Goal: Task Accomplishment & Management: Use online tool/utility

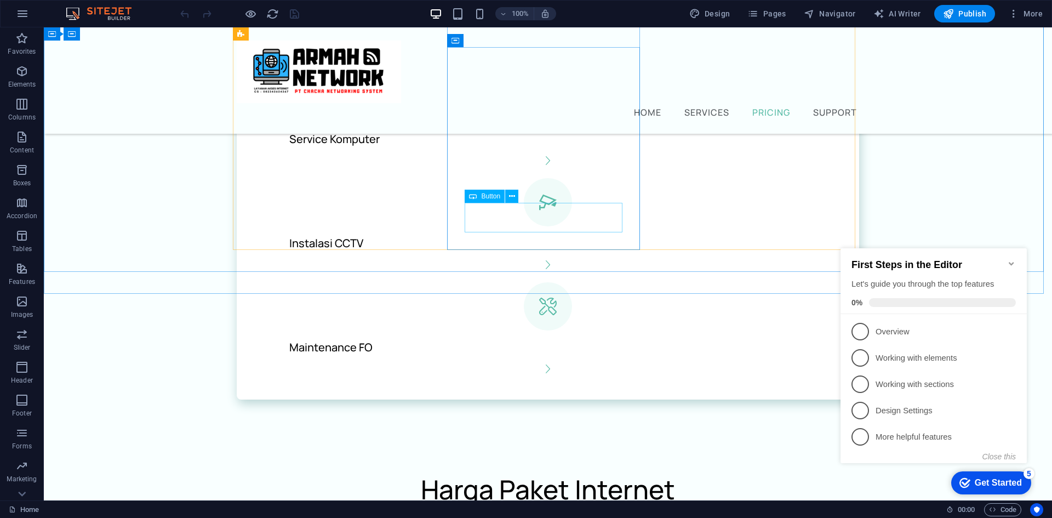
scroll to position [1154, 0]
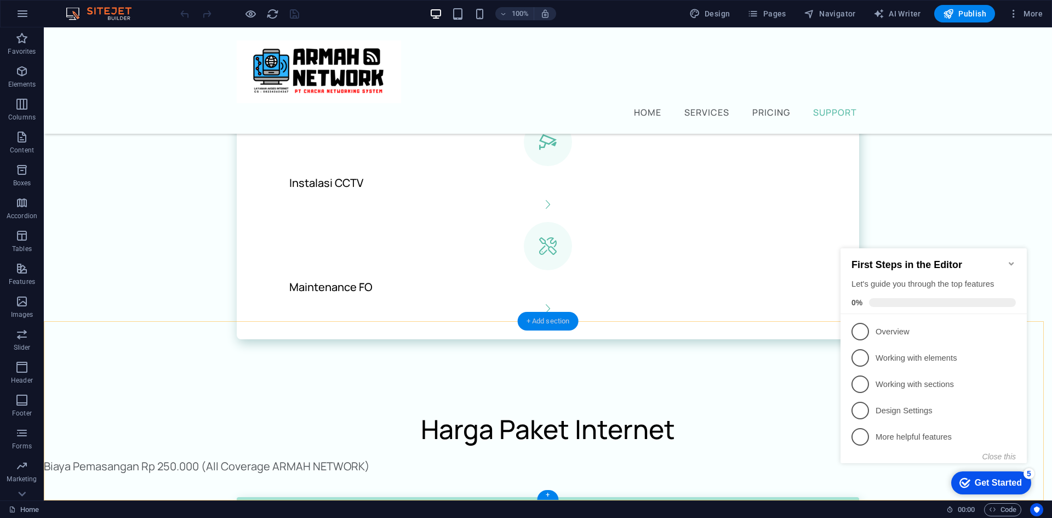
click at [543, 323] on div "+ Add section" at bounding box center [548, 321] width 61 height 19
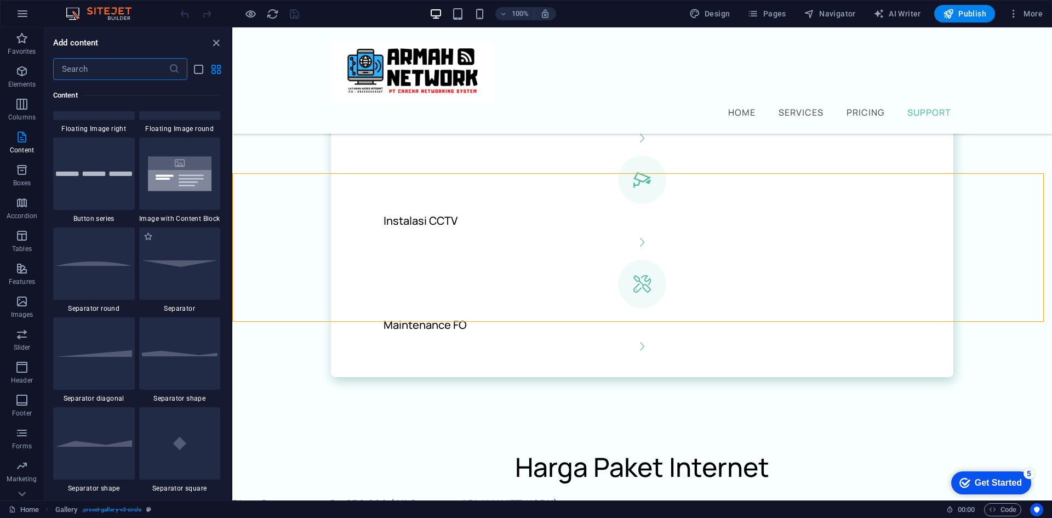
scroll to position [2574, 0]
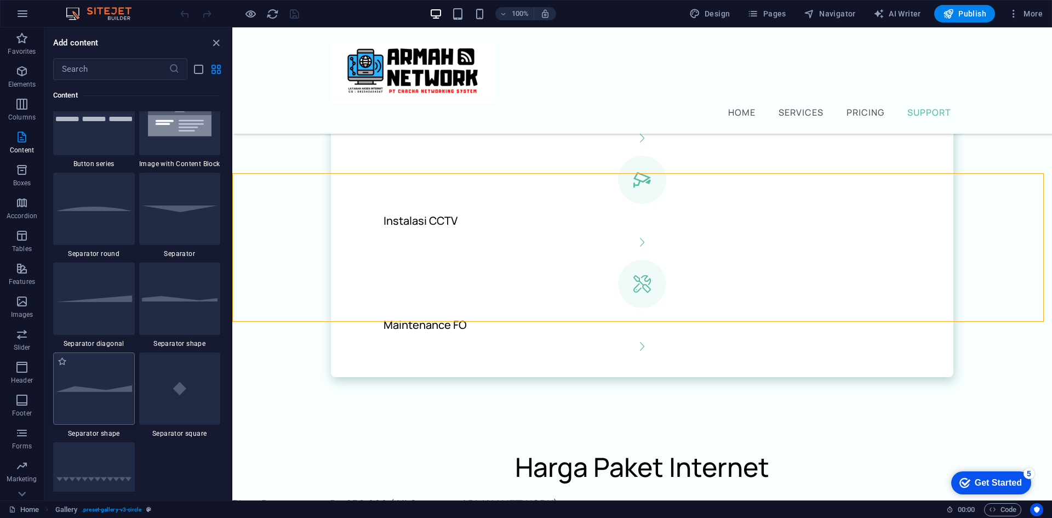
click at [119, 382] on div at bounding box center [94, 388] width 82 height 72
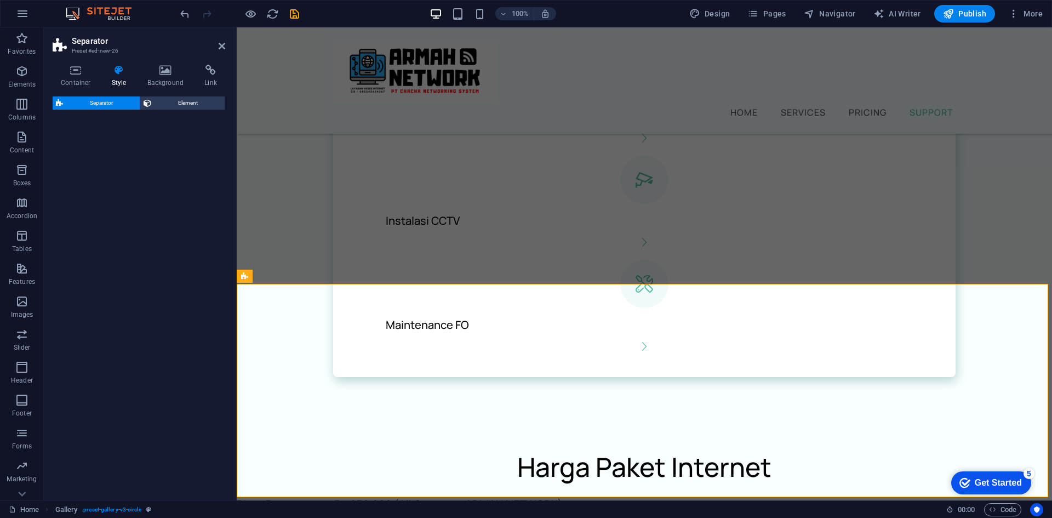
select select "polygon2"
select select "rem"
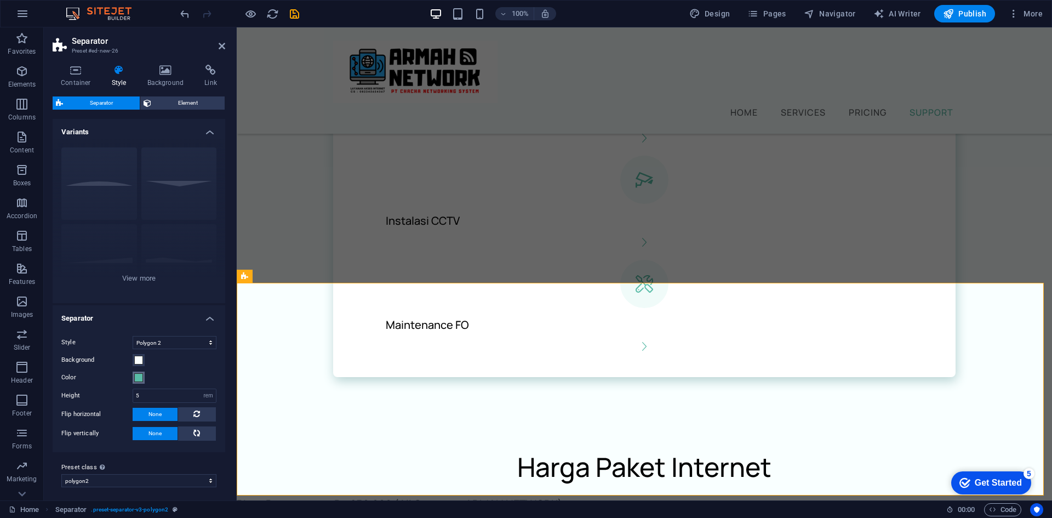
scroll to position [1154, 0]
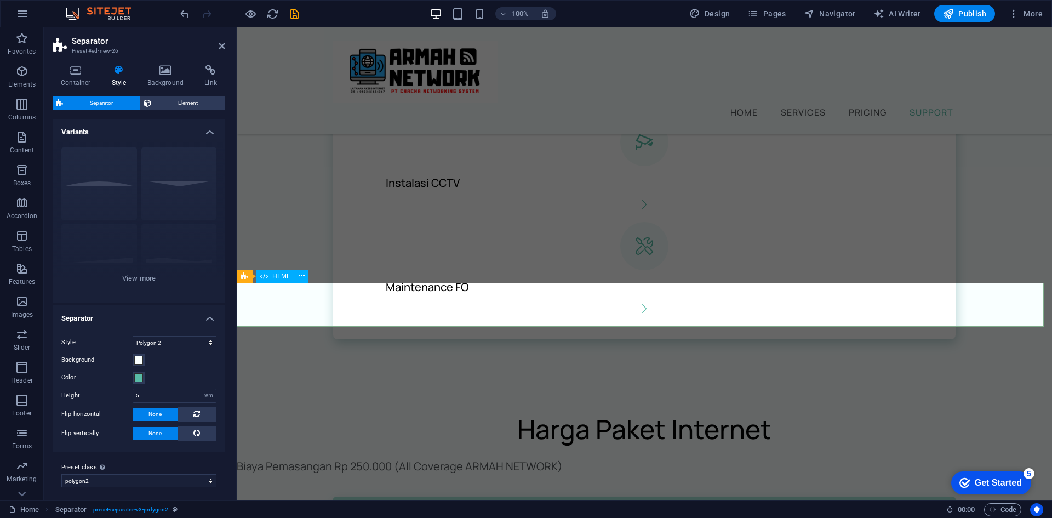
click at [788, 114] on div "Home Services Pricing Support" at bounding box center [644, 80] width 815 height 106
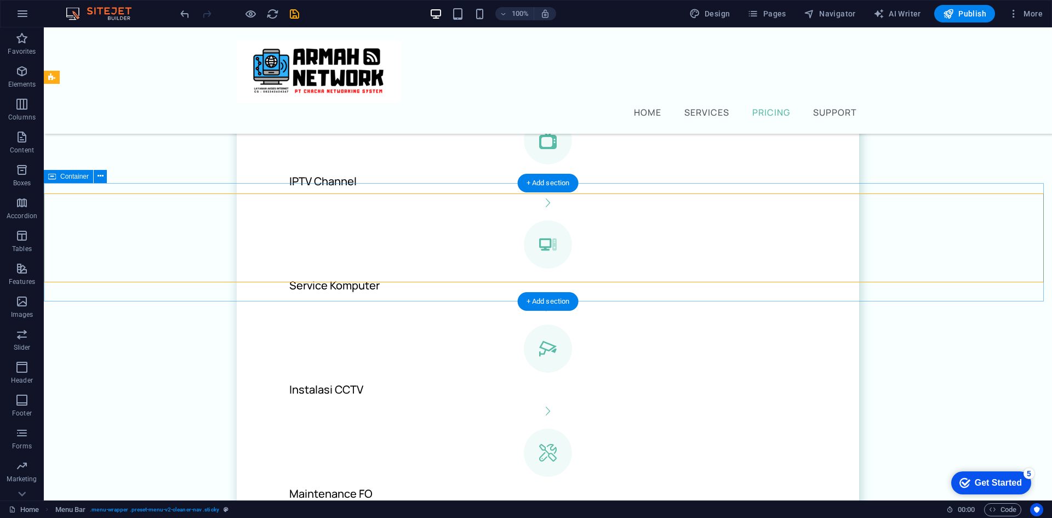
scroll to position [880, 0]
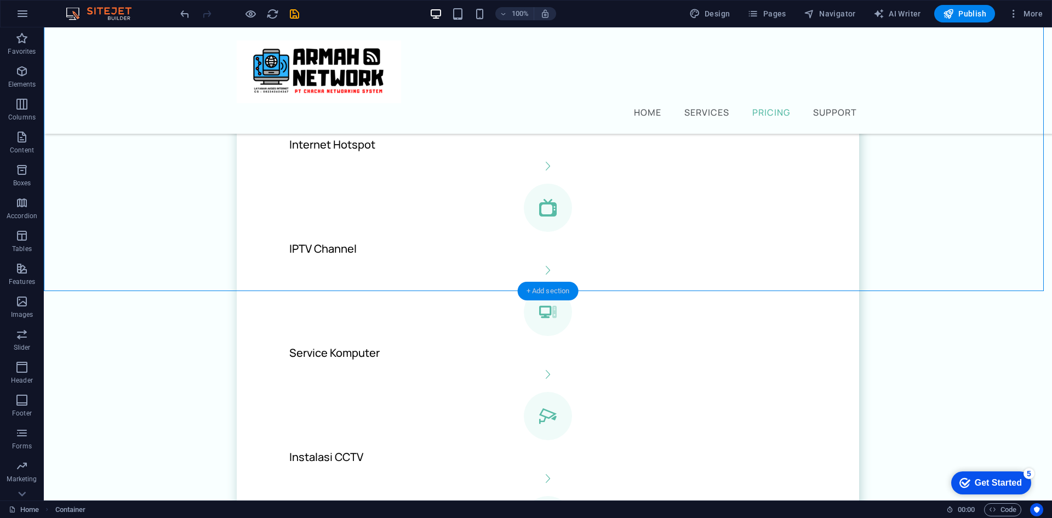
click at [553, 295] on div "+ Add section" at bounding box center [548, 291] width 61 height 19
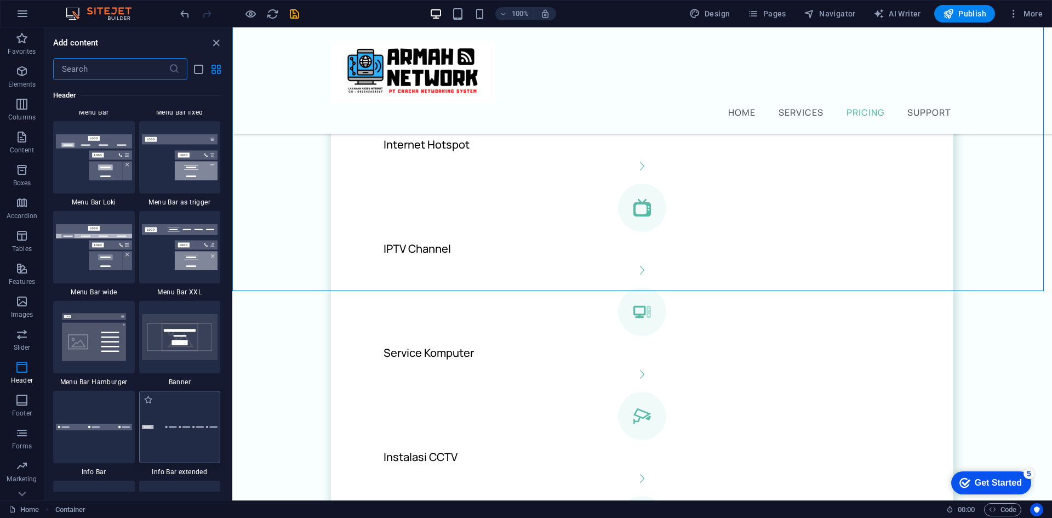
scroll to position [6957, 0]
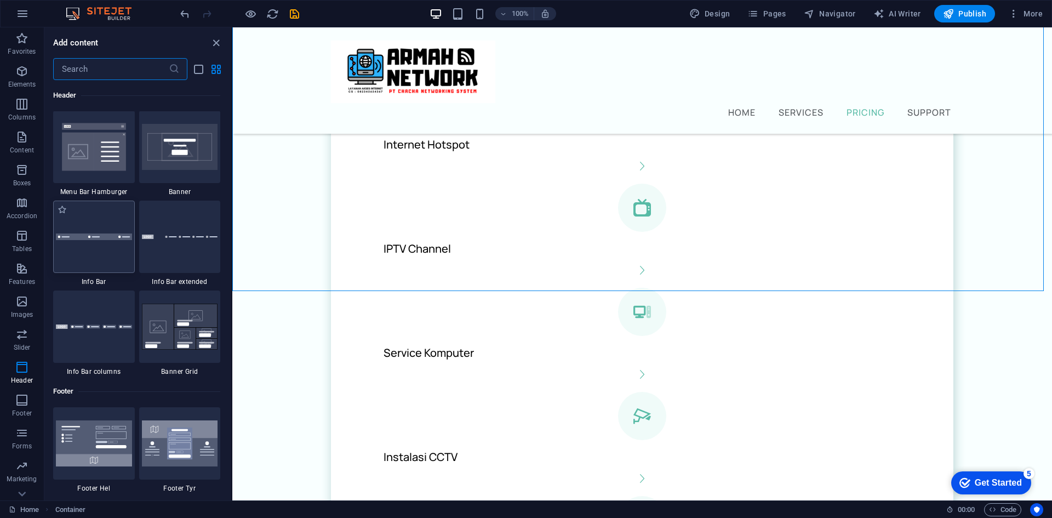
click at [72, 248] on div at bounding box center [94, 237] width 82 height 72
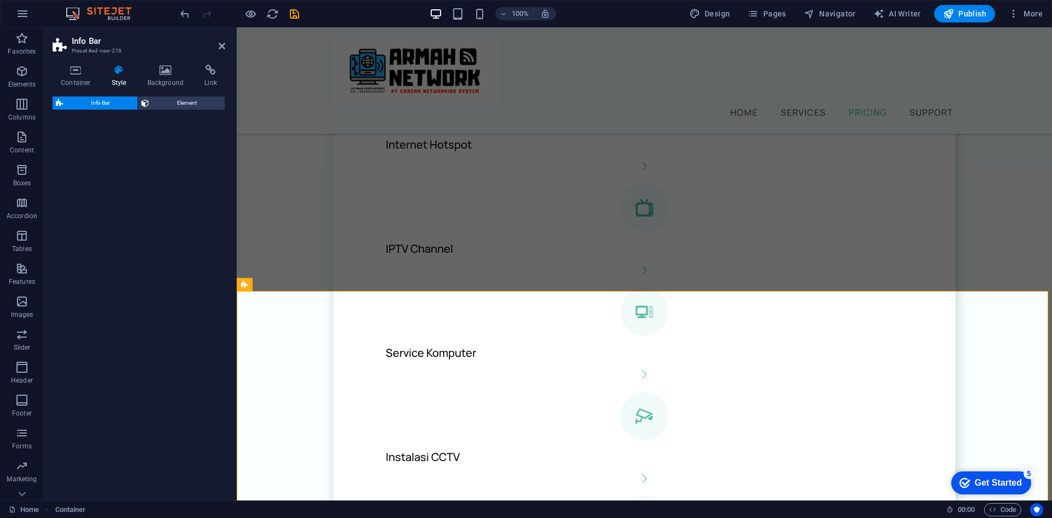
select select "rem"
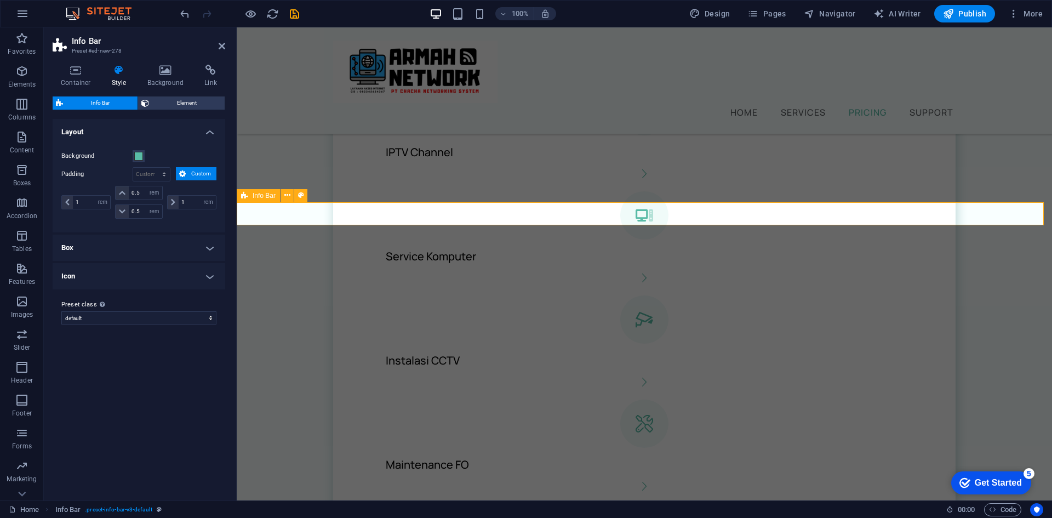
scroll to position [963, 0]
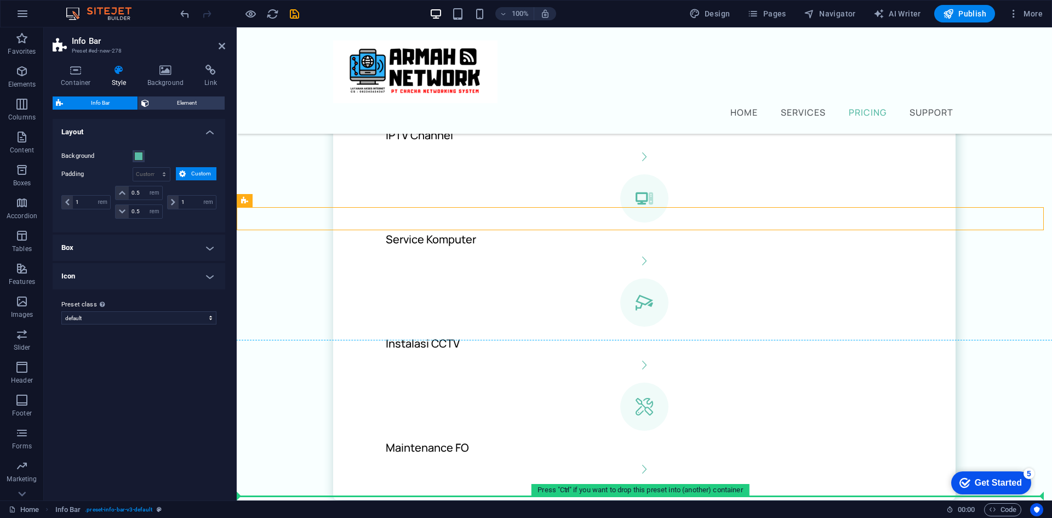
drag, startPoint x: 300, startPoint y: 224, endPoint x: 324, endPoint y: 433, distance: 210.2
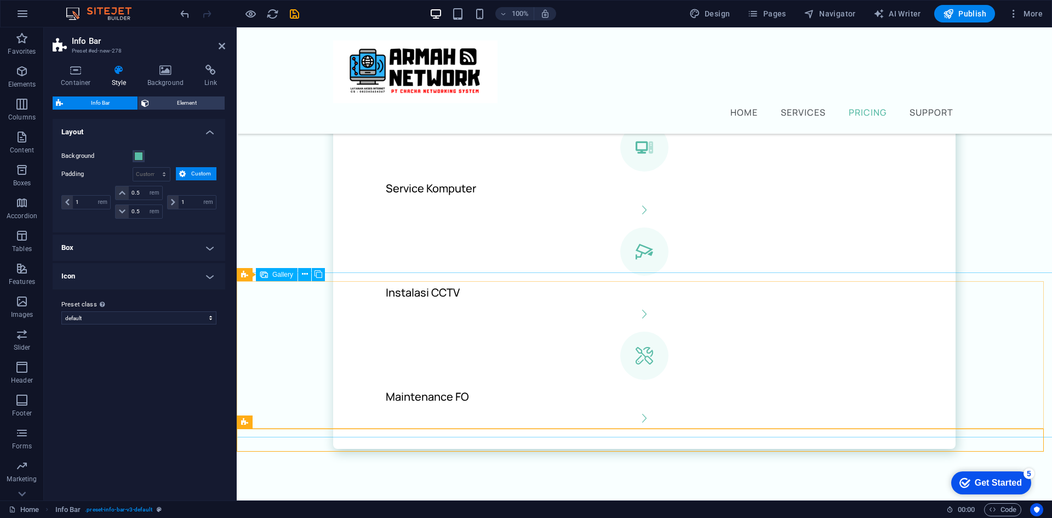
scroll to position [1172, 0]
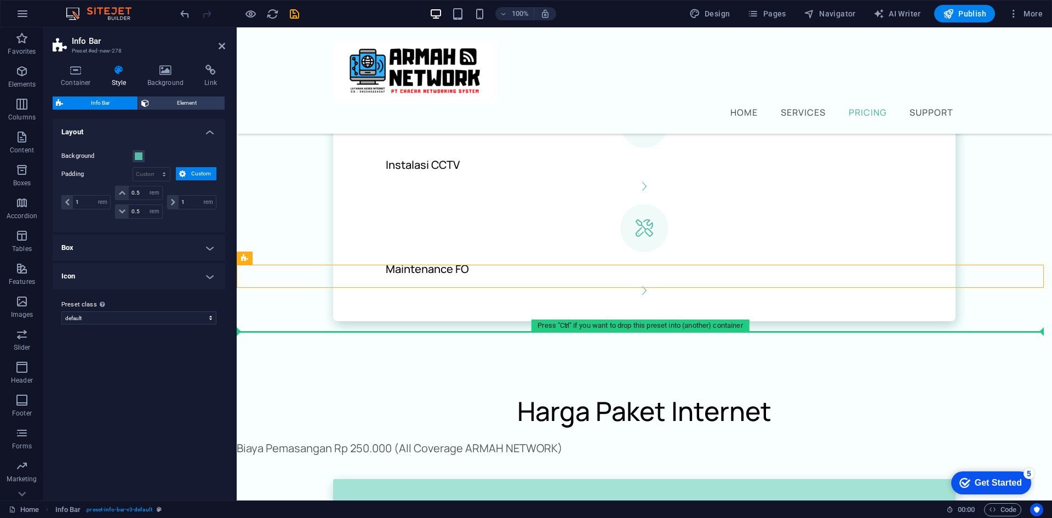
drag, startPoint x: 288, startPoint y: 273, endPoint x: 286, endPoint y: 334, distance: 60.8
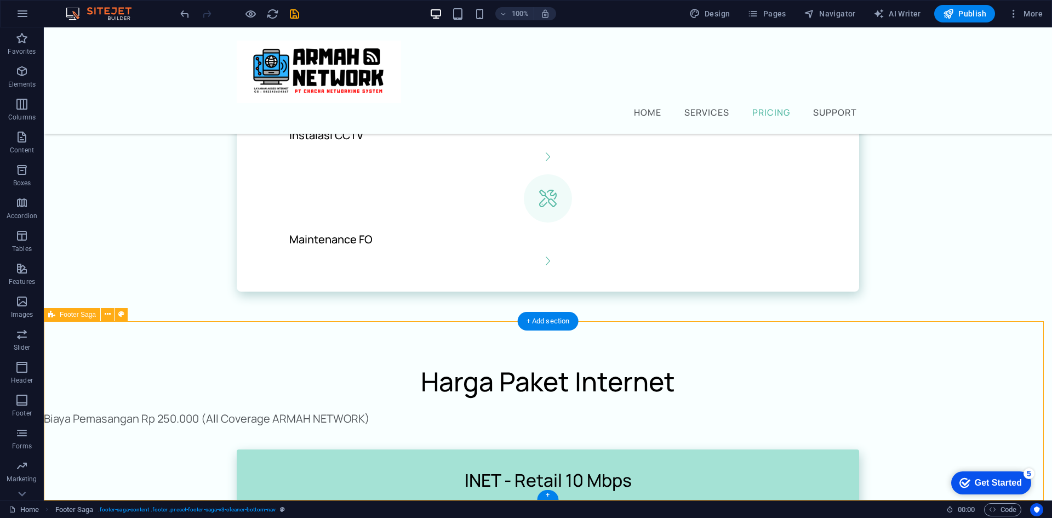
scroll to position [1221, 0]
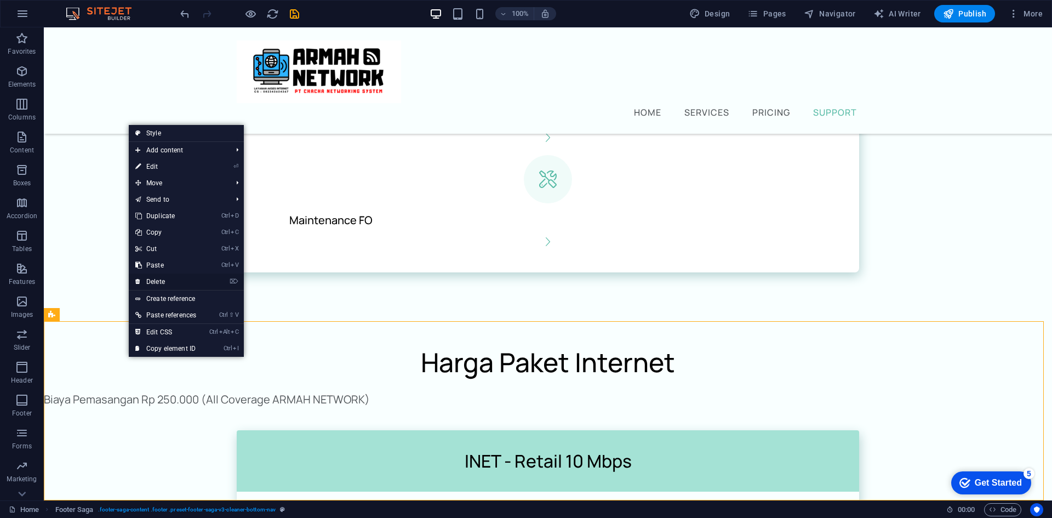
click at [180, 277] on link "⌦ Delete" at bounding box center [166, 281] width 74 height 16
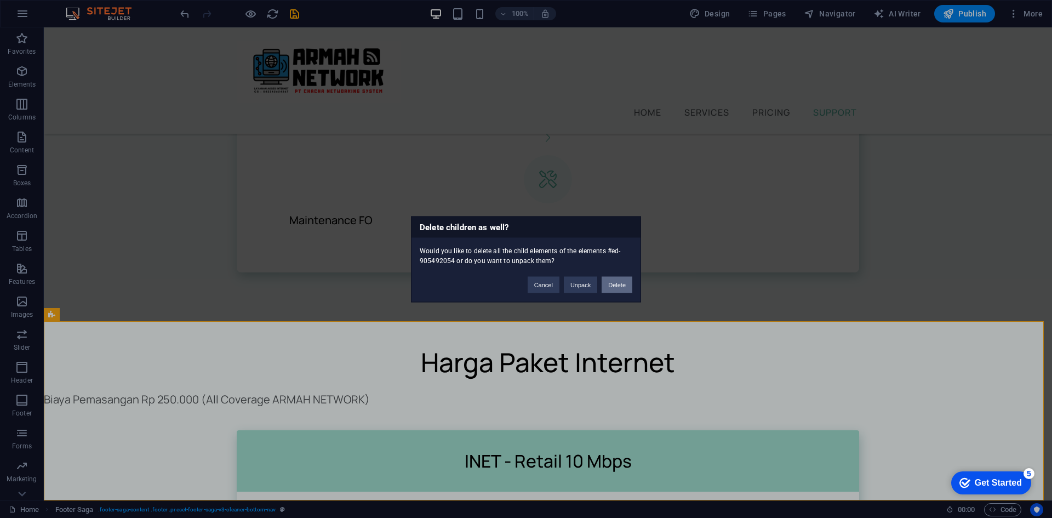
click at [610, 279] on button "Delete" at bounding box center [617, 284] width 31 height 16
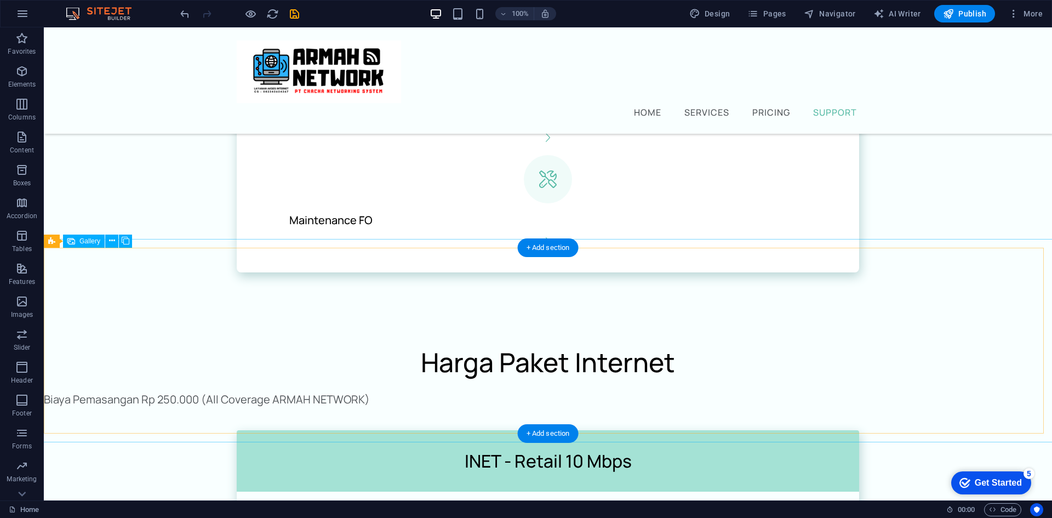
scroll to position [1042, 0]
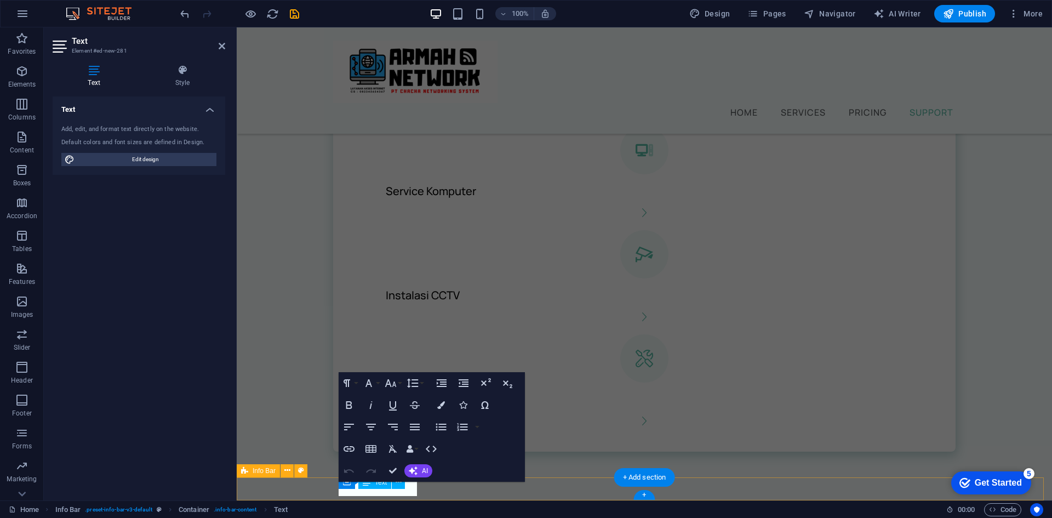
scroll to position [1004, 0]
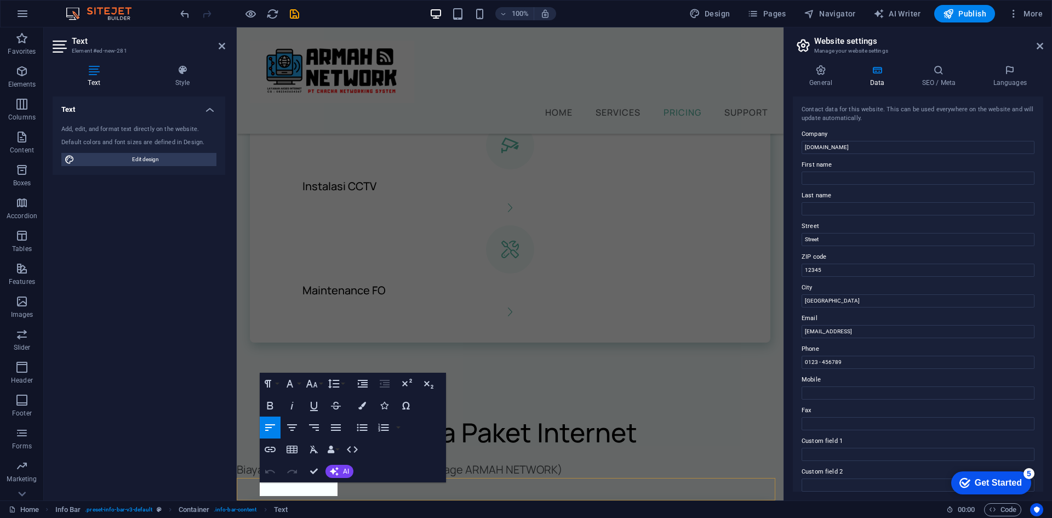
select select "rem"
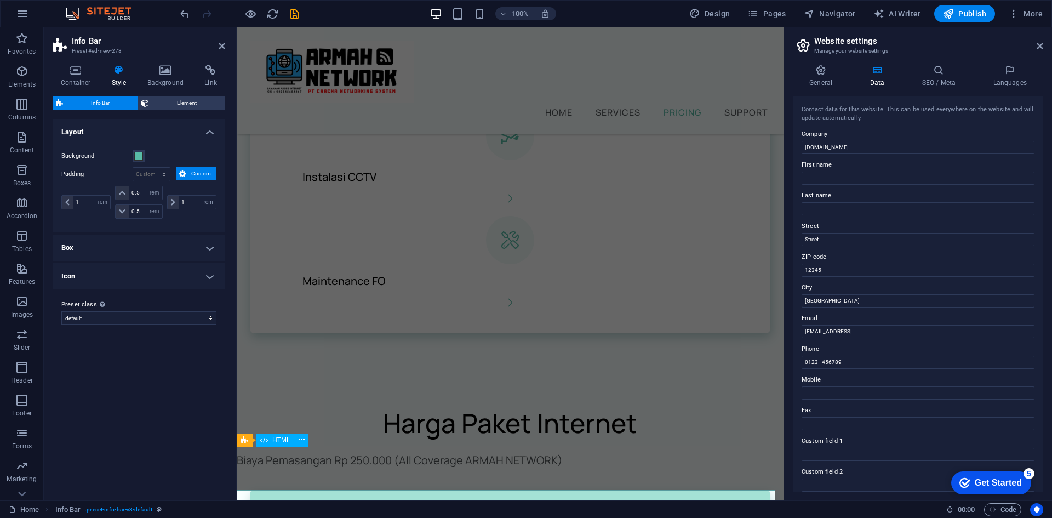
scroll to position [1100, 0]
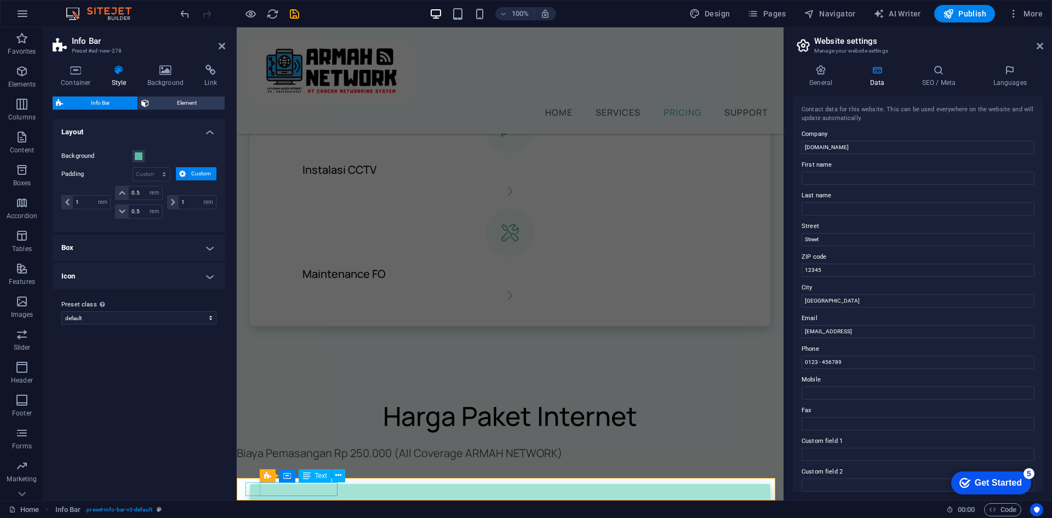
drag, startPoint x: 1075, startPoint y: 262, endPoint x: 595, endPoint y: 246, distance: 480.7
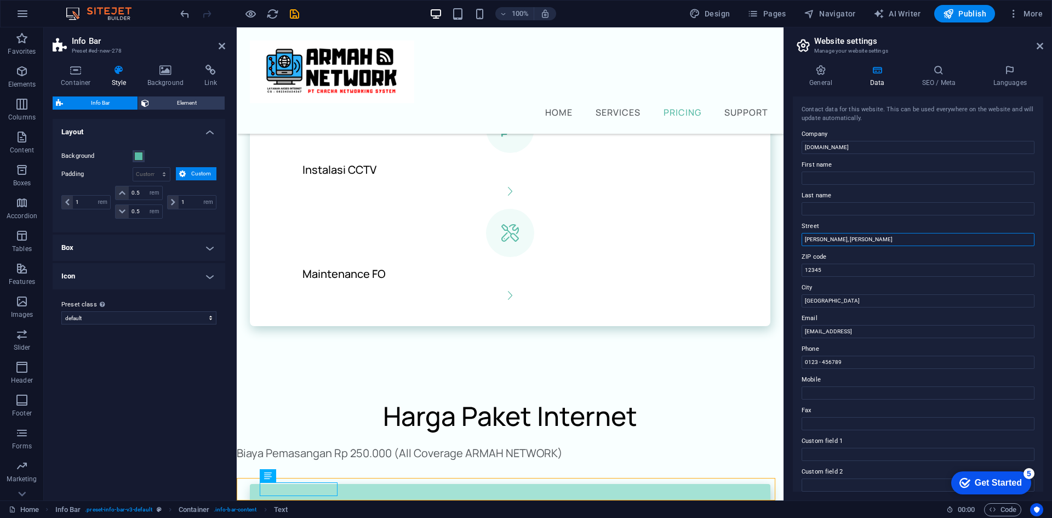
click at [824, 239] on input "[PERSON_NAME], [PERSON_NAME]" at bounding box center [918, 239] width 233 height 13
type input "[PERSON_NAME], Kec. Dua Boccoe"
drag, startPoint x: 1061, startPoint y: 325, endPoint x: 732, endPoint y: 285, distance: 331.1
type input "Bone"
drag, startPoint x: 1078, startPoint y: 296, endPoint x: 752, endPoint y: 266, distance: 326.8
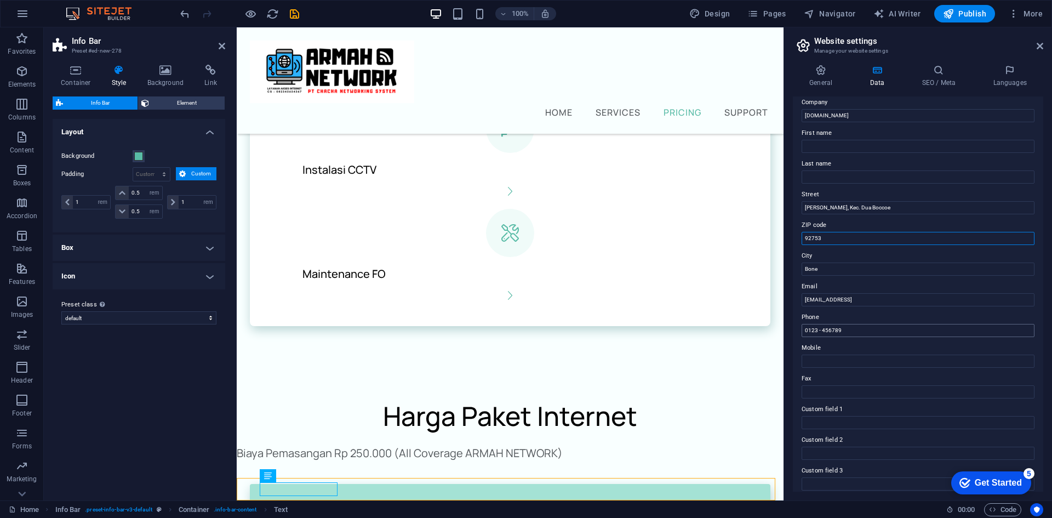
scroll to position [55, 0]
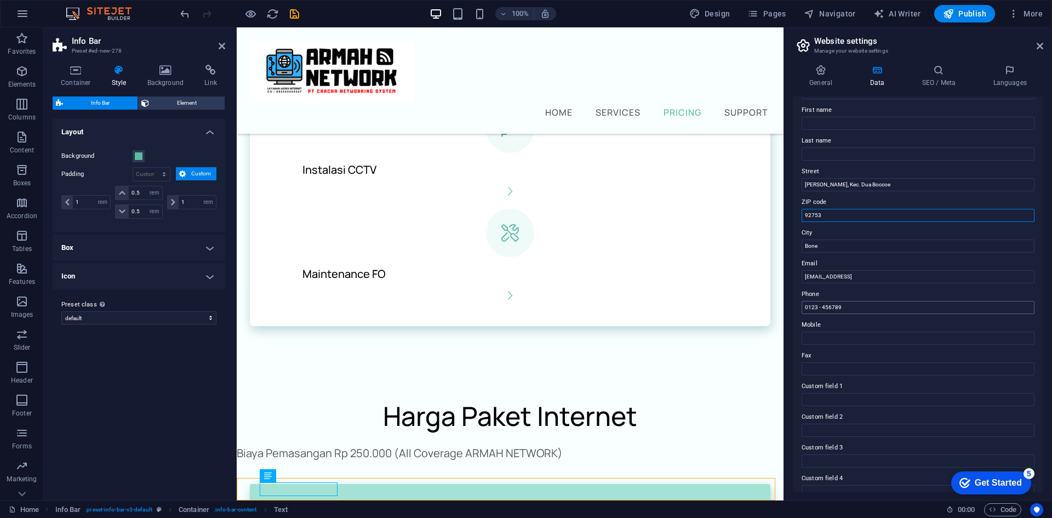
type input "92753"
drag, startPoint x: 1094, startPoint y: 330, endPoint x: 755, endPoint y: 306, distance: 340.0
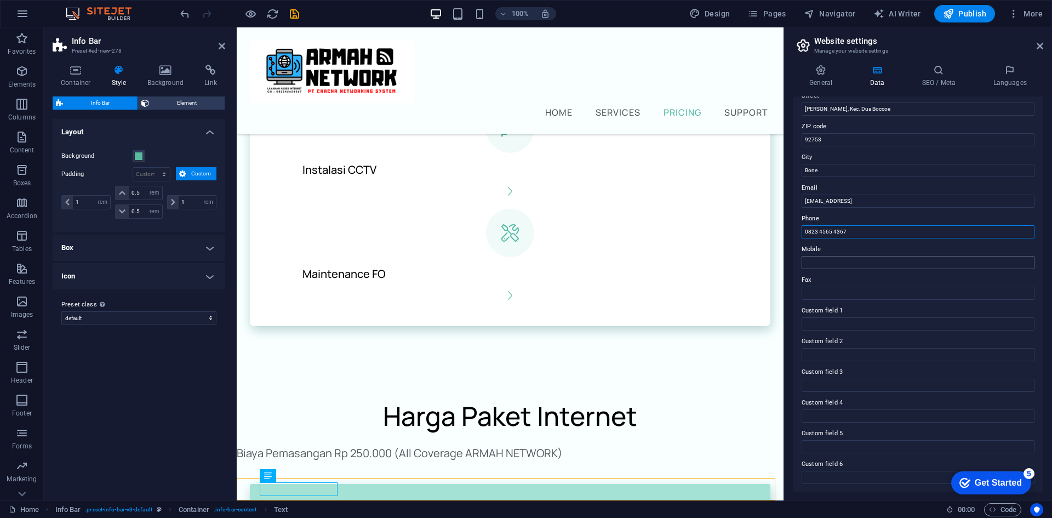
scroll to position [131, 0]
type input "0823 4565 4367"
drag, startPoint x: 939, startPoint y: 201, endPoint x: 783, endPoint y: 201, distance: 155.6
click at [783, 201] on aside "Website settings Manage your website settings General Data SEO / Meta Languages…" at bounding box center [917, 263] width 268 height 473
type input "@[DOMAIN_NAME]"
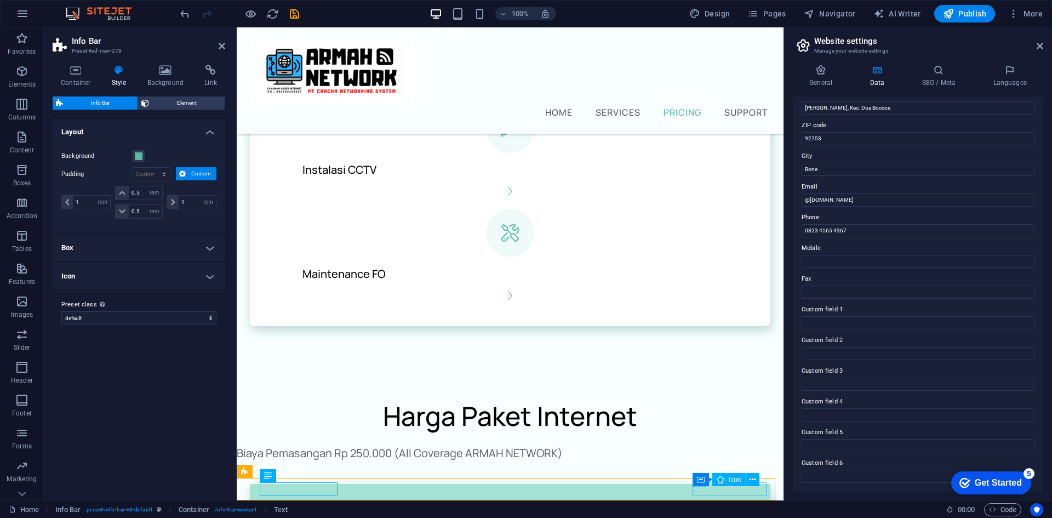
select select "xMidYMid"
select select "px"
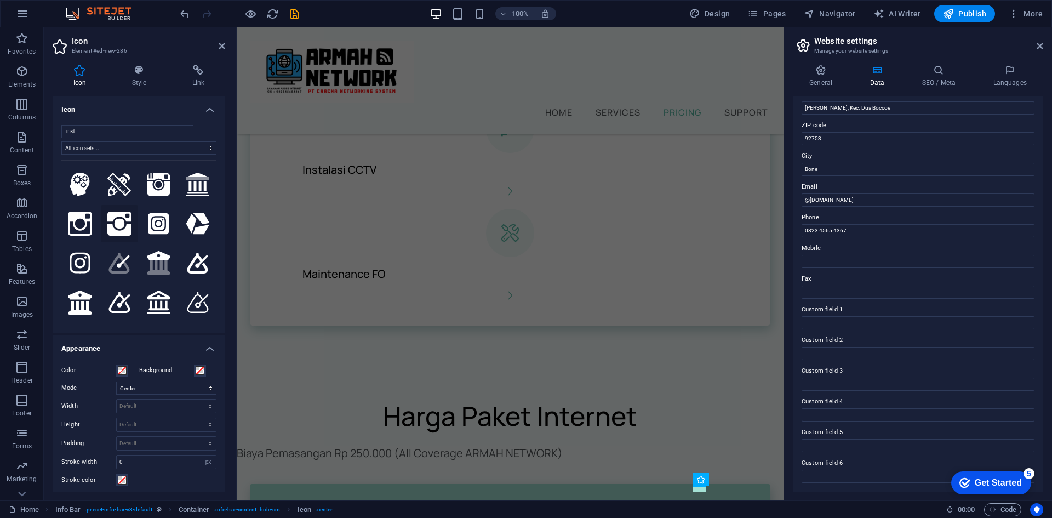
type input "inst"
click at [117, 224] on icon at bounding box center [119, 223] width 24 height 24
click at [1039, 47] on icon at bounding box center [1040, 46] width 7 height 9
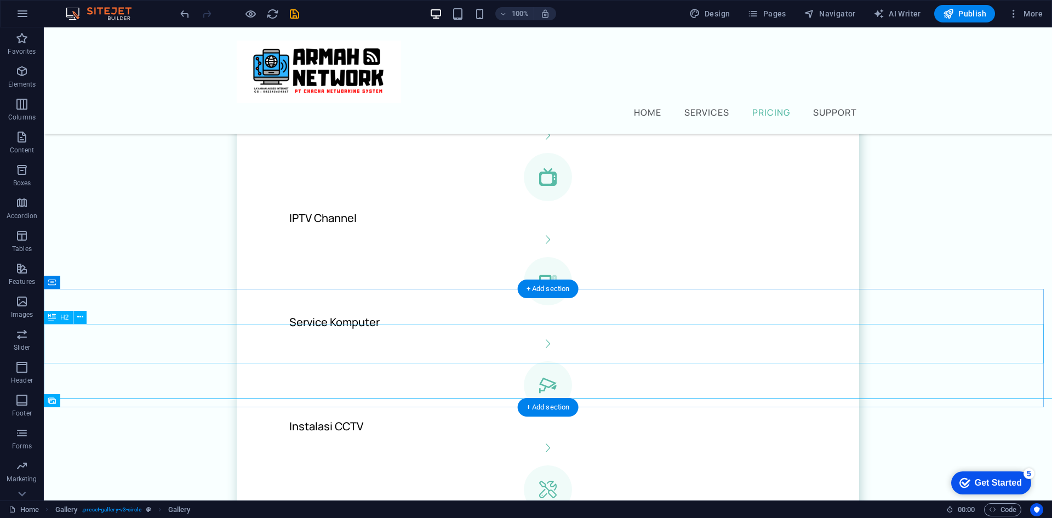
scroll to position [878, 0]
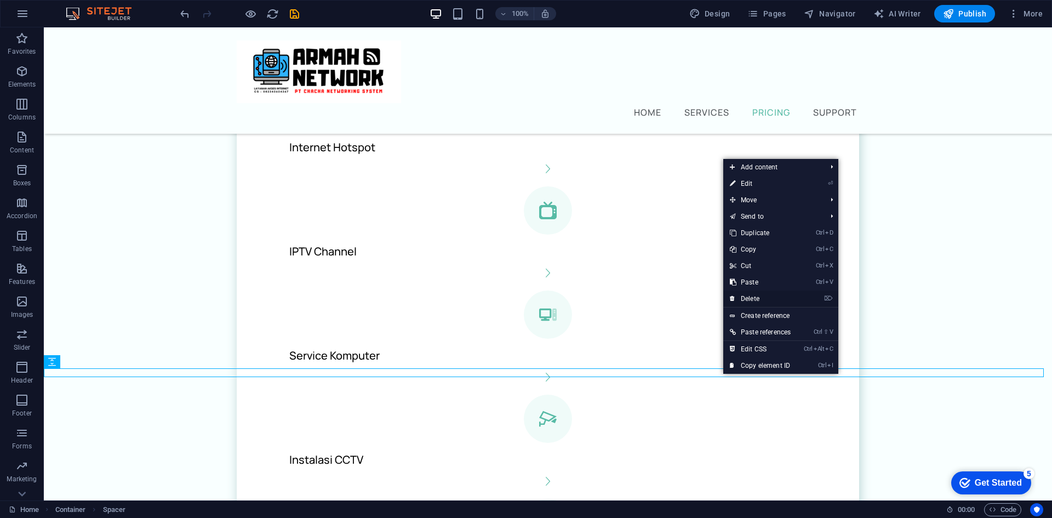
click at [772, 299] on link "⌦ Delete" at bounding box center [760, 298] width 74 height 16
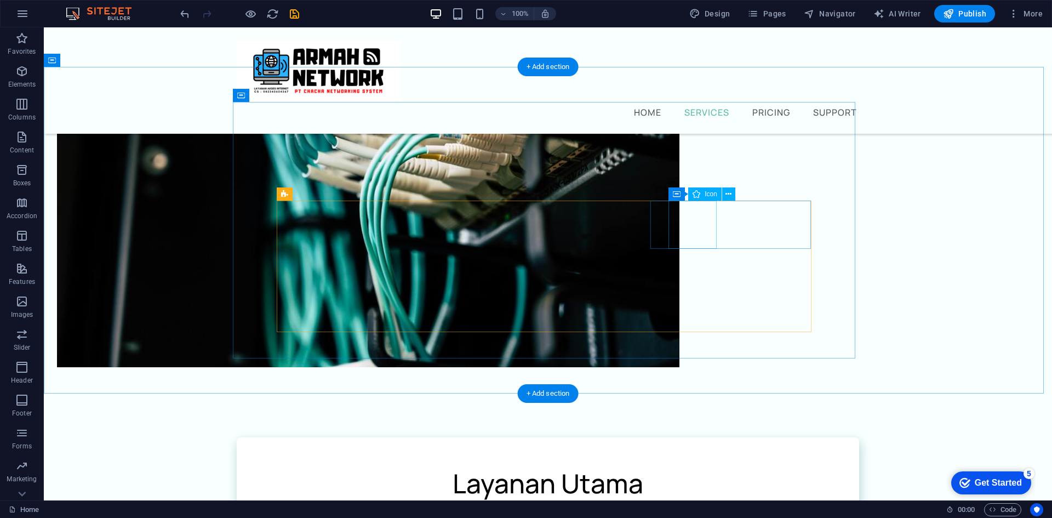
scroll to position [0, 0]
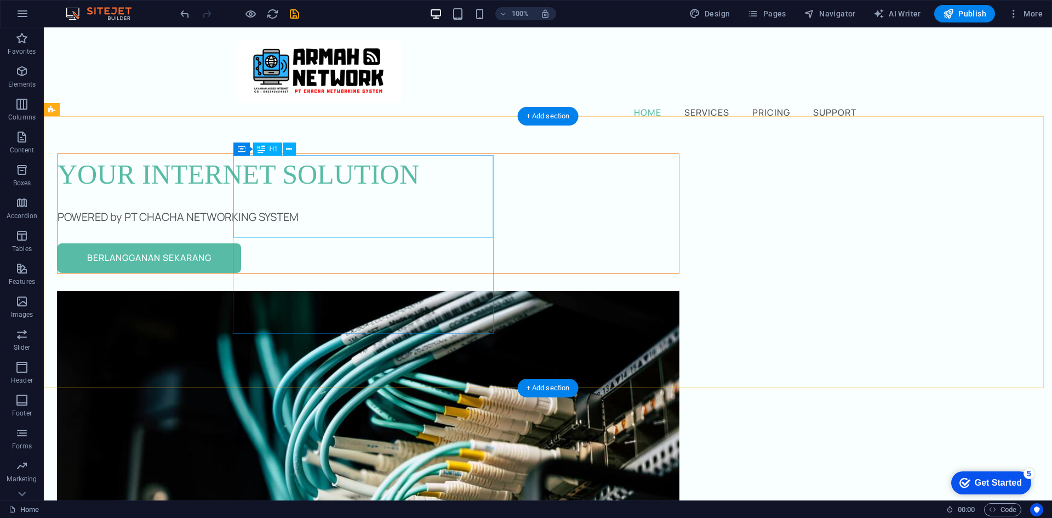
click at [256, 161] on div "Your Internet Solution" at bounding box center [368, 174] width 621 height 41
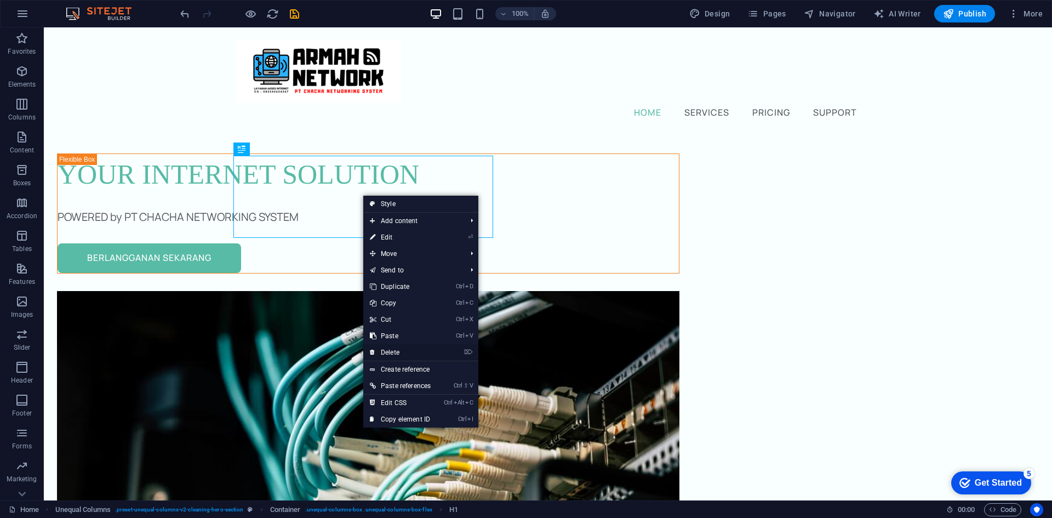
click at [399, 351] on link "⌦ Delete" at bounding box center [400, 352] width 74 height 16
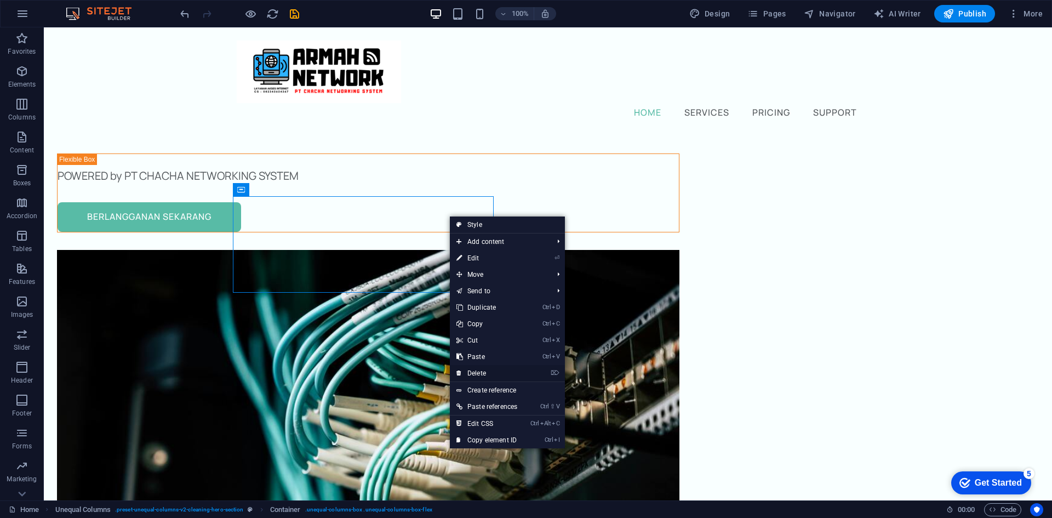
click at [485, 373] on link "⌦ Delete" at bounding box center [487, 373] width 74 height 16
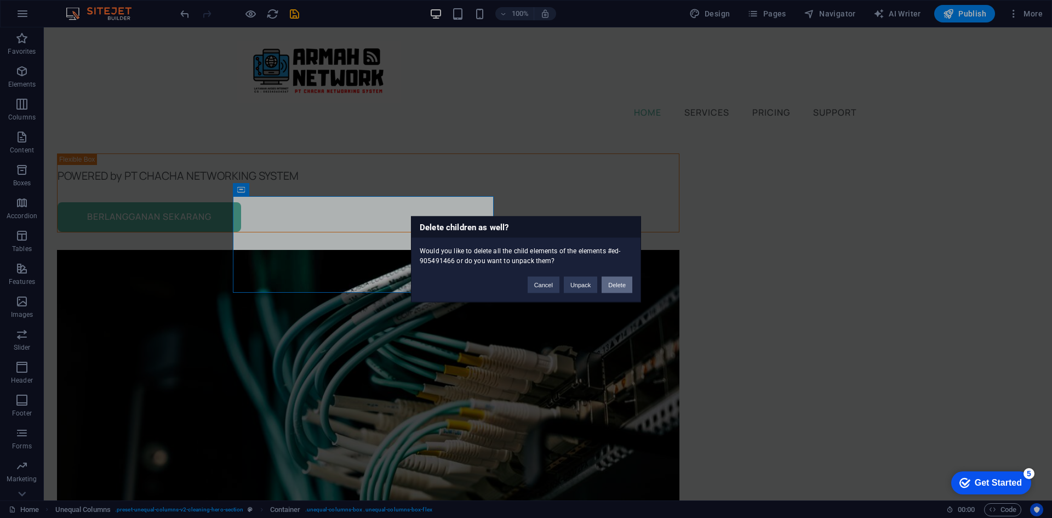
click at [623, 287] on button "Delete" at bounding box center [617, 284] width 31 height 16
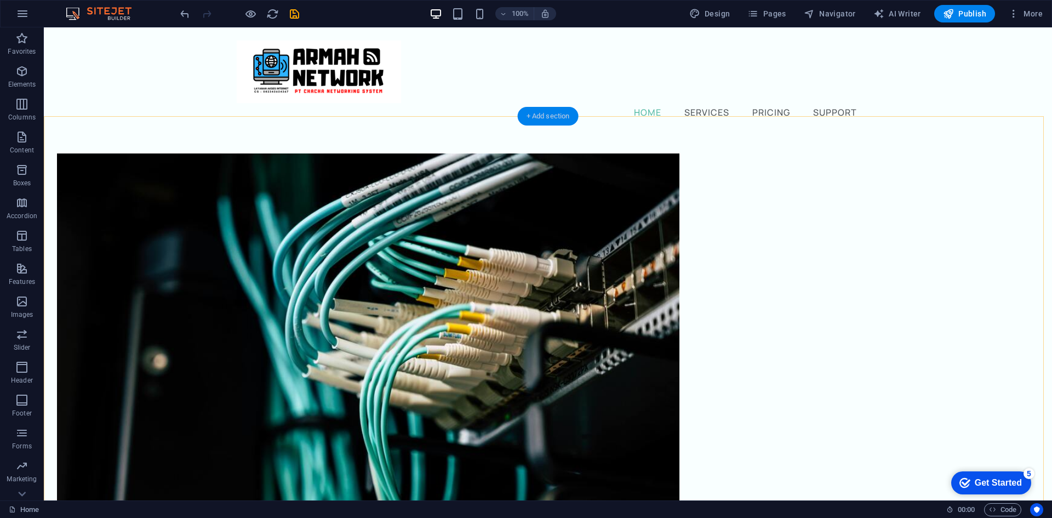
click at [539, 115] on div "+ Add section" at bounding box center [548, 116] width 61 height 19
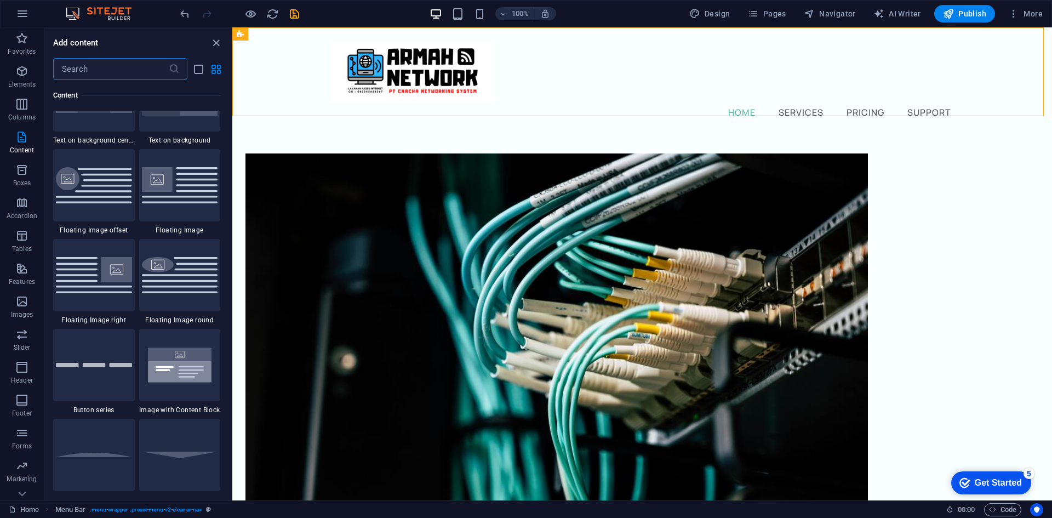
scroll to position [2355, 0]
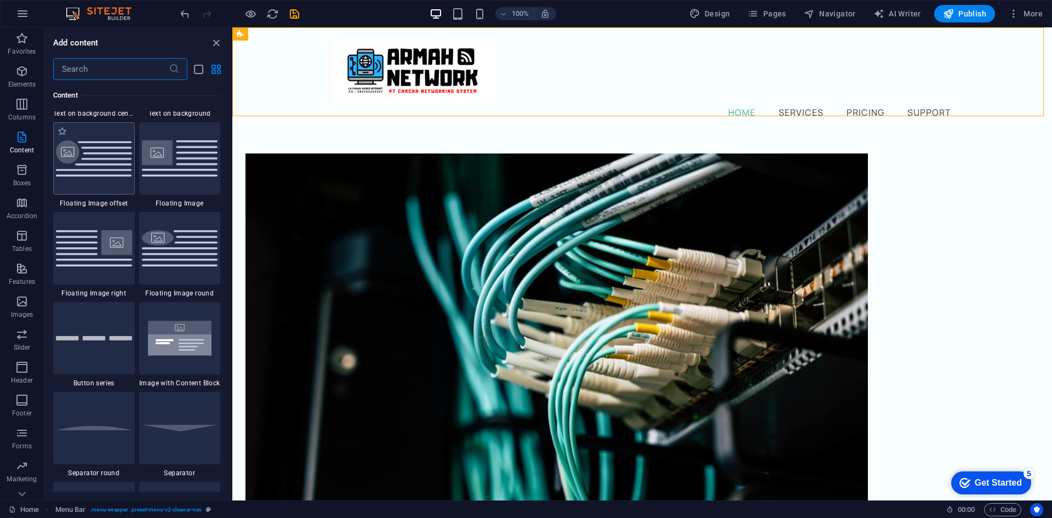
click at [106, 154] on img at bounding box center [94, 158] width 76 height 37
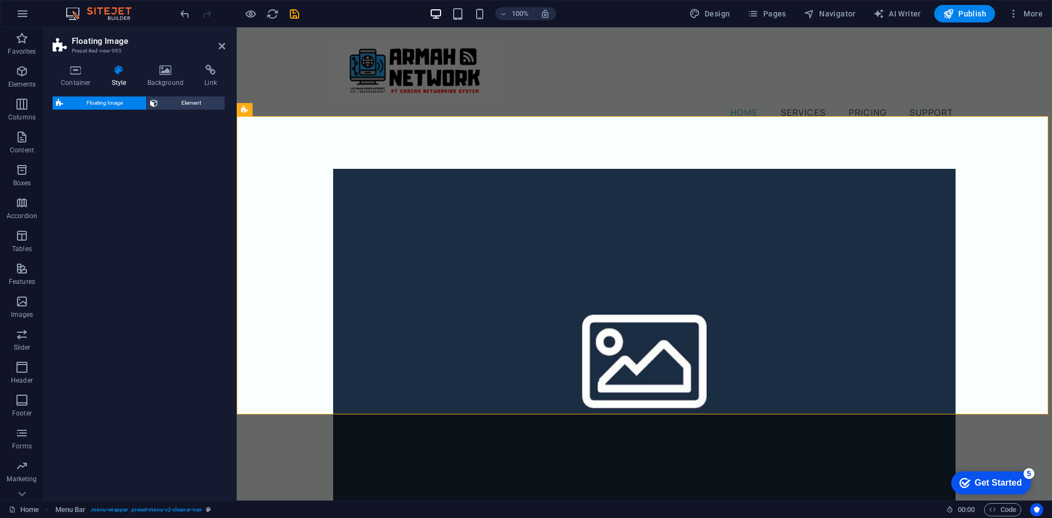
select select "%"
select select "rem"
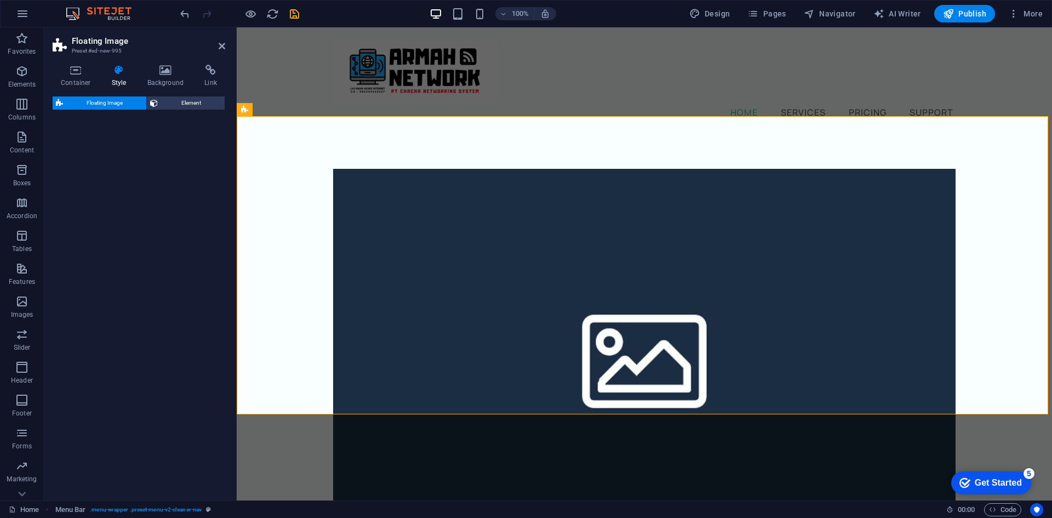
select select "%"
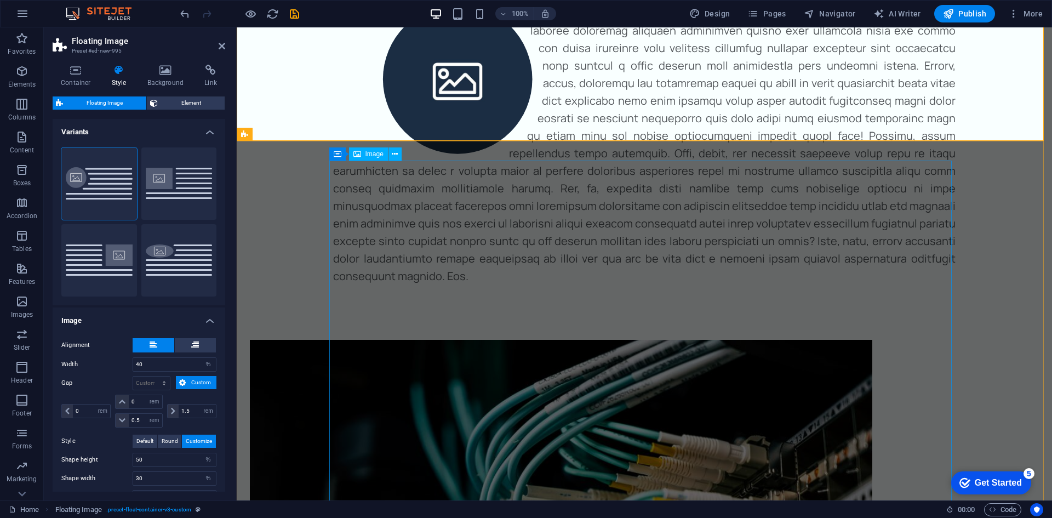
scroll to position [329, 0]
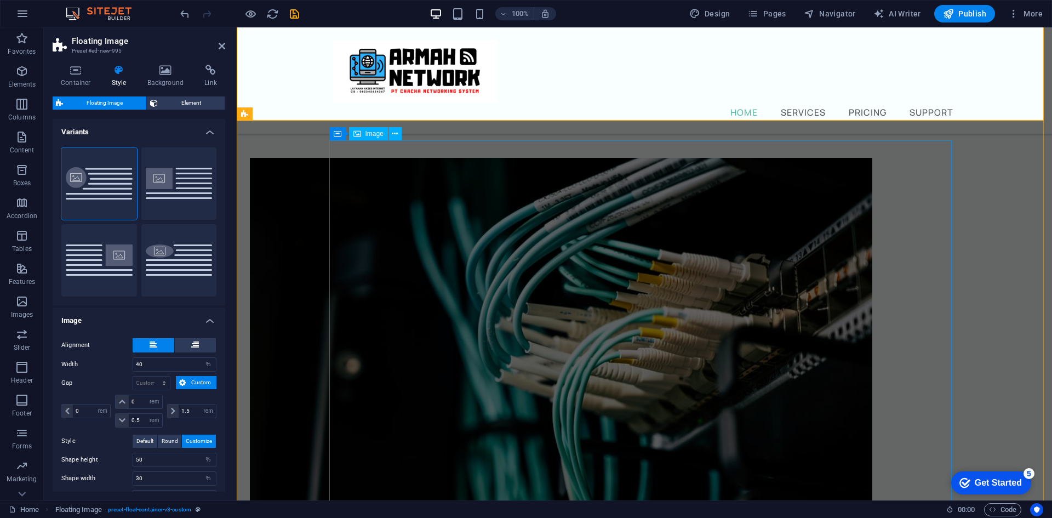
click at [444, 236] on figure at bounding box center [561, 365] width 622 height 414
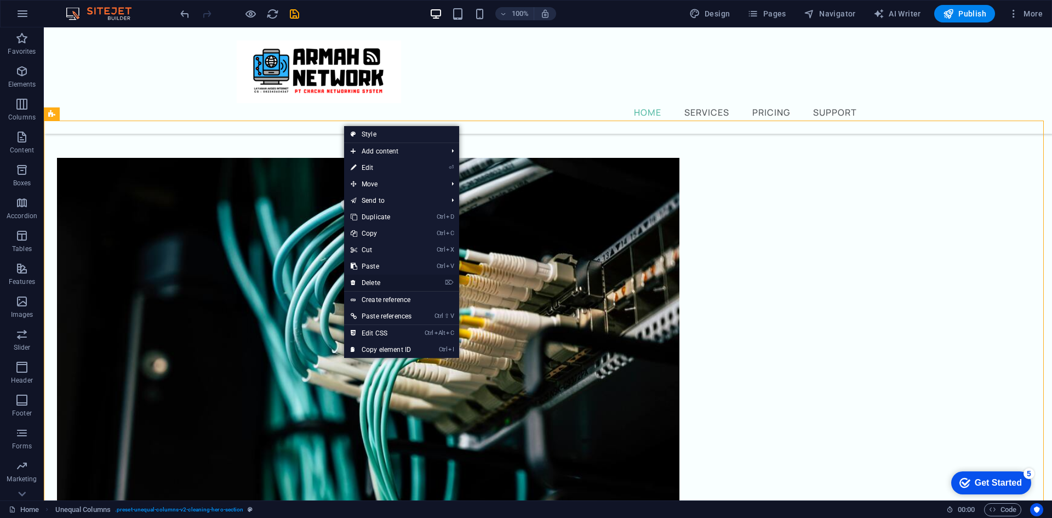
click at [393, 282] on link "⌦ Delete" at bounding box center [381, 282] width 74 height 16
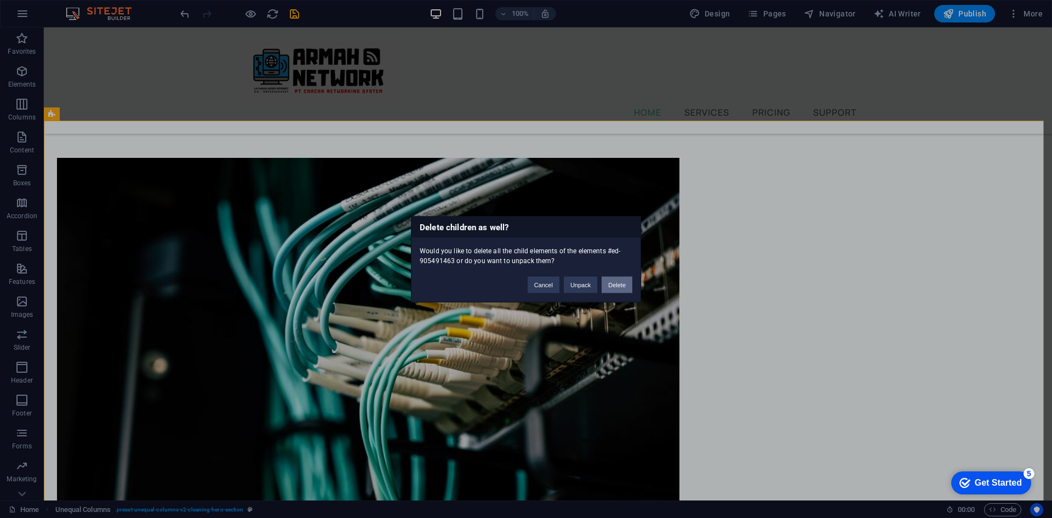
click at [617, 285] on button "Delete" at bounding box center [617, 284] width 31 height 16
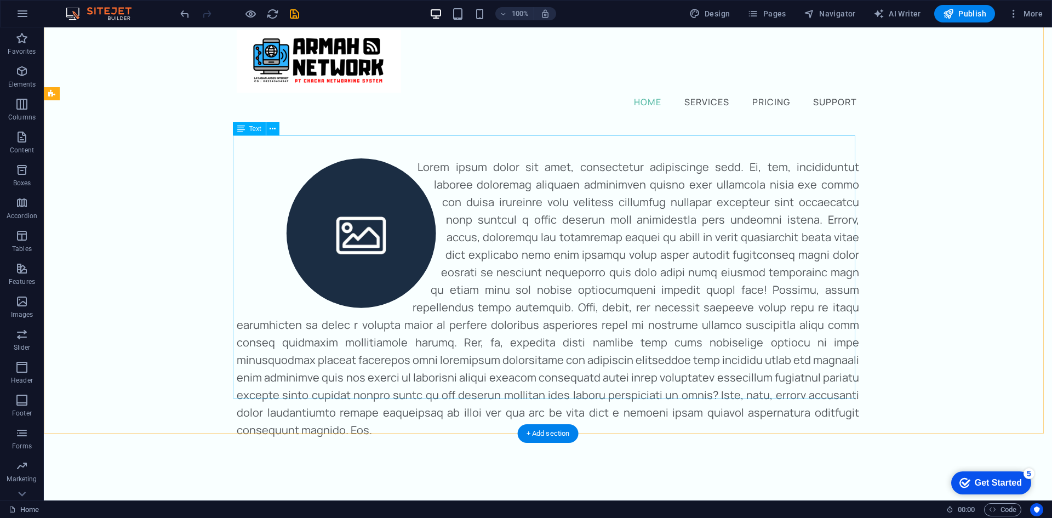
scroll to position [0, 0]
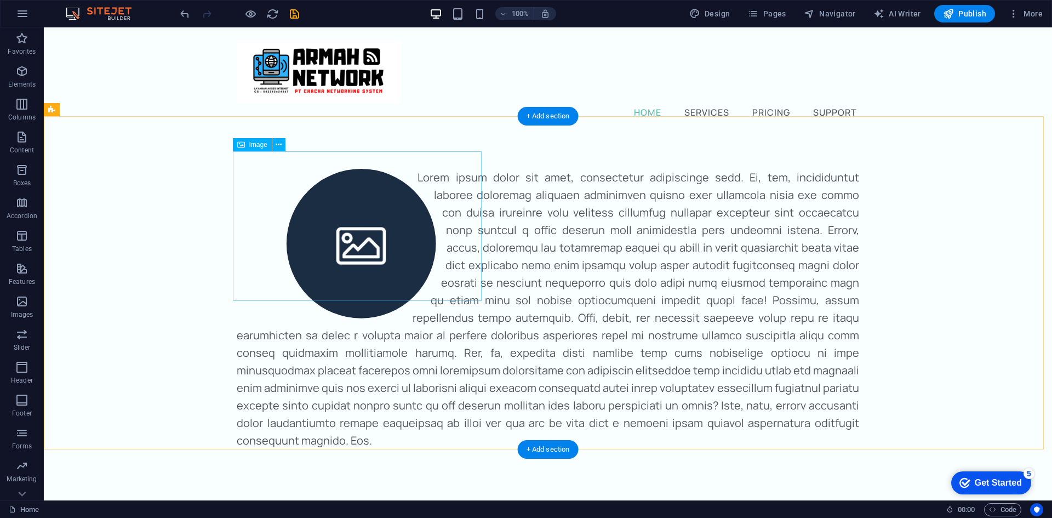
click at [359, 219] on figure at bounding box center [361, 244] width 249 height 150
click at [353, 218] on figure at bounding box center [361, 244] width 249 height 150
select select "%"
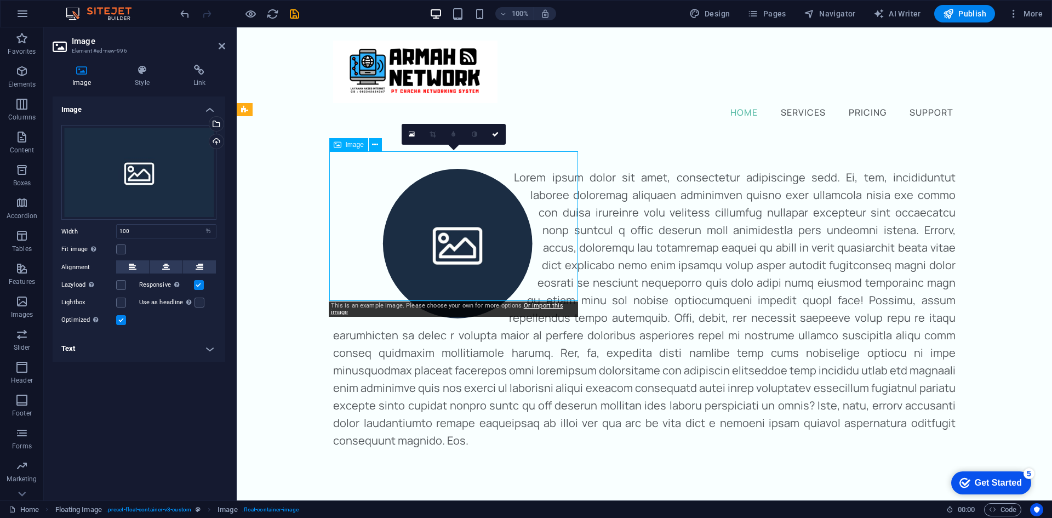
drag, startPoint x: 436, startPoint y: 202, endPoint x: 386, endPoint y: 201, distance: 49.9
click at [386, 201] on figure at bounding box center [457, 244] width 249 height 150
click at [422, 198] on figure at bounding box center [457, 244] width 249 height 150
click at [132, 191] on div "Drag files here, click to choose files or select files from Files or our free s…" at bounding box center [138, 172] width 155 height 95
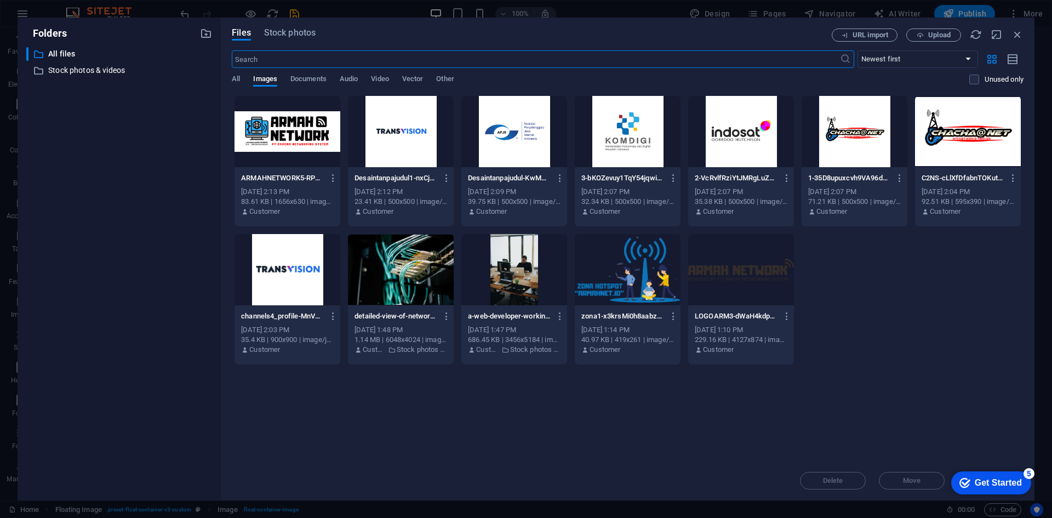
click at [322, 130] on div at bounding box center [287, 131] width 106 height 71
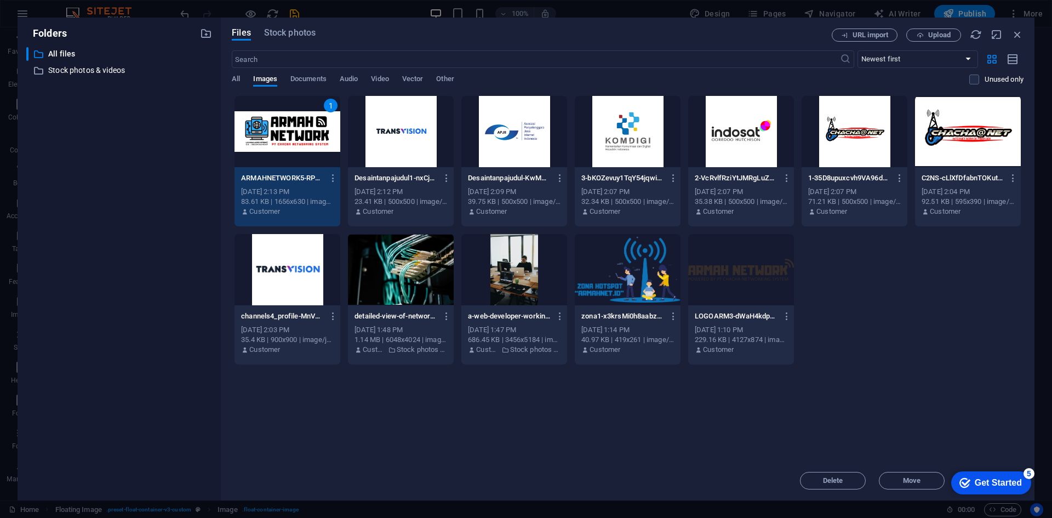
click at [328, 105] on div "1" at bounding box center [331, 106] width 14 height 14
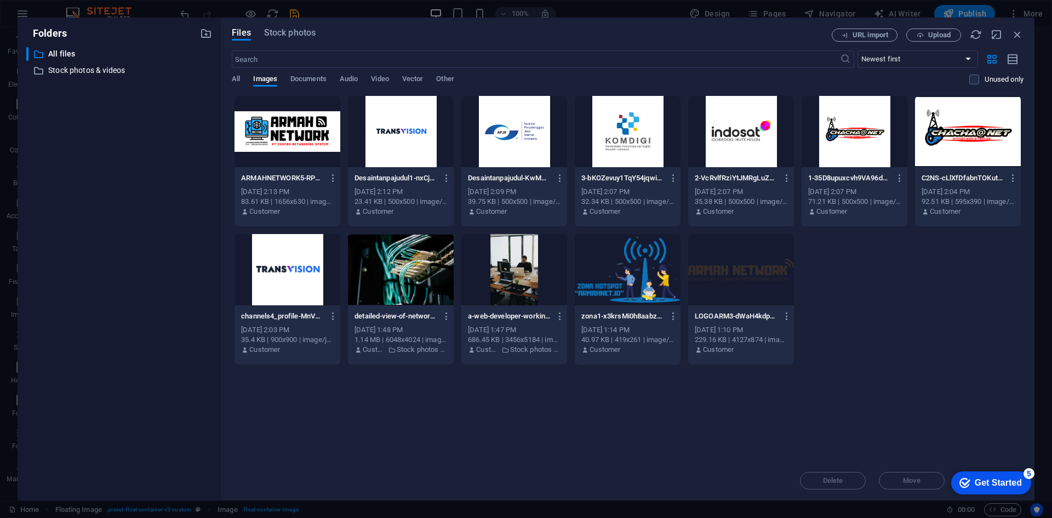
click at [385, 268] on div at bounding box center [401, 269] width 106 height 71
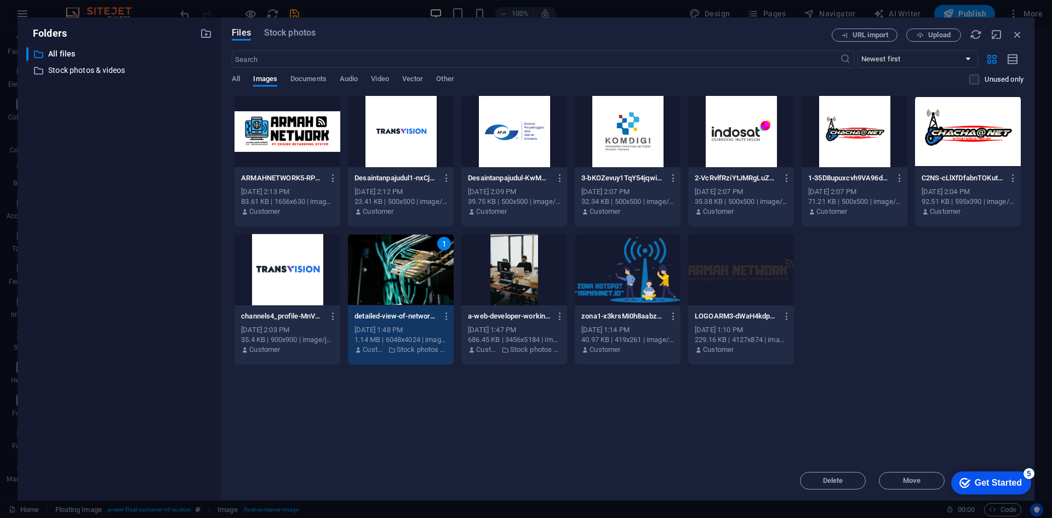
click at [399, 272] on div "1" at bounding box center [401, 269] width 106 height 71
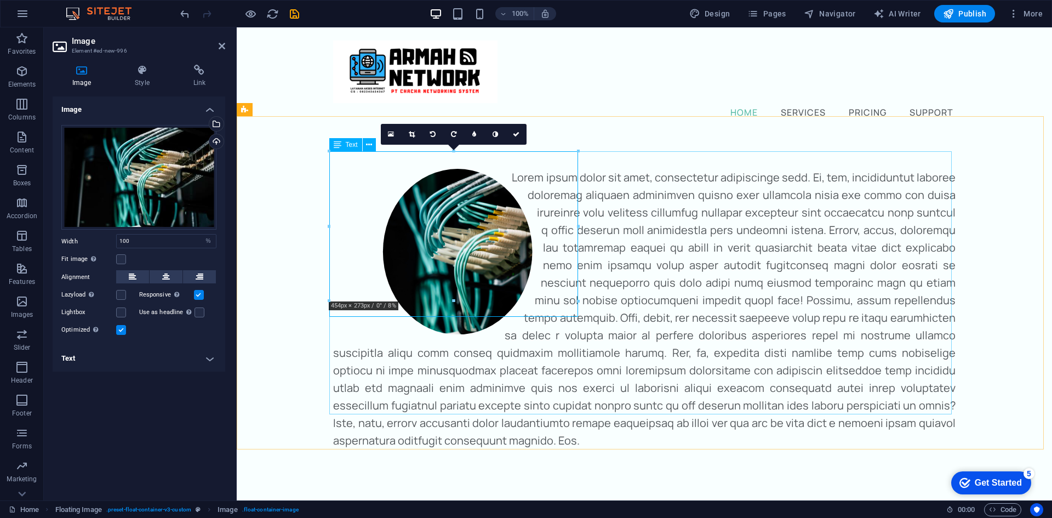
click at [685, 173] on div at bounding box center [644, 309] width 622 height 281
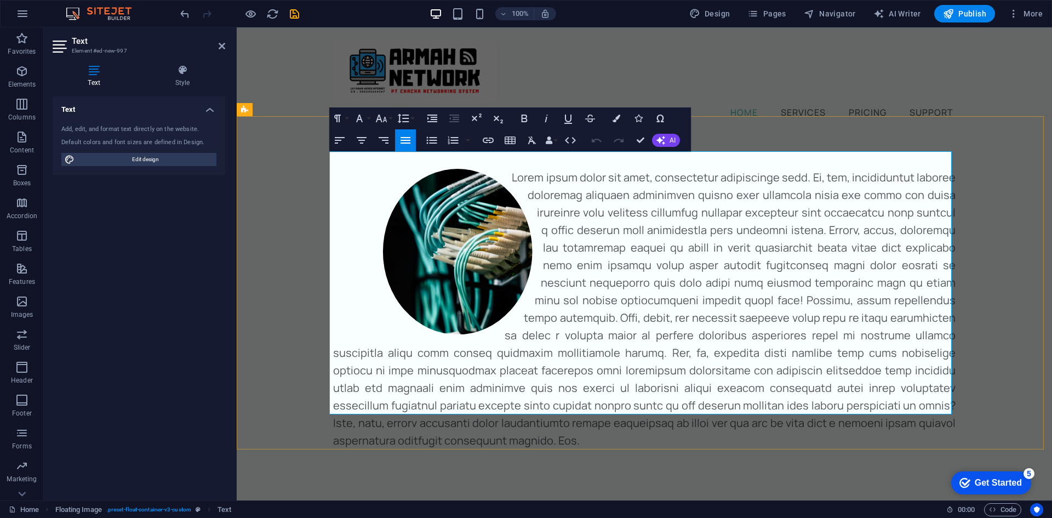
click at [692, 190] on p at bounding box center [644, 309] width 622 height 281
click at [694, 190] on p at bounding box center [644, 309] width 622 height 281
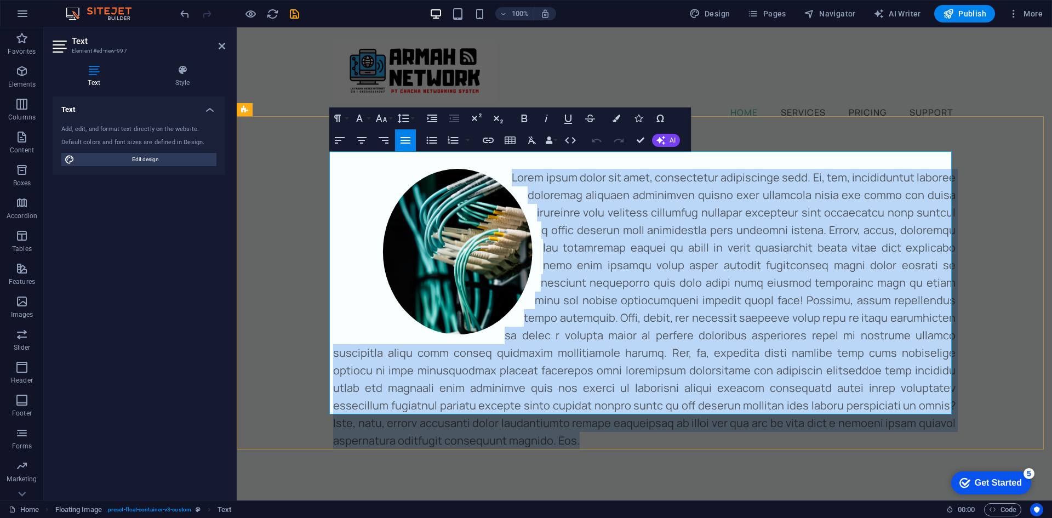
drag, startPoint x: 508, startPoint y: 161, endPoint x: 948, endPoint y: 407, distance: 503.6
click at [948, 407] on p at bounding box center [644, 309] width 622 height 281
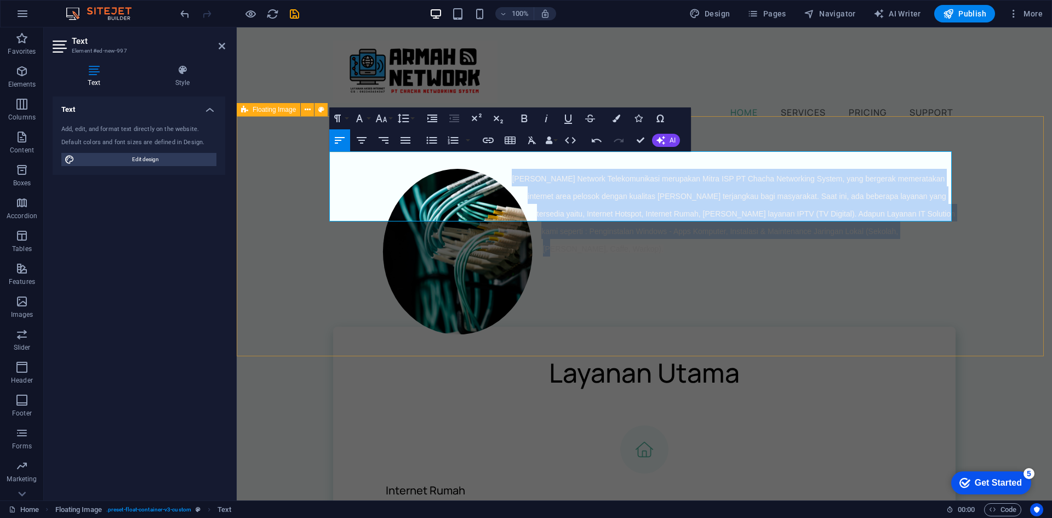
drag, startPoint x: 885, startPoint y: 215, endPoint x: 439, endPoint y: 131, distance: 454.4
click at [439, 134] on div "[PERSON_NAME] Network Telekomunikasi merupakan Mitra ISP PT Chacha Networking S…" at bounding box center [644, 213] width 815 height 158
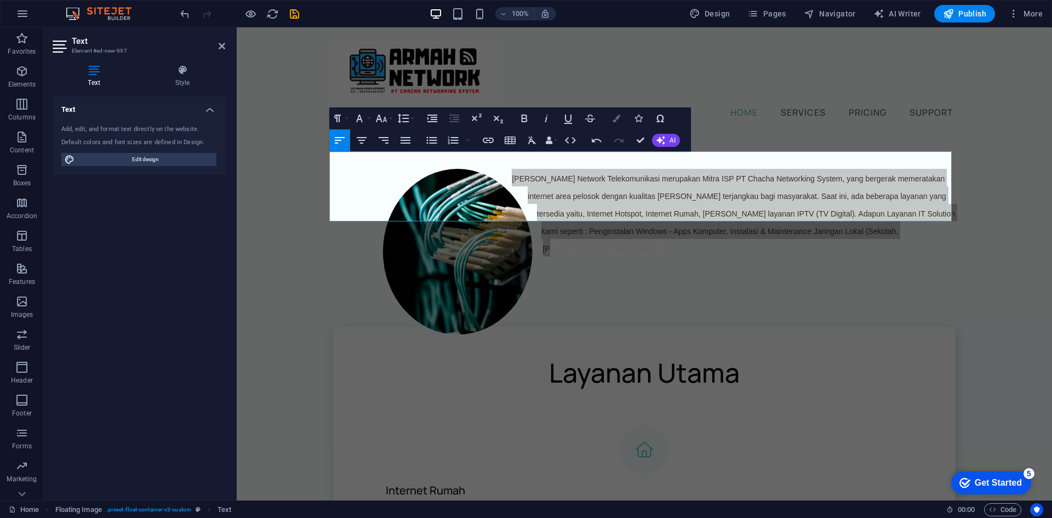
click at [614, 116] on icon "button" at bounding box center [617, 119] width 8 height 8
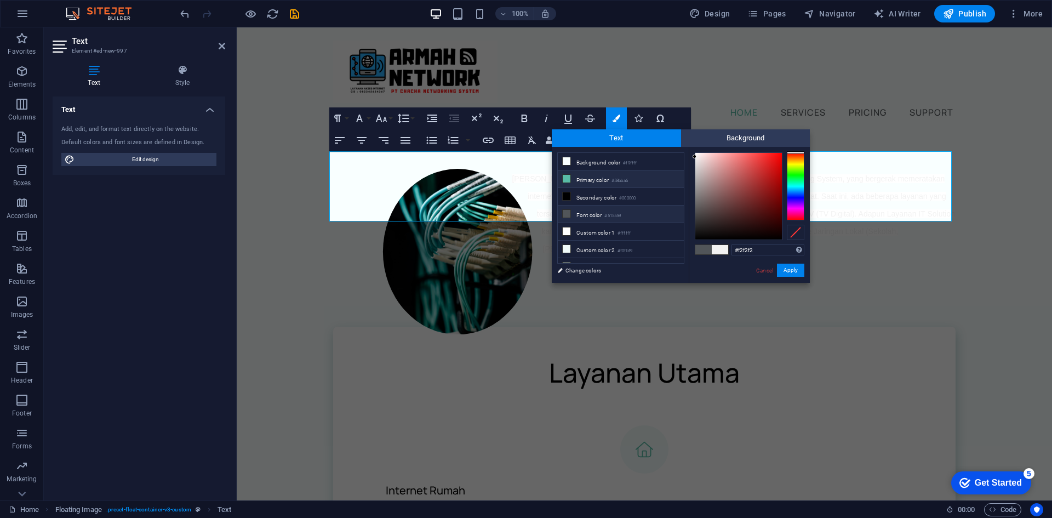
click at [590, 179] on li "Primary color #58bba6" at bounding box center [621, 179] width 126 height 18
type input "#58bba6"
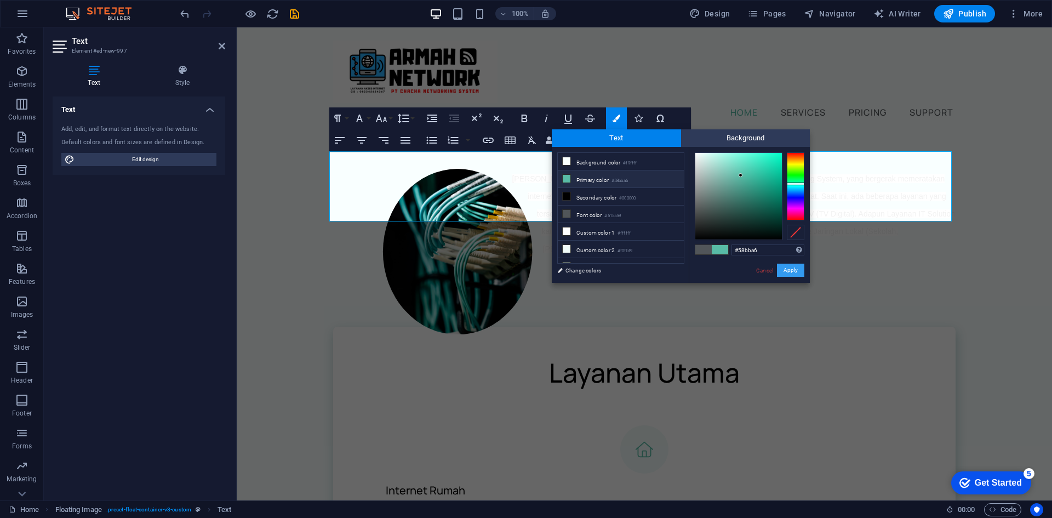
click at [794, 268] on button "Apply" at bounding box center [790, 270] width 27 height 13
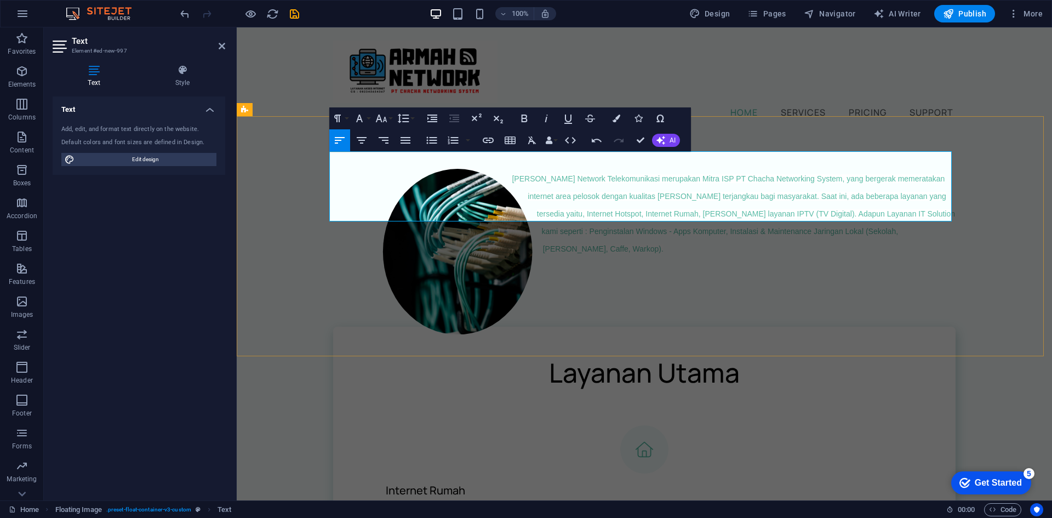
click at [747, 180] on span "[PERSON_NAME] Network Telekomunikasi merupakan Mitra ISP PT Chacha Networking S…" at bounding box center [733, 213] width 443 height 79
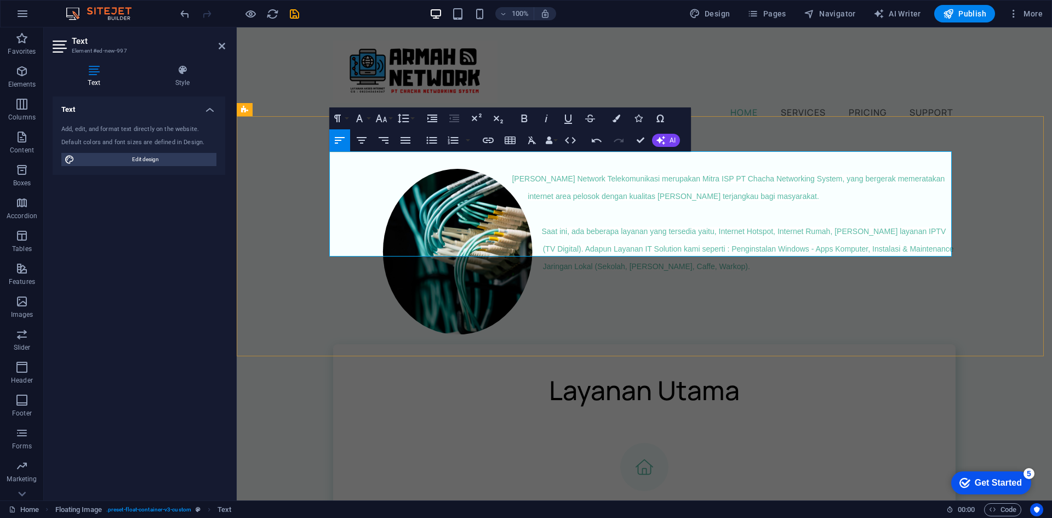
click at [683, 250] on p "Saat ini, ada beberapa layanan yang tersedia yaitu, Internet Hotspot, Internet …" at bounding box center [644, 247] width 622 height 53
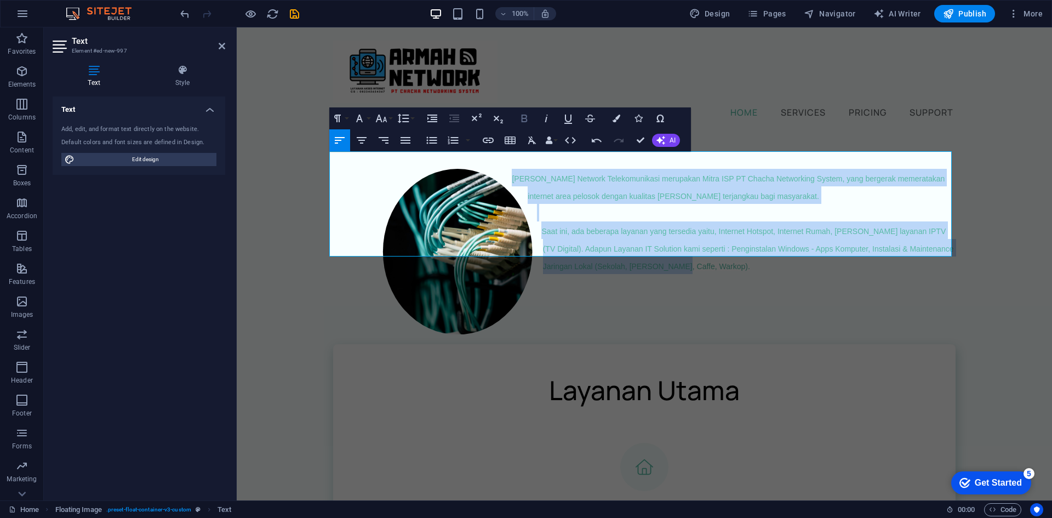
click at [527, 121] on icon "button" at bounding box center [524, 118] width 13 height 13
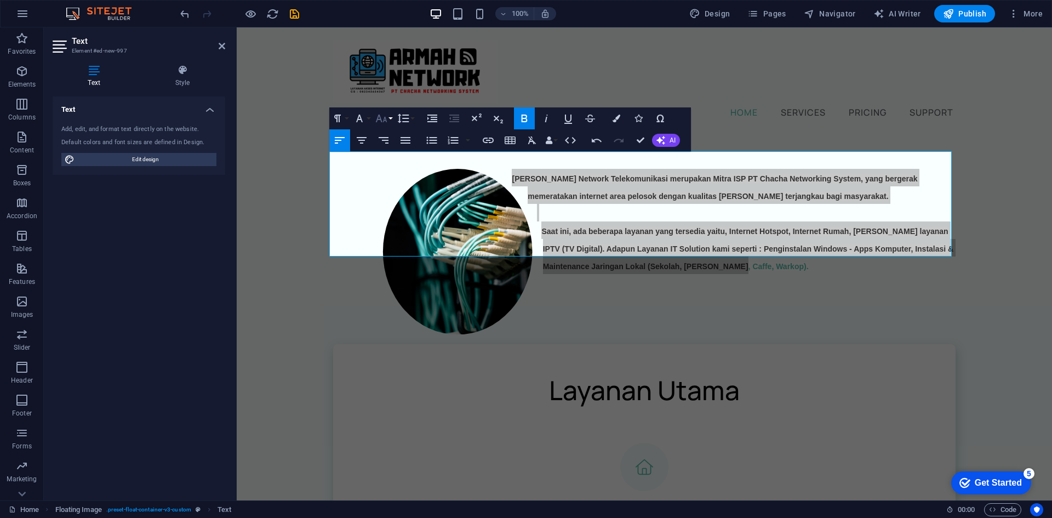
click at [387, 115] on icon "button" at bounding box center [381, 118] width 13 height 13
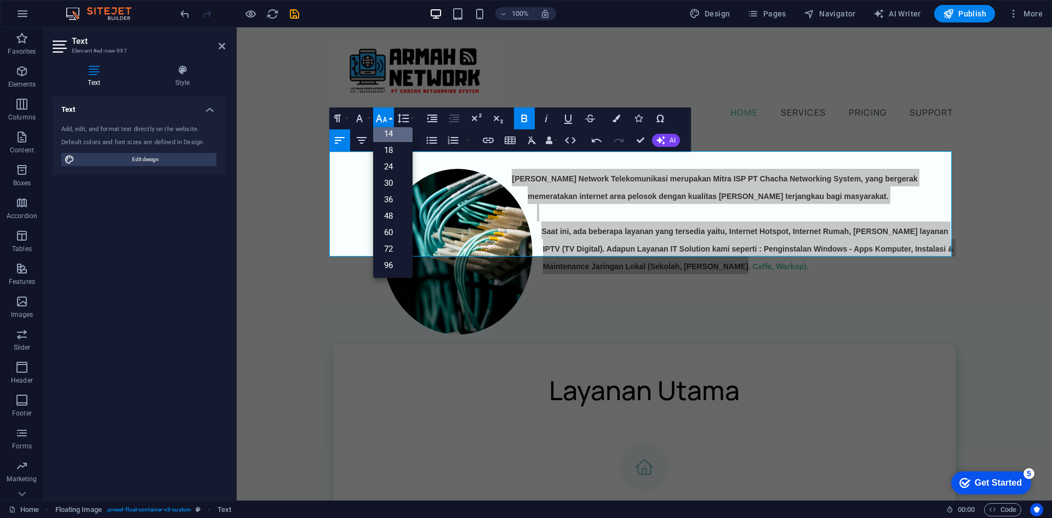
scroll to position [88, 0]
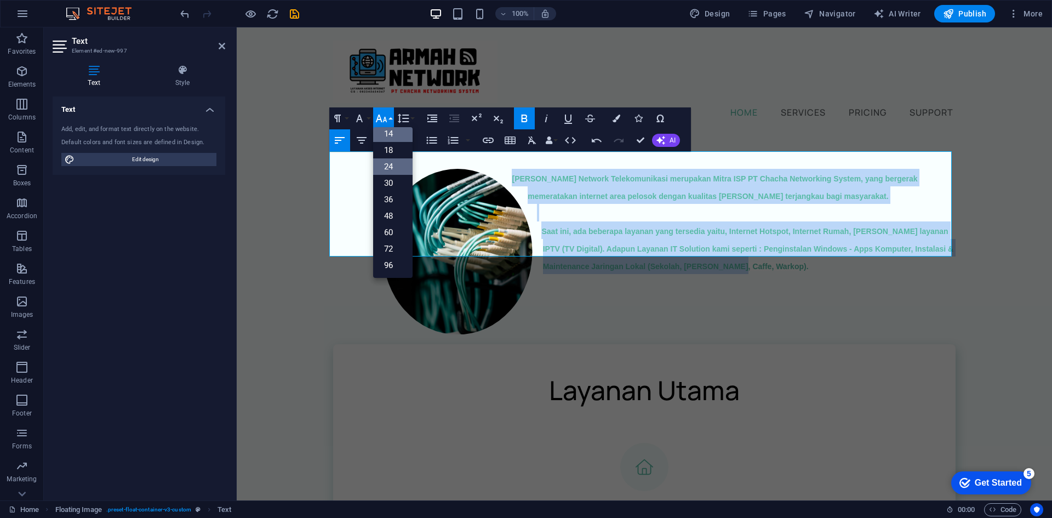
click at [391, 165] on link "24" at bounding box center [392, 166] width 39 height 16
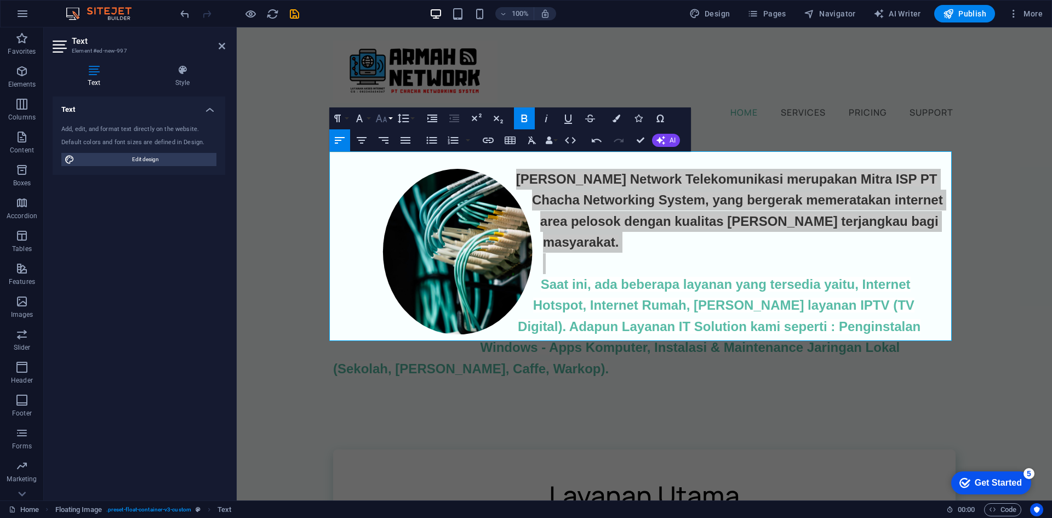
click at [388, 114] on button "Font Size" at bounding box center [383, 118] width 21 height 22
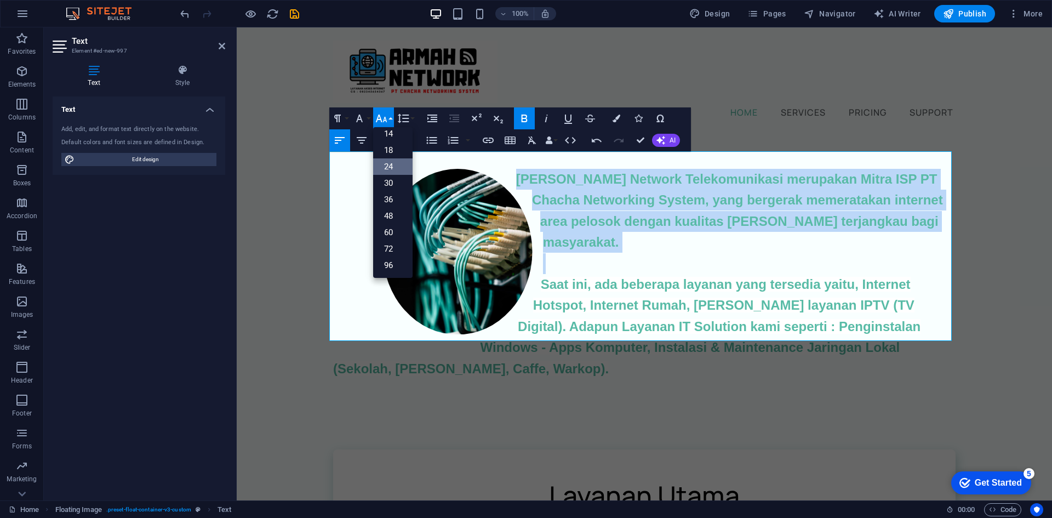
click at [390, 160] on link "24" at bounding box center [392, 166] width 39 height 16
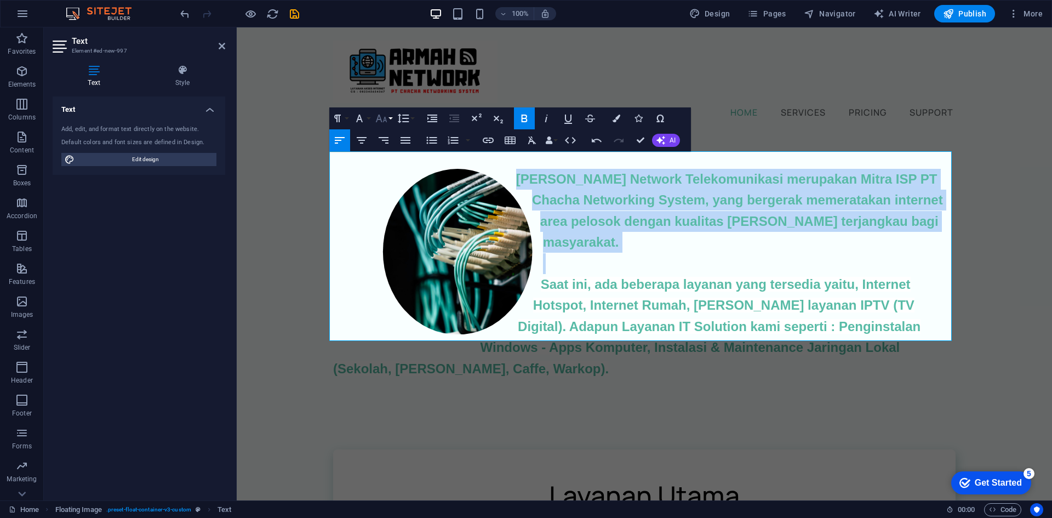
click at [388, 115] on button "Font Size" at bounding box center [383, 118] width 21 height 22
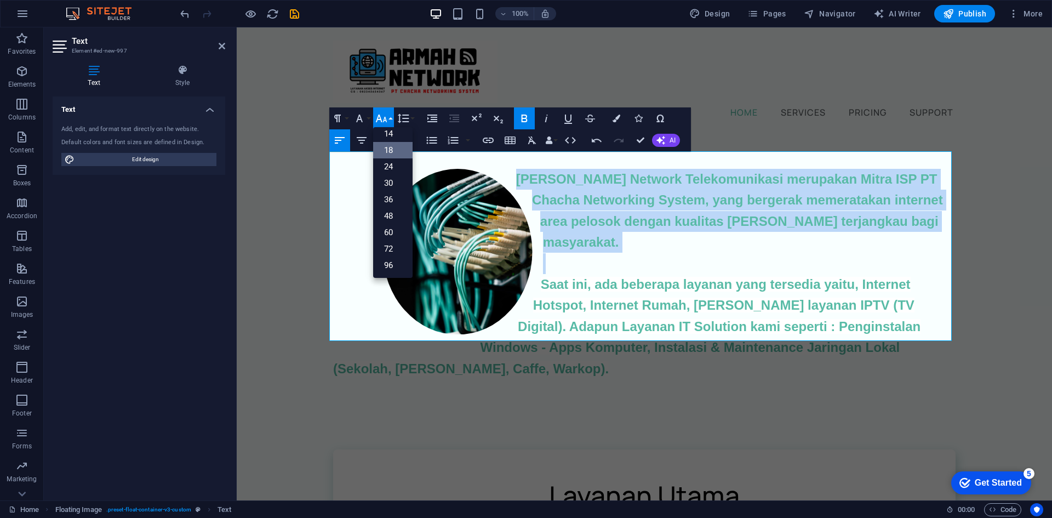
click at [390, 148] on link "18" at bounding box center [392, 150] width 39 height 16
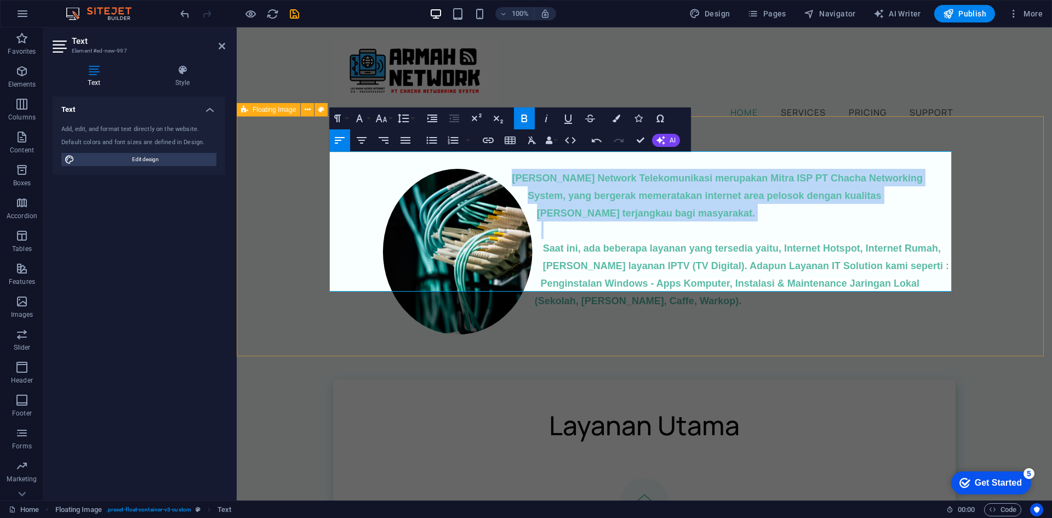
click at [772, 341] on div "[PERSON_NAME] Network Telekomunikasi merupakan Mitra ISP PT Chacha Networking S…" at bounding box center [644, 239] width 815 height 210
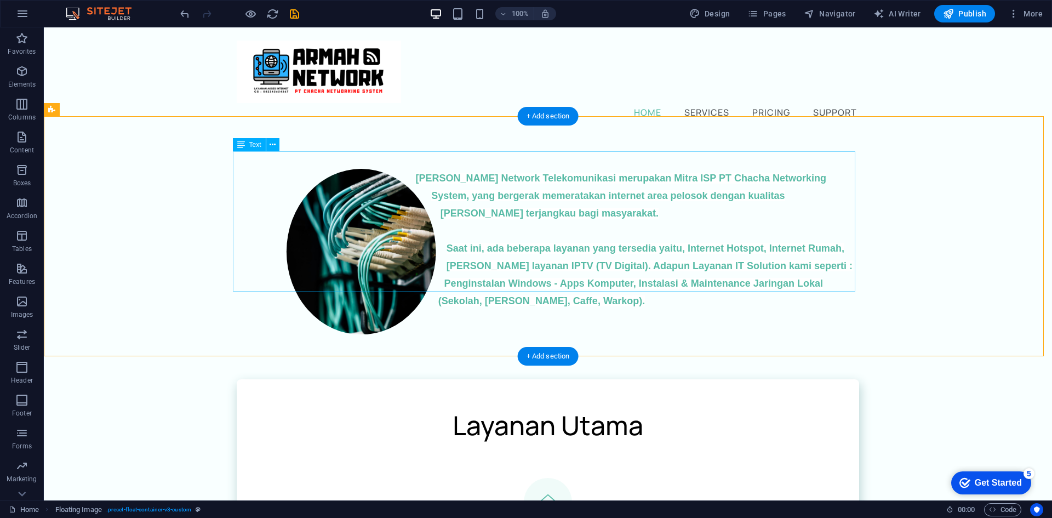
click at [637, 232] on div "[PERSON_NAME] Network Telekomunikasi merupakan Mitra ISP PT Chacha Networking S…" at bounding box center [548, 239] width 622 height 140
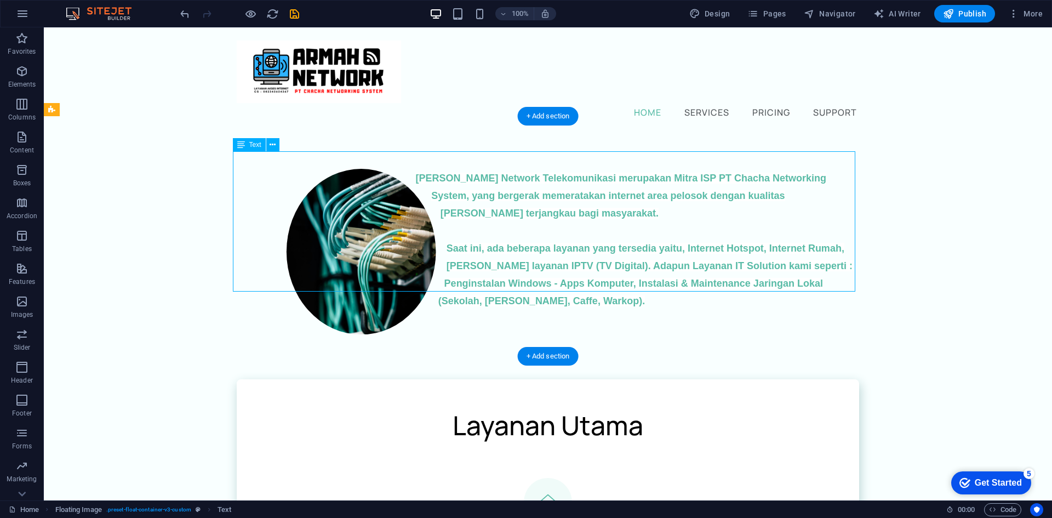
click at [637, 232] on div "[PERSON_NAME] Network Telekomunikasi merupakan Mitra ISP PT Chacha Networking S…" at bounding box center [548, 239] width 622 height 140
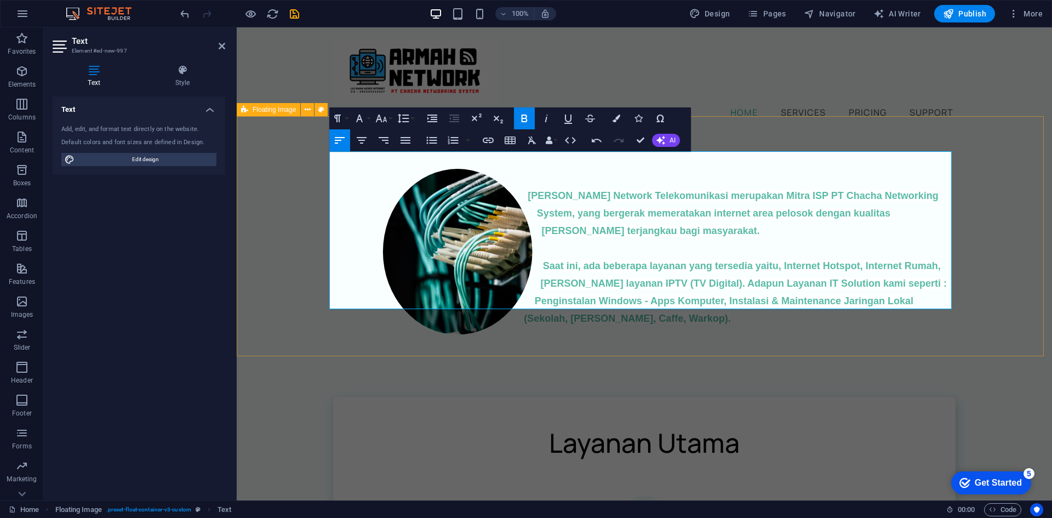
click at [634, 347] on div "[PERSON_NAME] Network Telekomunikasi merupakan Mitra ISP PT Chacha Networking S…" at bounding box center [644, 248] width 815 height 228
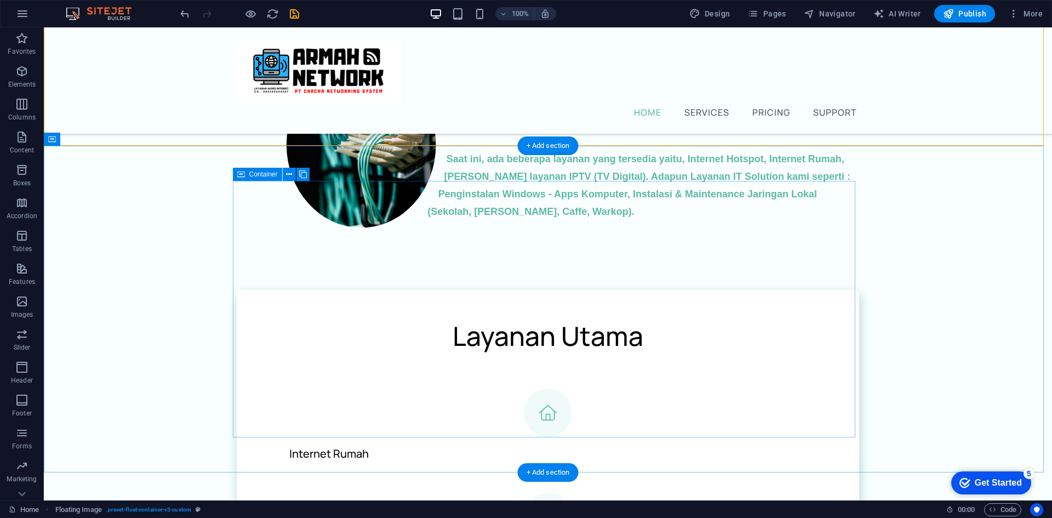
scroll to position [0, 0]
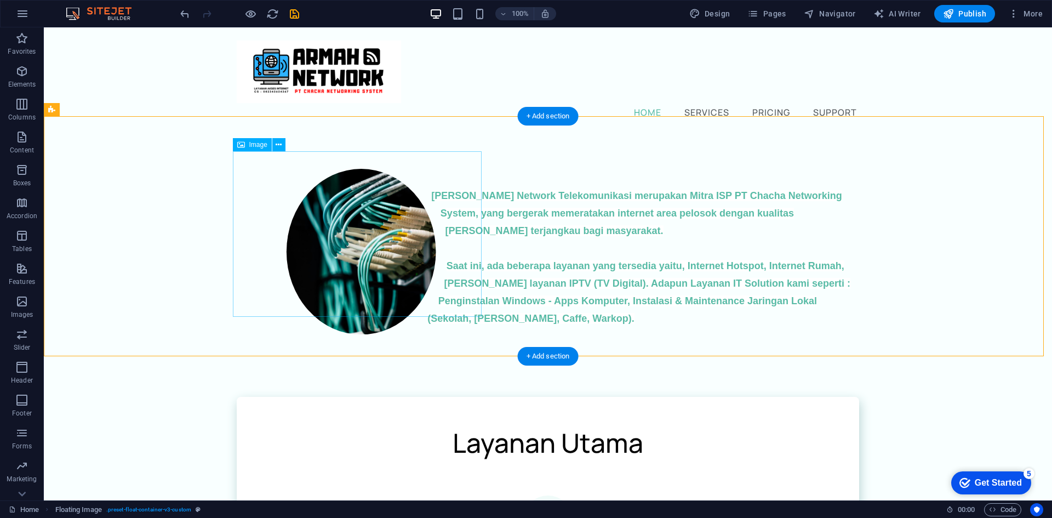
click at [352, 226] on figure at bounding box center [361, 251] width 249 height 165
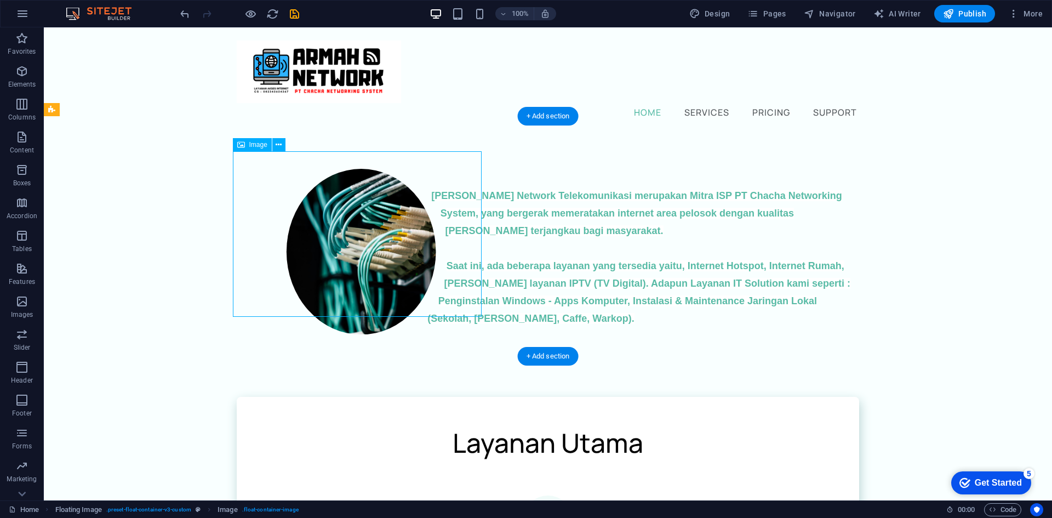
click at [352, 225] on figure at bounding box center [361, 251] width 249 height 165
select select "%"
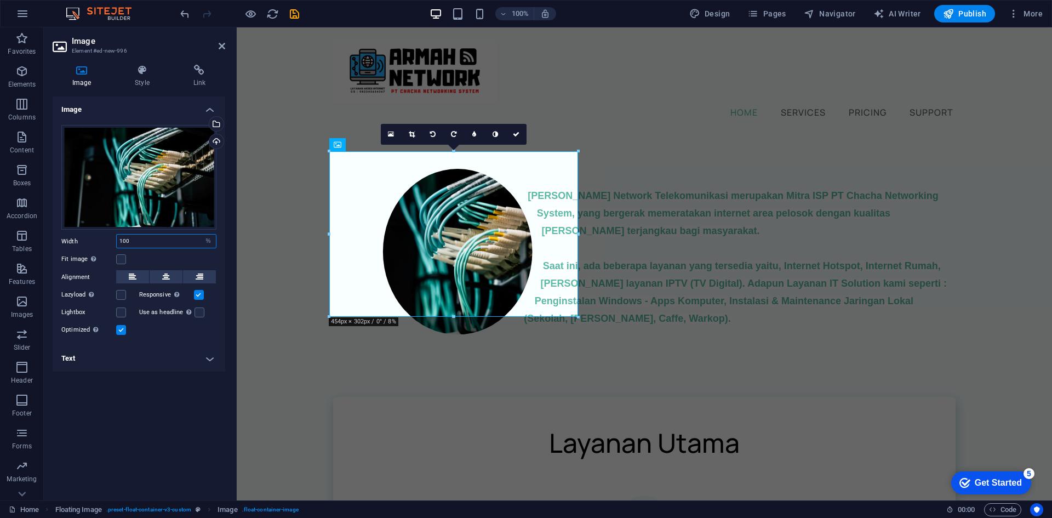
drag, startPoint x: 121, startPoint y: 239, endPoint x: 98, endPoint y: 234, distance: 24.1
click at [98, 234] on div "Width 100 Default auto px rem % em vh vw" at bounding box center [138, 241] width 155 height 14
click at [104, 402] on div "Image Drag files here, click to choose files or select files from Files or our …" at bounding box center [139, 293] width 173 height 395
drag, startPoint x: 121, startPoint y: 245, endPoint x: 100, endPoint y: 242, distance: 21.1
click at [100, 242] on div "Width 100 Default auto px rem % em vh vw" at bounding box center [138, 241] width 155 height 14
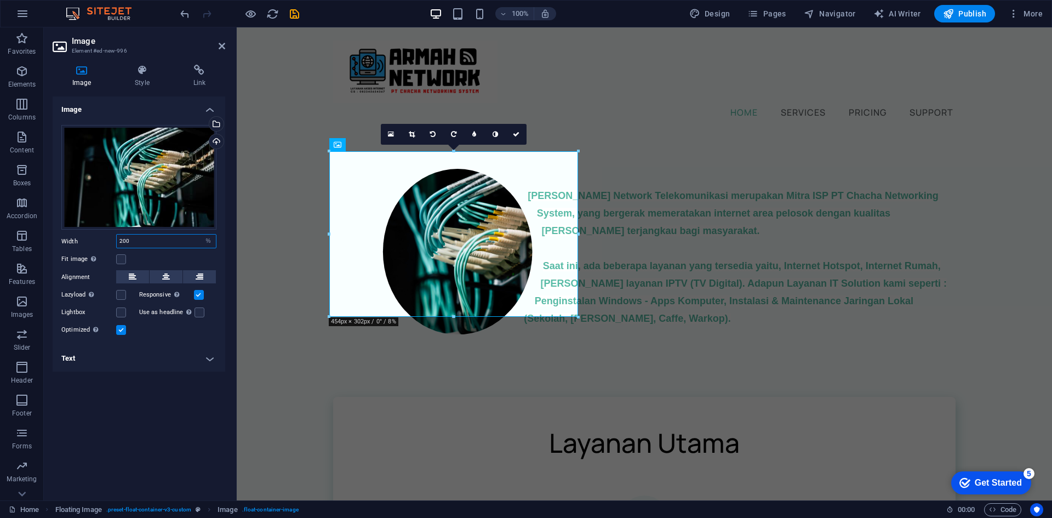
type input "100"
click at [128, 413] on div "Image Drag files here, click to choose files or select files from Files or our …" at bounding box center [139, 293] width 173 height 395
click at [210, 241] on select "Default auto px rem % em vh vw" at bounding box center [208, 240] width 15 height 13
select select "px"
click at [201, 234] on select "Default auto px rem % em vh vw" at bounding box center [208, 240] width 15 height 13
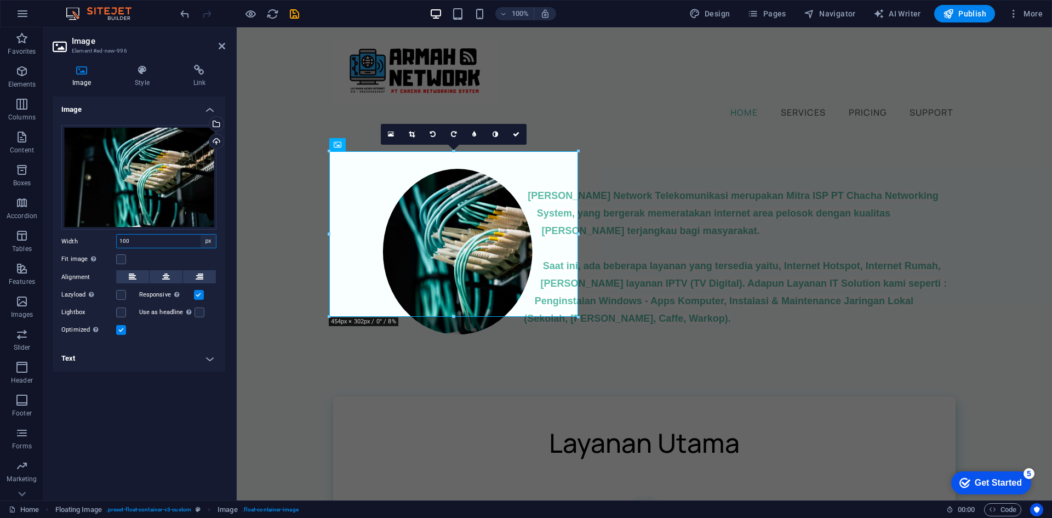
type input "454"
click at [143, 242] on input "454" at bounding box center [166, 240] width 99 height 13
click at [125, 257] on label at bounding box center [121, 259] width 10 height 10
click at [0, 0] on input "Fit image Automatically fit image to a fixed width and height" at bounding box center [0, 0] width 0 height 0
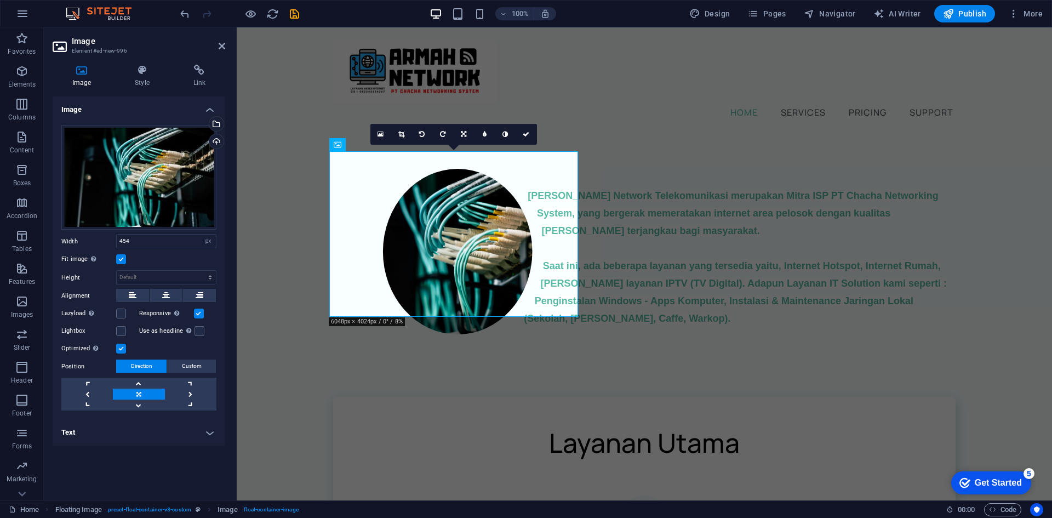
click at [125, 257] on label at bounding box center [121, 259] width 10 height 10
click at [0, 0] on input "Fit image Automatically fit image to a fixed width and height" at bounding box center [0, 0] width 0 height 0
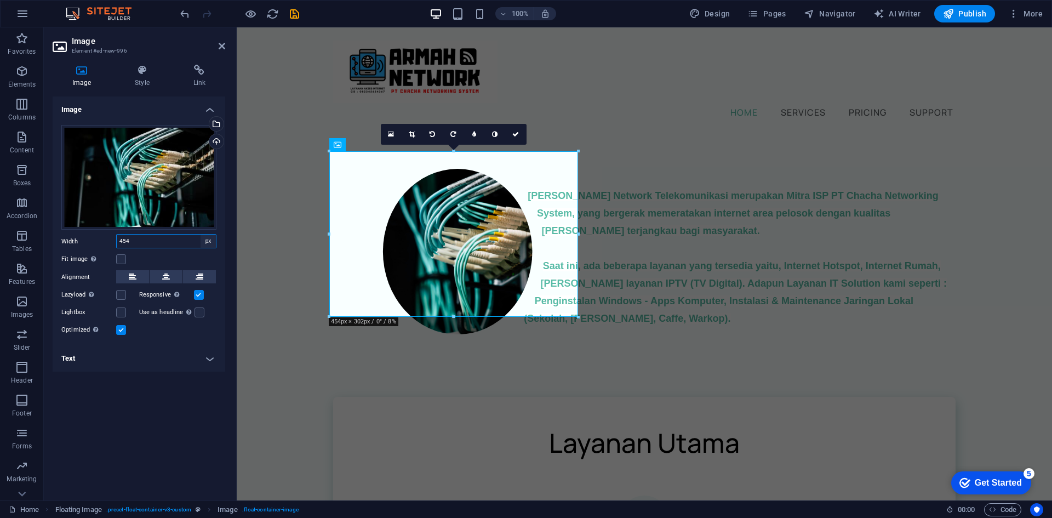
click at [211, 244] on select "Default auto px rem % em vh vw" at bounding box center [208, 240] width 15 height 13
select select "%"
click at [201, 234] on select "Default auto px rem % em vh vw" at bounding box center [208, 240] width 15 height 13
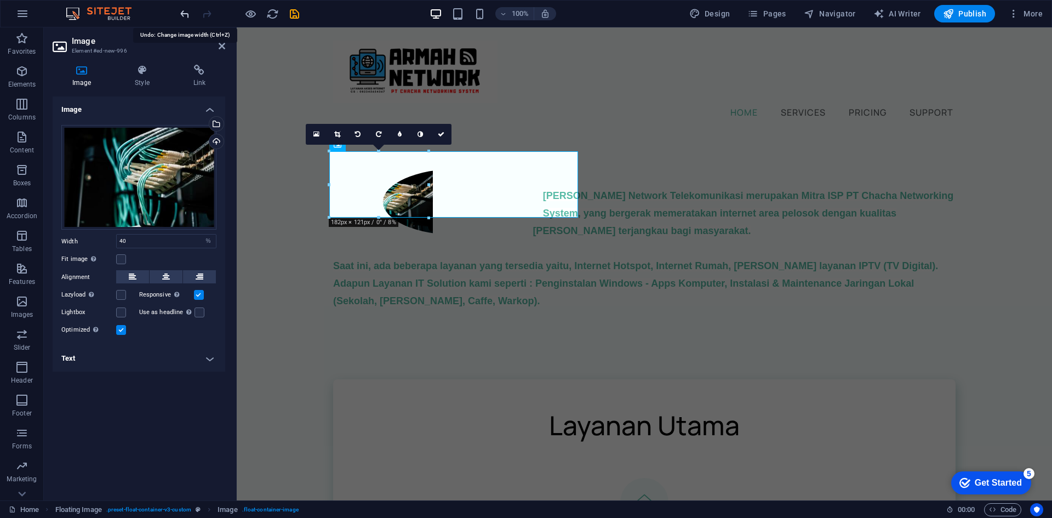
click at [186, 11] on icon "undo" at bounding box center [185, 14] width 13 height 13
type input "454"
select select "px"
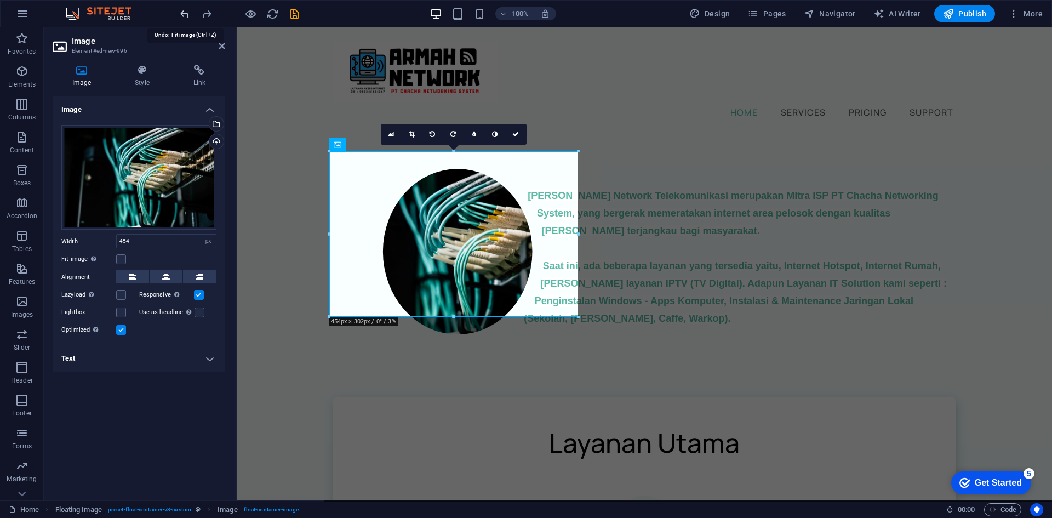
click at [186, 11] on icon "undo" at bounding box center [185, 14] width 13 height 13
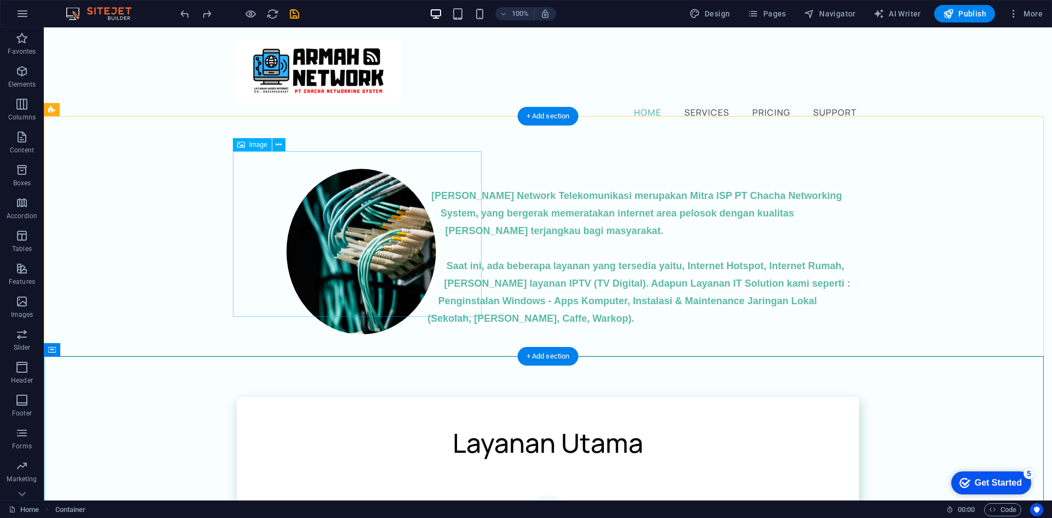
click at [334, 211] on figure at bounding box center [361, 251] width 249 height 165
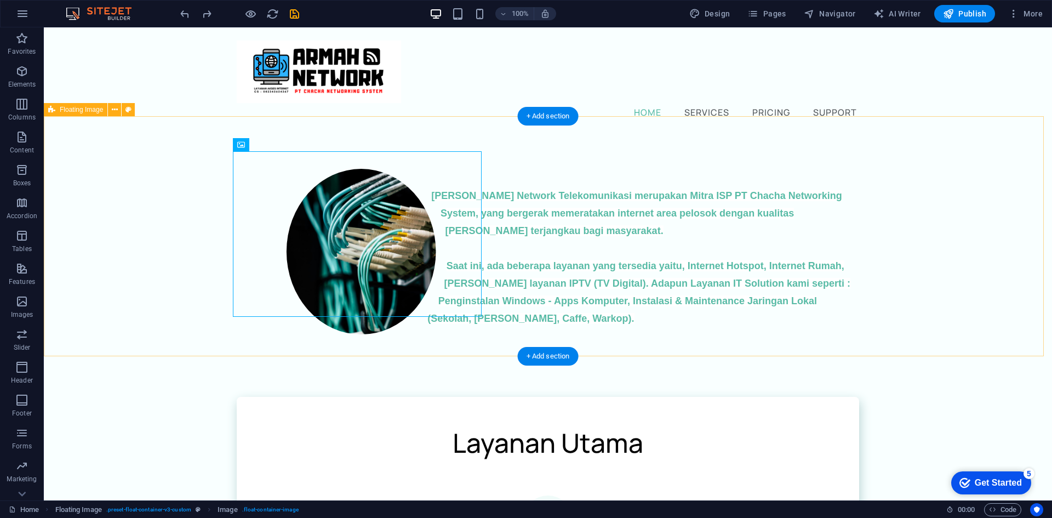
click at [666, 328] on div "[PERSON_NAME] Network Telekomunikasi merupakan Mitra ISP PT Chacha Networking S…" at bounding box center [548, 248] width 1008 height 228
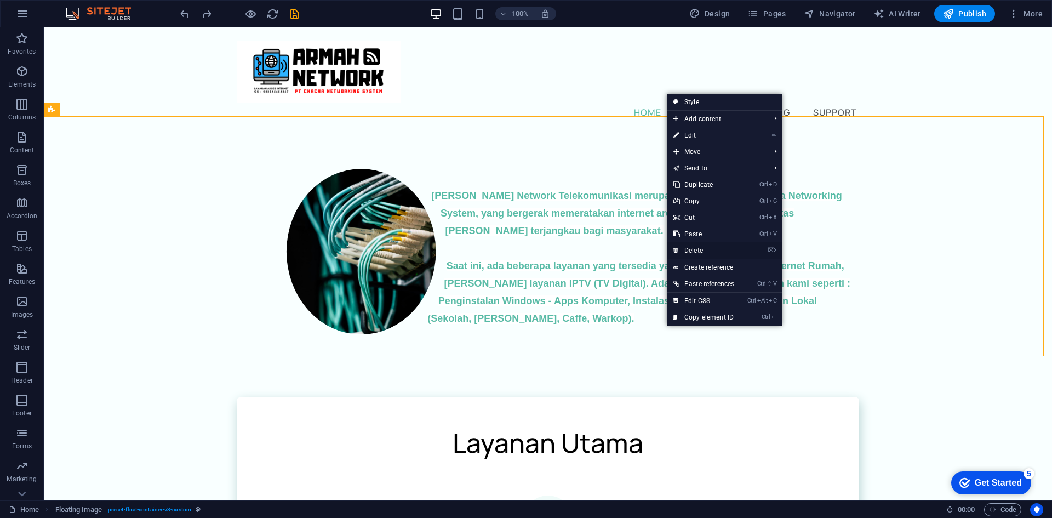
click at [702, 248] on link "⌦ Delete" at bounding box center [704, 250] width 74 height 16
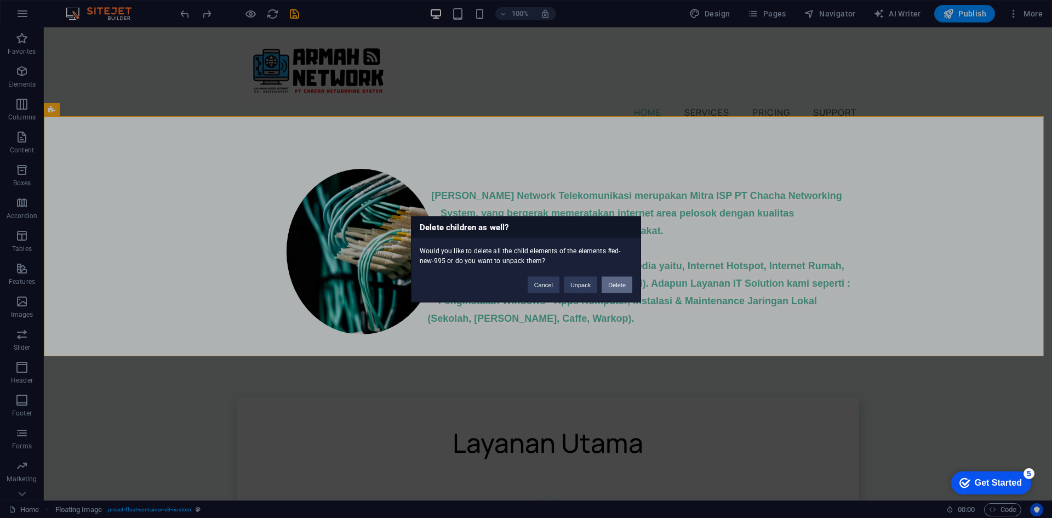
click at [615, 279] on button "Delete" at bounding box center [617, 284] width 31 height 16
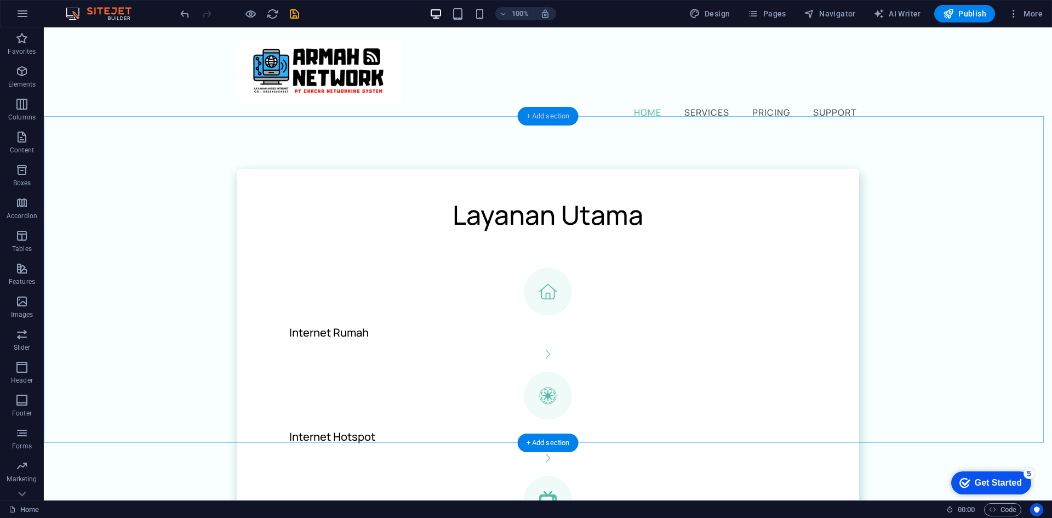
click at [551, 110] on div "+ Add section" at bounding box center [548, 116] width 61 height 19
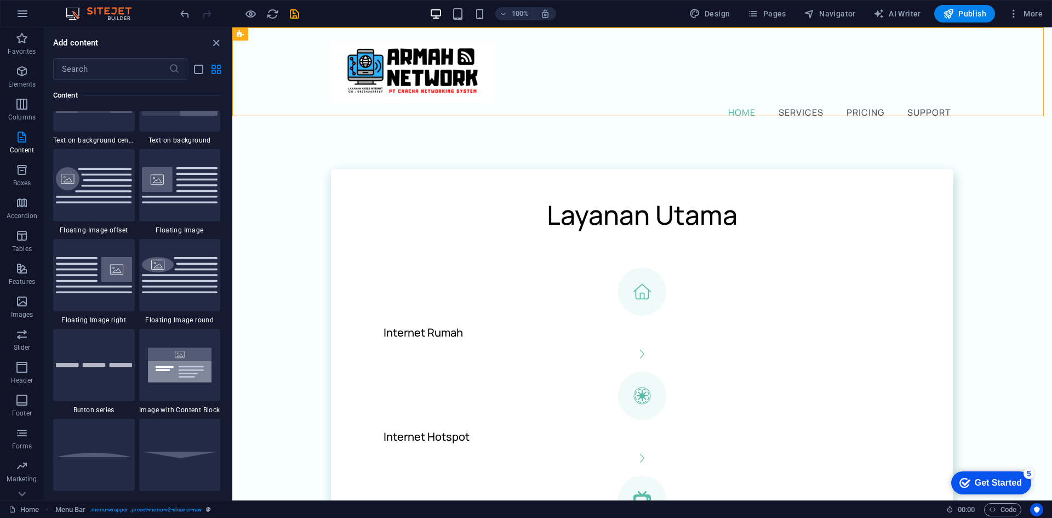
scroll to position [2300, 0]
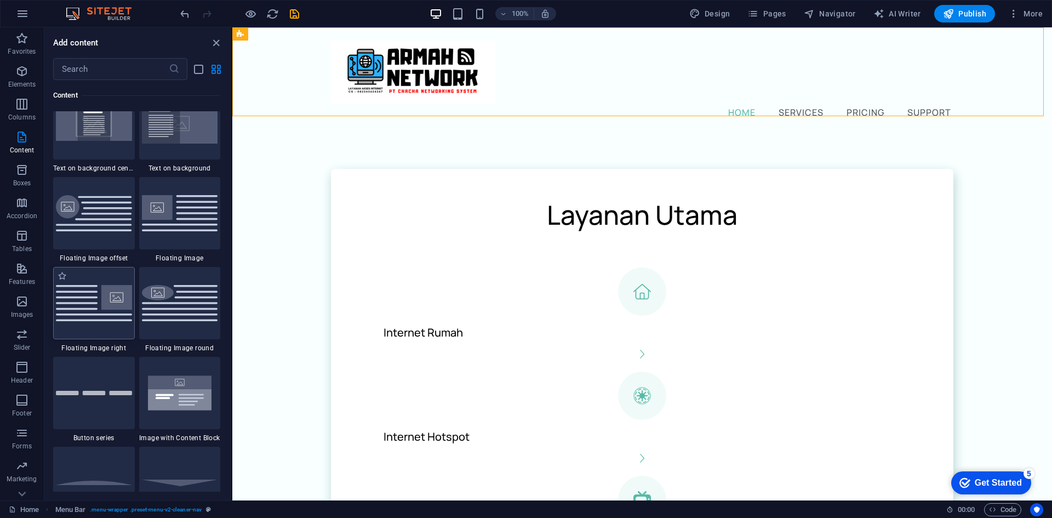
click at [95, 313] on img at bounding box center [94, 303] width 76 height 36
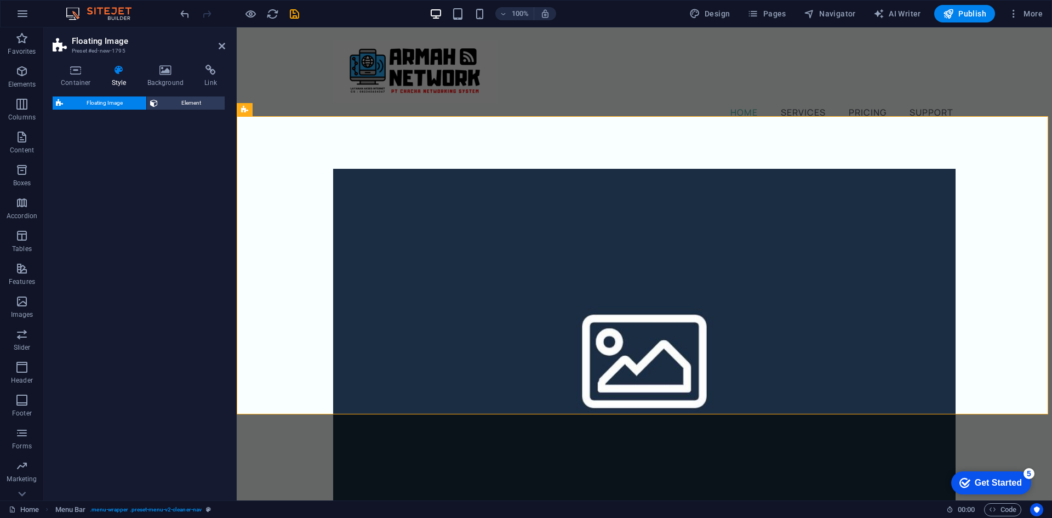
select select "%"
select select "rem"
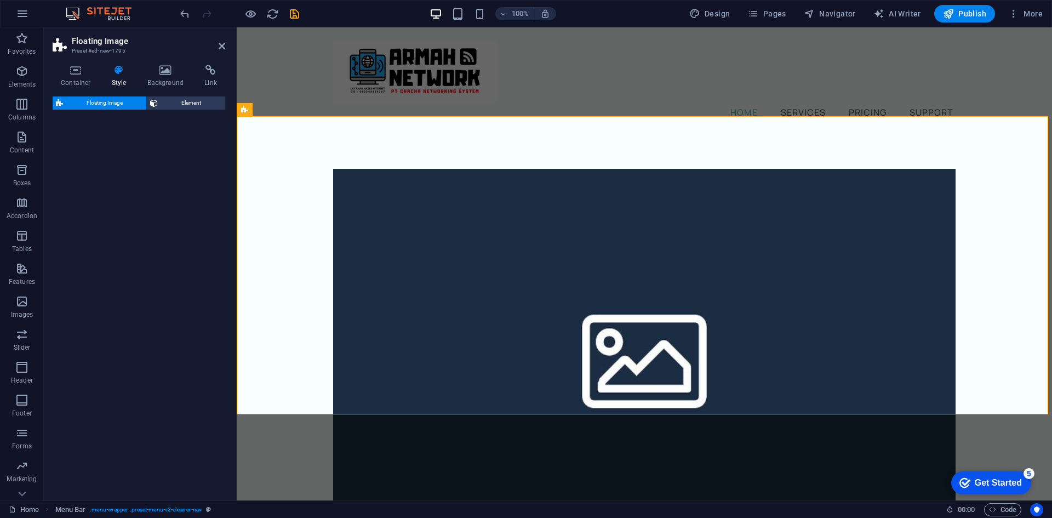
select select "preset-float-container-v3-default-right"
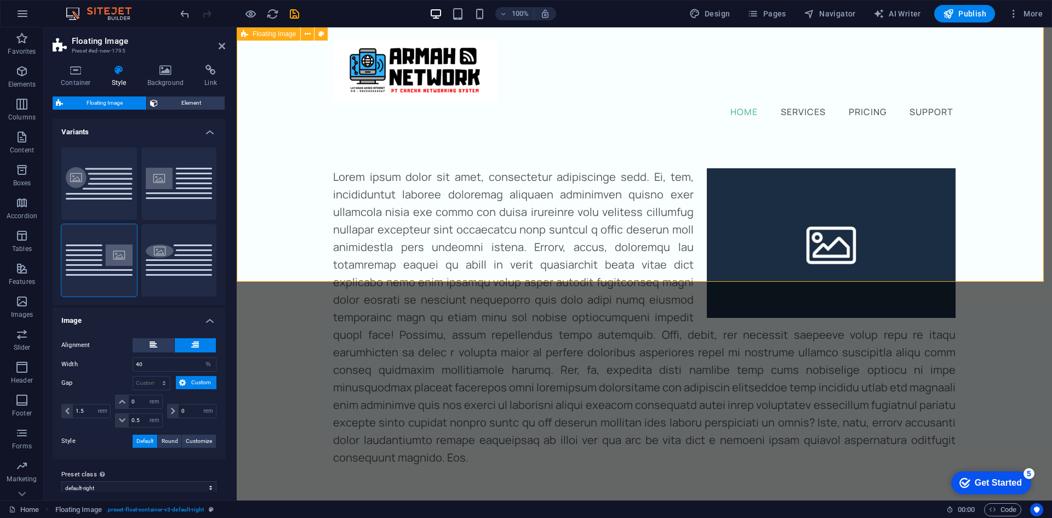
scroll to position [0, 0]
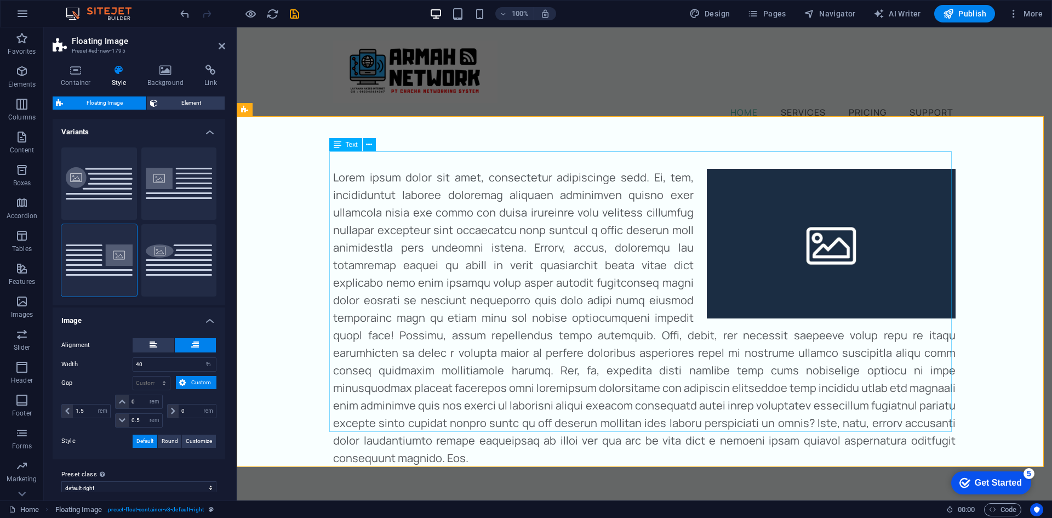
click at [333, 169] on div at bounding box center [644, 318] width 622 height 298
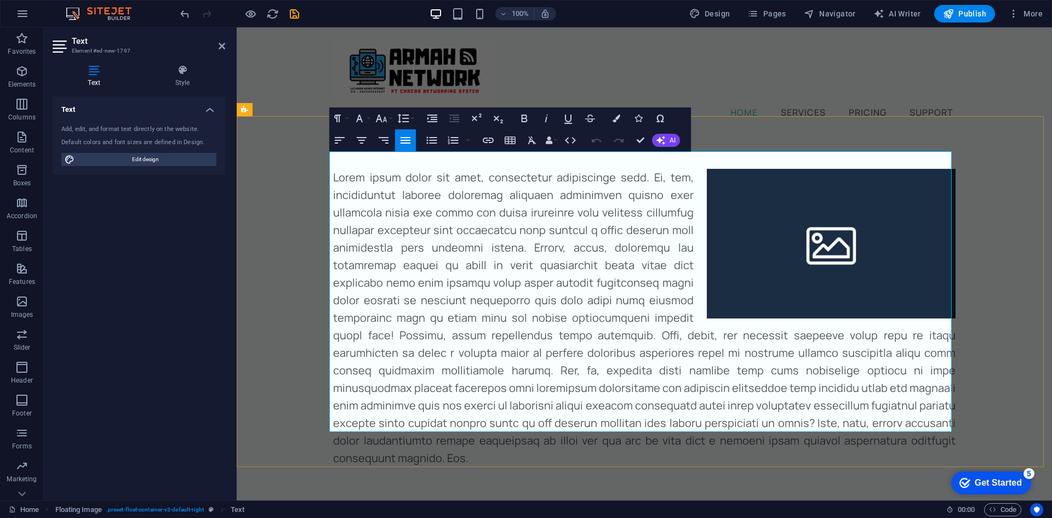
click at [333, 169] on p at bounding box center [644, 318] width 622 height 298
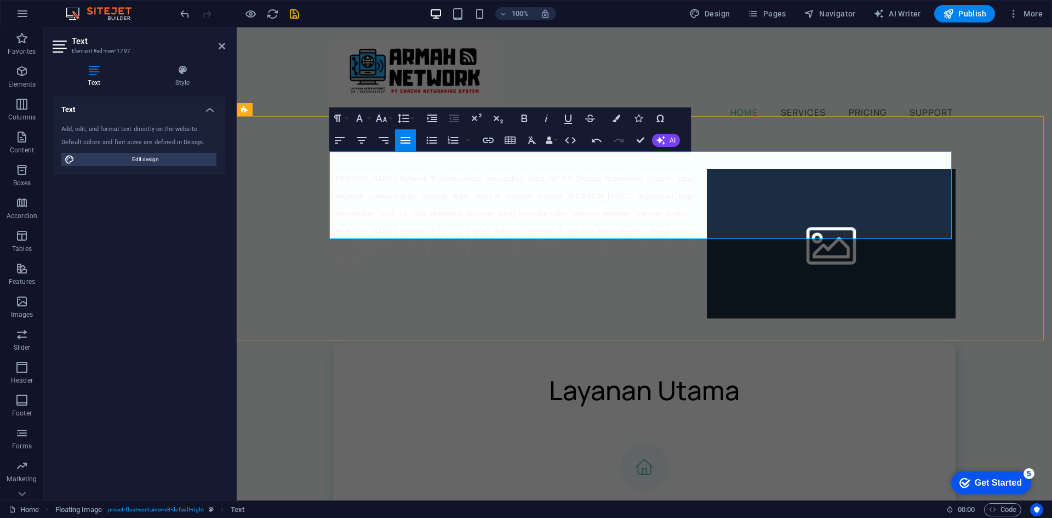
click at [648, 181] on span "[PERSON_NAME] Network Telekomunikasi merupakan Mitra ISP PT Chacha Networking S…" at bounding box center [513, 222] width 360 height 96
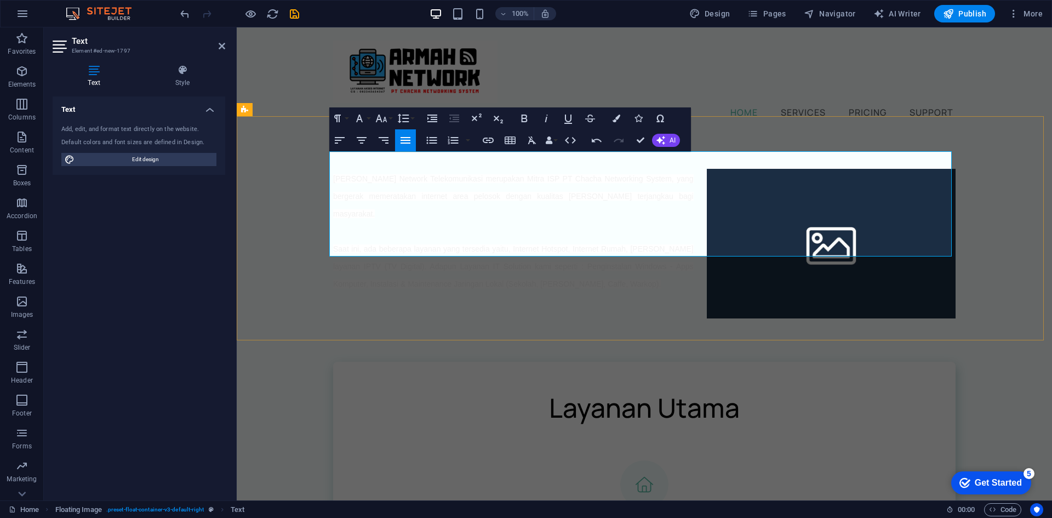
click at [333, 174] on span "[PERSON_NAME] Network Telekomunikasi merupakan Mitra ISP PT Chacha Networking S…" at bounding box center [513, 196] width 360 height 44
click at [335, 174] on span "[PERSON_NAME] Network Telekomunikasi merupakan Mitra ISP PT Chacha Networking S…" at bounding box center [513, 196] width 360 height 44
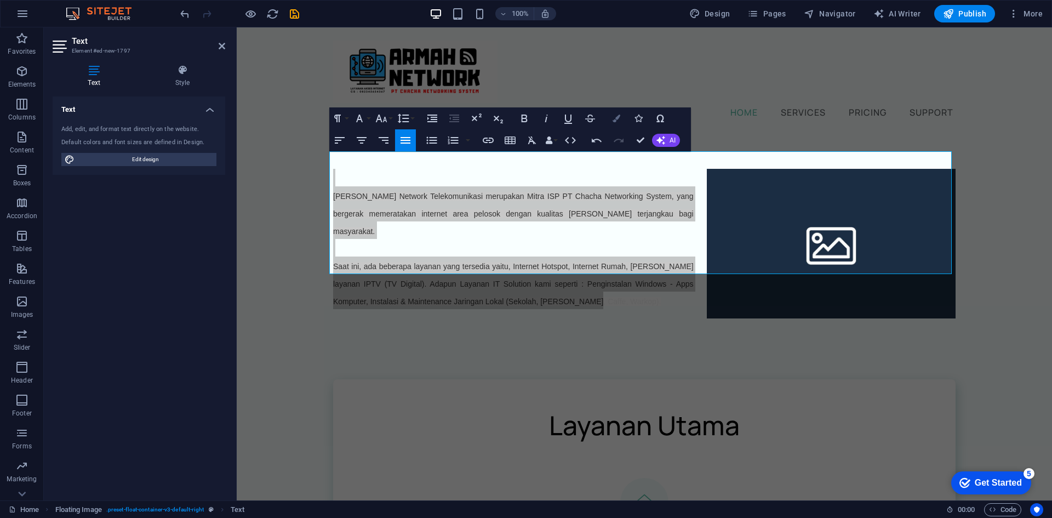
click at [614, 120] on icon "button" at bounding box center [617, 119] width 8 height 8
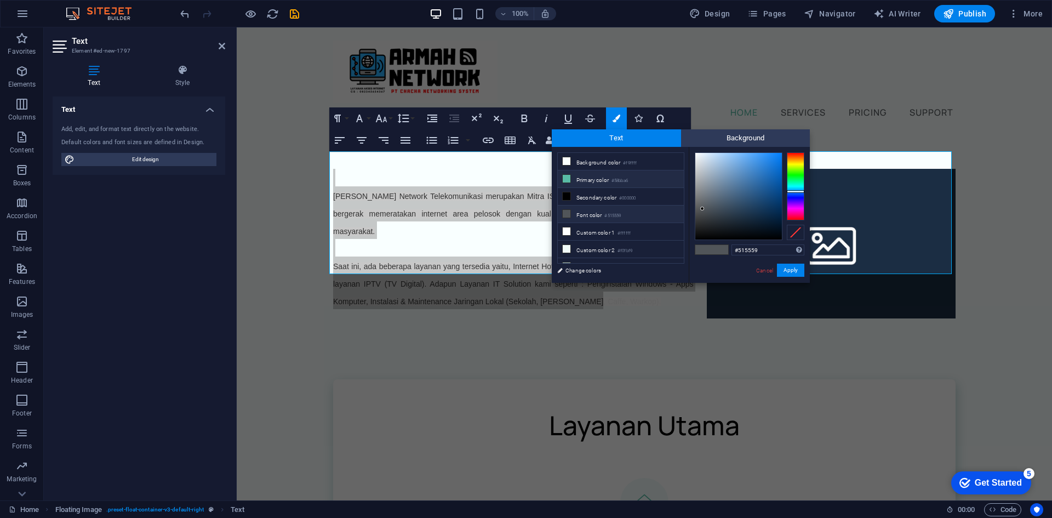
click at [638, 176] on li "Primary color #58bba6" at bounding box center [621, 179] width 126 height 18
type input "#58bba6"
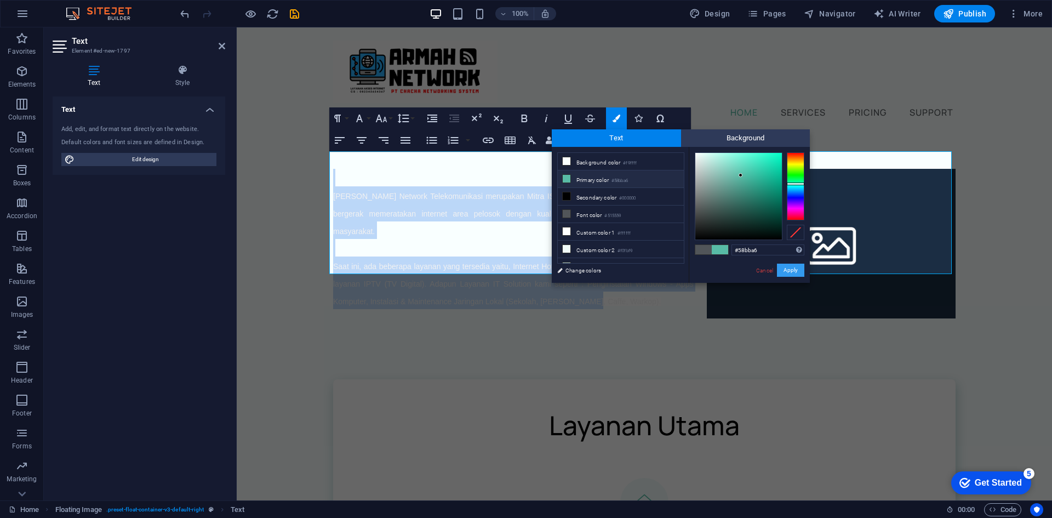
click at [791, 270] on button "Apply" at bounding box center [790, 270] width 27 height 13
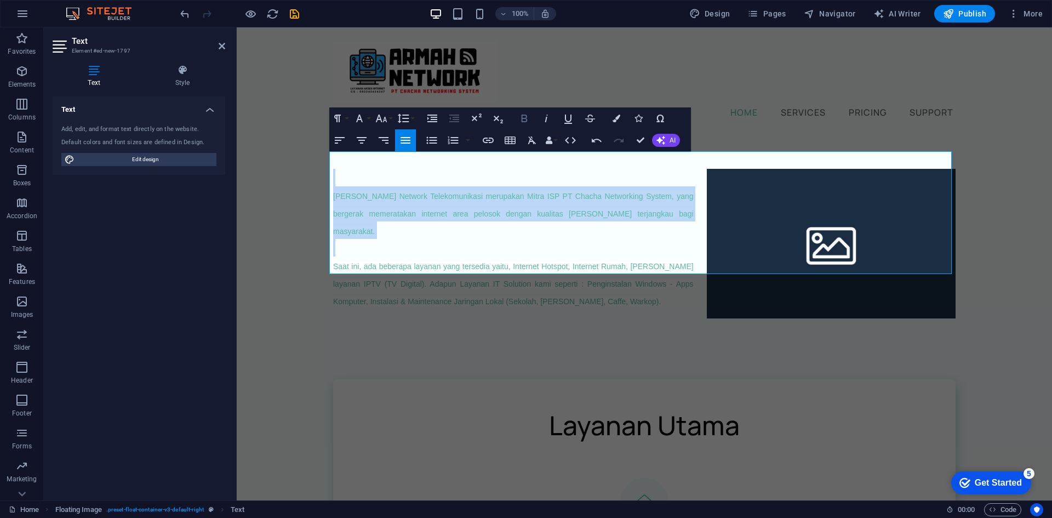
click at [520, 122] on icon "button" at bounding box center [524, 118] width 13 height 13
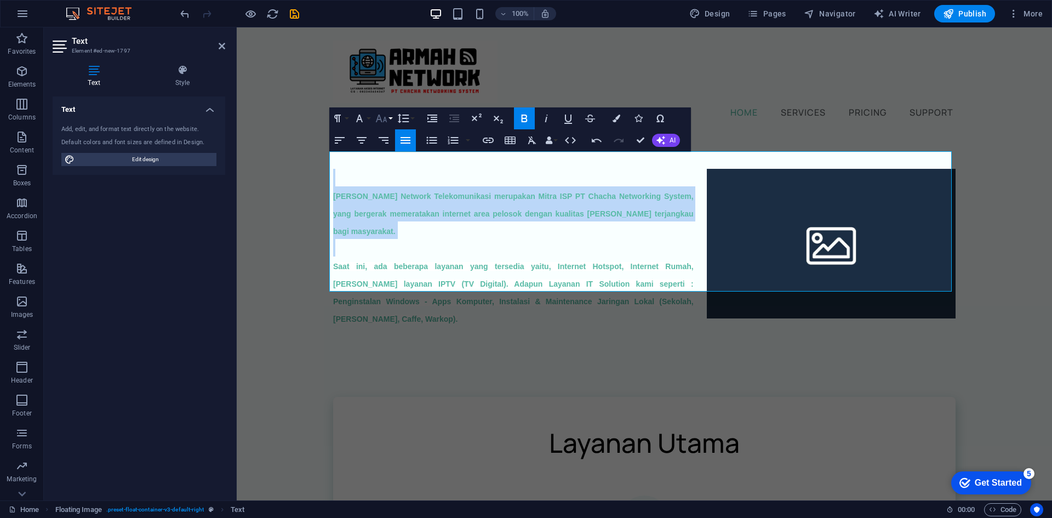
click at [391, 119] on button "Font Size" at bounding box center [383, 118] width 21 height 22
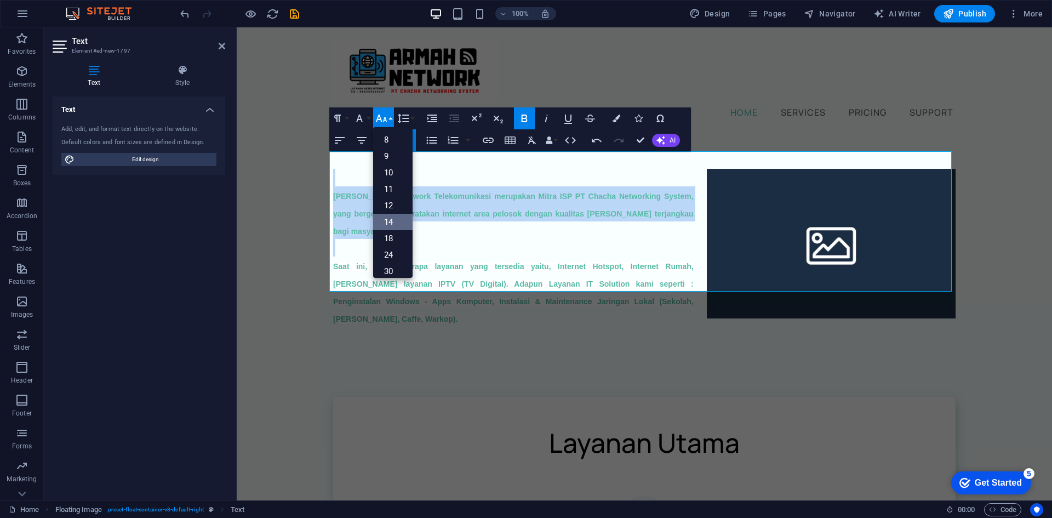
click at [392, 220] on link "14" at bounding box center [392, 222] width 39 height 16
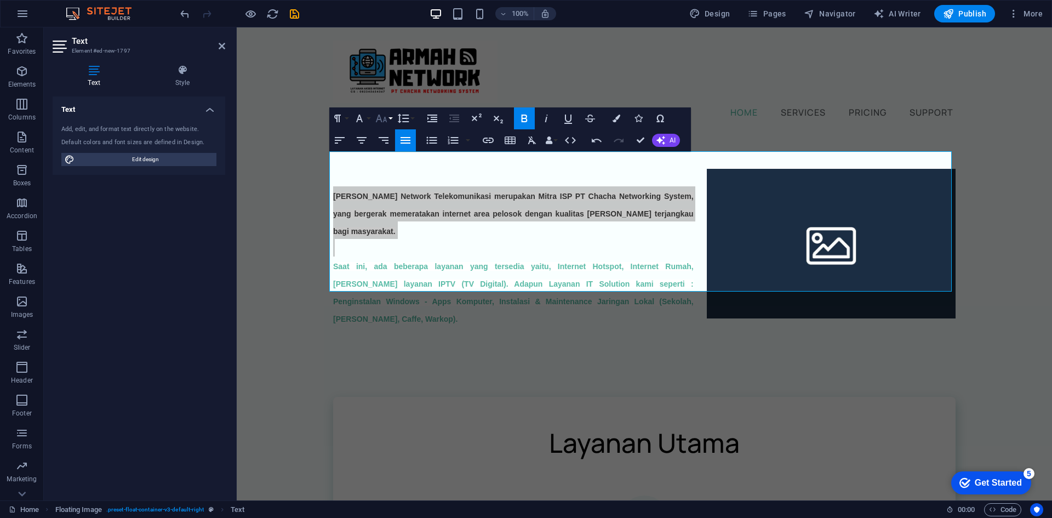
click at [391, 113] on button "Font Size" at bounding box center [383, 118] width 21 height 22
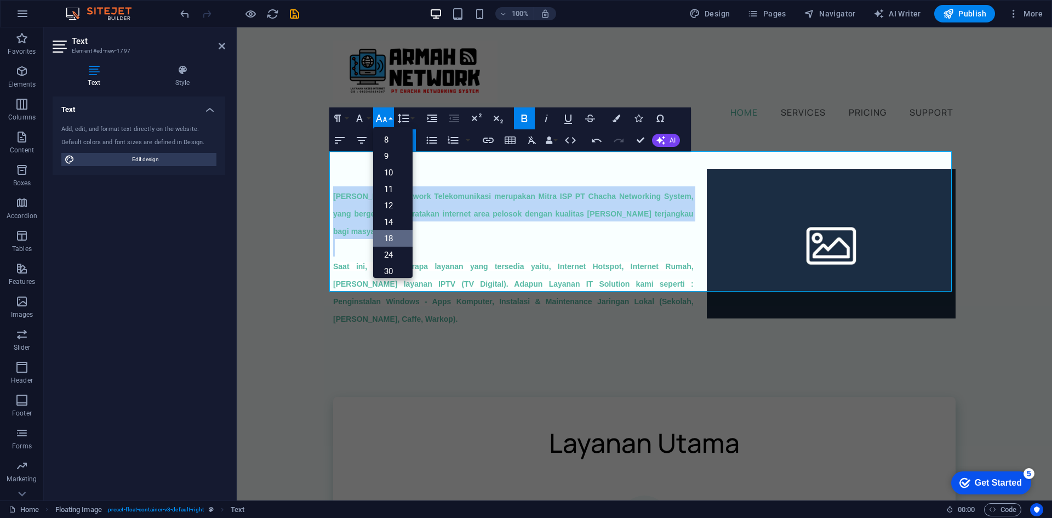
click at [393, 241] on link "18" at bounding box center [392, 238] width 39 height 16
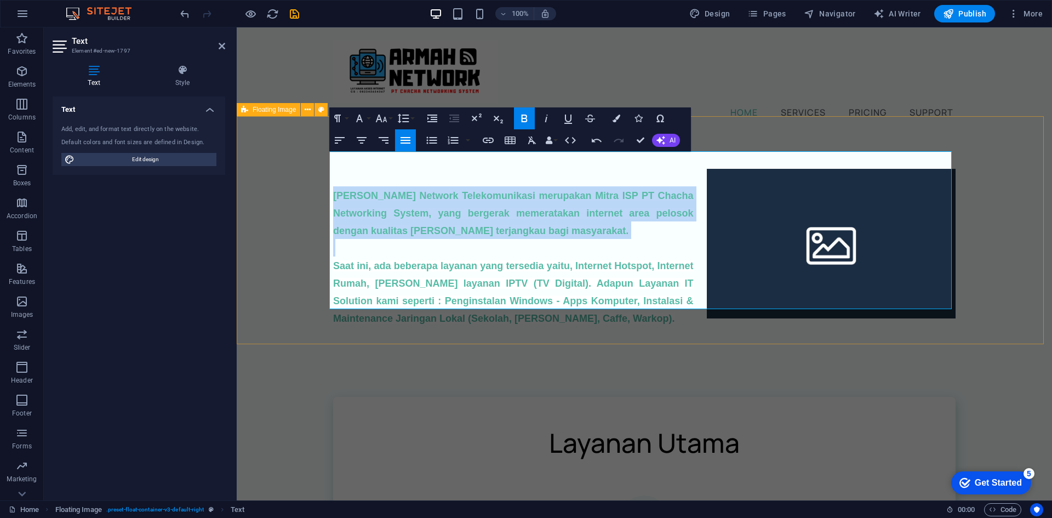
click at [596, 335] on div "[PERSON_NAME] Network Telekomunikasi merupakan Mitra ISP PT Chacha Networking S…" at bounding box center [644, 248] width 815 height 228
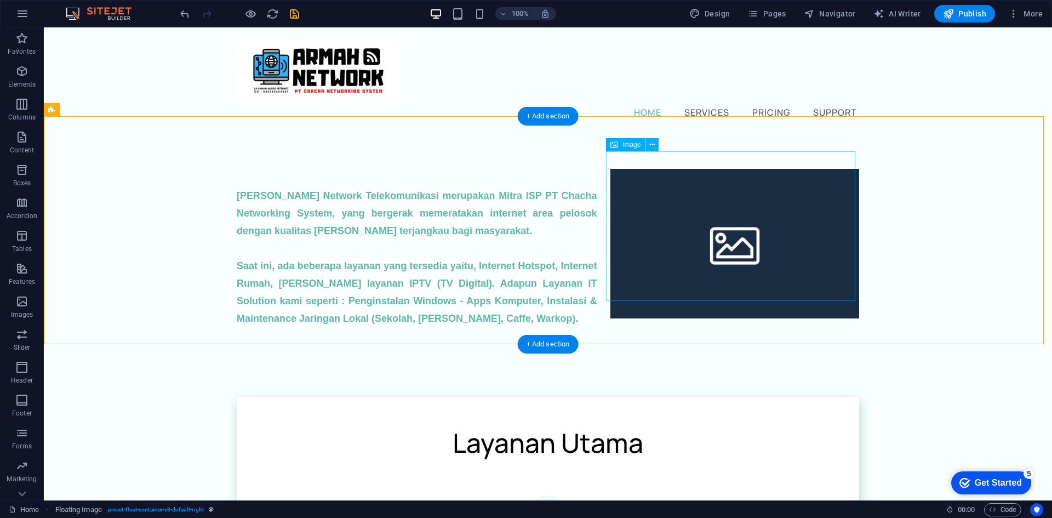
click at [736, 236] on figure at bounding box center [734, 244] width 249 height 150
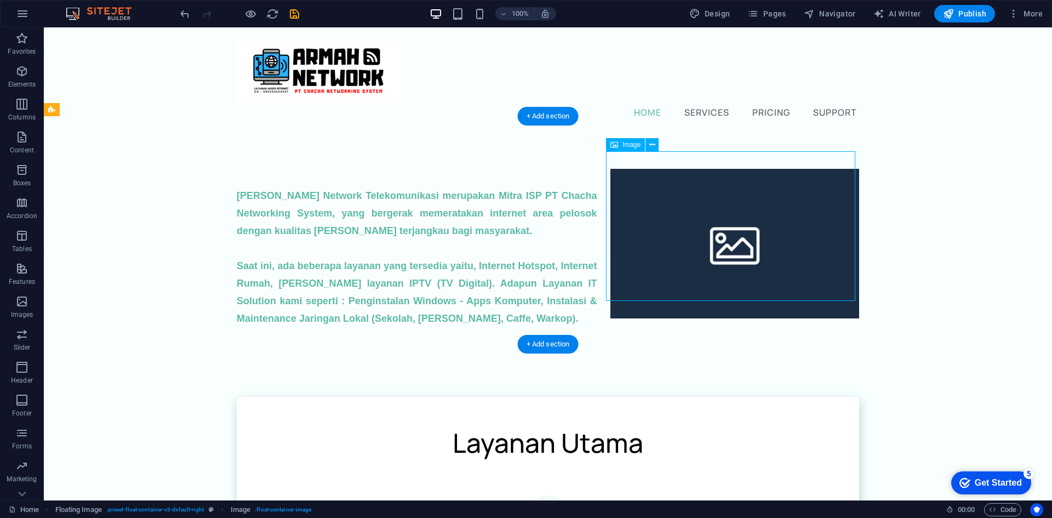
click at [736, 236] on figure at bounding box center [734, 244] width 249 height 150
select select "%"
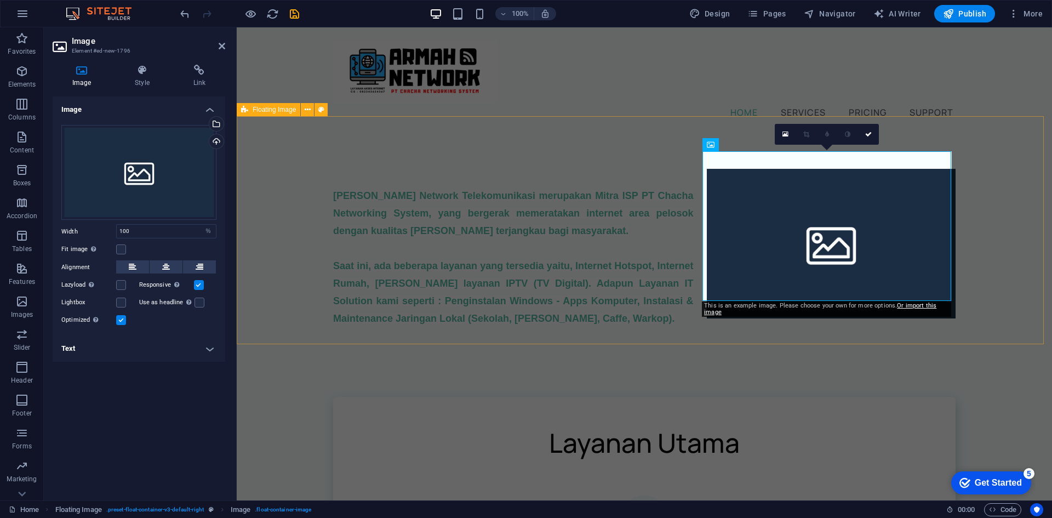
click at [1012, 210] on div "[PERSON_NAME] Network Telekomunikasi merupakan Mitra ISP PT Chacha Networking S…" at bounding box center [644, 248] width 815 height 228
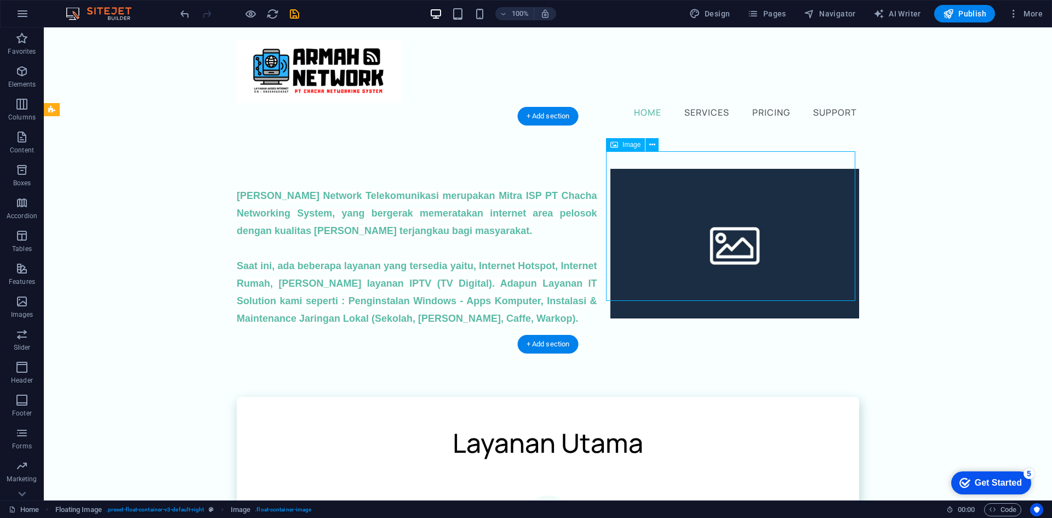
drag, startPoint x: 730, startPoint y: 210, endPoint x: 732, endPoint y: 249, distance: 38.4
click at [732, 249] on figure at bounding box center [734, 244] width 249 height 150
click at [729, 239] on figure at bounding box center [734, 244] width 249 height 150
select select "%"
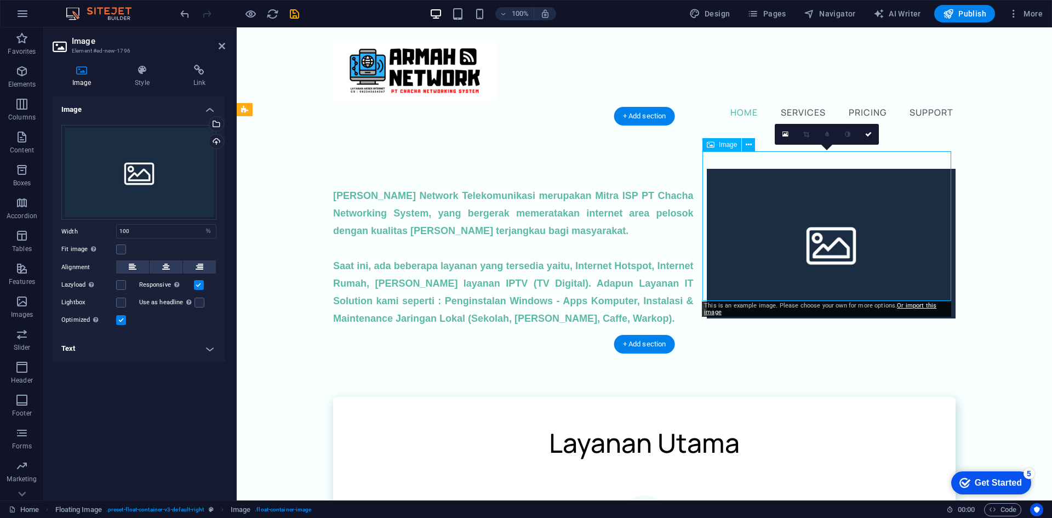
drag, startPoint x: 772, startPoint y: 237, endPoint x: 771, endPoint y: 260, distance: 23.6
click at [771, 260] on figure at bounding box center [831, 244] width 249 height 150
drag, startPoint x: 769, startPoint y: 220, endPoint x: 769, endPoint y: 255, distance: 35.1
click at [769, 255] on figure at bounding box center [831, 244] width 249 height 150
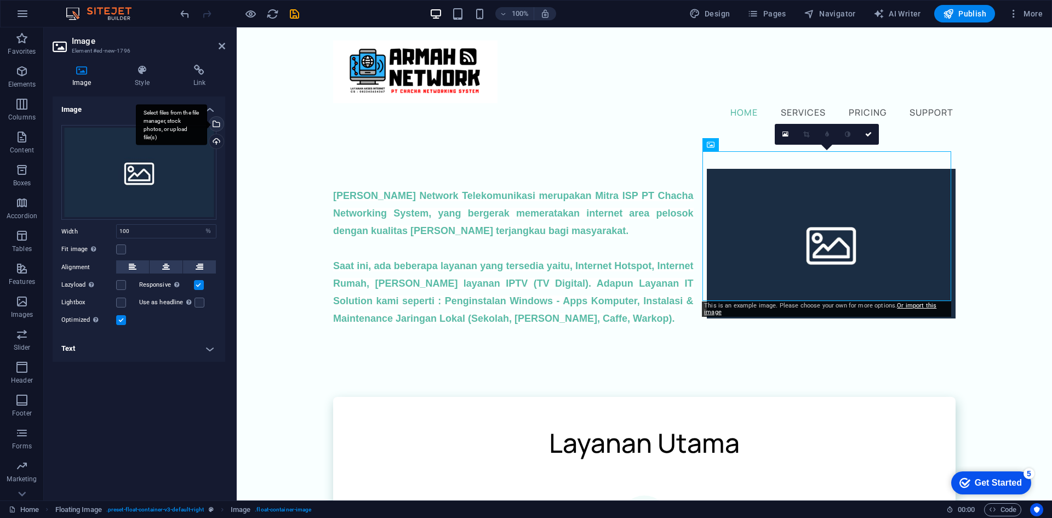
click at [207, 120] on div "Select files from the file manager, stock photos, or upload file(s)" at bounding box center [171, 124] width 71 height 41
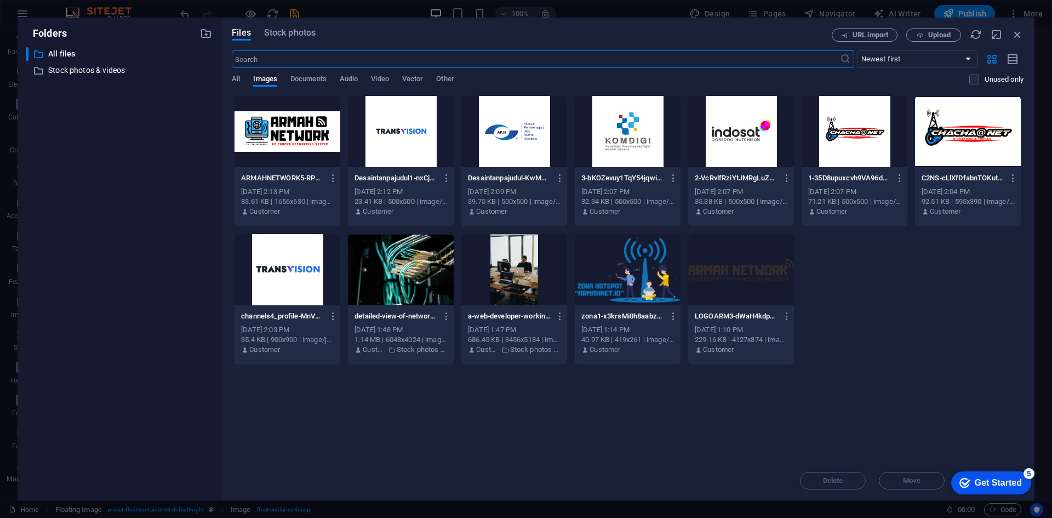
click at [427, 261] on div at bounding box center [401, 269] width 106 height 71
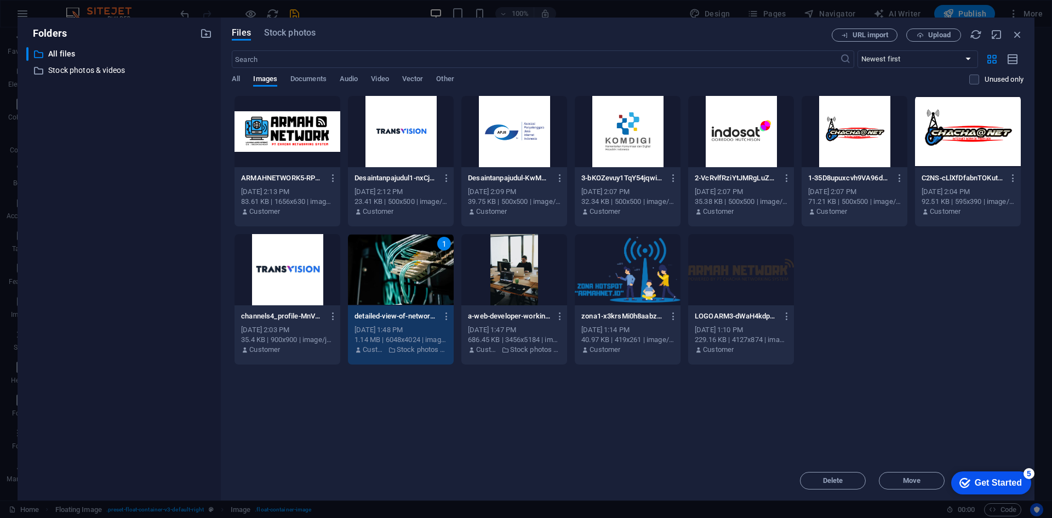
click at [388, 271] on div "1" at bounding box center [401, 269] width 106 height 71
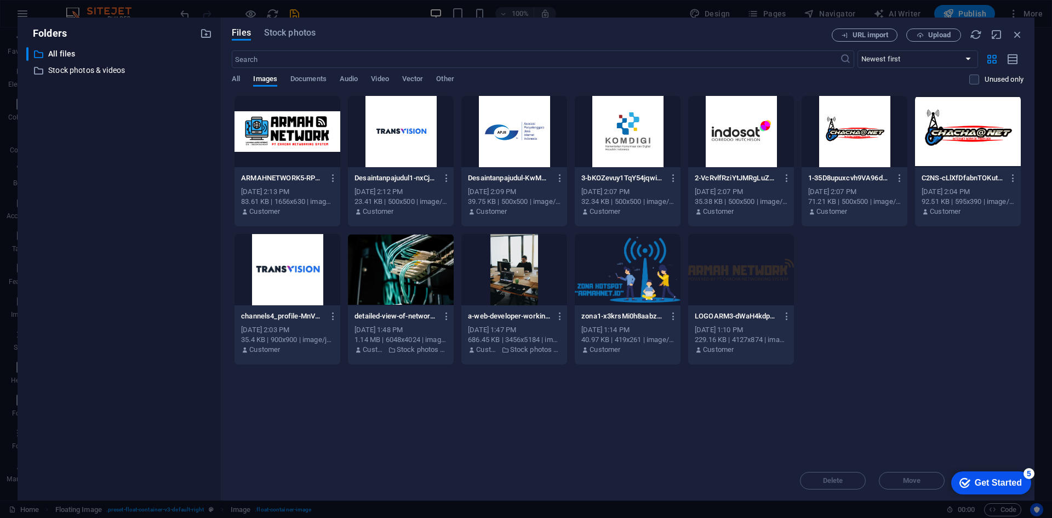
drag, startPoint x: 388, startPoint y: 271, endPoint x: 154, endPoint y: 243, distance: 236.1
click at [388, 271] on div at bounding box center [401, 269] width 106 height 71
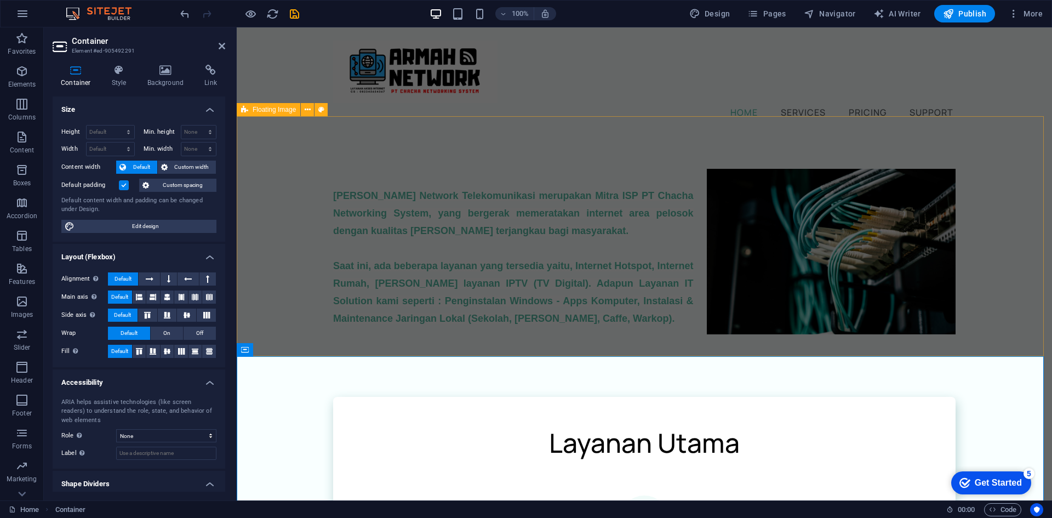
click at [829, 338] on div "[PERSON_NAME] Network Telekomunikasi merupakan Mitra ISP PT Chacha Networking S…" at bounding box center [644, 248] width 815 height 228
select select "%"
select select "rem"
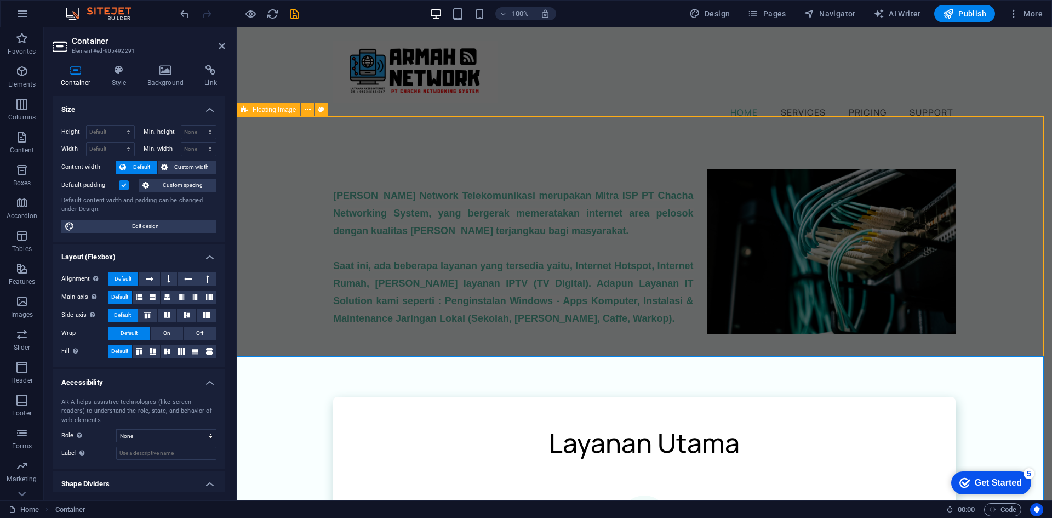
select select "rem"
select select "preset-float-container-v3-default-right"
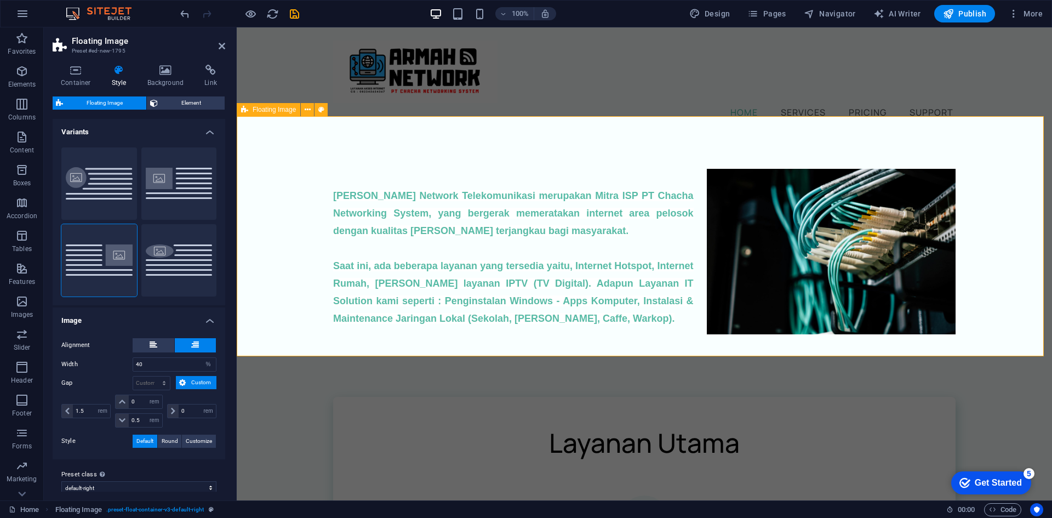
click at [829, 338] on div "[PERSON_NAME] Network Telekomunikasi merupakan Mitra ISP PT Chacha Networking S…" at bounding box center [644, 248] width 815 height 228
click at [221, 44] on icon at bounding box center [222, 46] width 7 height 9
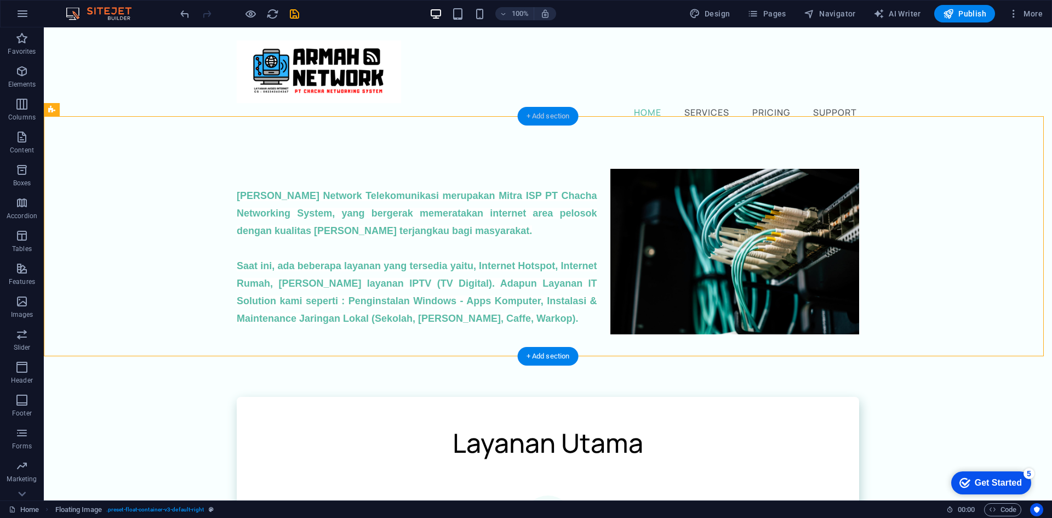
click at [547, 116] on div "+ Add section" at bounding box center [548, 116] width 61 height 19
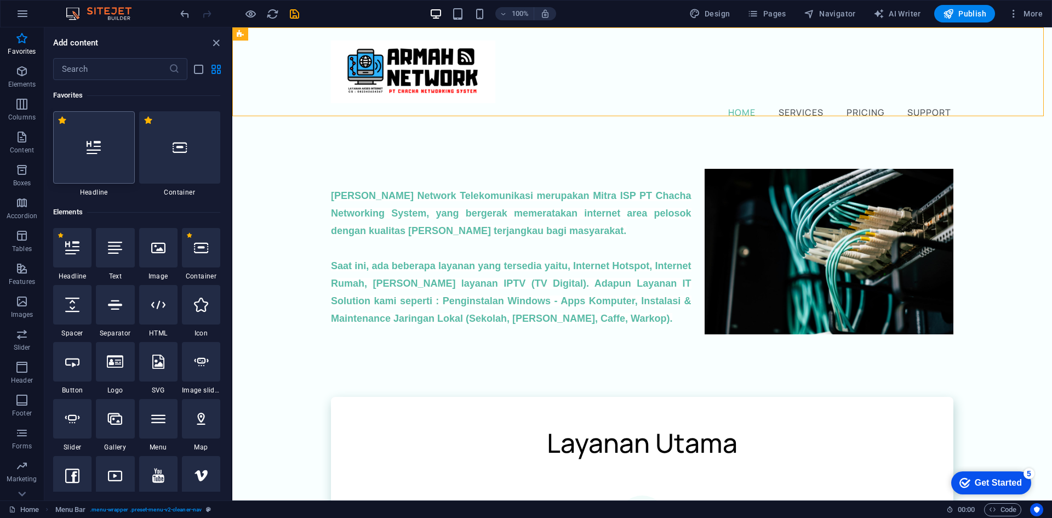
click at [100, 167] on div at bounding box center [94, 147] width 82 height 72
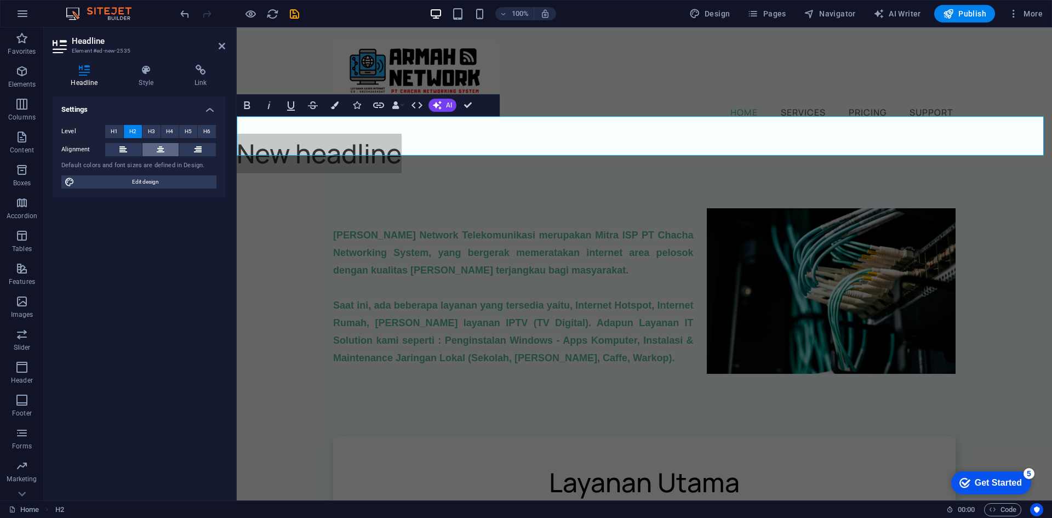
click at [157, 149] on icon at bounding box center [161, 149] width 8 height 13
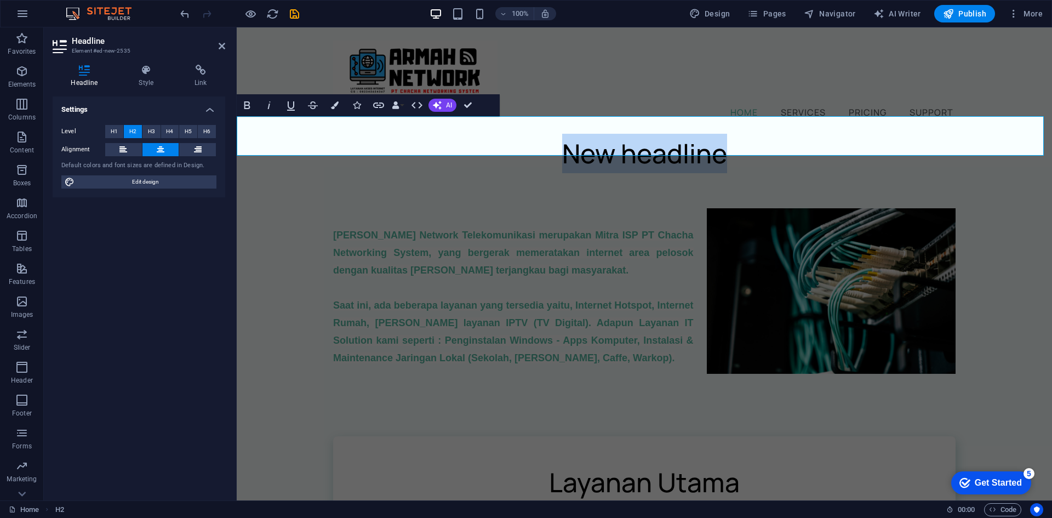
click at [621, 134] on h2 "New headline" at bounding box center [644, 153] width 815 height 39
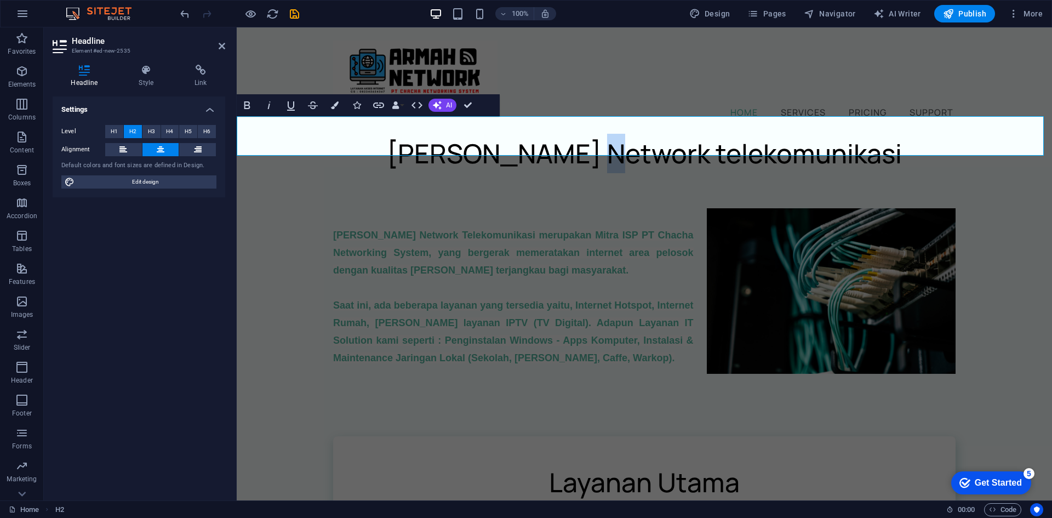
drag, startPoint x: 655, startPoint y: 140, endPoint x: 646, endPoint y: 139, distance: 8.2
click at [646, 139] on h2 "[PERSON_NAME] Network telekomunikasi" at bounding box center [644, 153] width 815 height 39
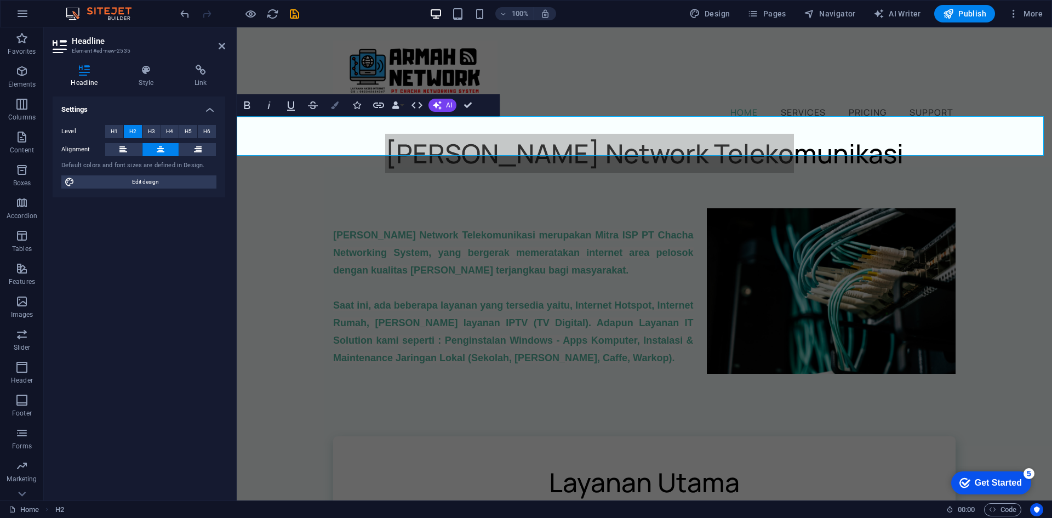
click at [330, 100] on button "Colors" at bounding box center [334, 105] width 21 height 22
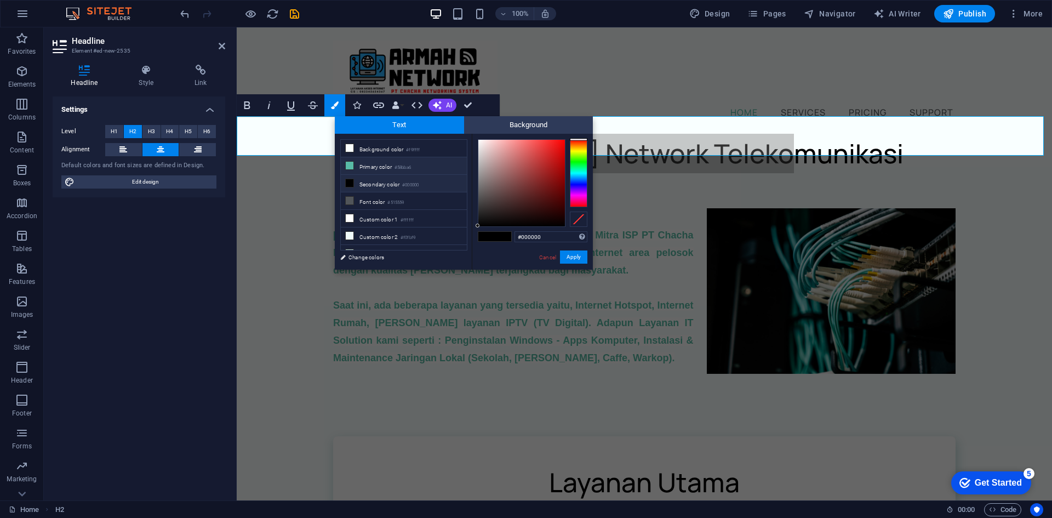
click at [434, 166] on li "Primary color #58bba6" at bounding box center [404, 166] width 126 height 18
type input "#58bba6"
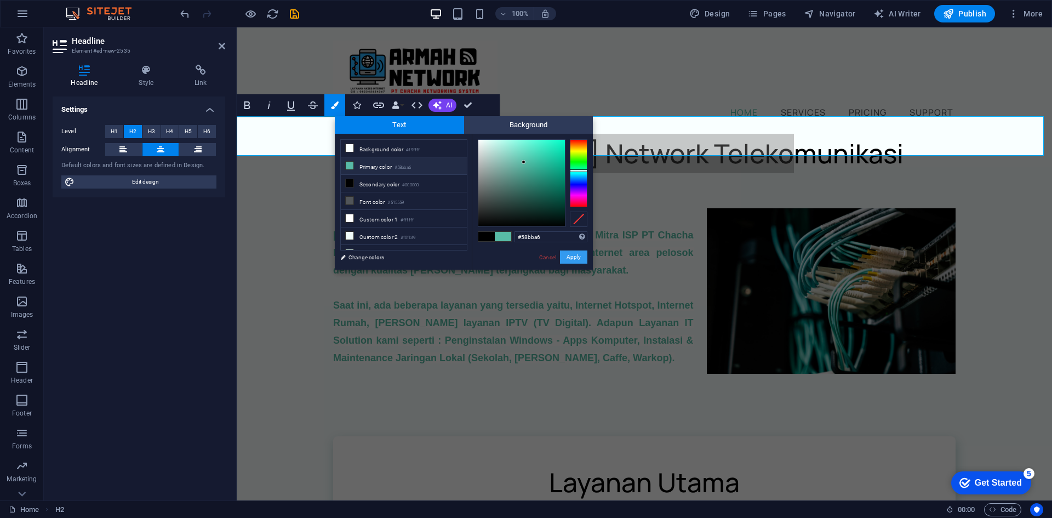
click at [574, 254] on button "Apply" at bounding box center [573, 256] width 27 height 13
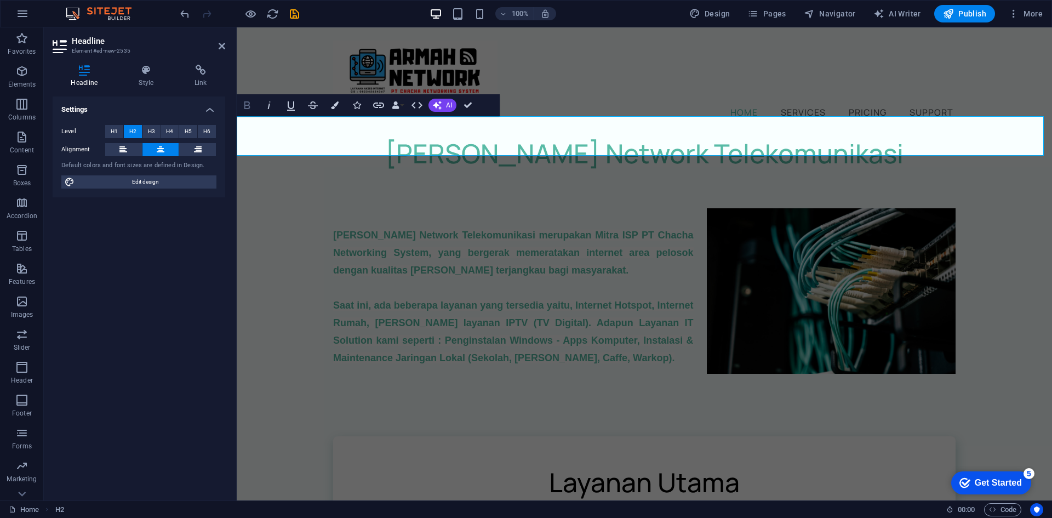
click at [251, 106] on icon "button" at bounding box center [247, 105] width 13 height 13
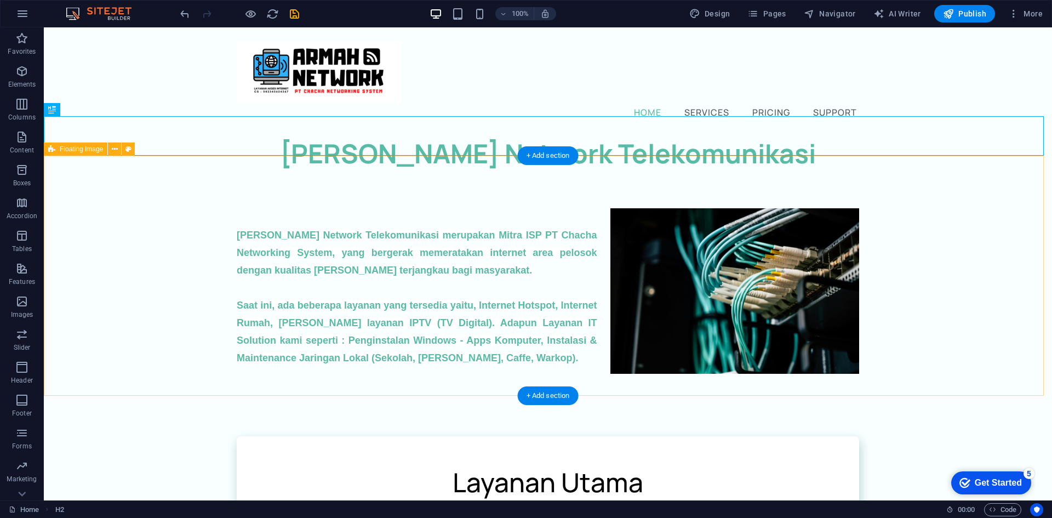
click at [1002, 214] on div "[PERSON_NAME] Network Telekomunikasi merupakan Mitra ISP PT Chacha Networking S…" at bounding box center [548, 287] width 1008 height 228
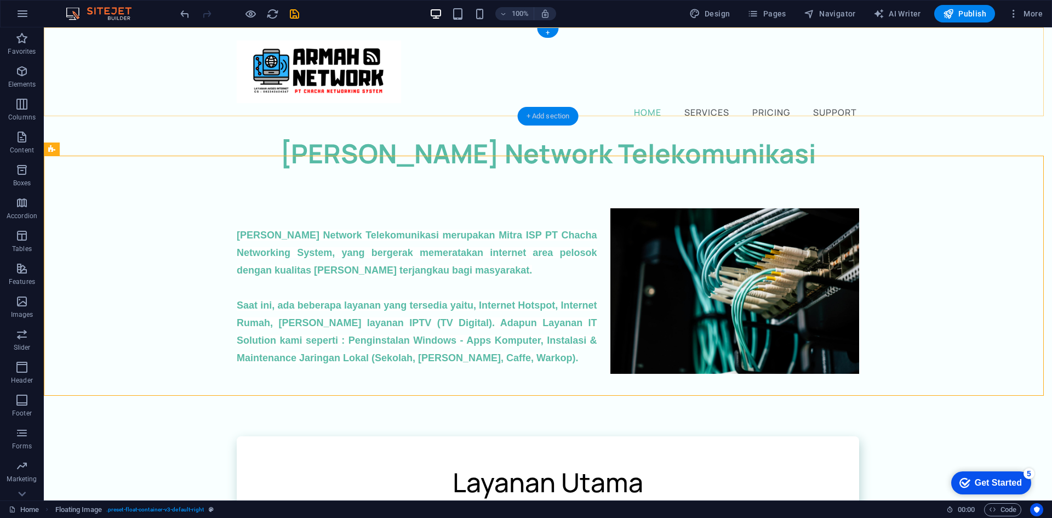
click at [569, 112] on div "+ Add section" at bounding box center [548, 116] width 61 height 19
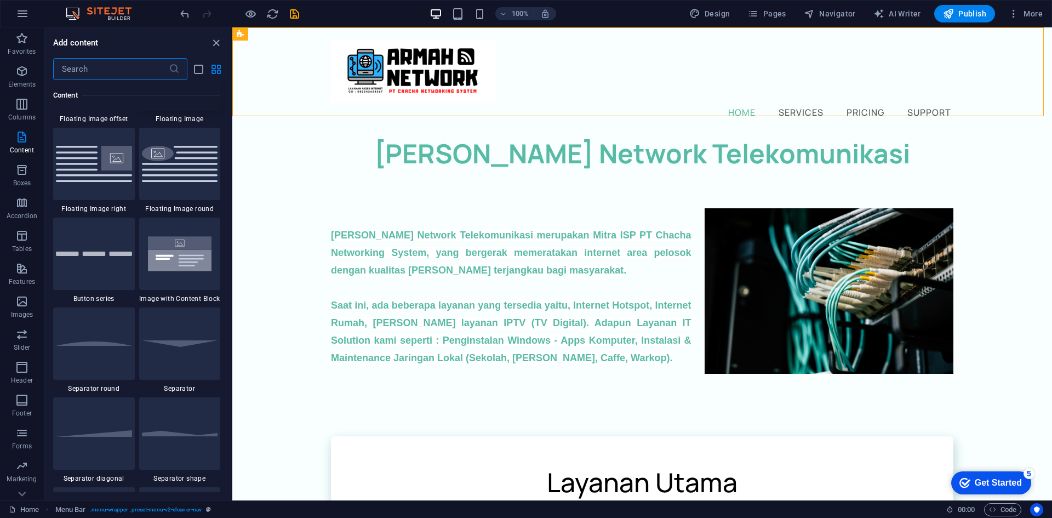
scroll to position [2629, 0]
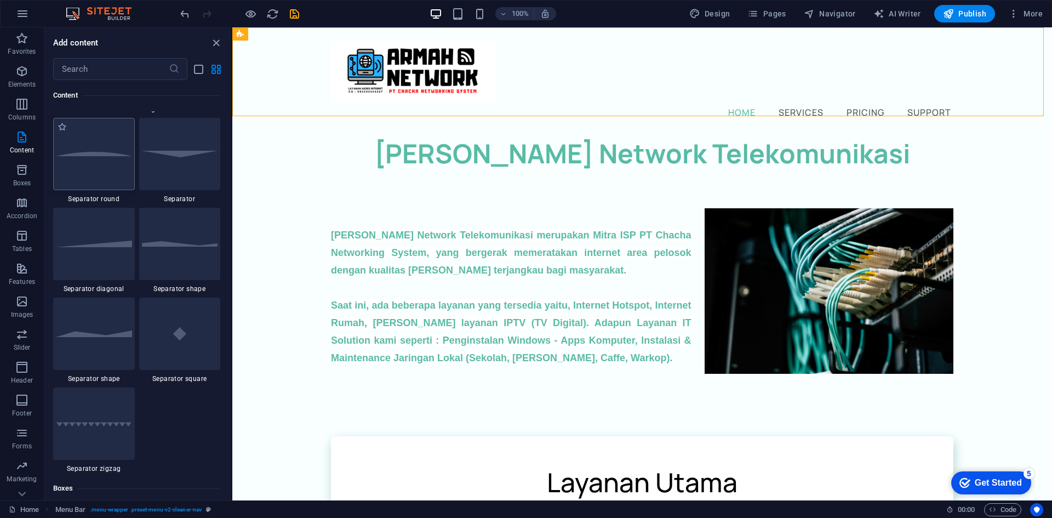
click at [122, 158] on div at bounding box center [94, 154] width 82 height 72
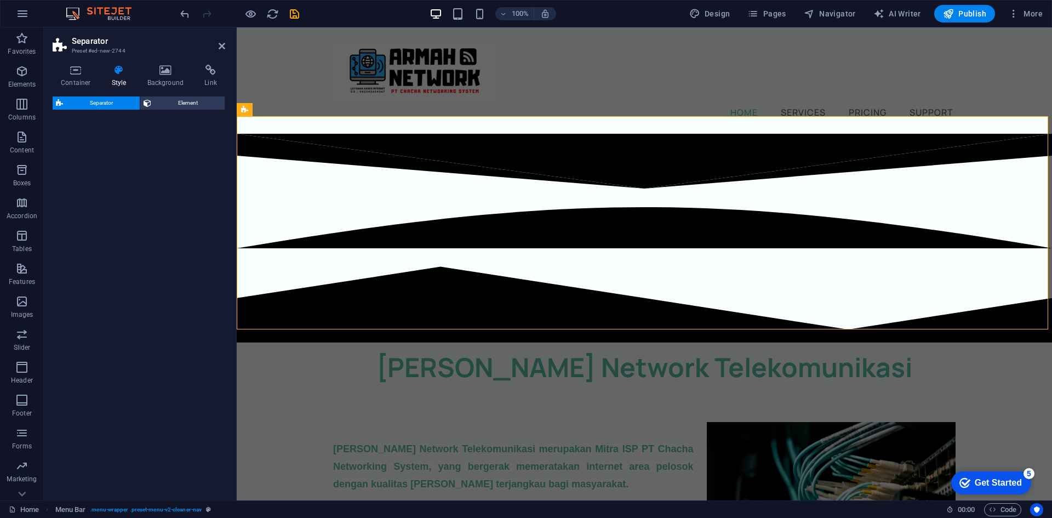
select select "circle"
select select "rem"
select select "preset-separator-v3-circle"
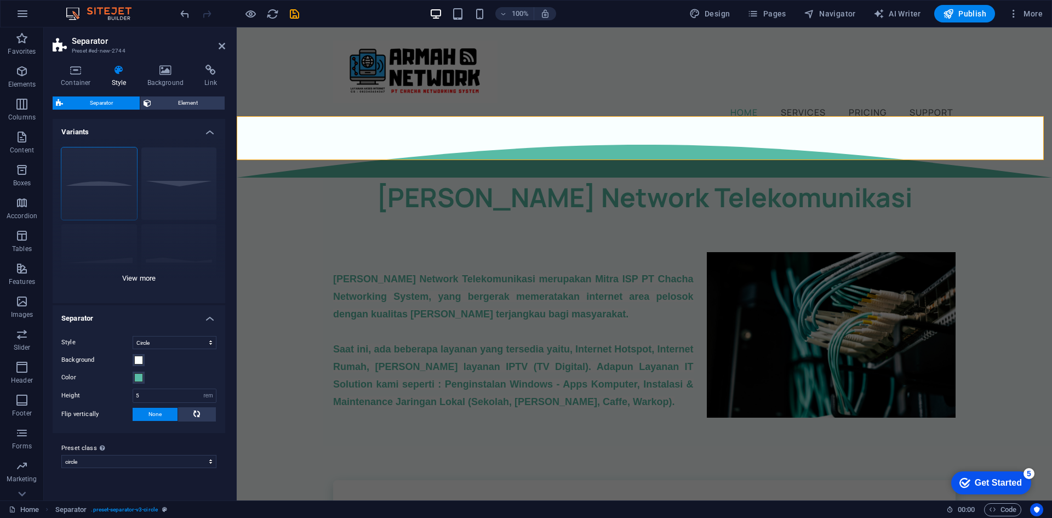
click at [109, 241] on div "Circle Default Diagonal Polygon 1 Polygon 2 Square Zigzag" at bounding box center [139, 221] width 173 height 164
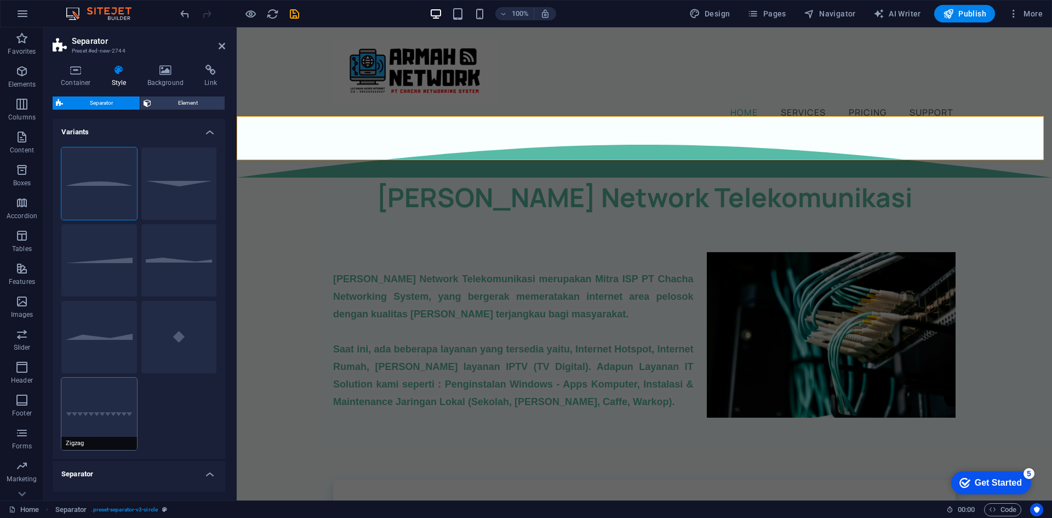
click at [119, 398] on button "Zigzag" at bounding box center [99, 413] width 76 height 72
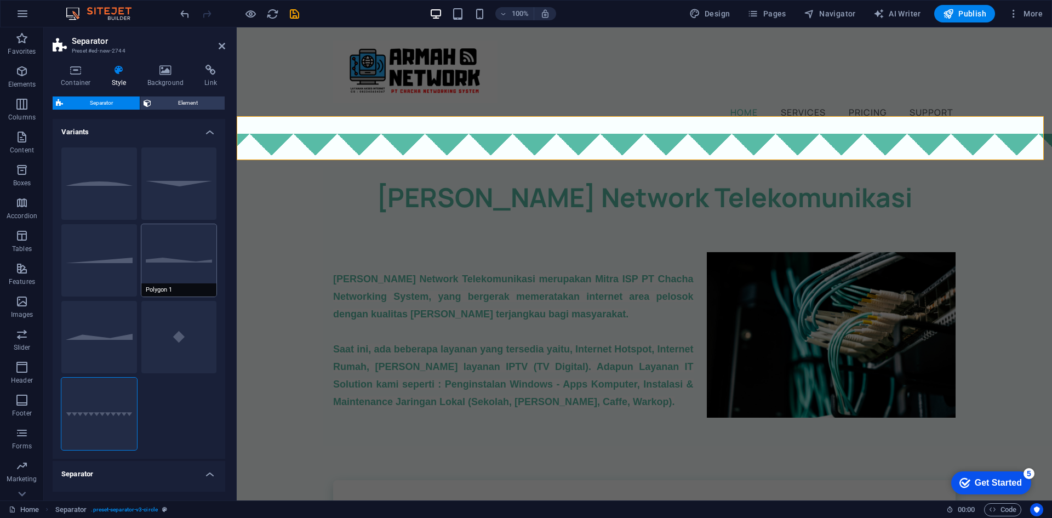
click at [177, 257] on button "Polygon 1" at bounding box center [179, 260] width 76 height 72
select select "polygon1"
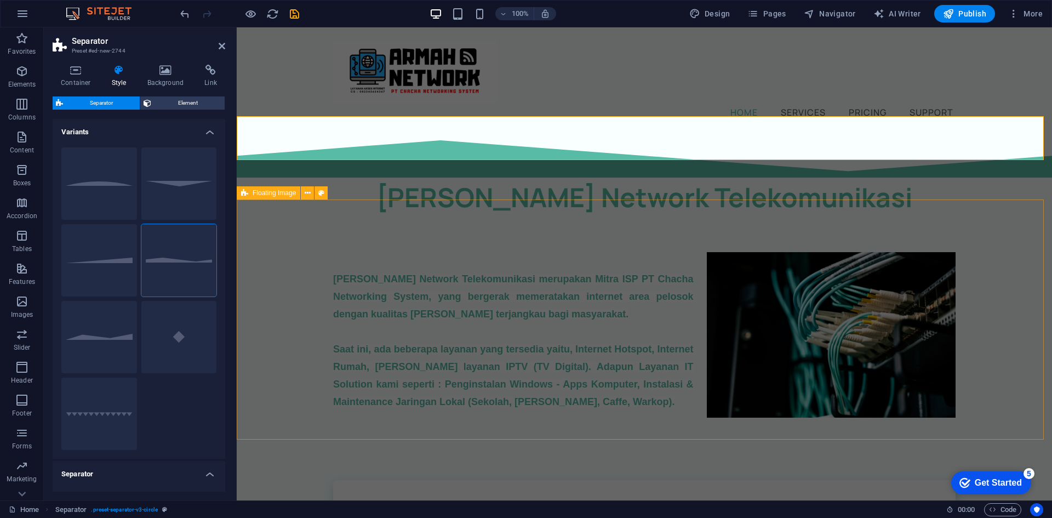
click at [328, 297] on div "[PERSON_NAME] Network Telekomunikasi merupakan Mitra ISP PT Chacha Networking S…" at bounding box center [644, 331] width 815 height 228
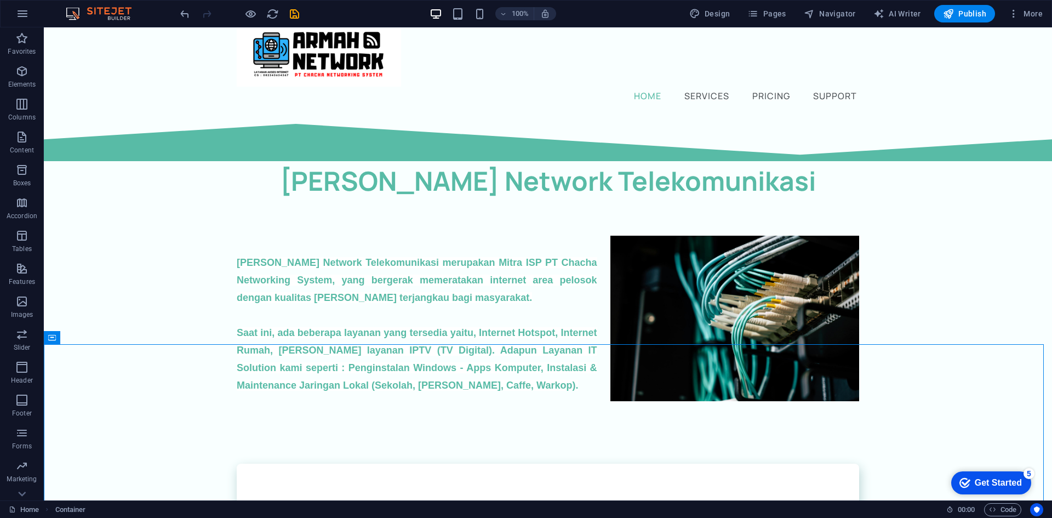
scroll to position [0, 0]
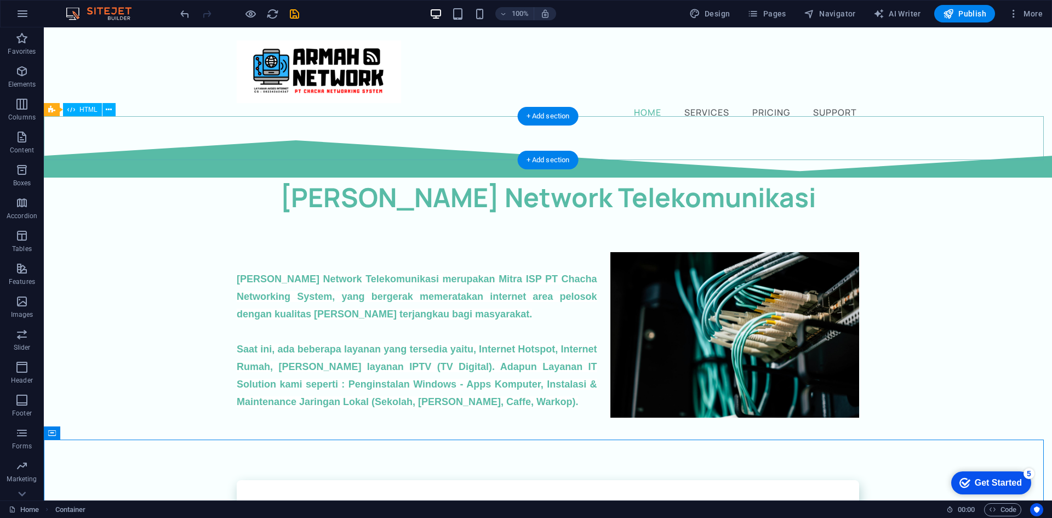
click at [932, 136] on div at bounding box center [548, 156] width 1008 height 44
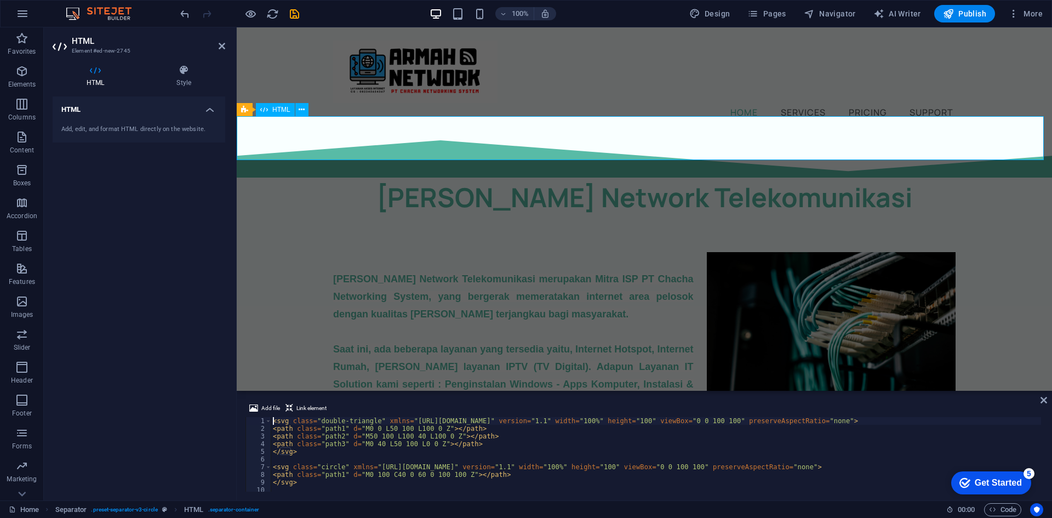
click at [359, 151] on div at bounding box center [644, 156] width 815 height 44
click at [190, 69] on icon at bounding box center [183, 70] width 83 height 11
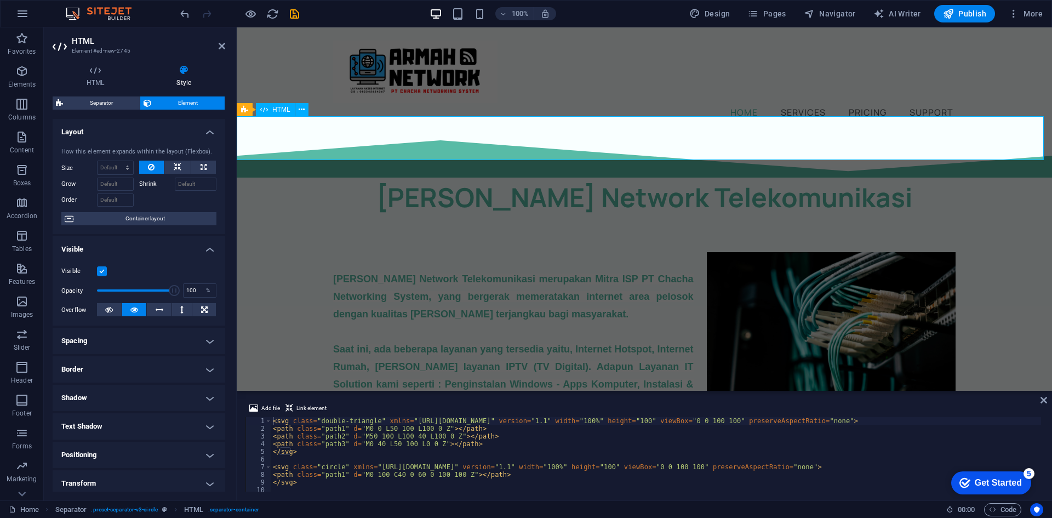
click at [423, 151] on div at bounding box center [644, 156] width 815 height 44
click at [366, 217] on div "[PERSON_NAME] Network Telekomunikasi merupakan Mitra ISP PT Chacha Networking S…" at bounding box center [644, 331] width 815 height 228
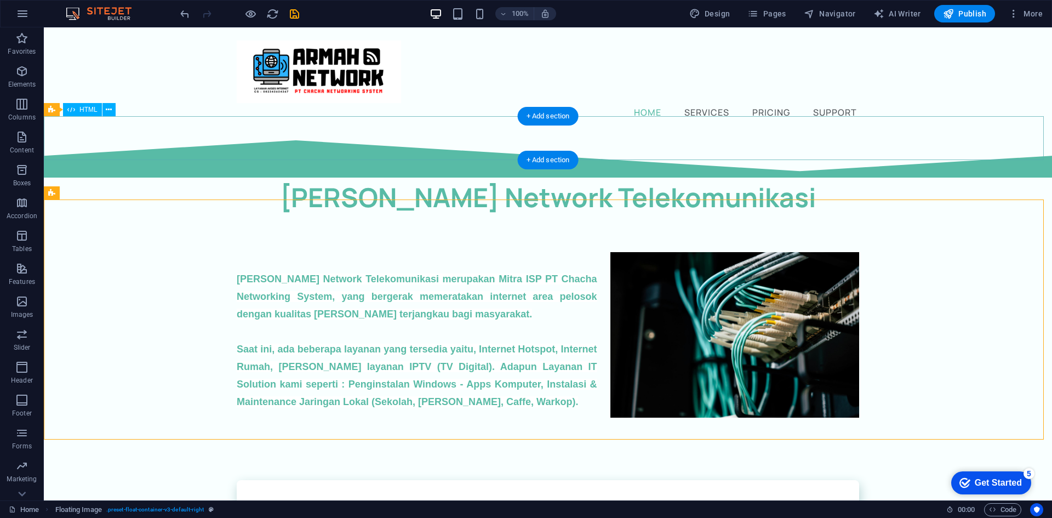
click at [373, 134] on div at bounding box center [548, 156] width 1008 height 44
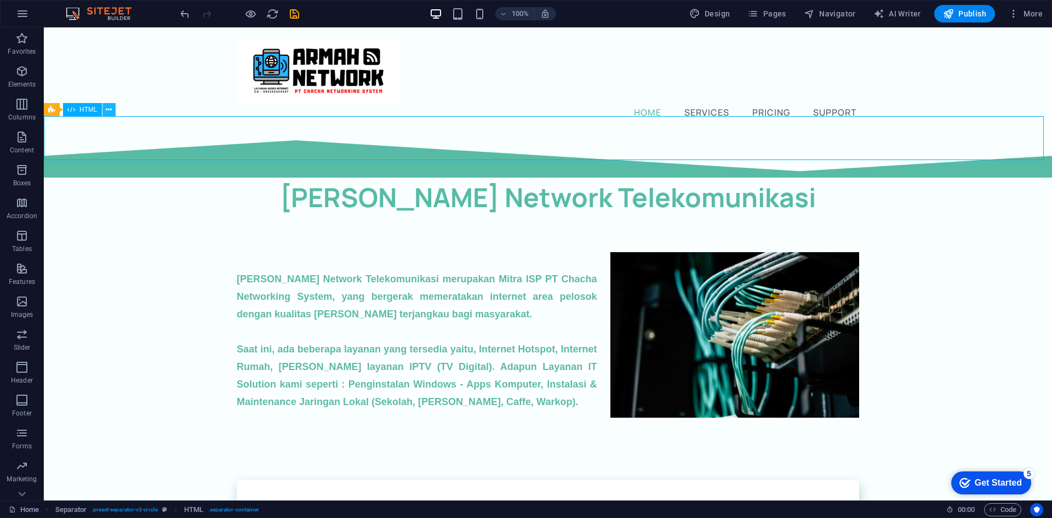
click at [107, 109] on icon at bounding box center [109, 110] width 6 height 12
click at [656, 150] on div at bounding box center [548, 156] width 1008 height 44
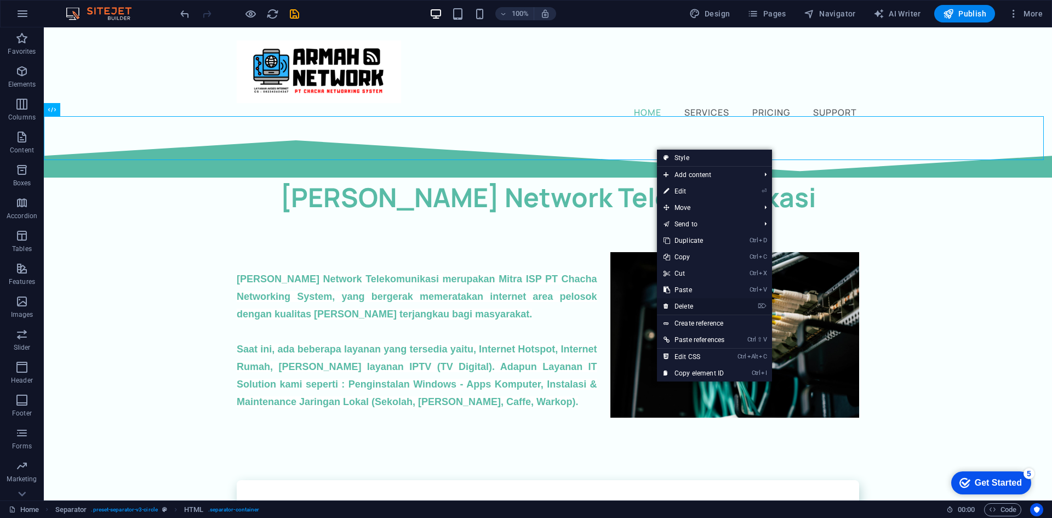
click at [704, 307] on link "⌦ Delete" at bounding box center [694, 306] width 74 height 16
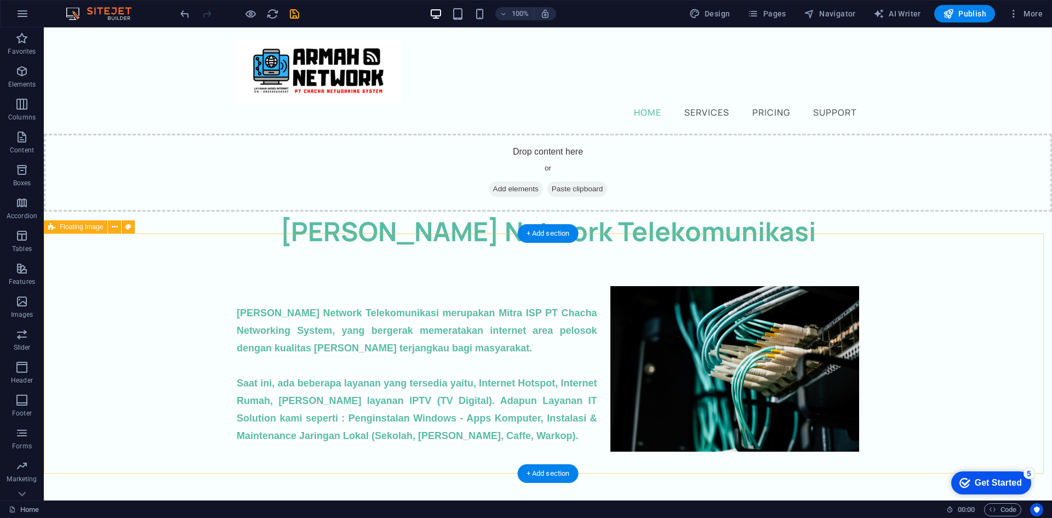
click at [827, 251] on div "[PERSON_NAME] Network Telekomunikasi merupakan Mitra ISP PT Chacha Networking S…" at bounding box center [548, 365] width 1008 height 228
click at [942, 287] on div "[PERSON_NAME] Network Telekomunikasi merupakan Mitra ISP PT Chacha Networking S…" at bounding box center [548, 365] width 1008 height 228
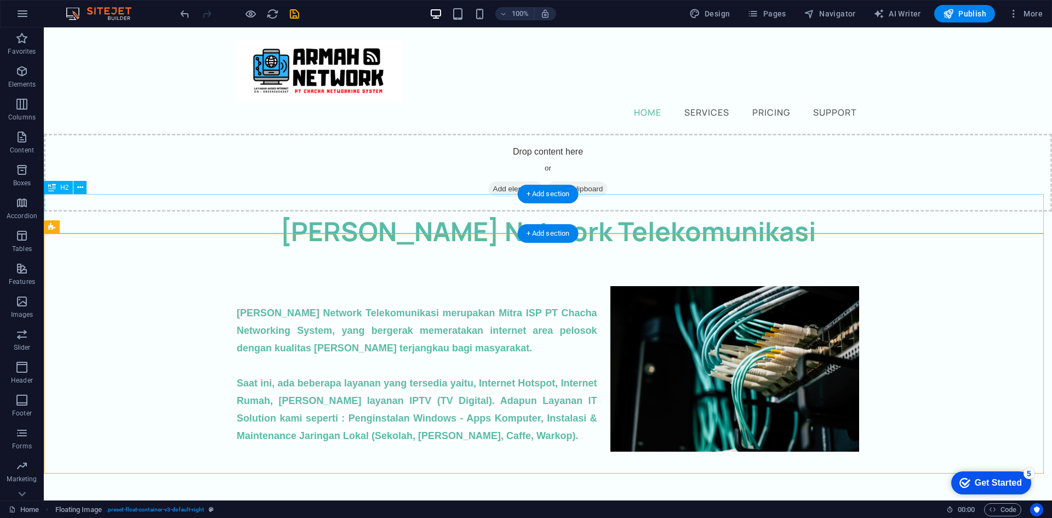
click at [922, 211] on div "[PERSON_NAME] Network Telekomunikasi" at bounding box center [548, 230] width 1008 height 39
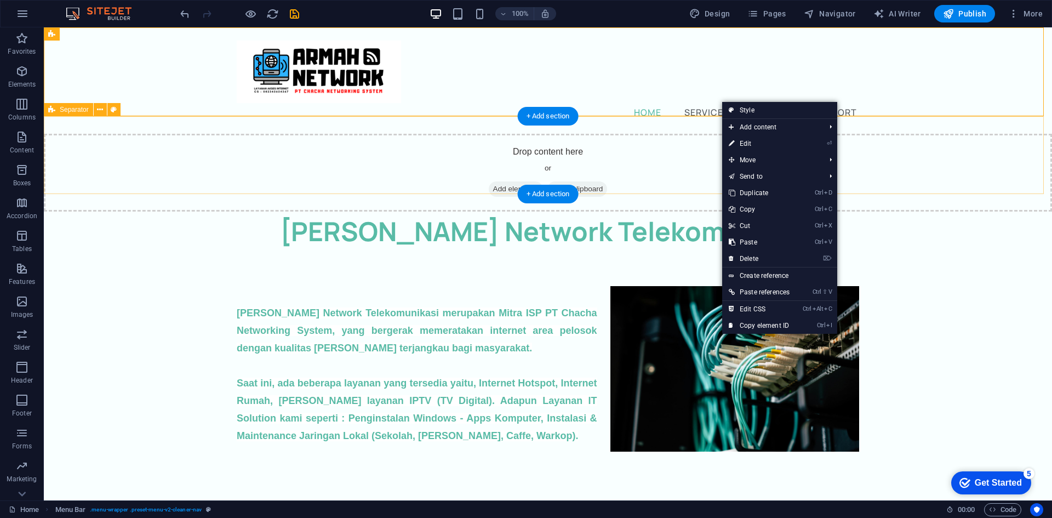
drag, startPoint x: 235, startPoint y: 193, endPoint x: 230, endPoint y: 196, distance: 6.1
click at [234, 193] on div "Drop content here or Add elements Paste clipboard" at bounding box center [548, 173] width 1008 height 78
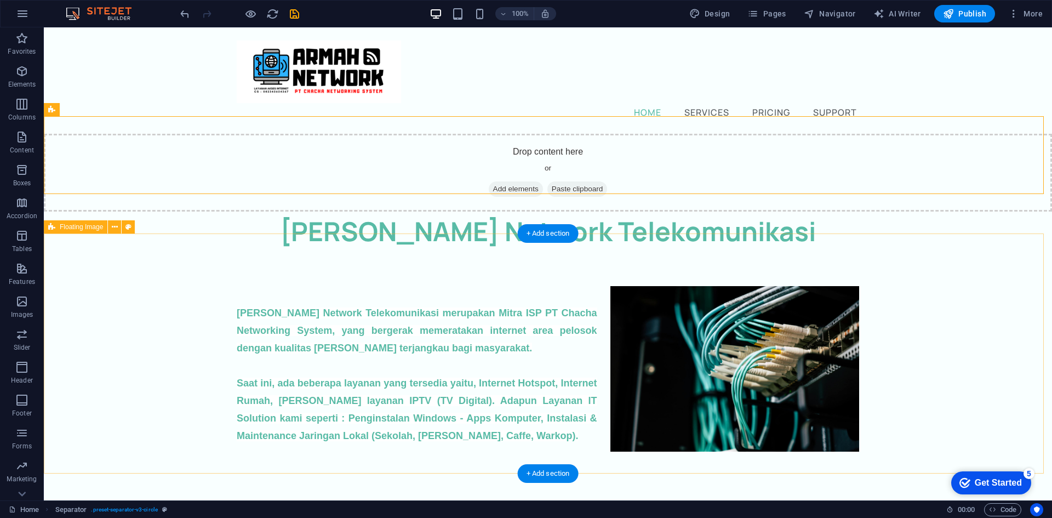
click at [169, 251] on div "[PERSON_NAME] Network Telekomunikasi merupakan Mitra ISP PT Chacha Networking S…" at bounding box center [548, 365] width 1008 height 228
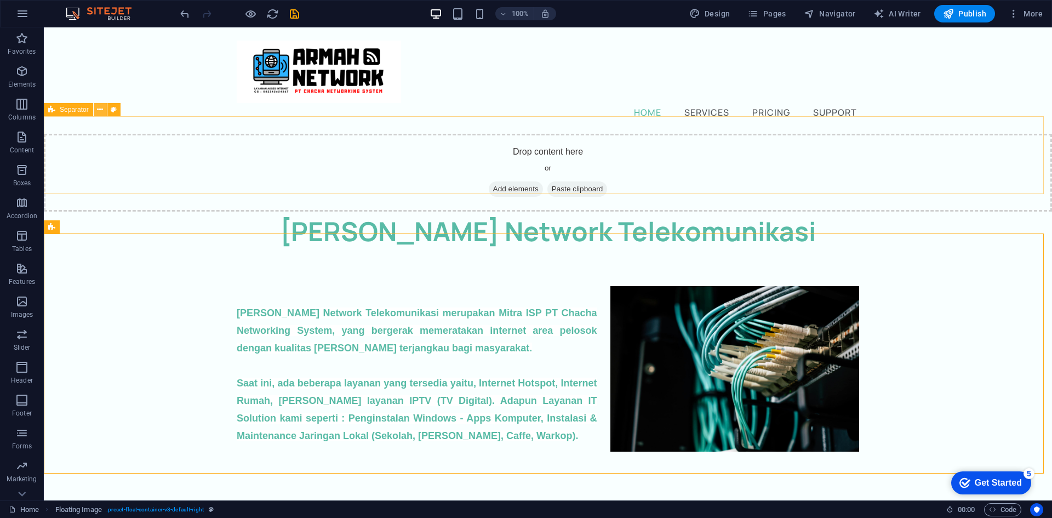
click at [100, 108] on icon at bounding box center [100, 110] width 6 height 12
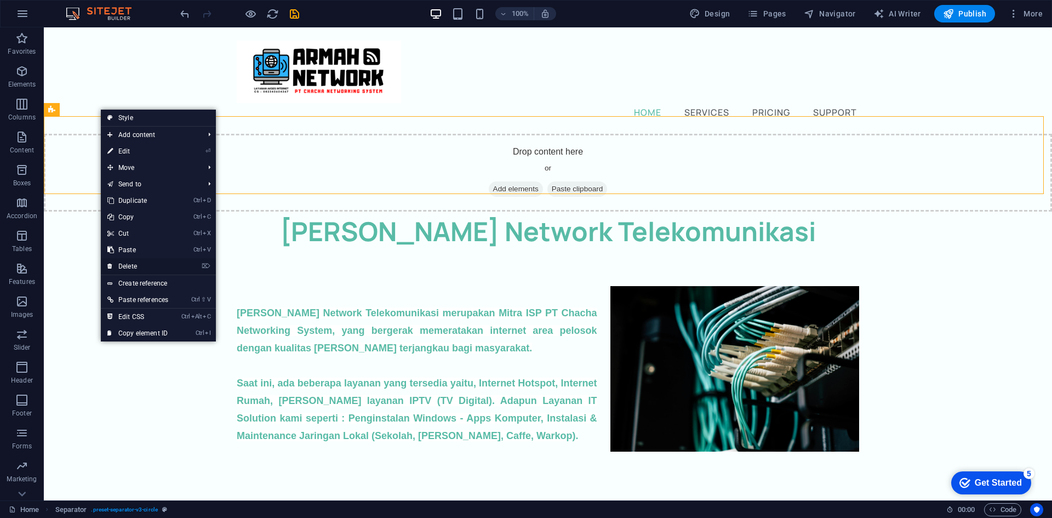
click at [144, 264] on link "⌦ Delete" at bounding box center [138, 266] width 74 height 16
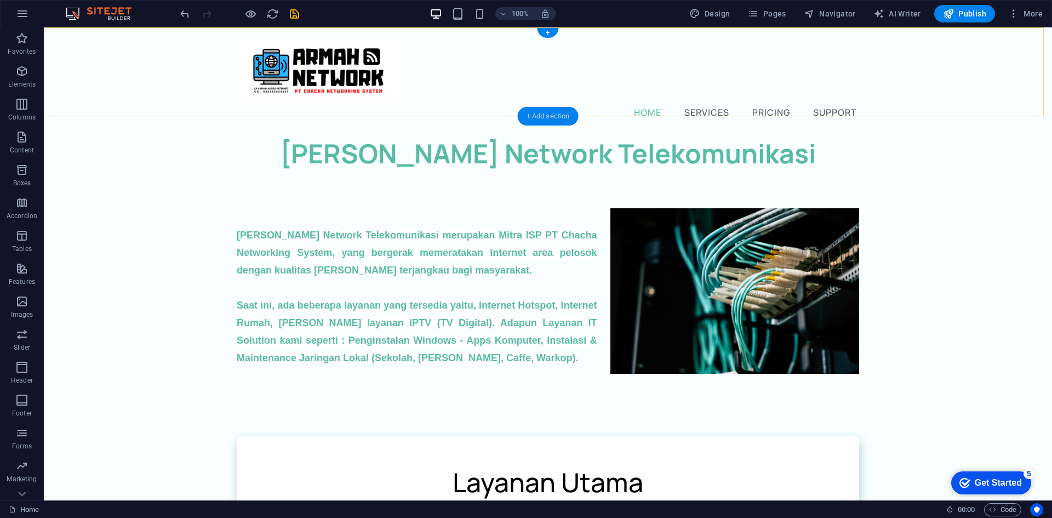
click at [555, 112] on div "+ Add section" at bounding box center [548, 116] width 61 height 19
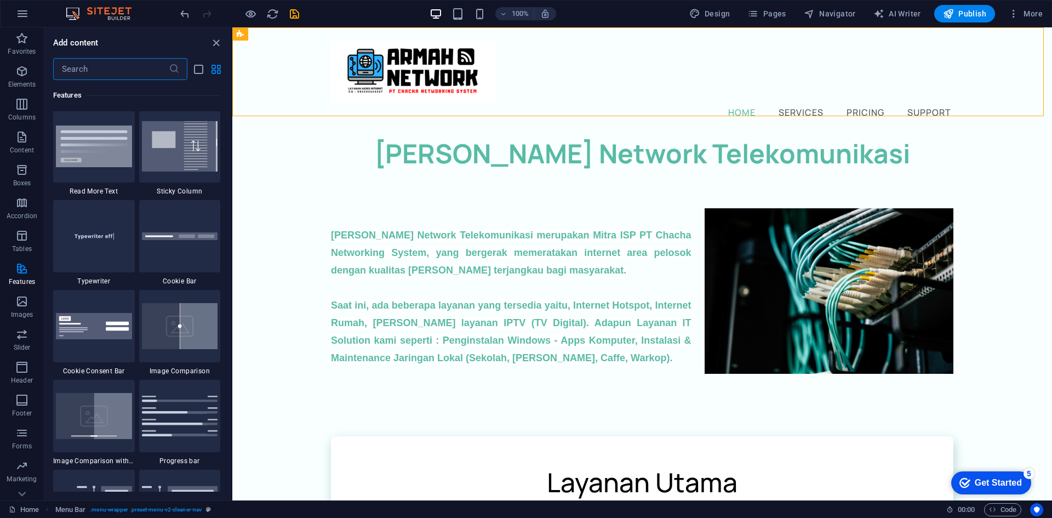
scroll to position [4288, 0]
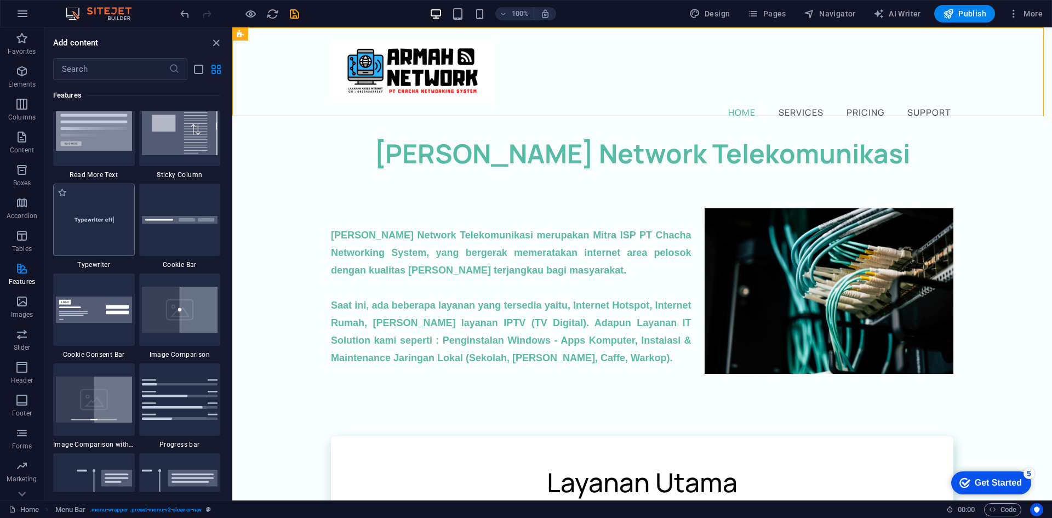
click at [83, 222] on img at bounding box center [94, 219] width 76 height 50
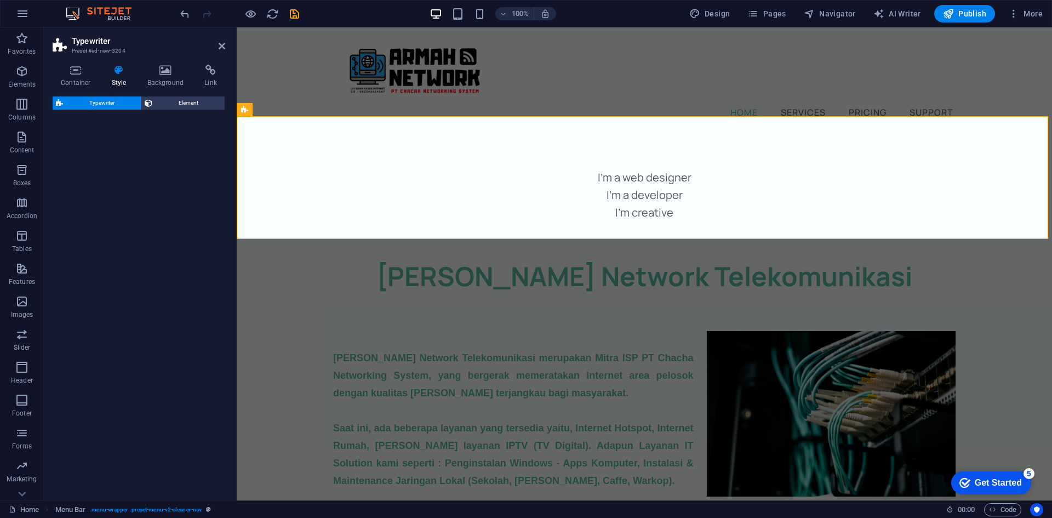
select select "ms"
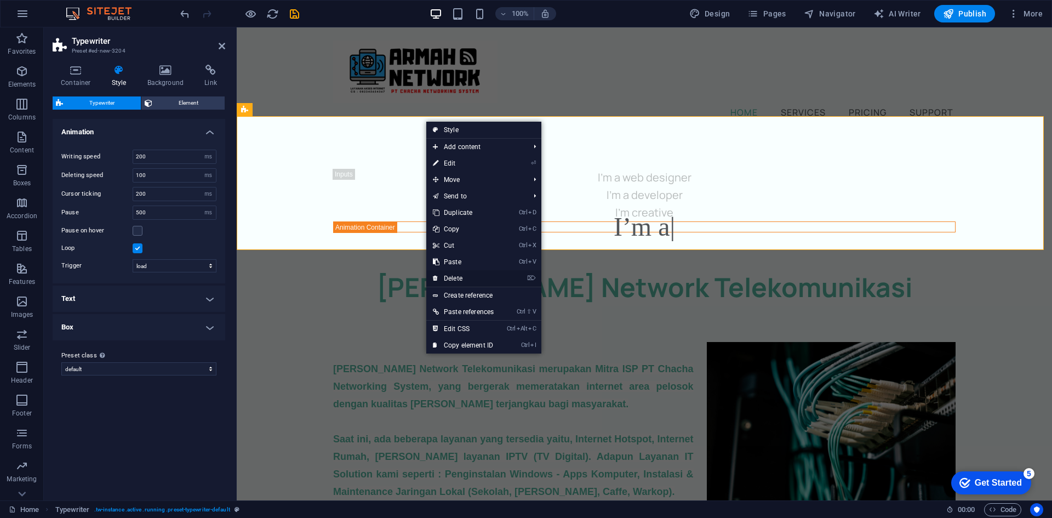
click at [461, 277] on link "⌦ Delete" at bounding box center [463, 278] width 74 height 16
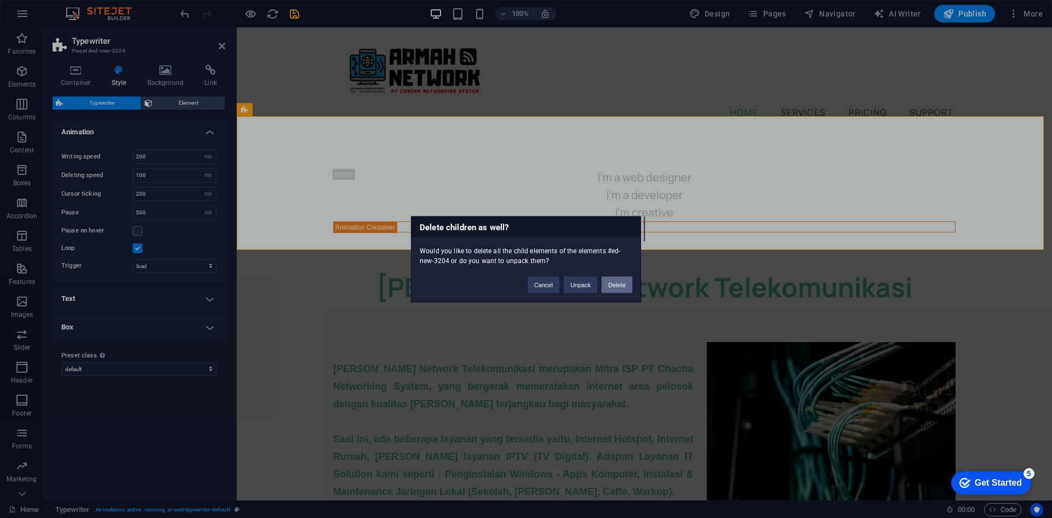
drag, startPoint x: 610, startPoint y: 284, endPoint x: 563, endPoint y: 257, distance: 54.2
click at [610, 284] on button "Delete" at bounding box center [617, 284] width 31 height 16
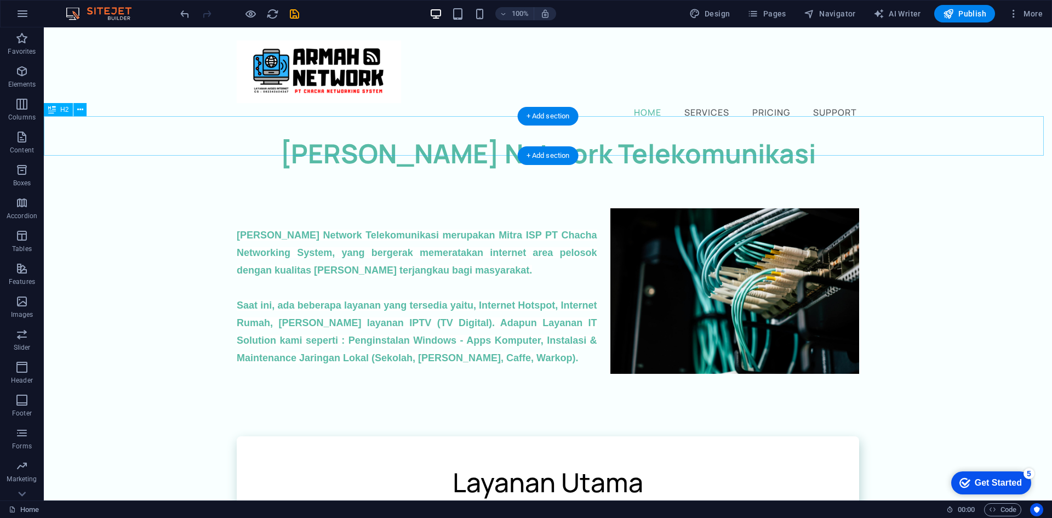
click at [591, 134] on div "[PERSON_NAME] Network Telekomunikasi" at bounding box center [548, 153] width 1008 height 39
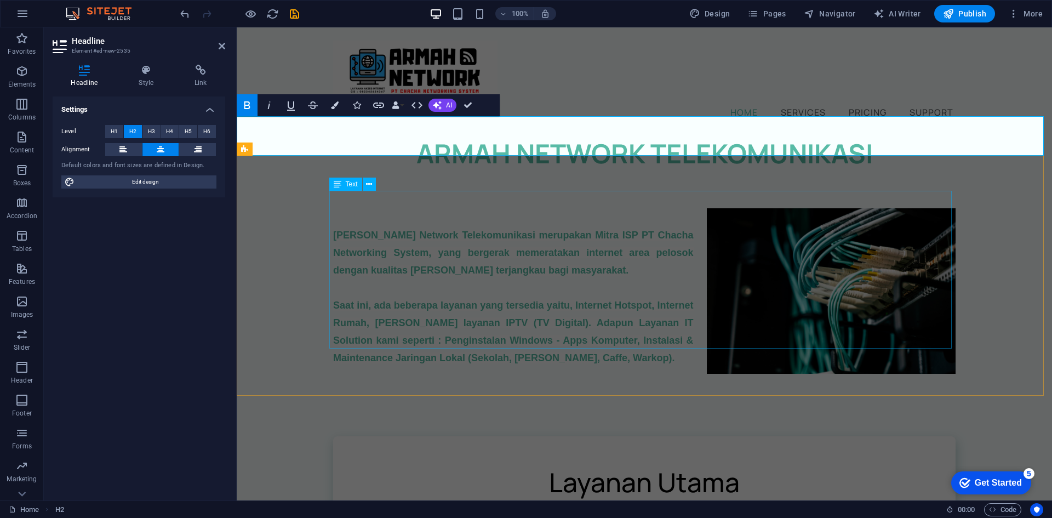
click at [504, 228] on div "[PERSON_NAME] Network Telekomunikasi merupakan Mitra ISP PT Chacha Networking S…" at bounding box center [644, 287] width 622 height 158
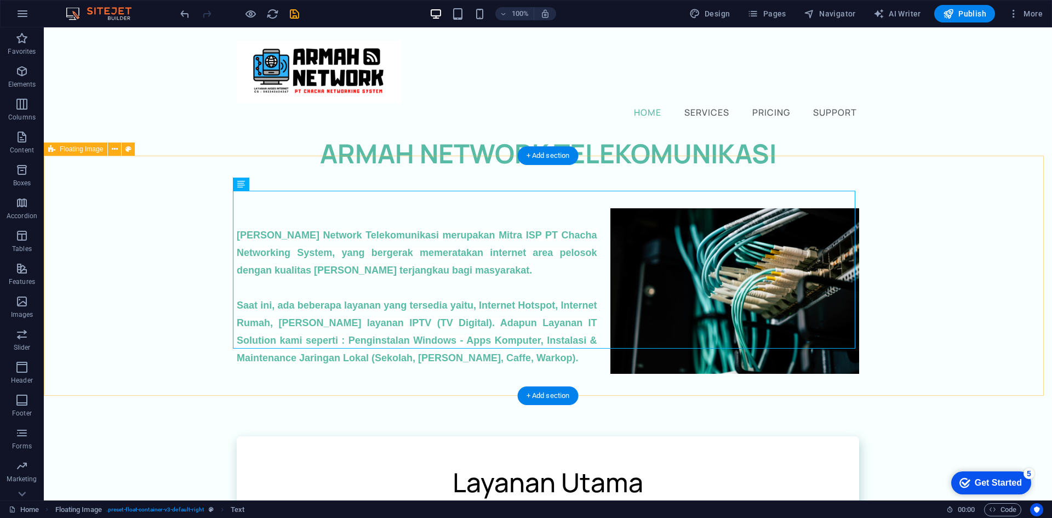
click at [1007, 220] on div "[PERSON_NAME] Network Telekomunikasi merupakan Mitra ISP PT Chacha Networking S…" at bounding box center [548, 287] width 1008 height 228
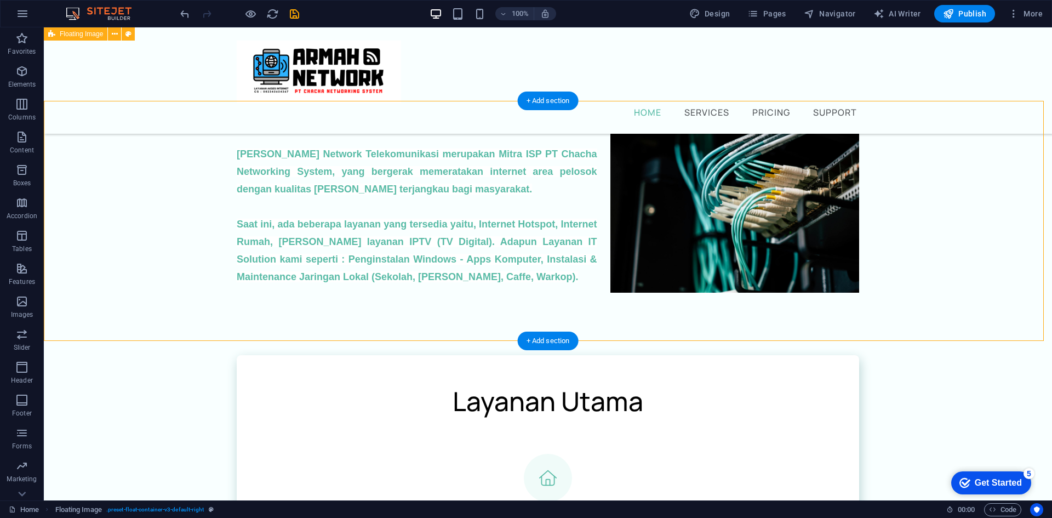
scroll to position [55, 0]
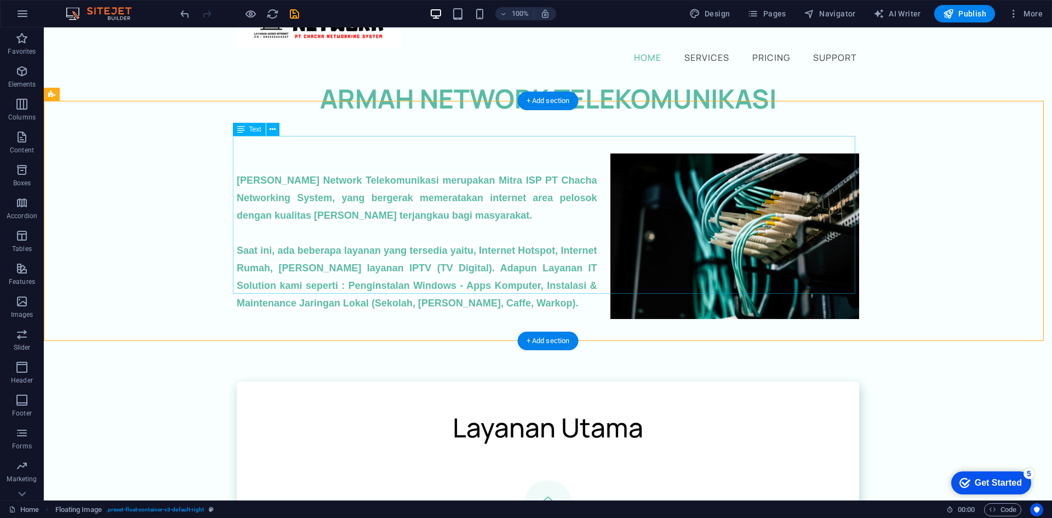
click at [449, 274] on div "[PERSON_NAME] Network Telekomunikasi merupakan Mitra ISP PT Chacha Networking S…" at bounding box center [548, 232] width 622 height 158
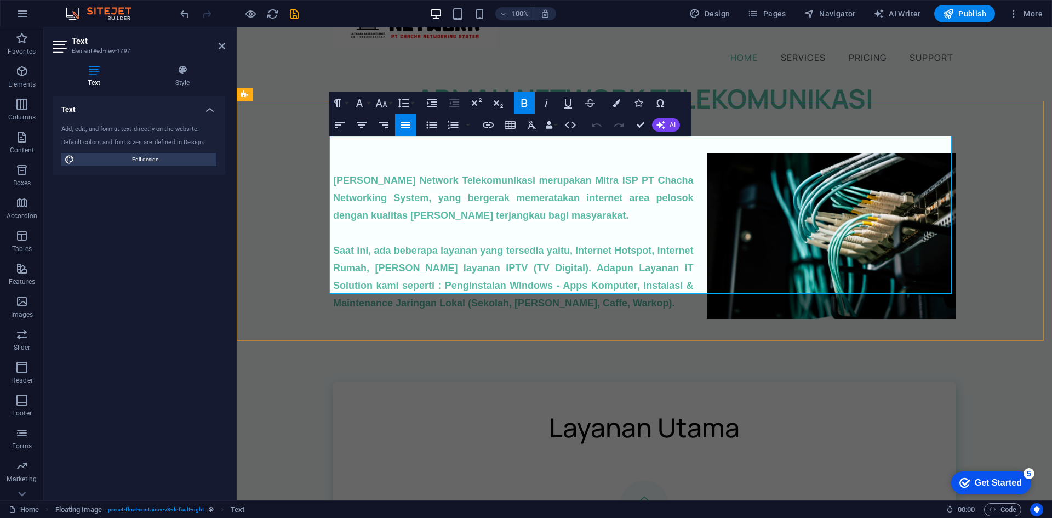
click at [374, 267] on strong "Saat ini, ada beberapa layanan yang tersedia yaitu, Internet Hotspot, Internet …" at bounding box center [513, 277] width 360 height 64
click at [570, 269] on strong "Saat ini, ada beberapa layanan yang tersedia yaitu, Internet Hotspot, Internet …" at bounding box center [513, 277] width 360 height 64
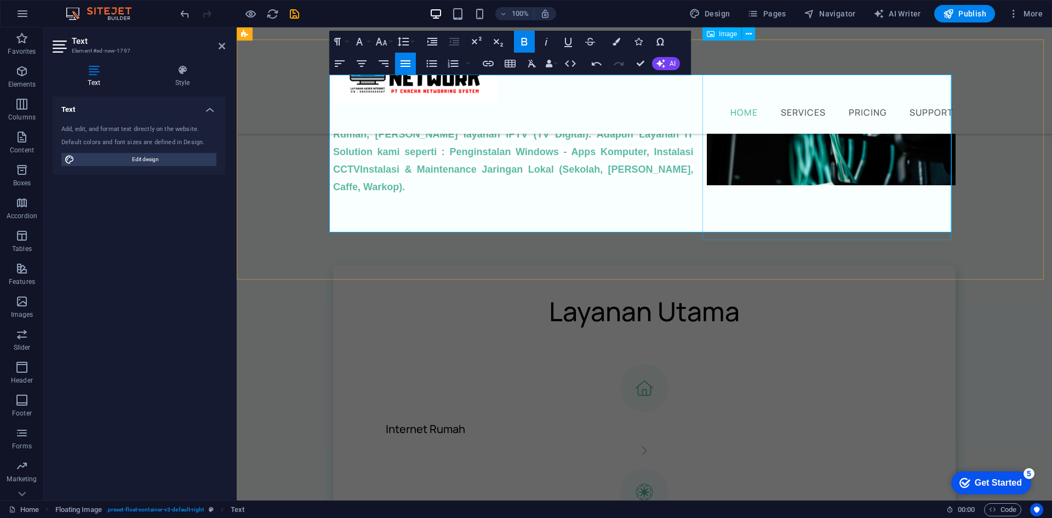
scroll to position [110, 0]
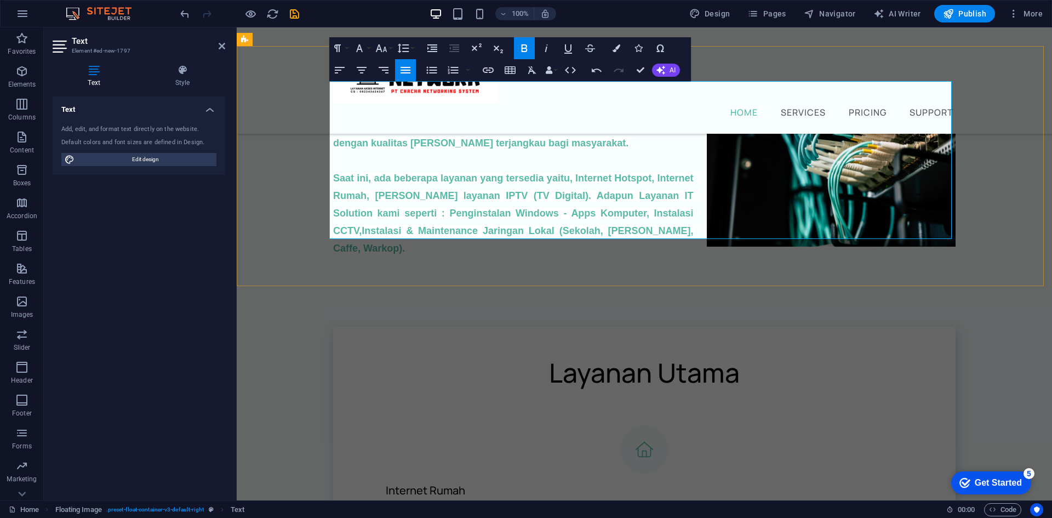
click at [648, 229] on p "Saat ini, ada beberapa layanan yang tersedia yaitu, Internet Hotspot, Internet …" at bounding box center [644, 213] width 622 height 88
click at [639, 285] on div "[PERSON_NAME] Network Telekomunikasi merupakan Mitra ISP PT Chacha Networking S…" at bounding box center [644, 168] width 815 height 245
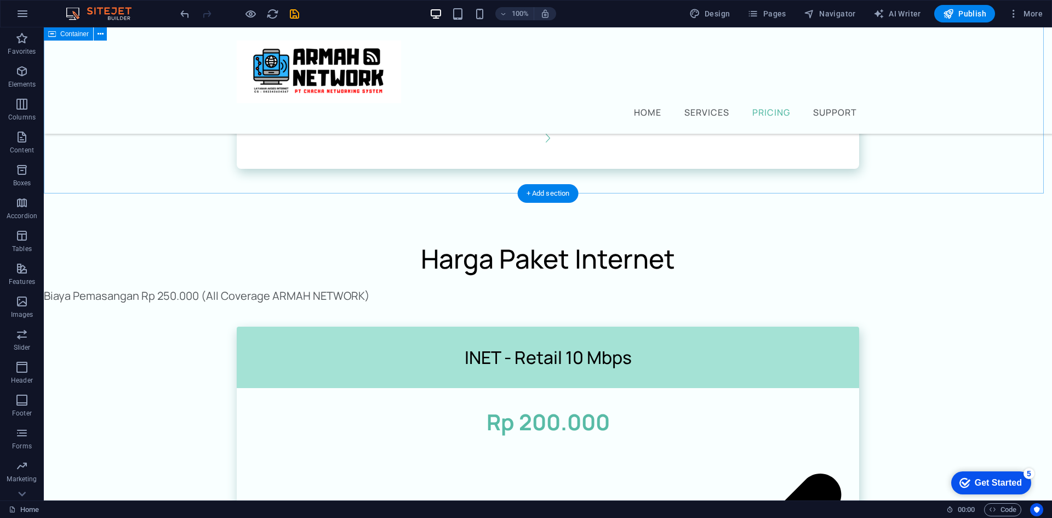
scroll to position [931, 0]
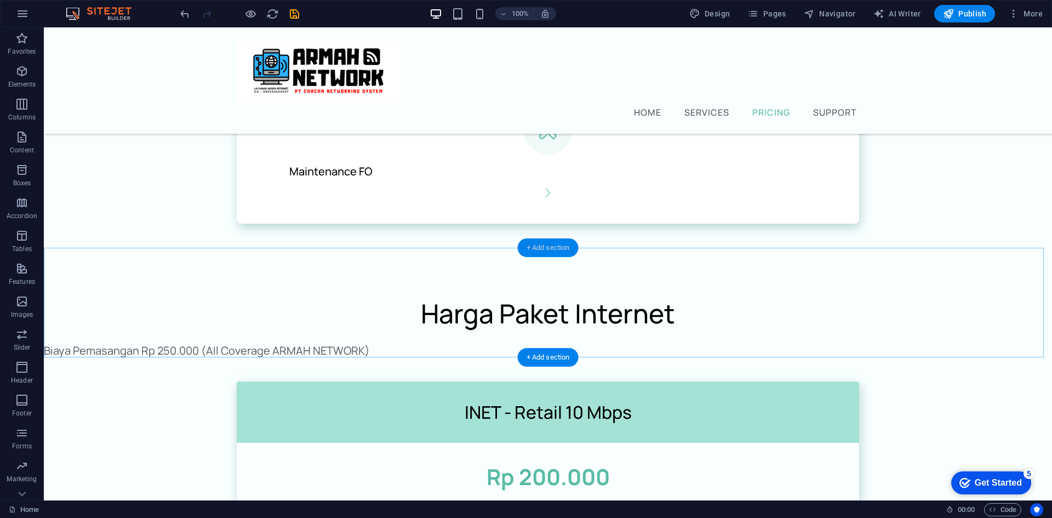
click at [563, 245] on div "+ Add section" at bounding box center [548, 247] width 61 height 19
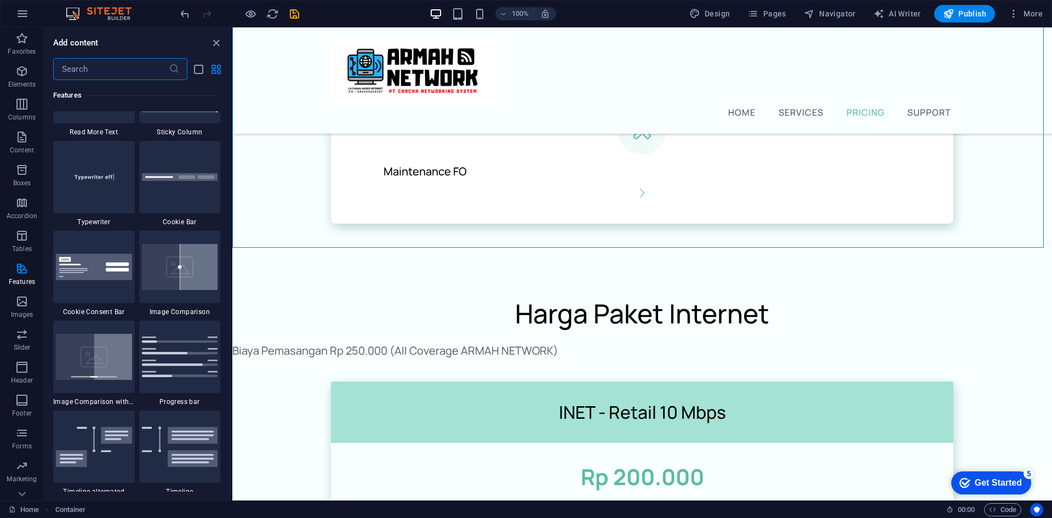
scroll to position [4328, 0]
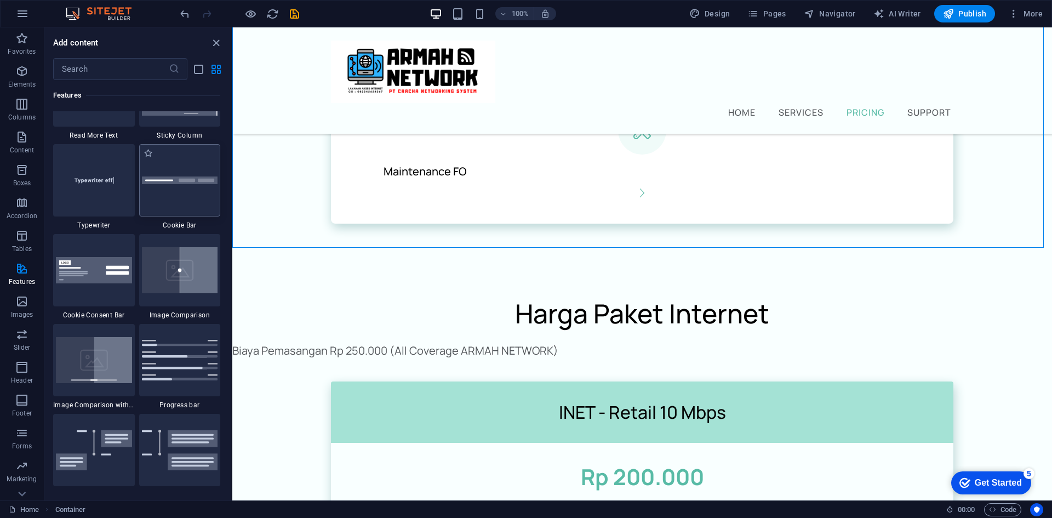
click at [196, 190] on div at bounding box center [180, 180] width 82 height 72
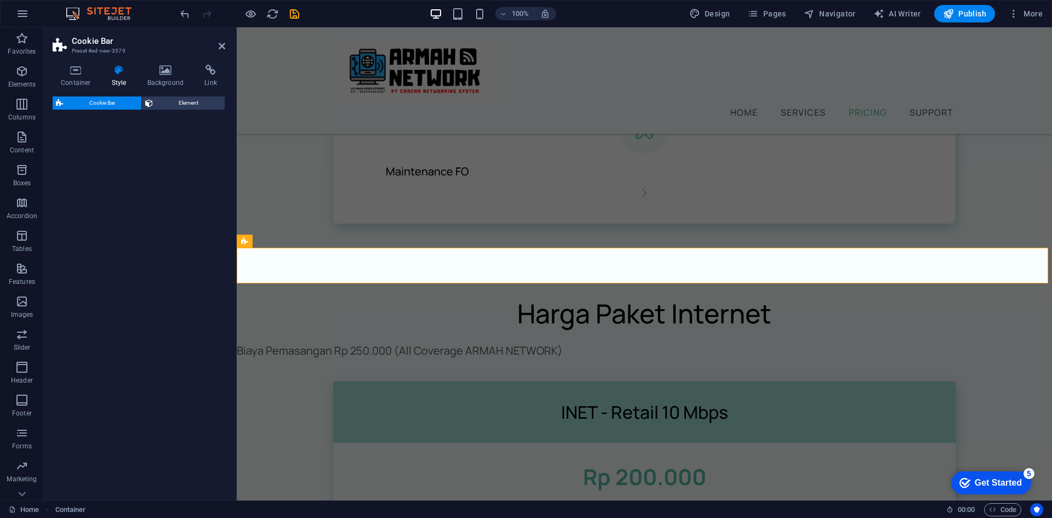
select select "px"
select select "rem"
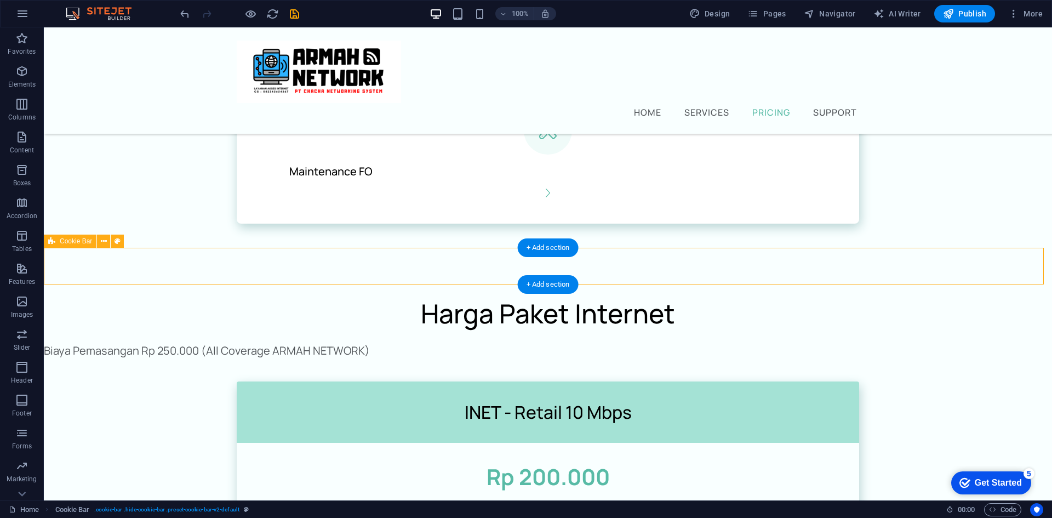
select select "px"
select select "rem"
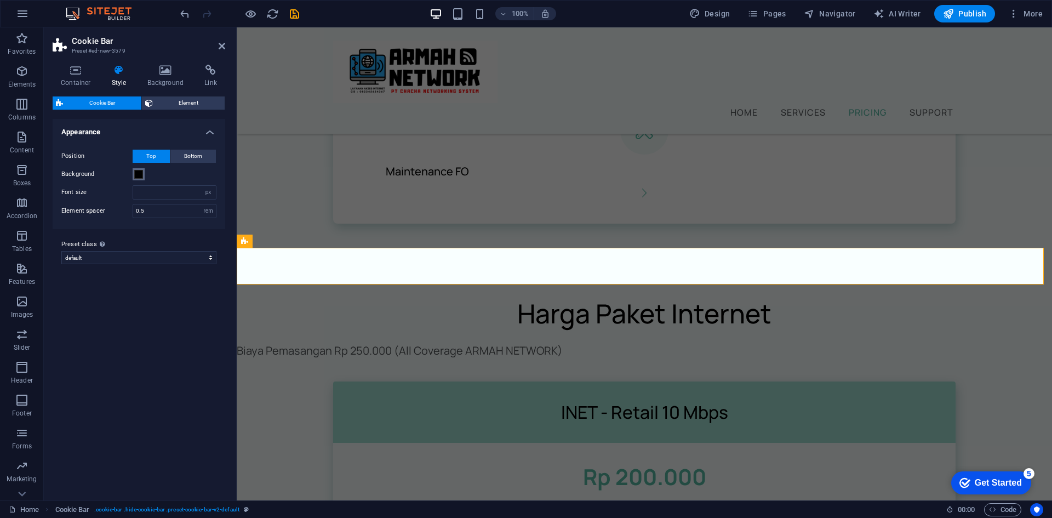
click at [138, 175] on span at bounding box center [138, 174] width 9 height 9
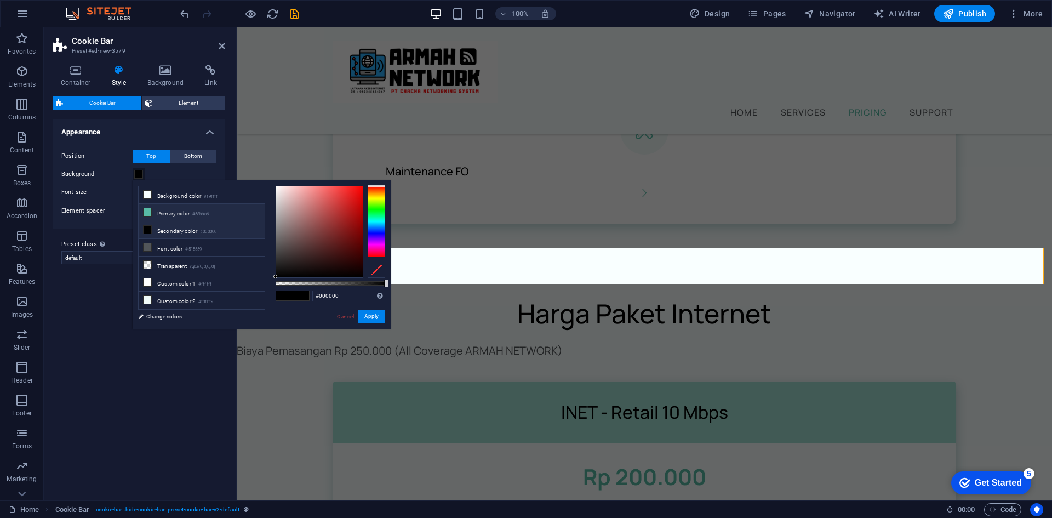
click at [211, 217] on li "Primary color #58bba6" at bounding box center [202, 213] width 126 height 18
type input "#58bba6"
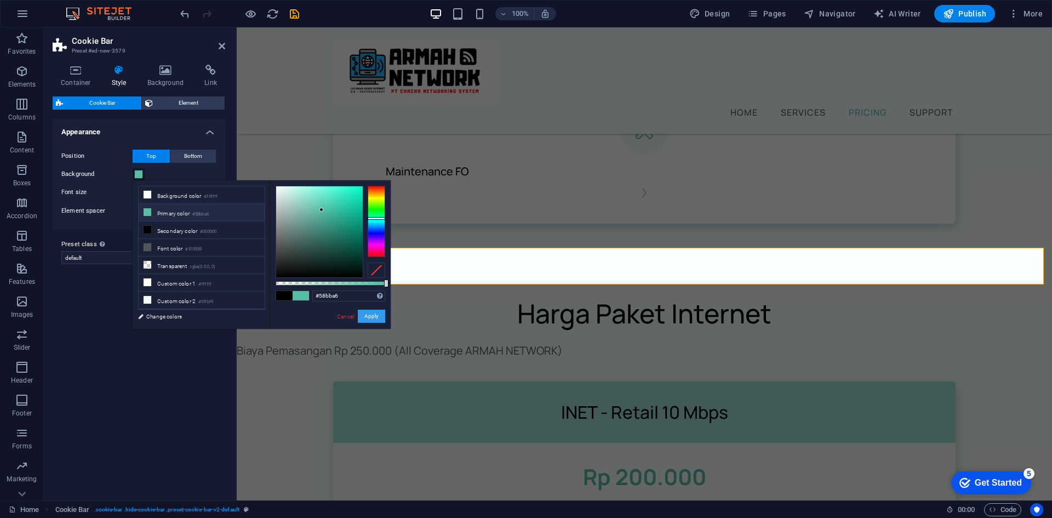
click at [365, 318] on button "Apply" at bounding box center [371, 316] width 27 height 13
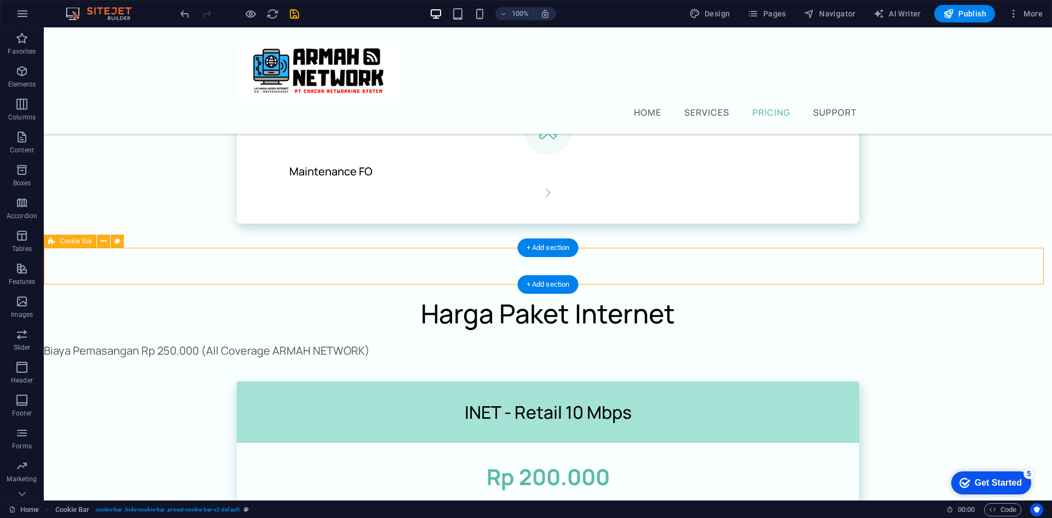
select select "px"
select select "rem"
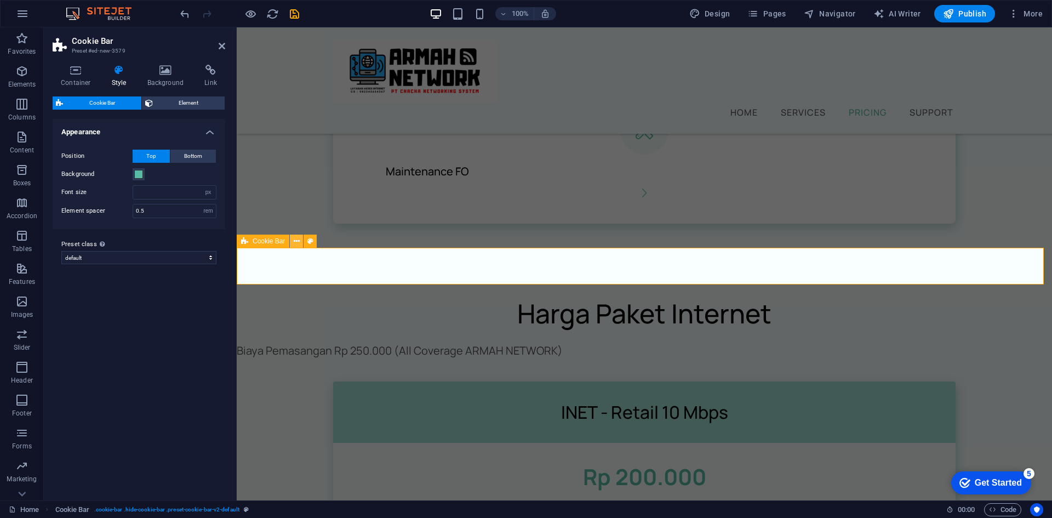
click at [294, 242] on icon at bounding box center [297, 242] width 6 height 12
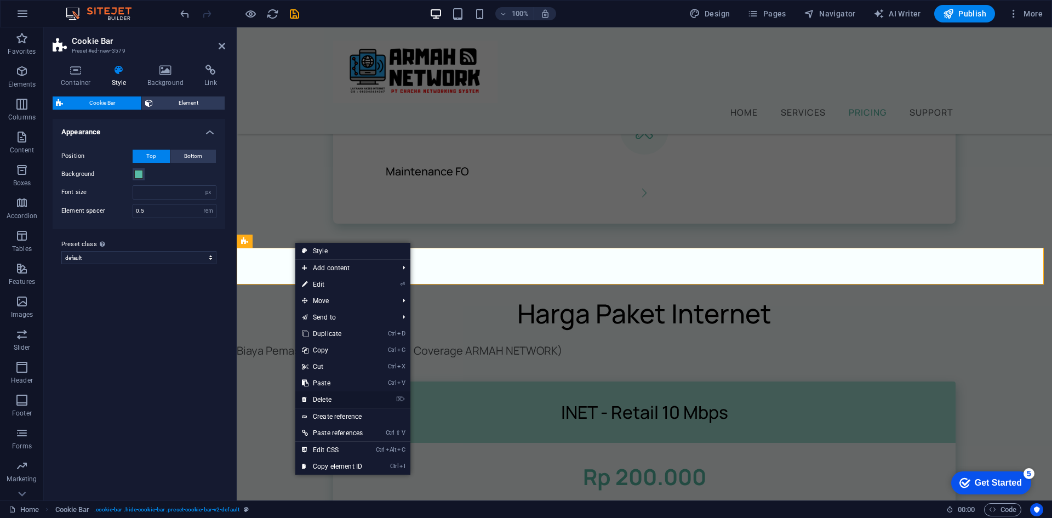
click at [335, 398] on link "⌦ Delete" at bounding box center [332, 399] width 74 height 16
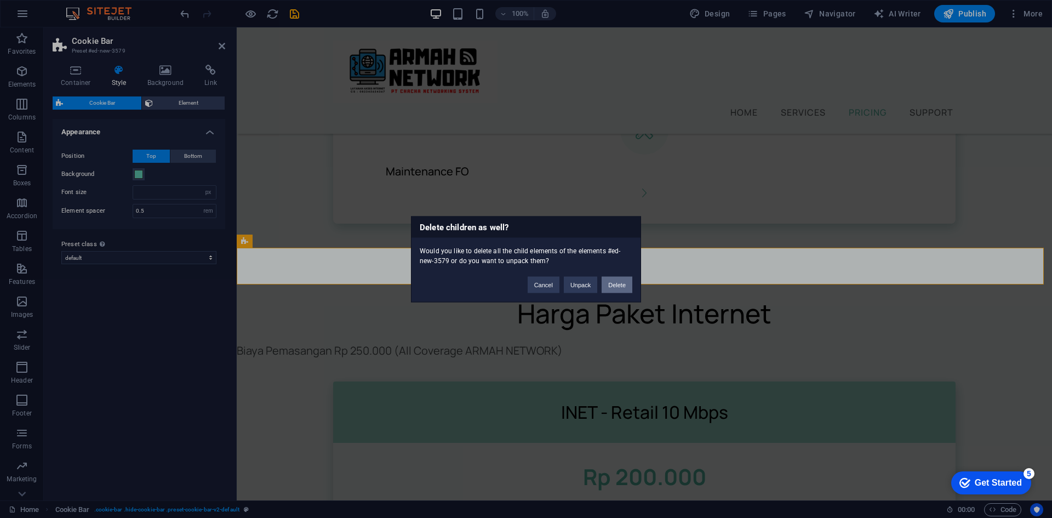
click at [614, 286] on button "Delete" at bounding box center [617, 284] width 31 height 16
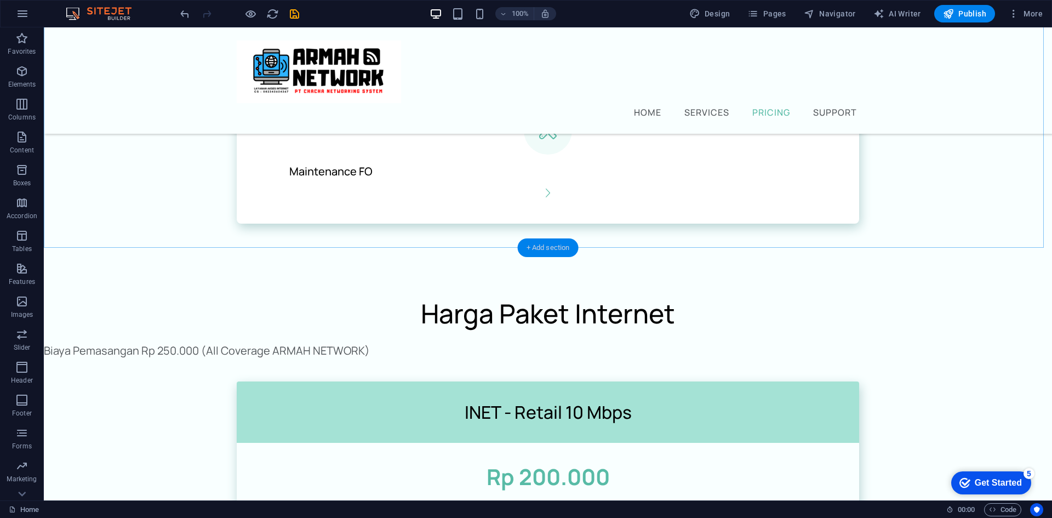
click at [545, 242] on div "+ Add section" at bounding box center [548, 247] width 61 height 19
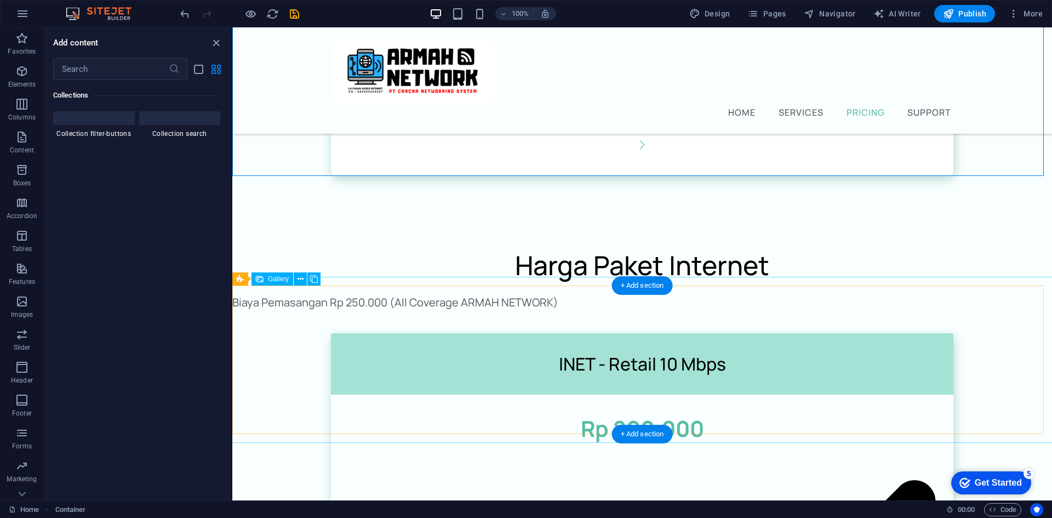
scroll to position [1003, 0]
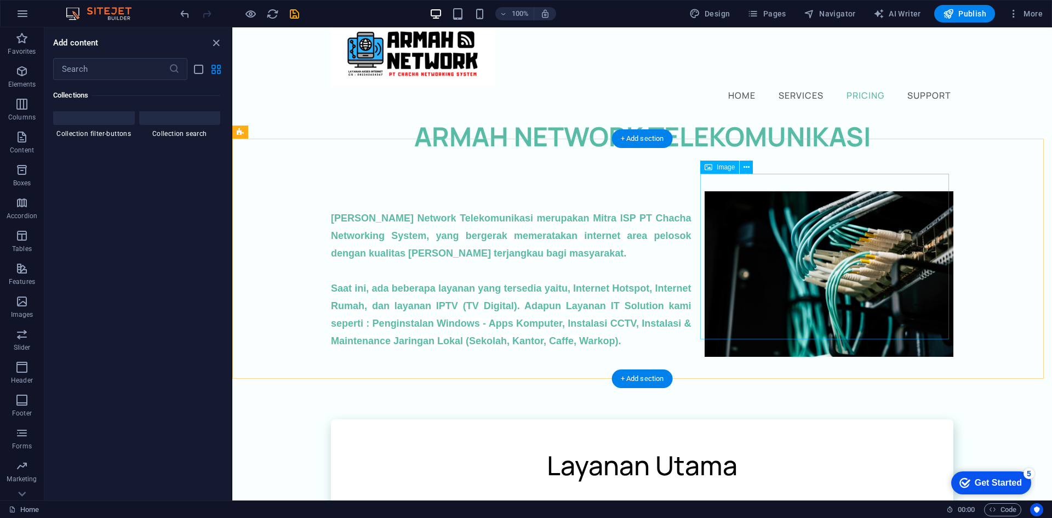
scroll to position [0, 0]
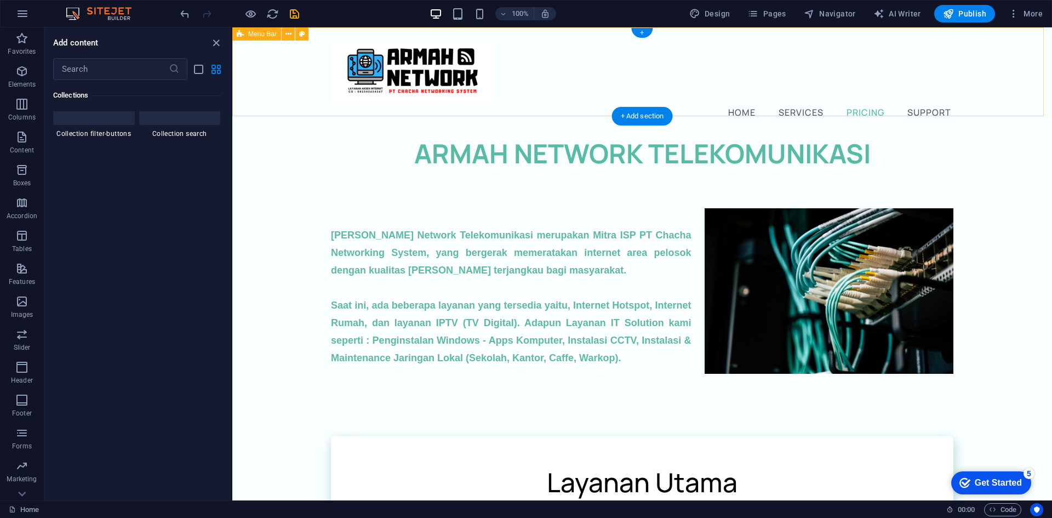
click at [1039, 87] on div "Home Services Pricing Support" at bounding box center [642, 80] width 820 height 106
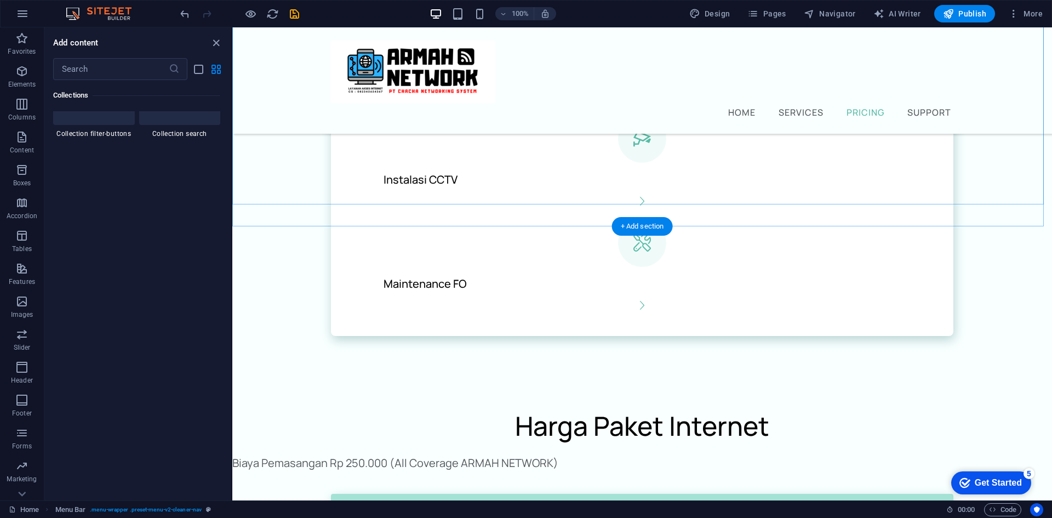
scroll to position [1003, 0]
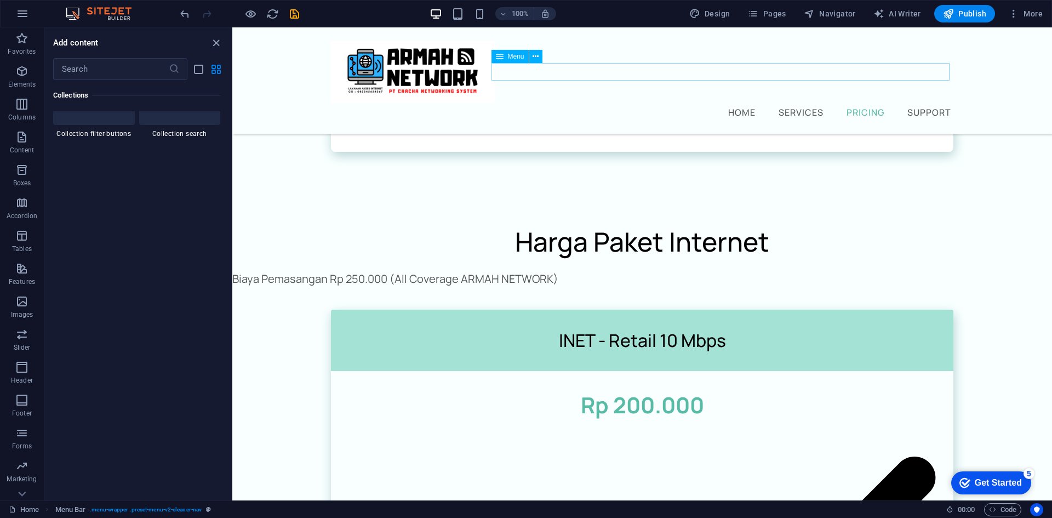
click at [918, 103] on nav "Home Services Pricing Support" at bounding box center [642, 112] width 622 height 18
select select
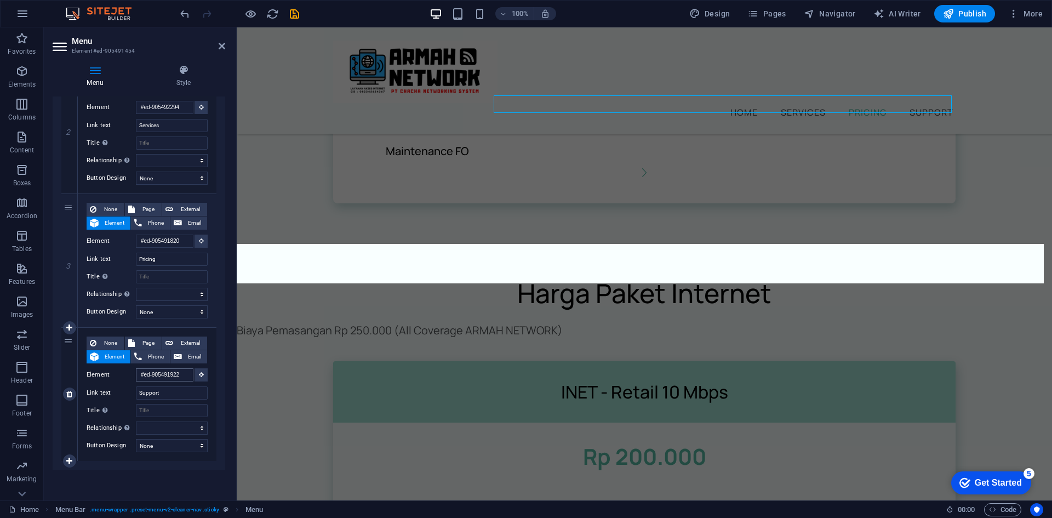
scroll to position [970, 0]
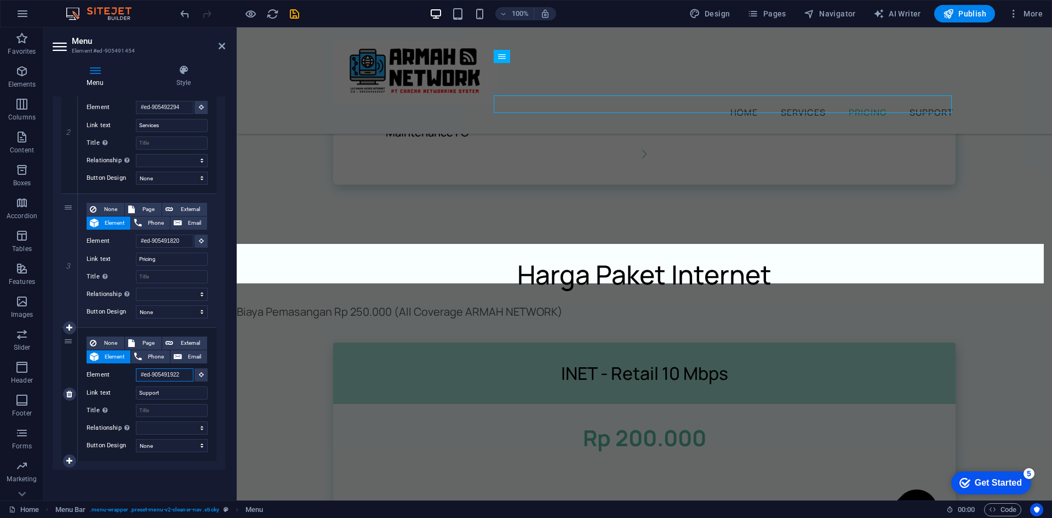
click at [165, 375] on input "#ed-905491922" at bounding box center [165, 374] width 58 height 13
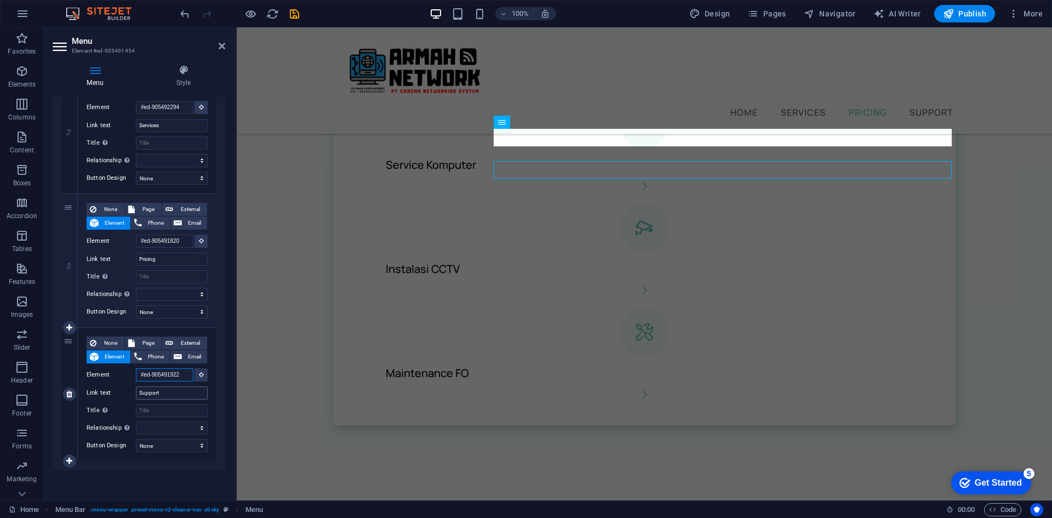
scroll to position [688, 0]
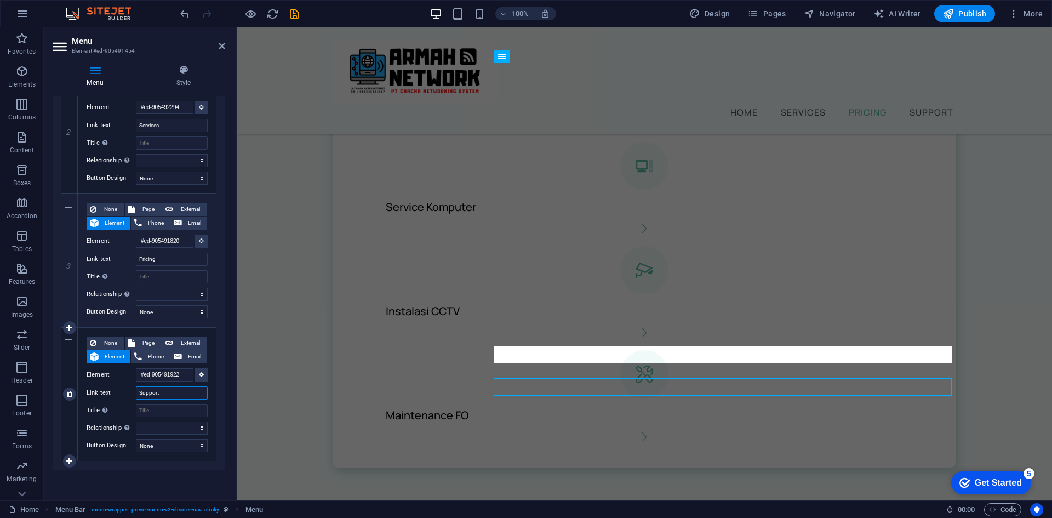
click at [169, 392] on input "Support" at bounding box center [172, 392] width 72 height 13
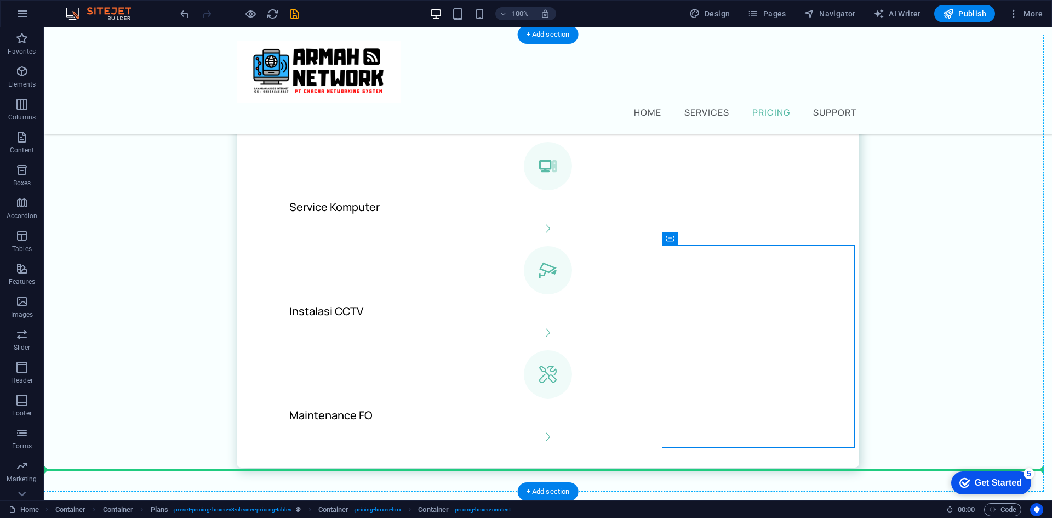
drag, startPoint x: 746, startPoint y: 354, endPoint x: 939, endPoint y: 374, distance: 194.5
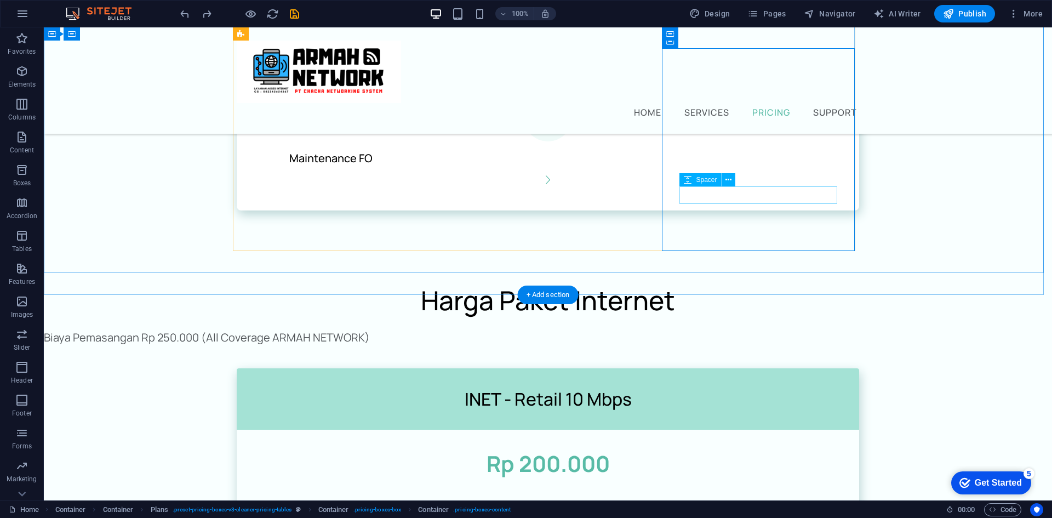
scroll to position [1041, 0]
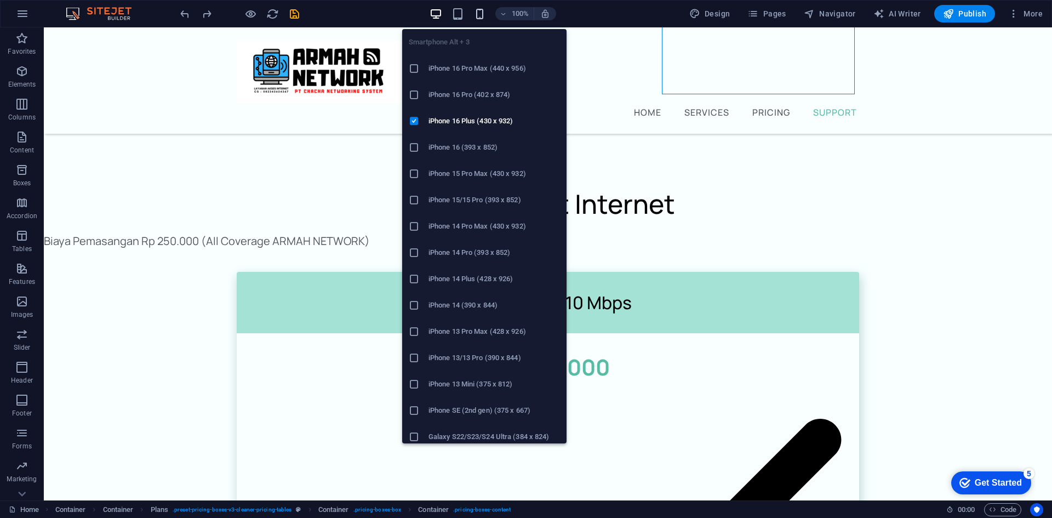
click at [483, 15] on icon "button" at bounding box center [479, 14] width 13 height 13
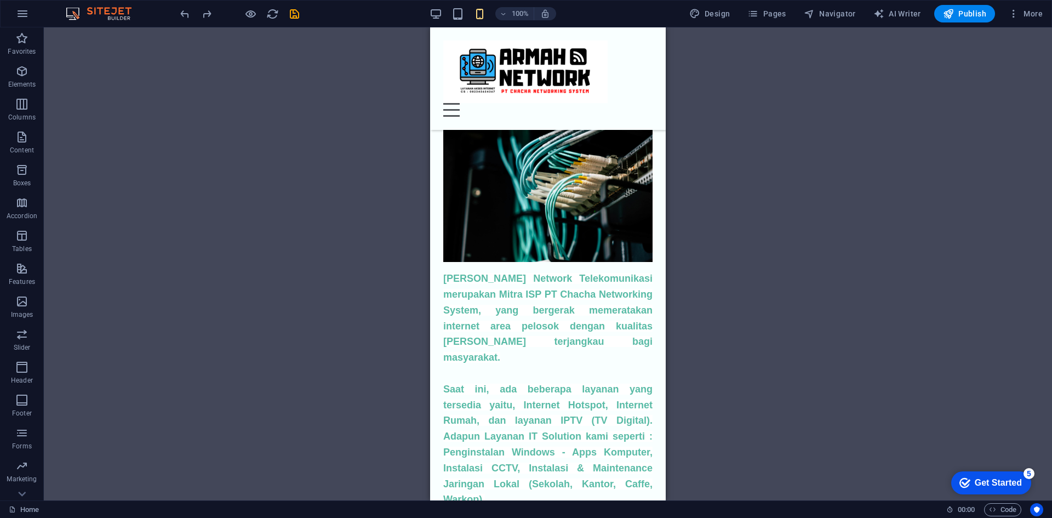
scroll to position [0, 0]
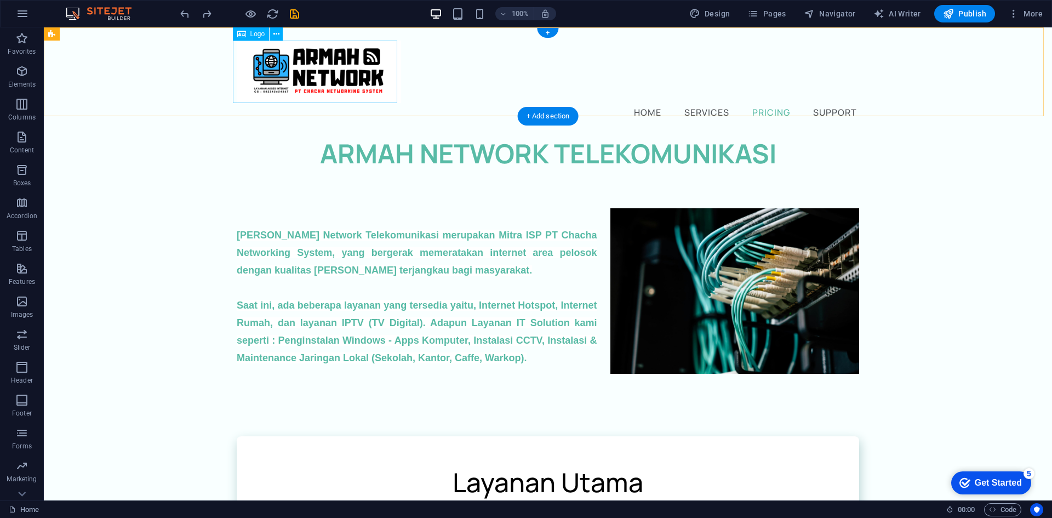
click at [313, 61] on div at bounding box center [548, 72] width 622 height 62
click at [249, 65] on div at bounding box center [548, 72] width 622 height 62
select select "px"
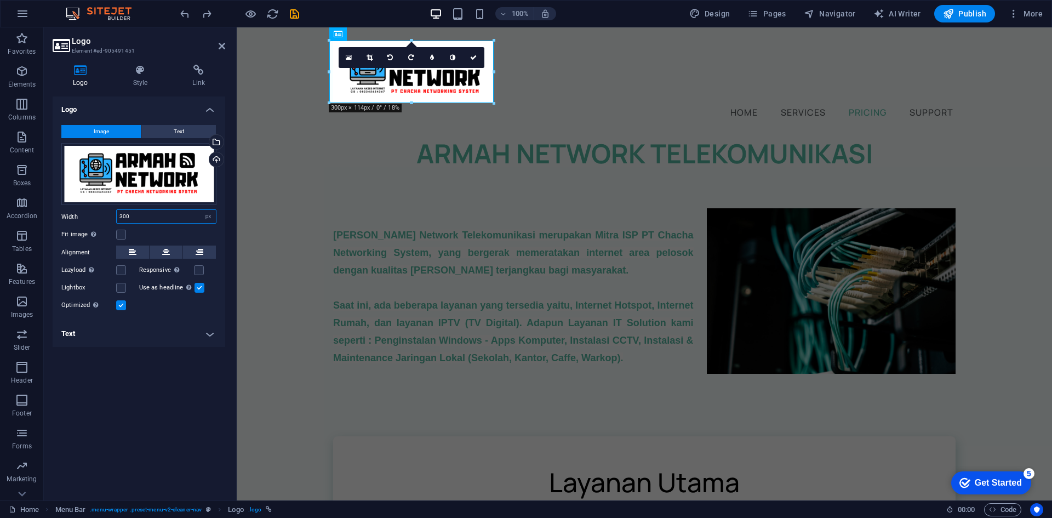
drag, startPoint x: 124, startPoint y: 211, endPoint x: 113, endPoint y: 212, distance: 11.5
click at [113, 212] on div "Width 300 Default auto px rem % em vh vw" at bounding box center [138, 216] width 155 height 14
type input "250"
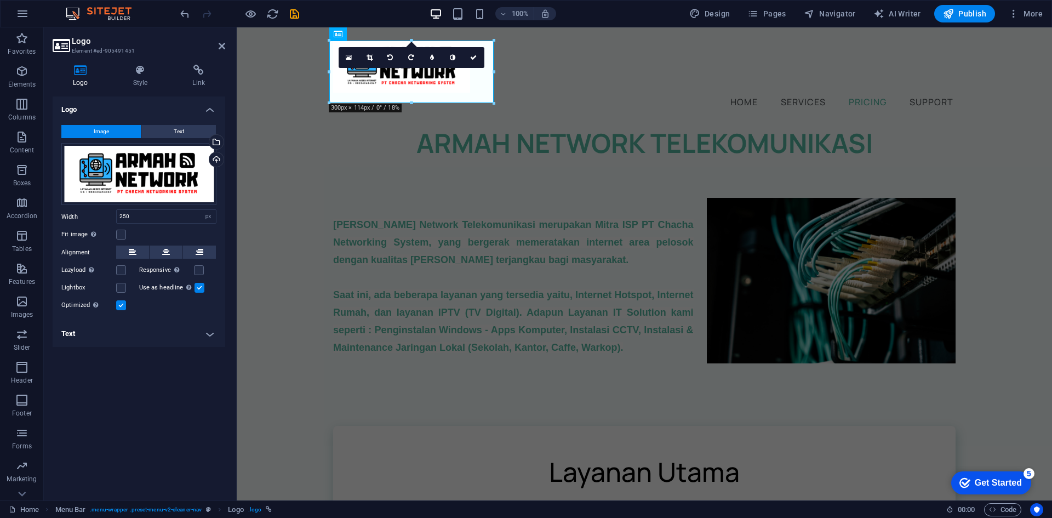
click at [155, 361] on div "Logo Image Text Drag files here, click to choose files or select files from Fil…" at bounding box center [139, 293] width 173 height 395
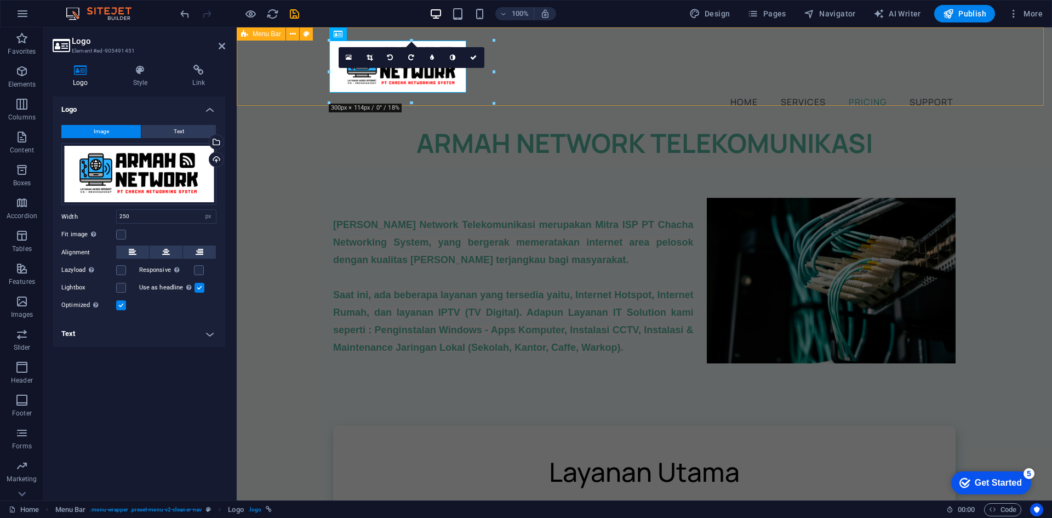
click at [276, 85] on div "Home Services Pricing Support" at bounding box center [644, 75] width 815 height 96
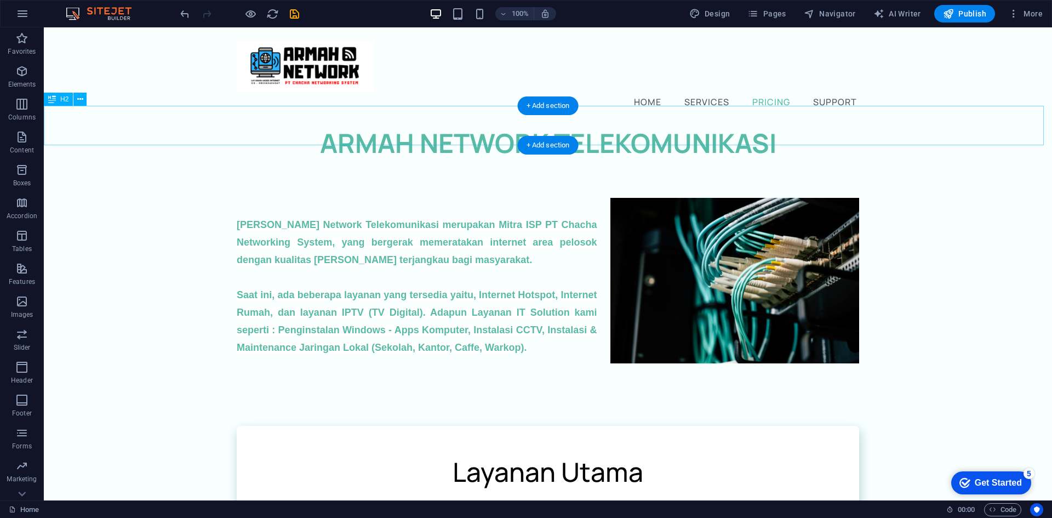
click at [706, 124] on div "ARMAH NETWORK TELEKOMUNIKASI" at bounding box center [548, 142] width 1008 height 39
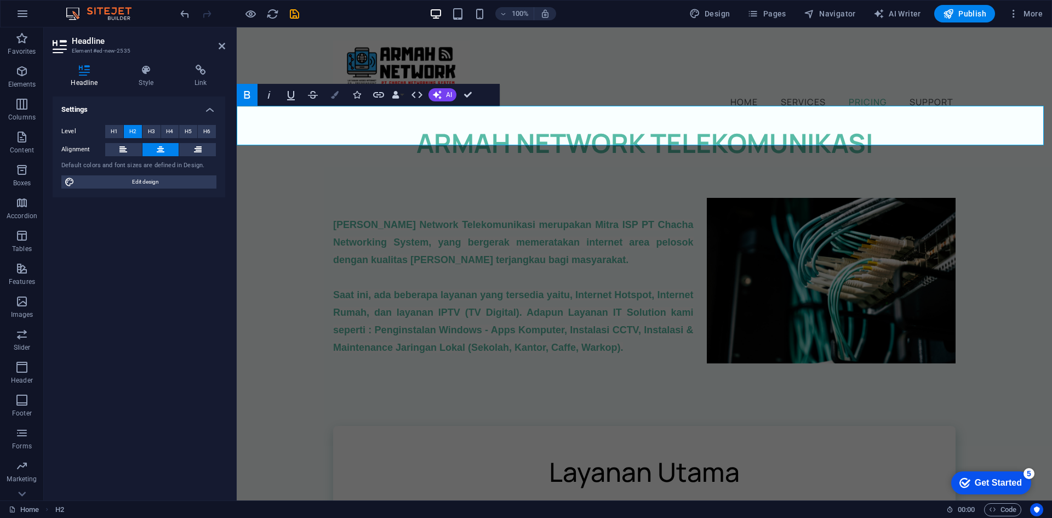
click at [330, 94] on button "Colors" at bounding box center [334, 95] width 21 height 22
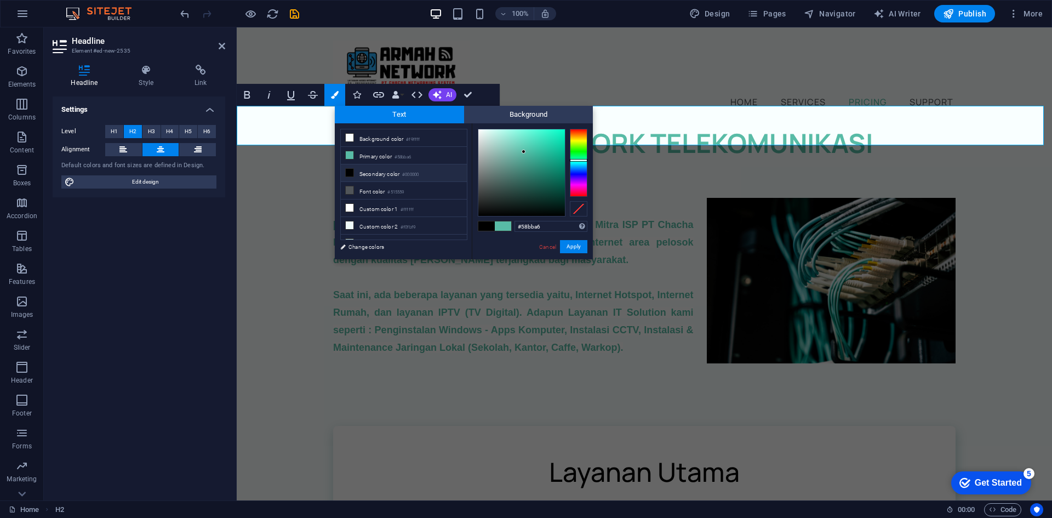
click at [386, 170] on li "Secondary color #000000" at bounding box center [404, 173] width 126 height 18
type input "#000000"
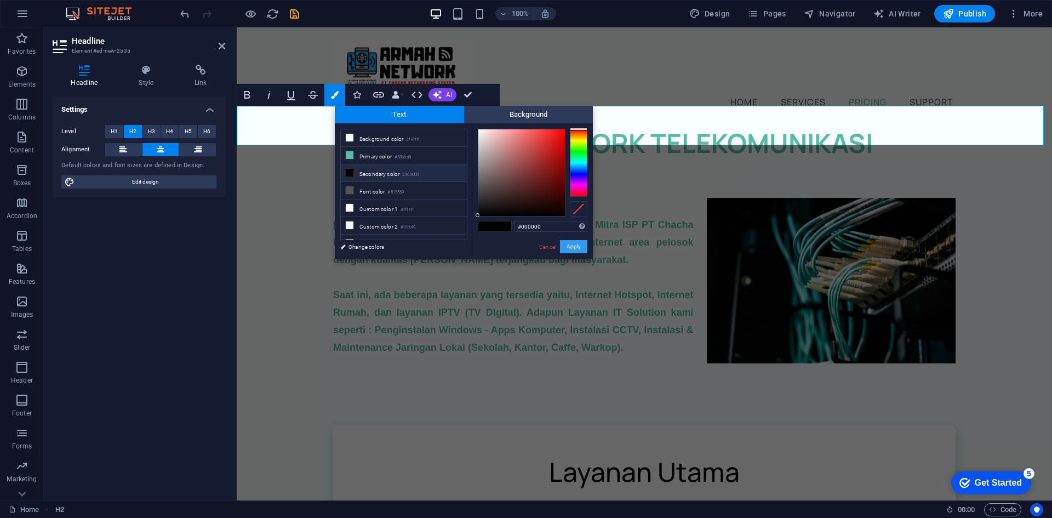
click at [568, 242] on button "Apply" at bounding box center [573, 246] width 27 height 13
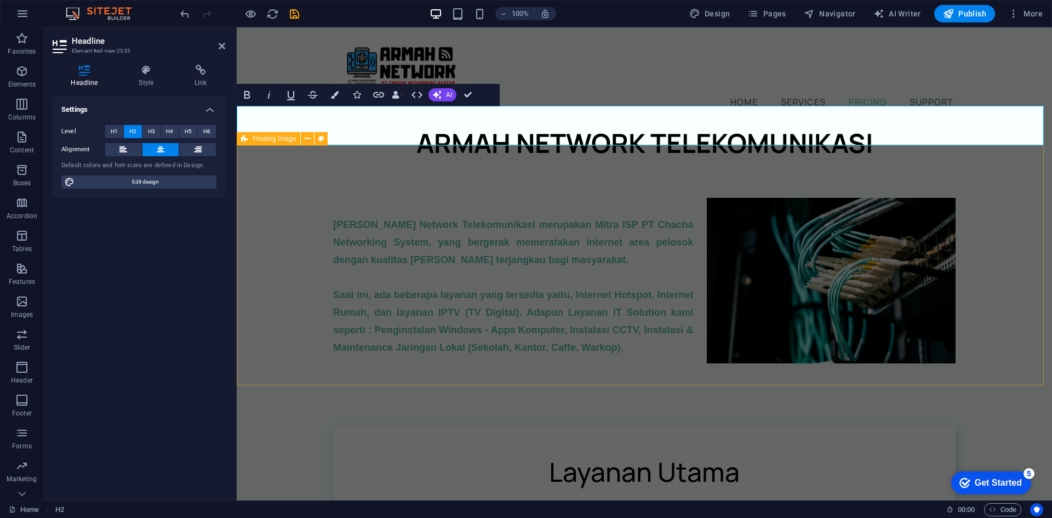
click at [997, 205] on div "[PERSON_NAME] Network Telekomunikasi merupakan Mitra ISP PT Chacha Networking S…" at bounding box center [644, 277] width 815 height 228
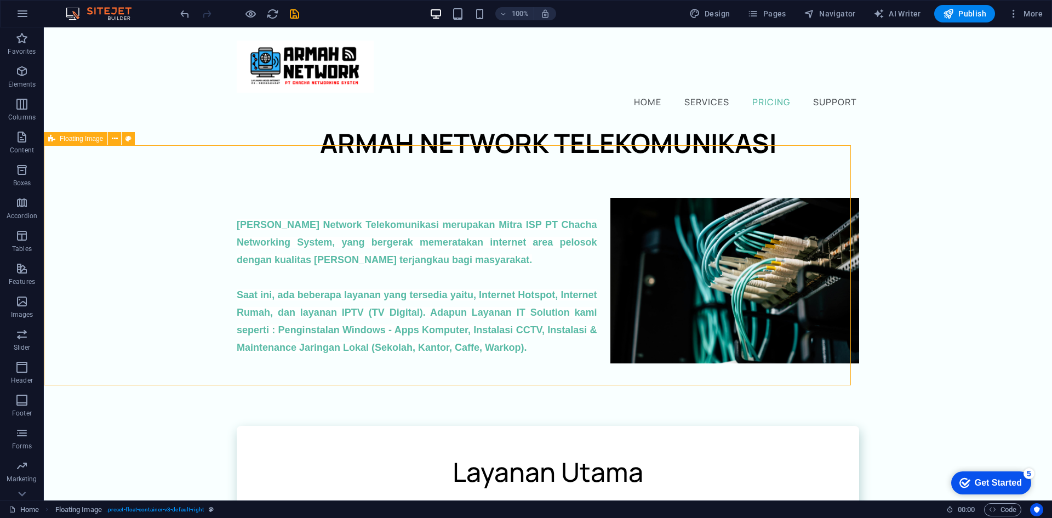
click at [997, 205] on div "[PERSON_NAME] Network Telekomunikasi merupakan Mitra ISP PT Chacha Networking S…" at bounding box center [548, 277] width 1008 height 228
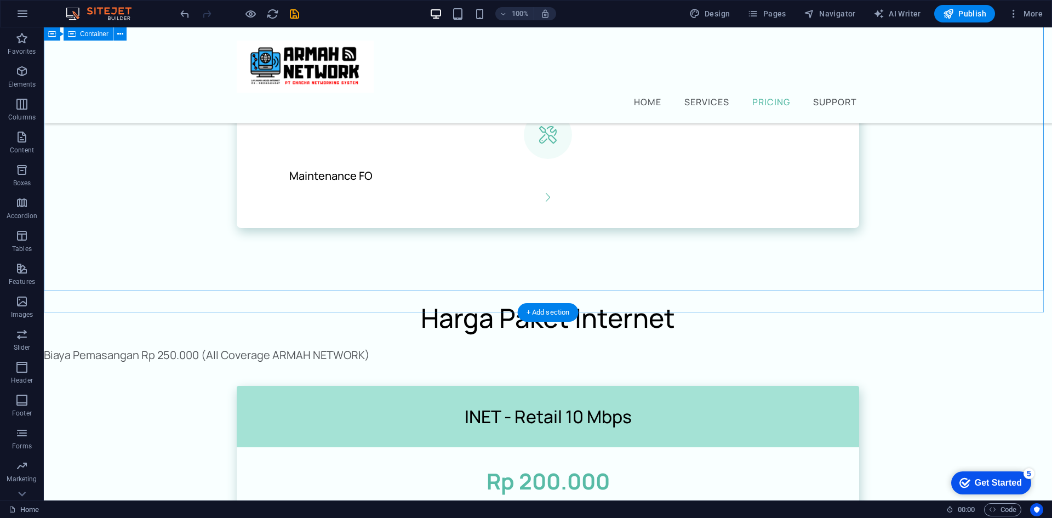
scroll to position [1031, 0]
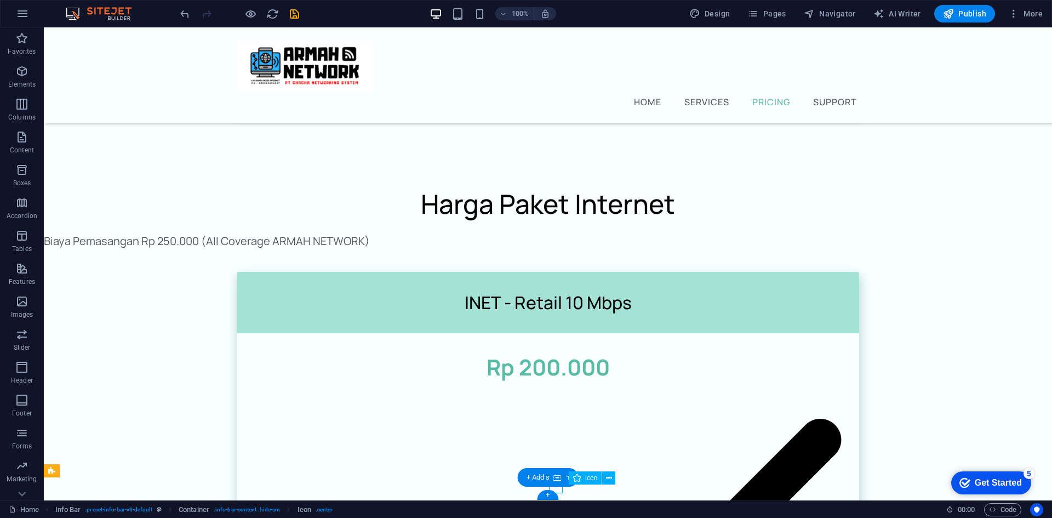
scroll to position [992, 0]
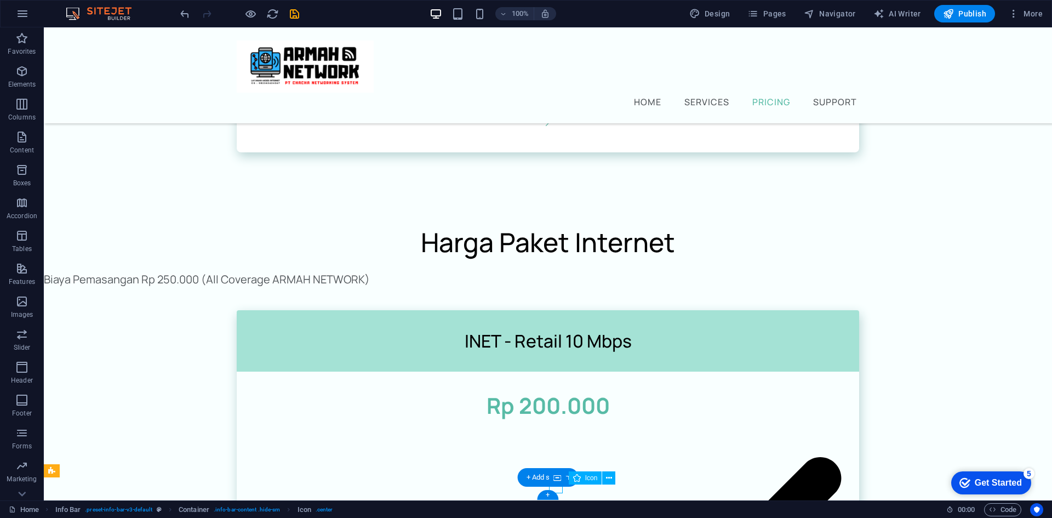
select select "xMidYMid"
select select "px"
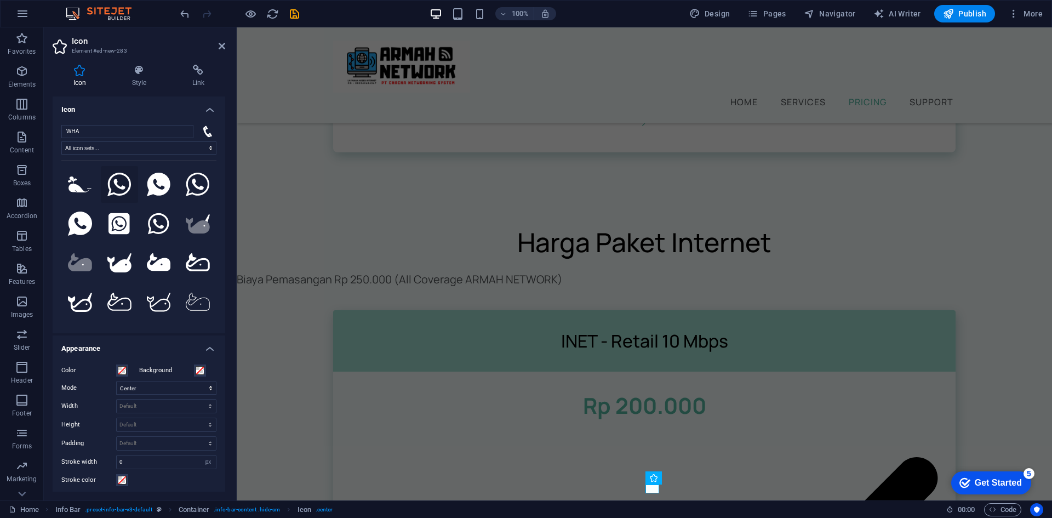
type input "WHA"
click at [119, 185] on icon at bounding box center [119, 185] width 24 height 24
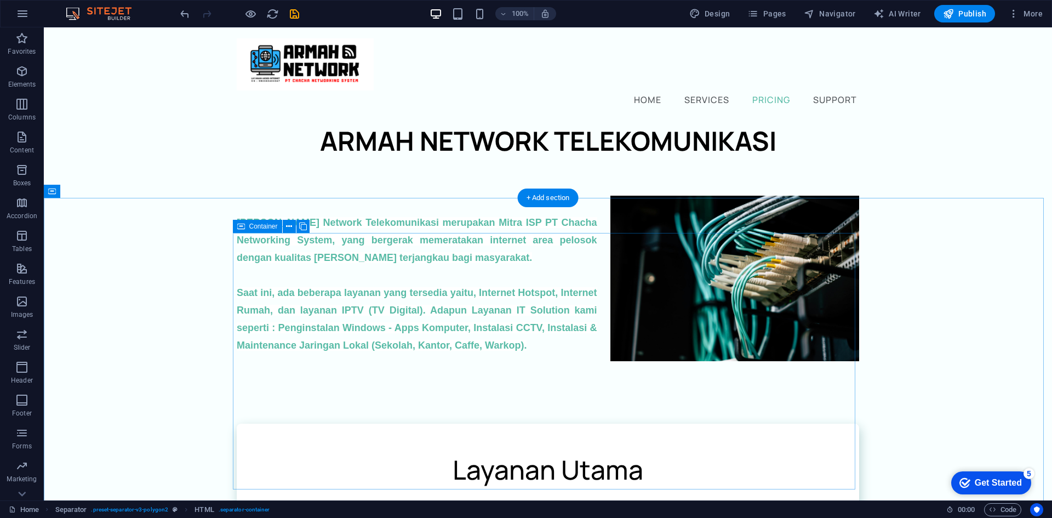
scroll to position [0, 0]
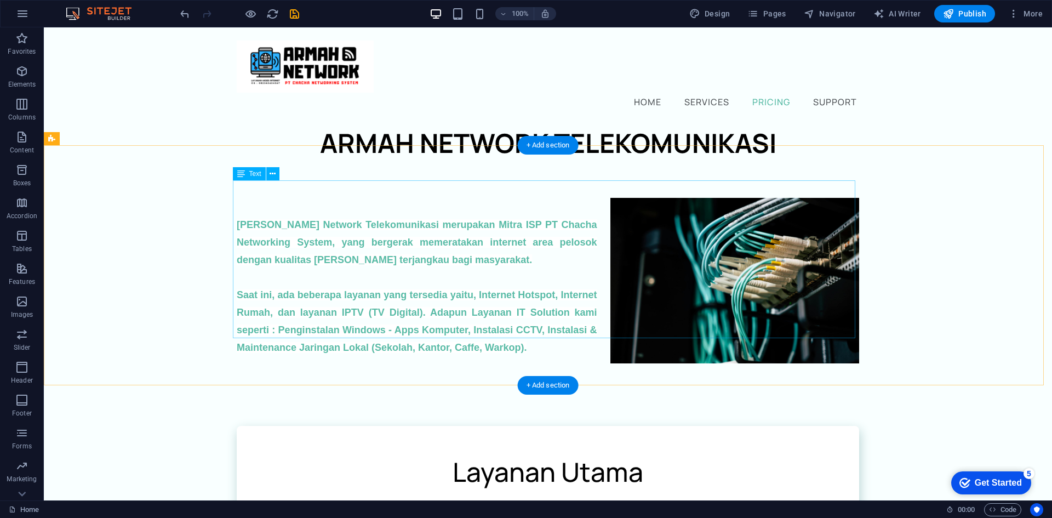
click at [484, 205] on div "[PERSON_NAME] Network Telekomunikasi merupakan Mitra ISP PT Chacha Networking S…" at bounding box center [548, 277] width 622 height 158
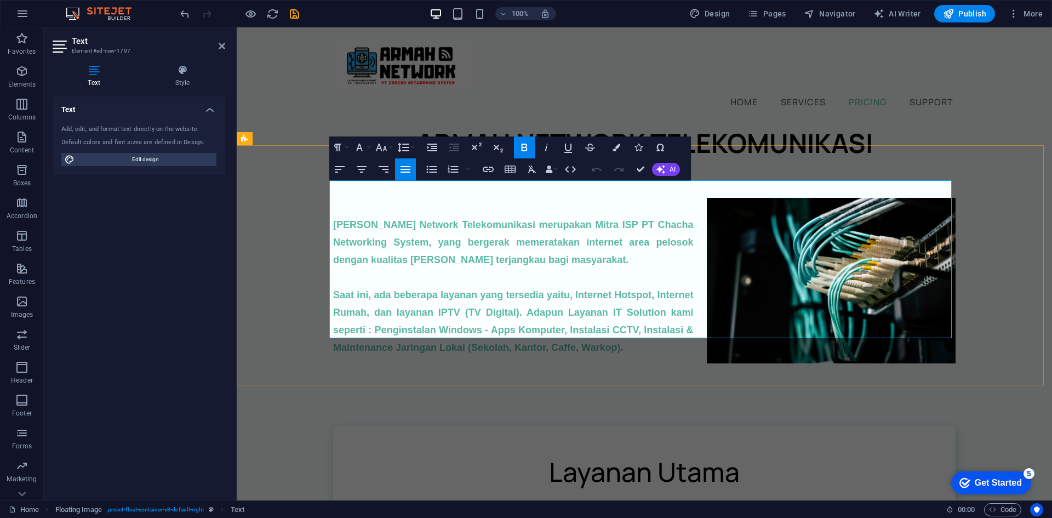
click at [580, 219] on strong "[PERSON_NAME] Network Telekomunikasi merupakan Mitra ISP PT Chacha Networking S…" at bounding box center [513, 242] width 360 height 46
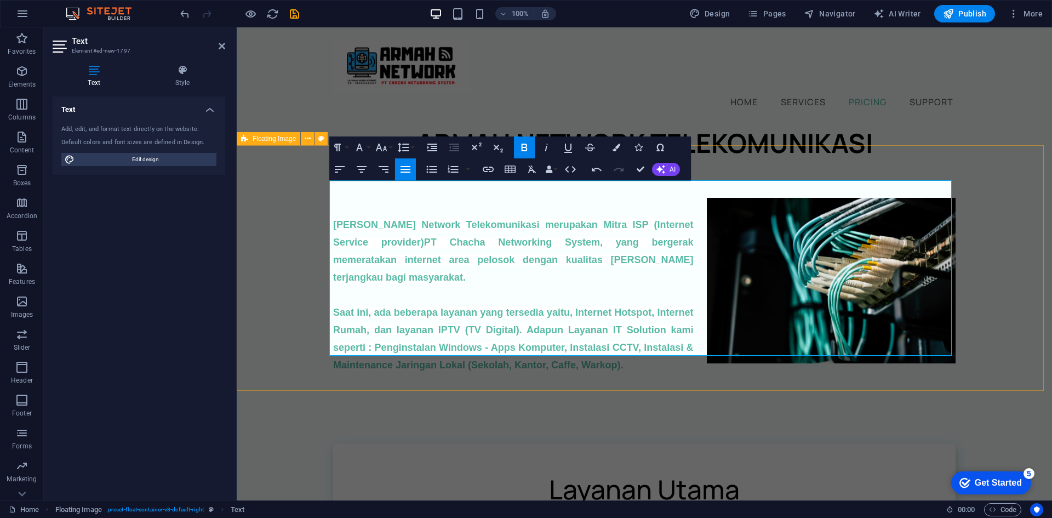
click at [267, 301] on div "[PERSON_NAME] Network Telekomunikasi merupakan Mitra ISP (Internet Service prov…" at bounding box center [644, 285] width 815 height 245
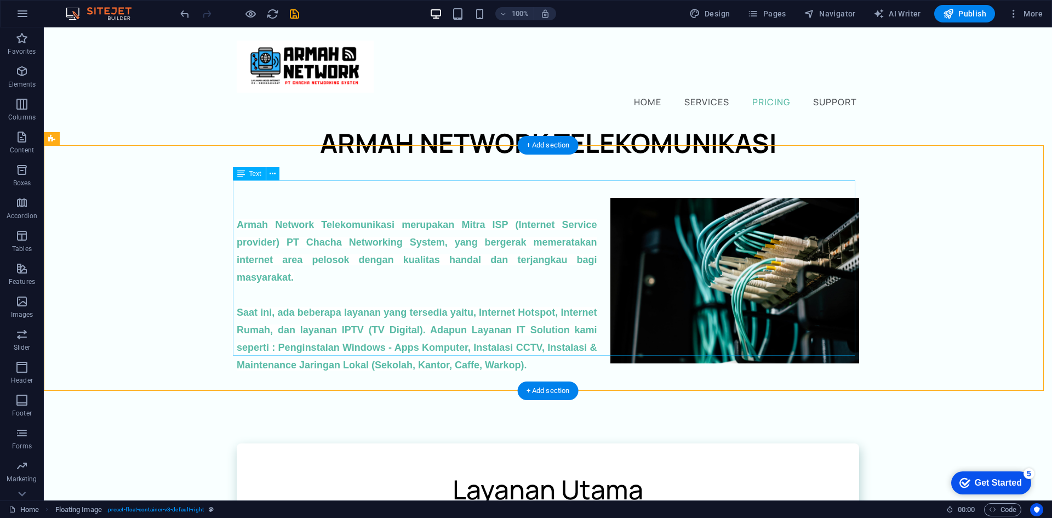
click at [237, 208] on div "[PERSON_NAME] Network Telekomunikasi merupakan Mitra ISP (Internet Service prov…" at bounding box center [548, 285] width 622 height 175
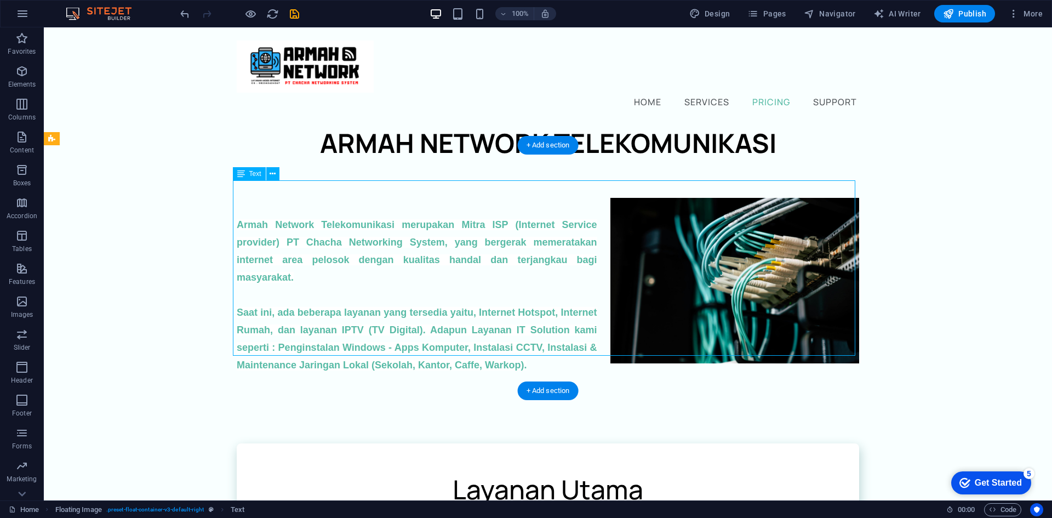
click at [237, 208] on div "[PERSON_NAME] Network Telekomunikasi merupakan Mitra ISP (Internet Service prov…" at bounding box center [548, 285] width 622 height 175
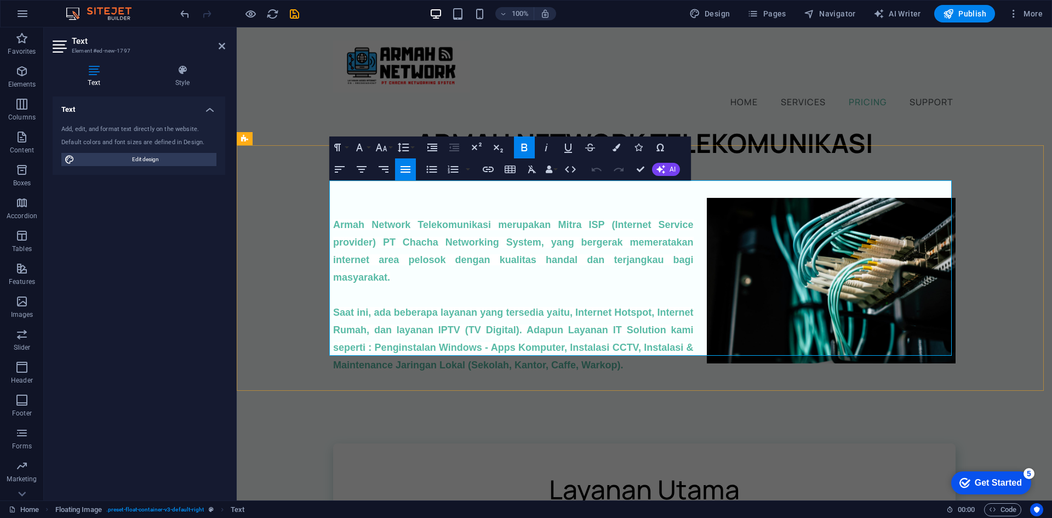
click at [333, 219] on strong "Armah Network Telekomunikasi merupakan Mitra ISP (Internet Service provider) PT…" at bounding box center [513, 251] width 360 height 64
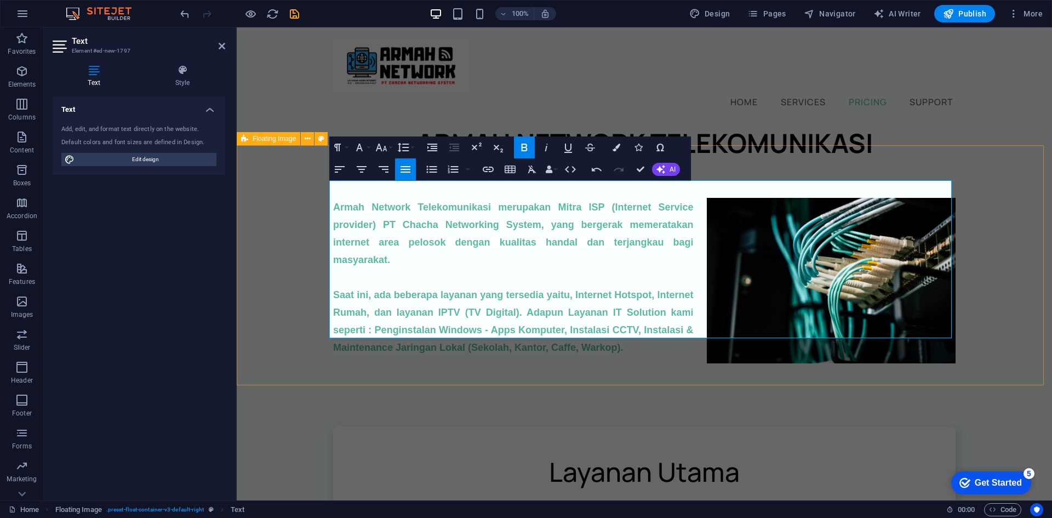
click at [976, 279] on div "[PERSON_NAME] Network Telekomunikasi merupakan Mitra ISP (Internet Service prov…" at bounding box center [644, 277] width 815 height 228
select select "%"
select select "rem"
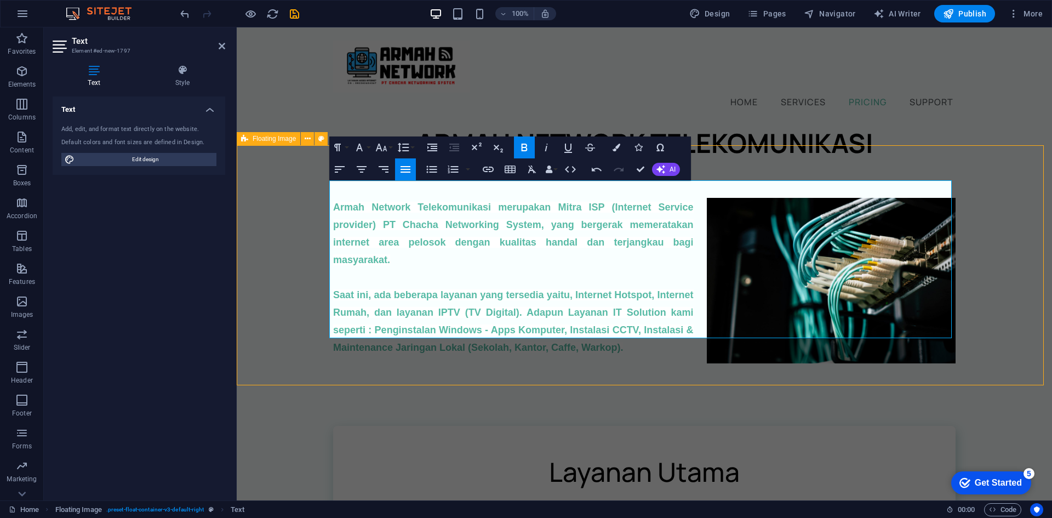
select select "rem"
select select "preset-float-container-v3-default-right"
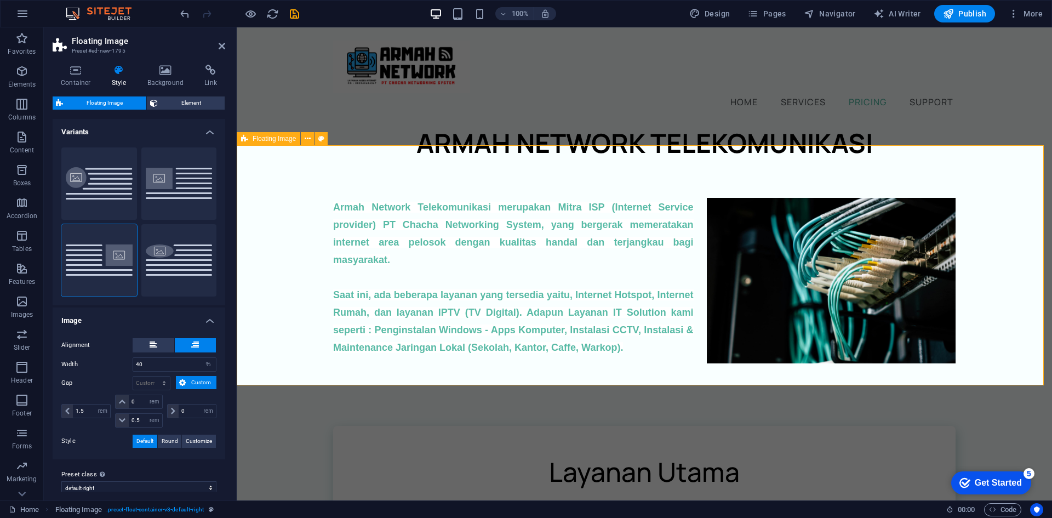
click at [961, 373] on div "[PERSON_NAME] Network Telekomunikasi merupakan Mitra ISP (Internet Service prov…" at bounding box center [644, 277] width 815 height 228
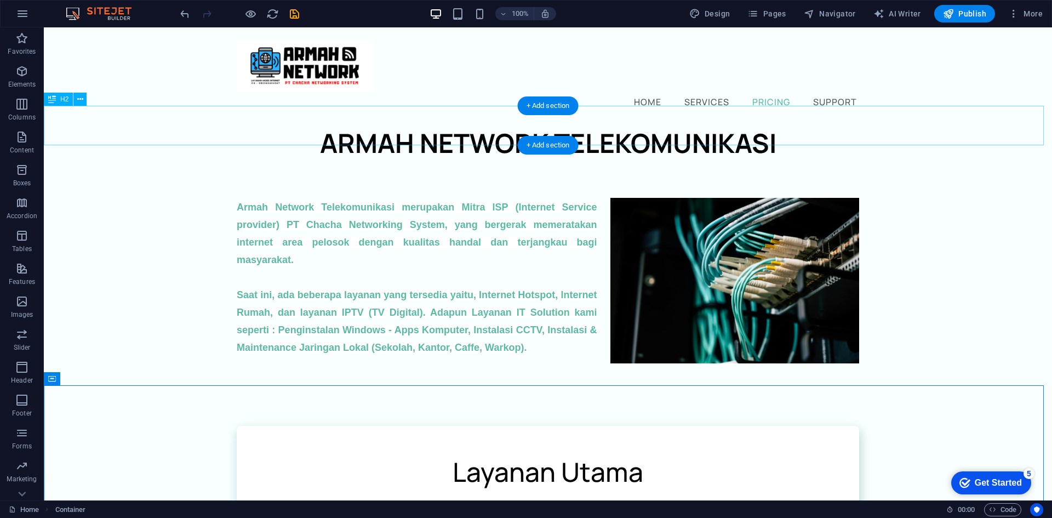
click at [933, 128] on div "ARMAH NETWORK TELEKOMUNIKASI" at bounding box center [548, 142] width 1008 height 39
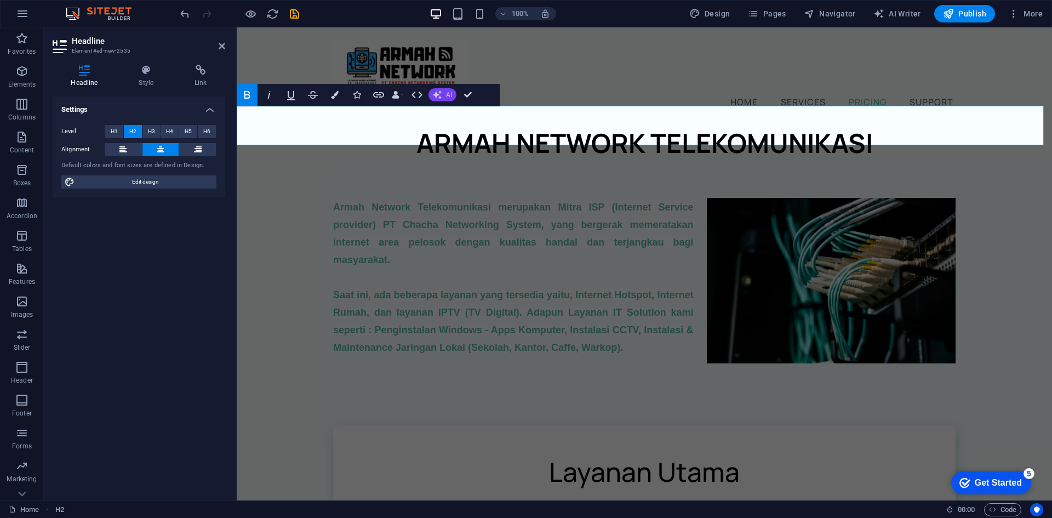
click at [442, 91] on button "AI" at bounding box center [442, 94] width 28 height 13
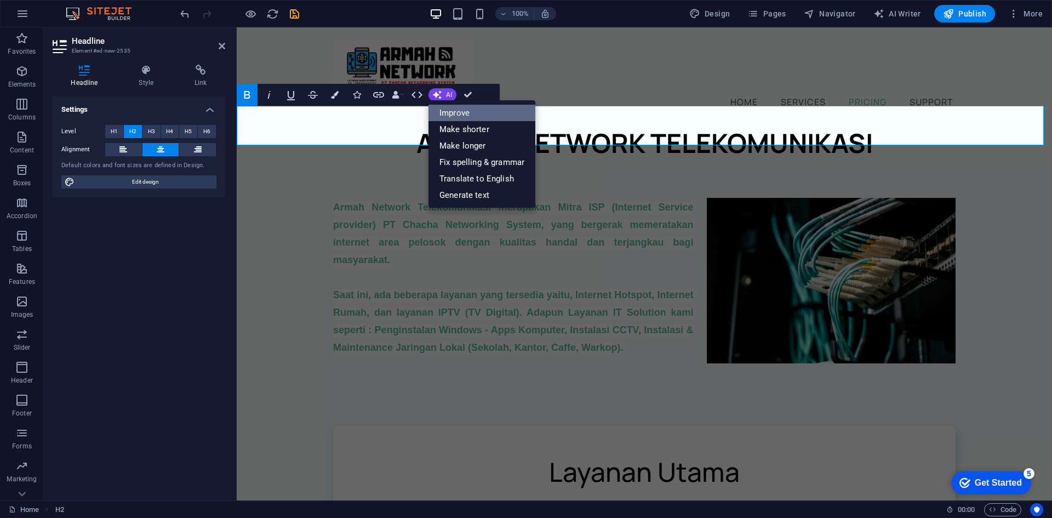
click at [462, 109] on link "Improve" at bounding box center [481, 113] width 107 height 16
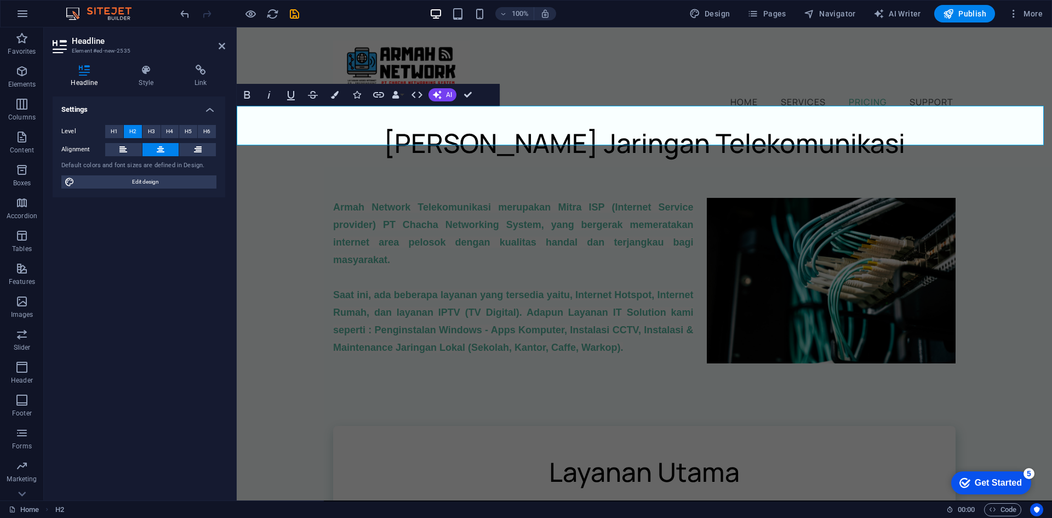
click at [512, 123] on h2 "[PERSON_NAME] Jaringan Telekomunikasi" at bounding box center [644, 142] width 815 height 39
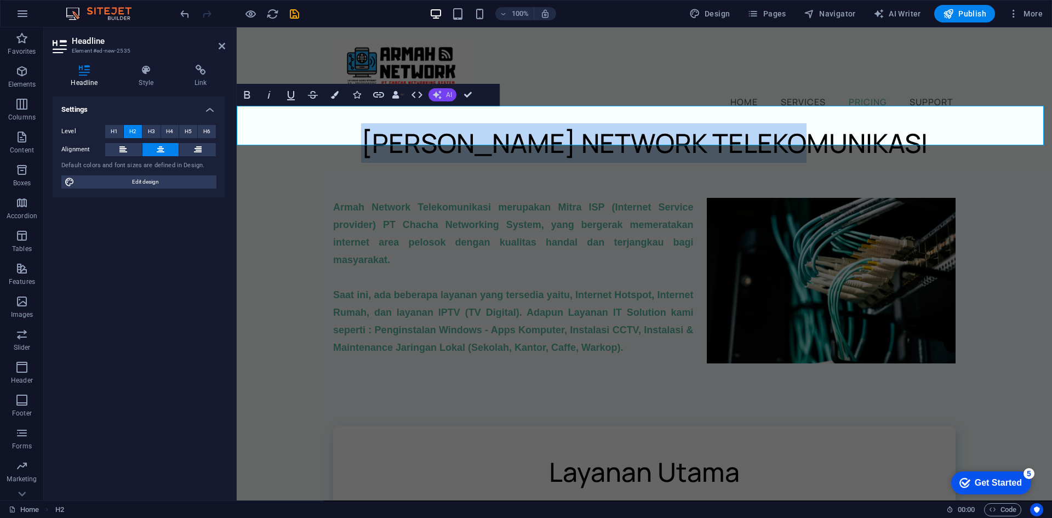
click at [444, 94] on button "AI" at bounding box center [442, 94] width 28 height 13
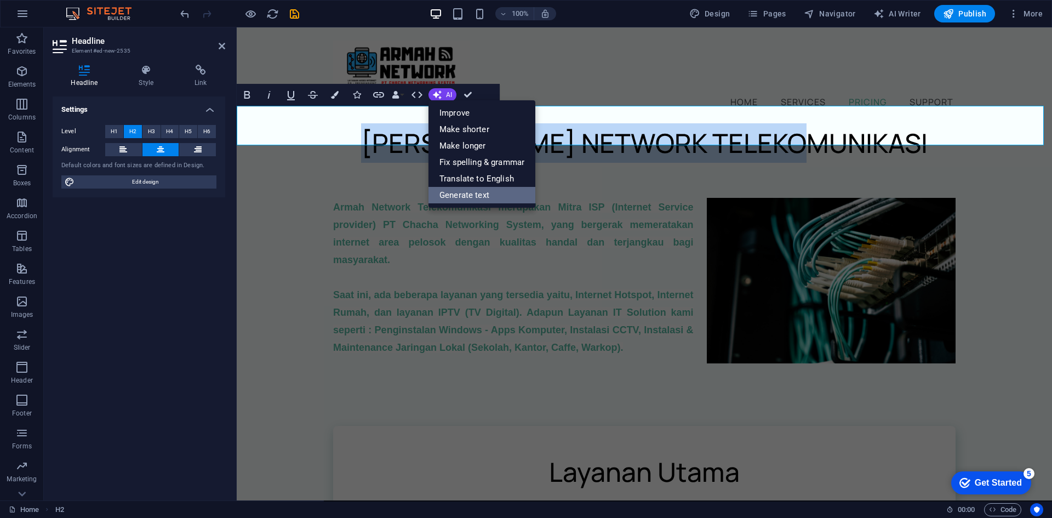
click at [493, 189] on link "Generate text" at bounding box center [481, 195] width 107 height 16
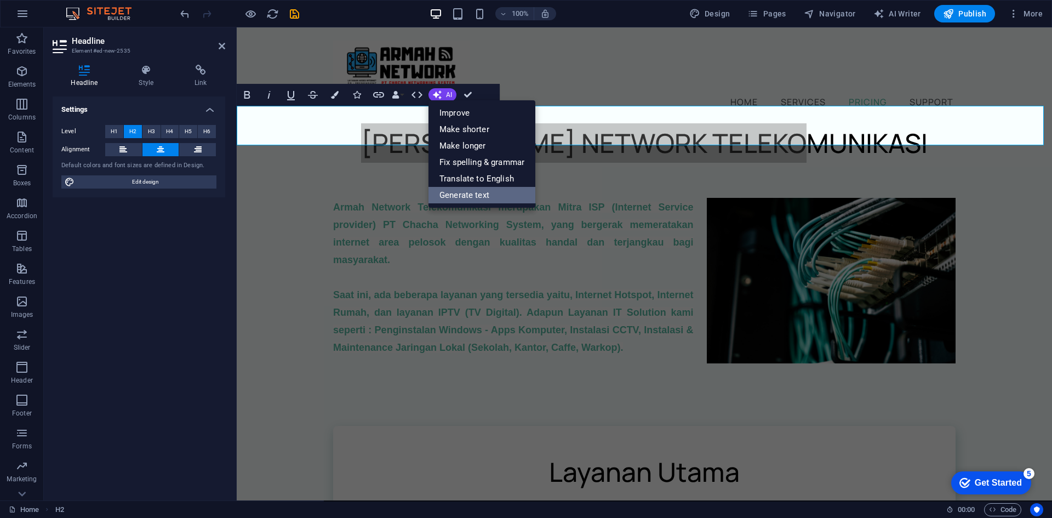
select select "English"
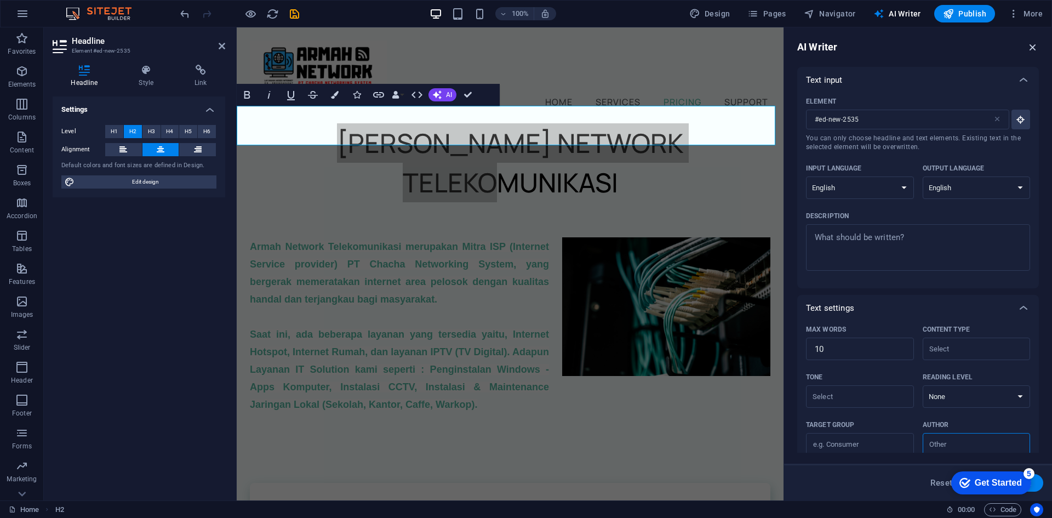
click at [1027, 49] on icon "button" at bounding box center [1033, 47] width 12 height 12
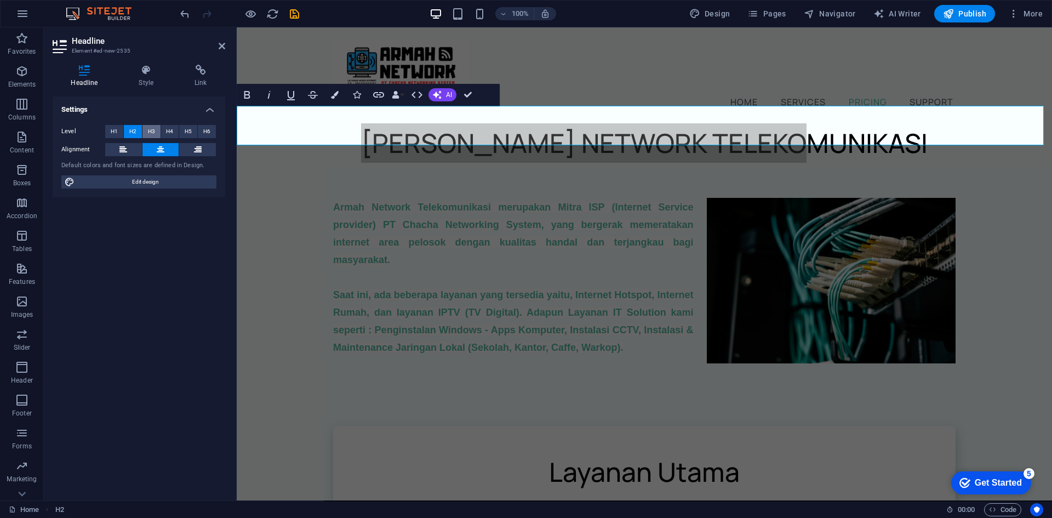
click at [154, 133] on span "H3" at bounding box center [151, 131] width 7 height 13
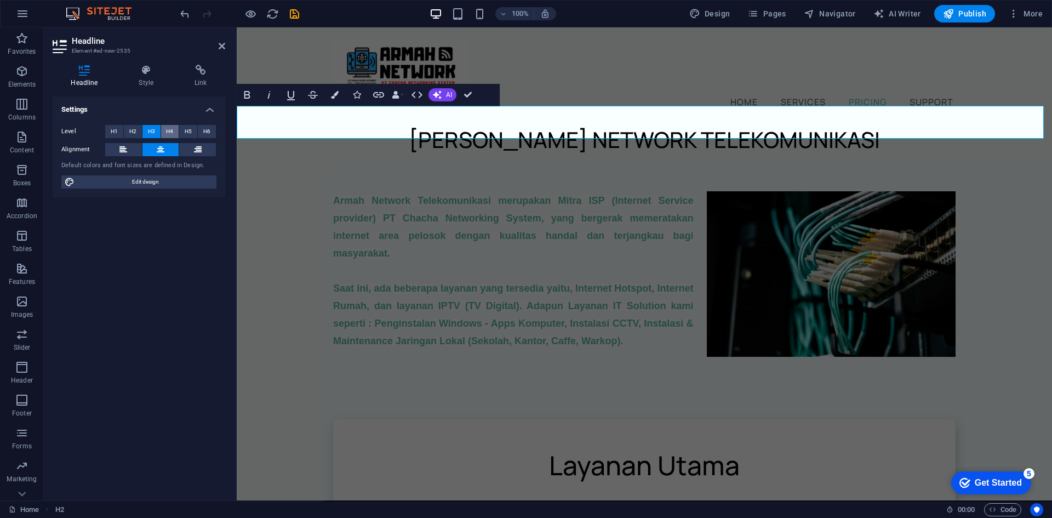
click at [170, 129] on span "H4" at bounding box center [169, 131] width 7 height 13
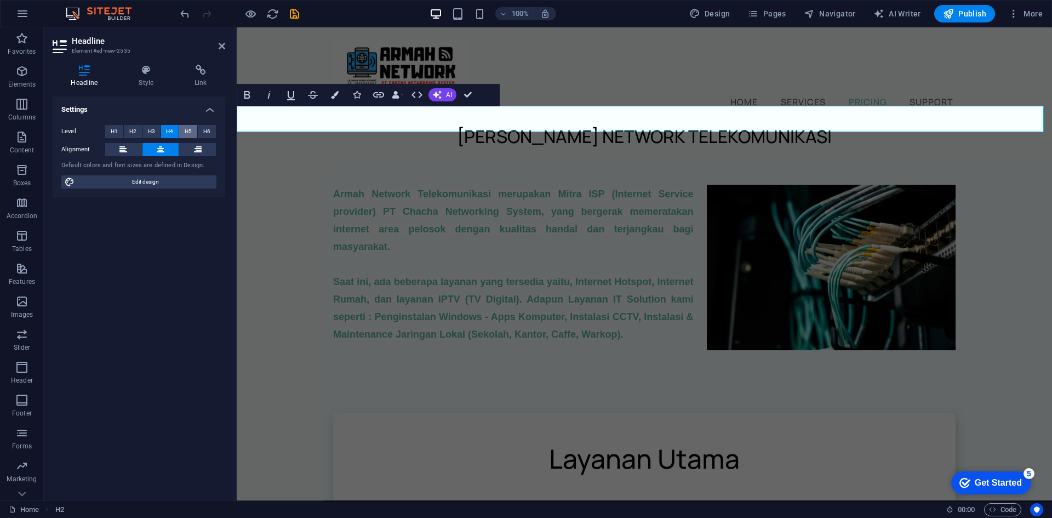
click at [185, 128] on span "H5" at bounding box center [188, 131] width 7 height 13
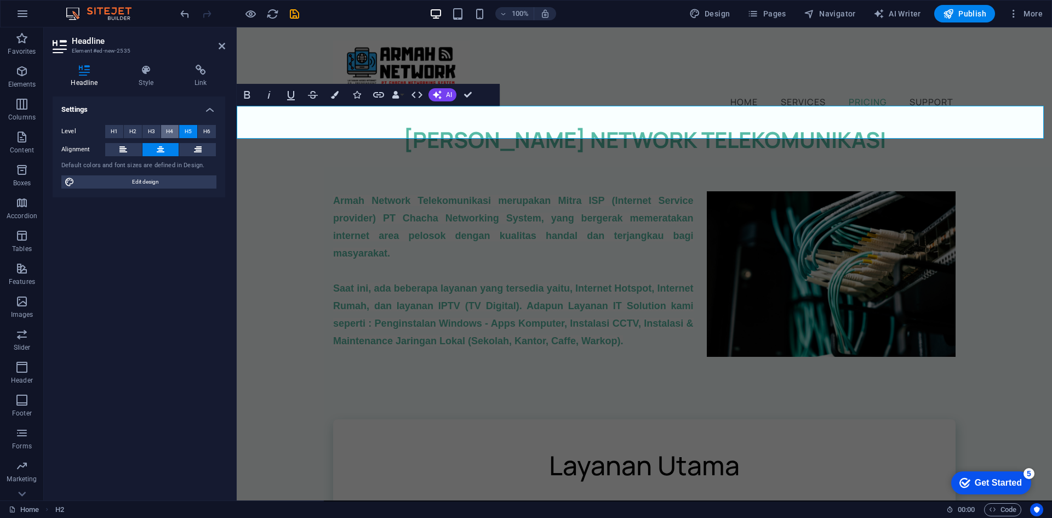
click at [176, 128] on button "H4" at bounding box center [170, 131] width 18 height 13
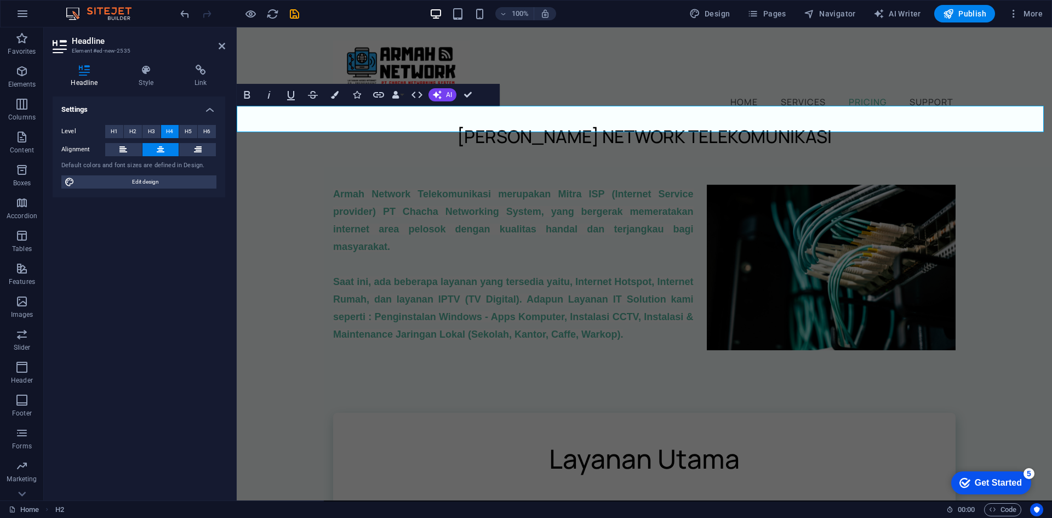
click at [634, 124] on h4 "​[PERSON_NAME] NETWORK TELEKOMUNIKASI" at bounding box center [644, 136] width 815 height 26
click at [723, 123] on h4 "​[PERSON_NAME] NETWORK TELEKOMUNIKASI" at bounding box center [644, 136] width 815 height 26
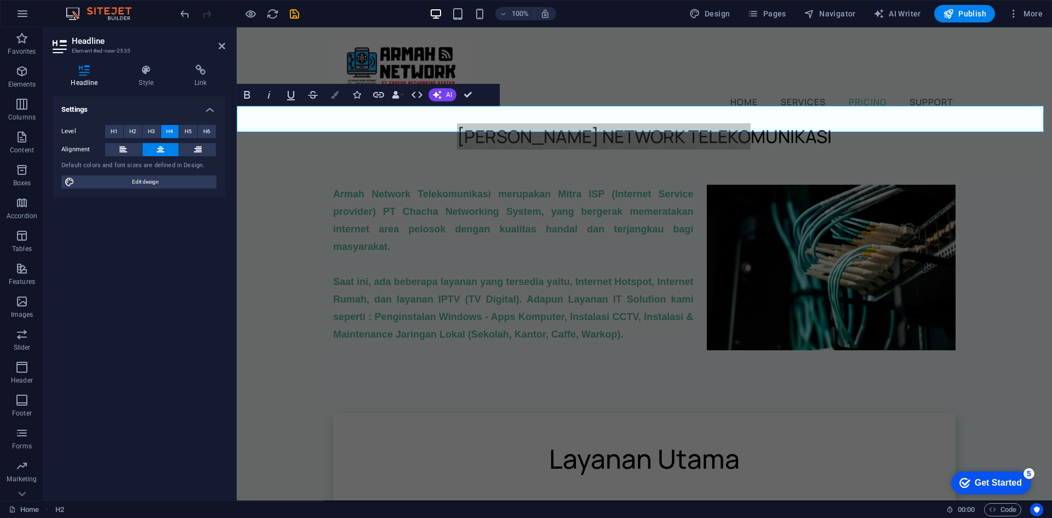
click at [332, 93] on icon "button" at bounding box center [335, 95] width 8 height 8
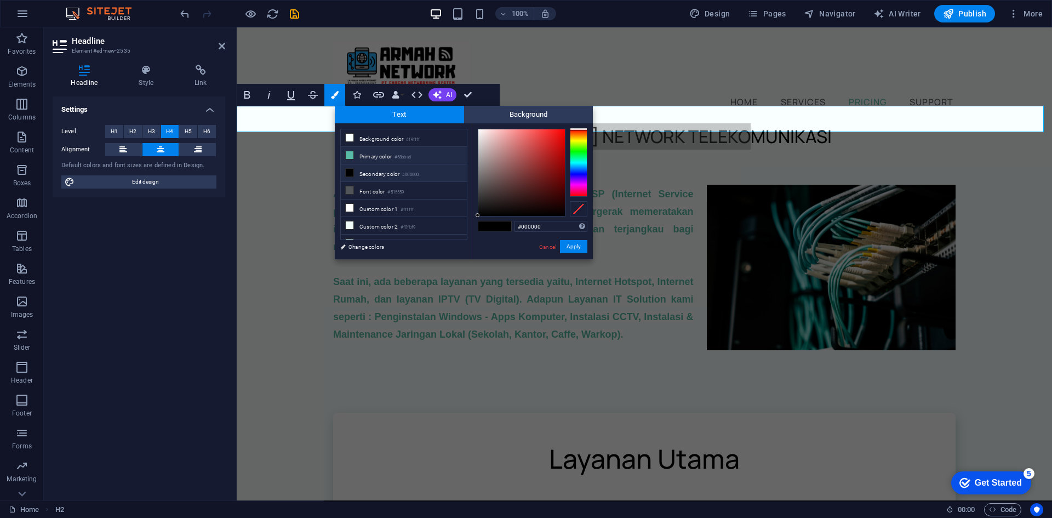
click at [413, 161] on li "Primary color #58bba6" at bounding box center [404, 156] width 126 height 18
type input "#58bba6"
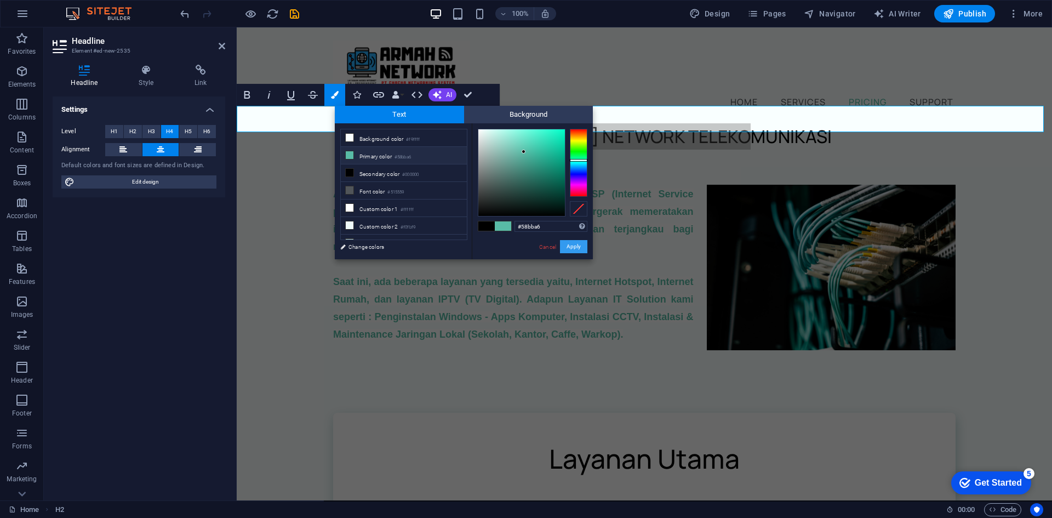
drag, startPoint x: 589, startPoint y: 245, endPoint x: 570, endPoint y: 242, distance: 19.0
click at [587, 245] on div "#58bba6 Supported formats #0852ed rgb(8, 82, 237) rgba(8, 82, 237, 90%) hsv(221…" at bounding box center [532, 270] width 121 height 295
click at [565, 239] on div "#58bba6 Supported formats #0852ed rgb(8, 82, 237) rgba(8, 82, 237, 90%) hsv(221…" at bounding box center [532, 270] width 121 height 295
click at [570, 244] on button "Apply" at bounding box center [573, 246] width 27 height 13
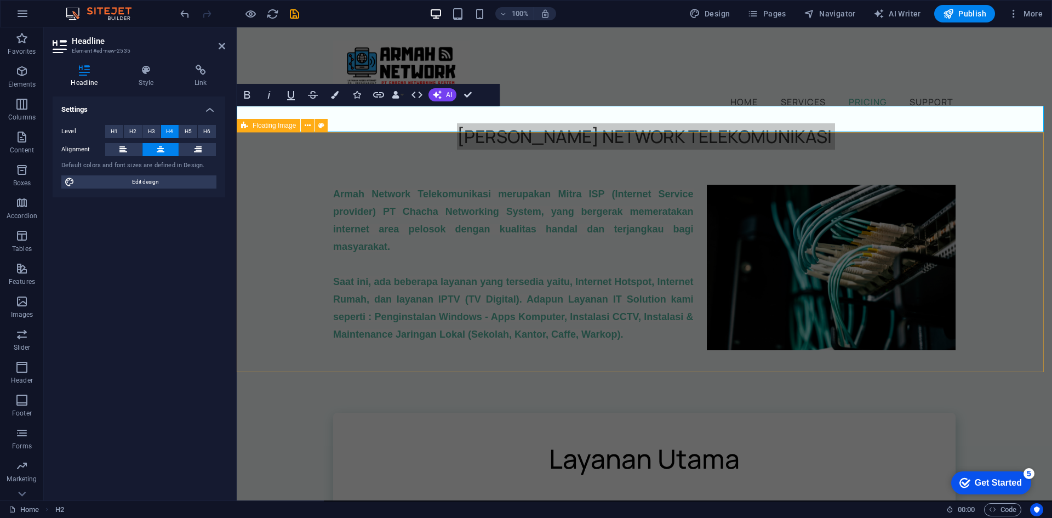
click at [1032, 204] on div "[PERSON_NAME] Network Telekomunikasi merupakan Mitra ISP (Internet Service prov…" at bounding box center [644, 264] width 815 height 228
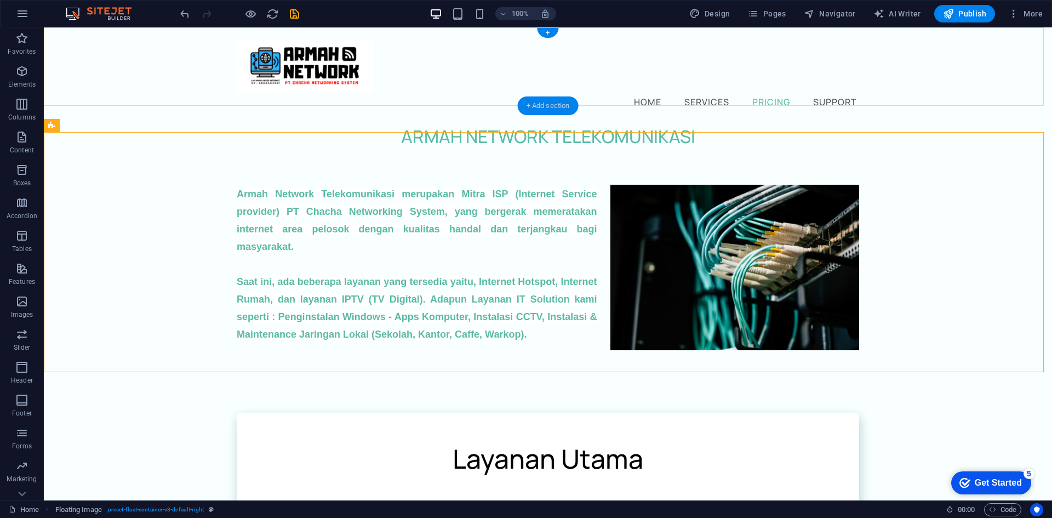
click at [558, 101] on div "+ Add section" at bounding box center [548, 105] width 61 height 19
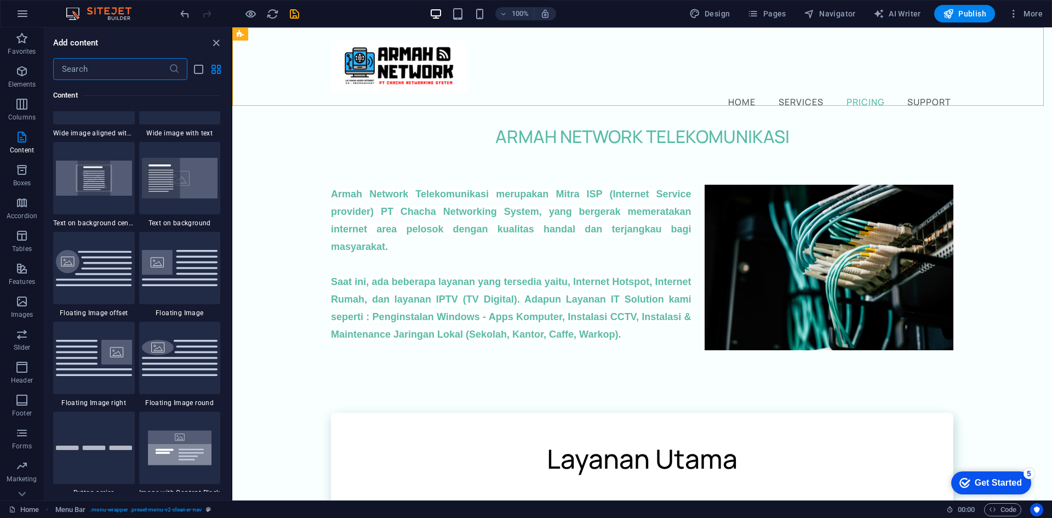
scroll to position [2574, 0]
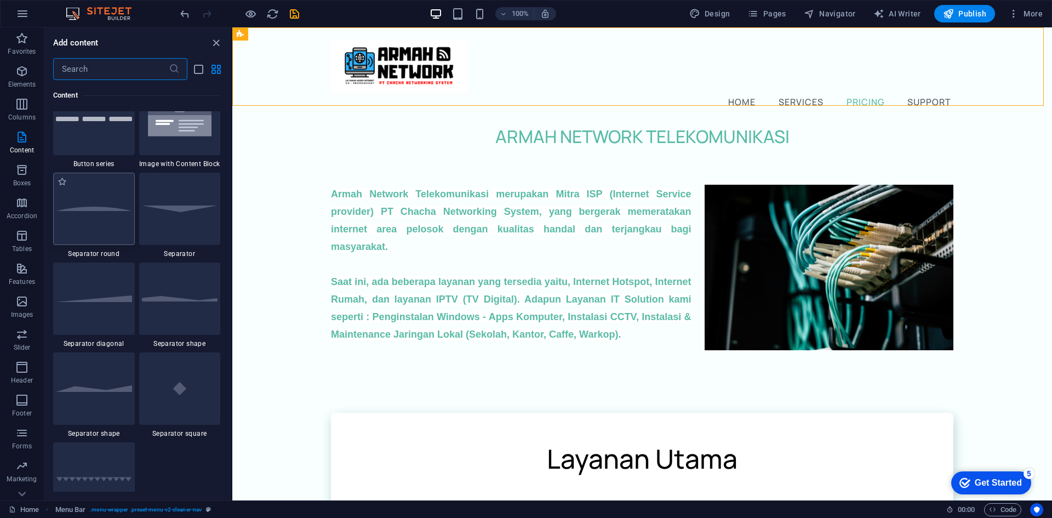
click at [117, 219] on div at bounding box center [94, 209] width 82 height 72
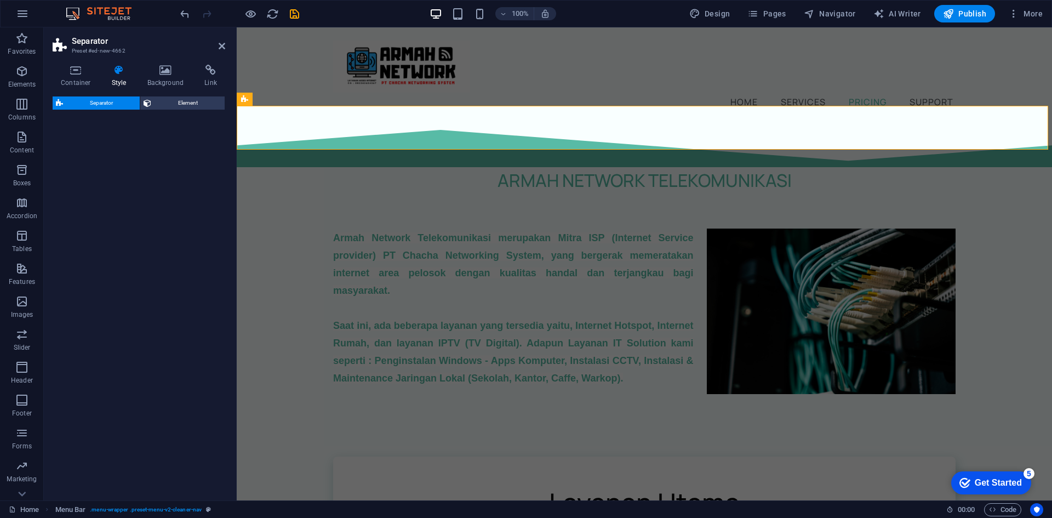
select select "polygon1"
select select "rem"
select select "preset-separator-v3-circle"
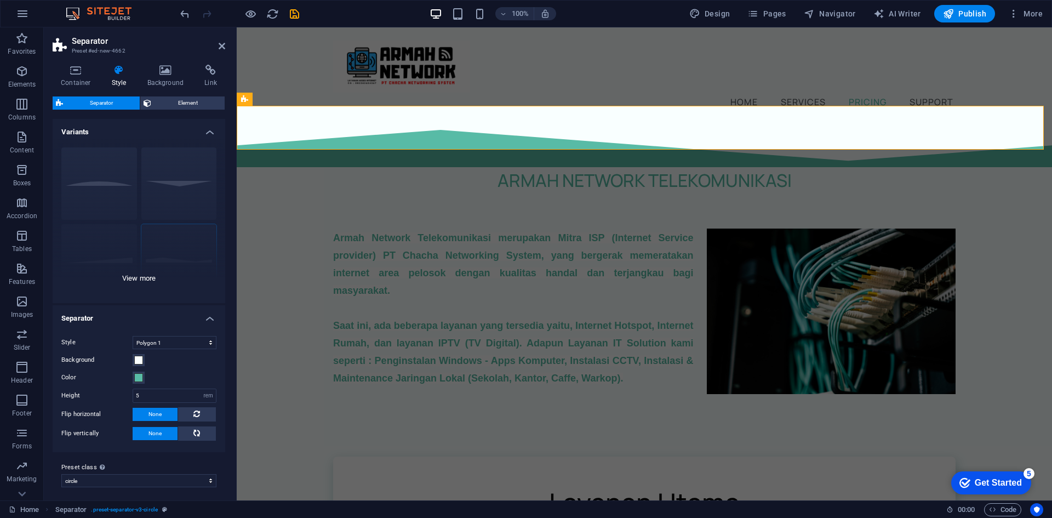
click at [107, 191] on div "Circle Default Diagonal Polygon 1 Polygon 2 Square Zigzag" at bounding box center [139, 221] width 173 height 164
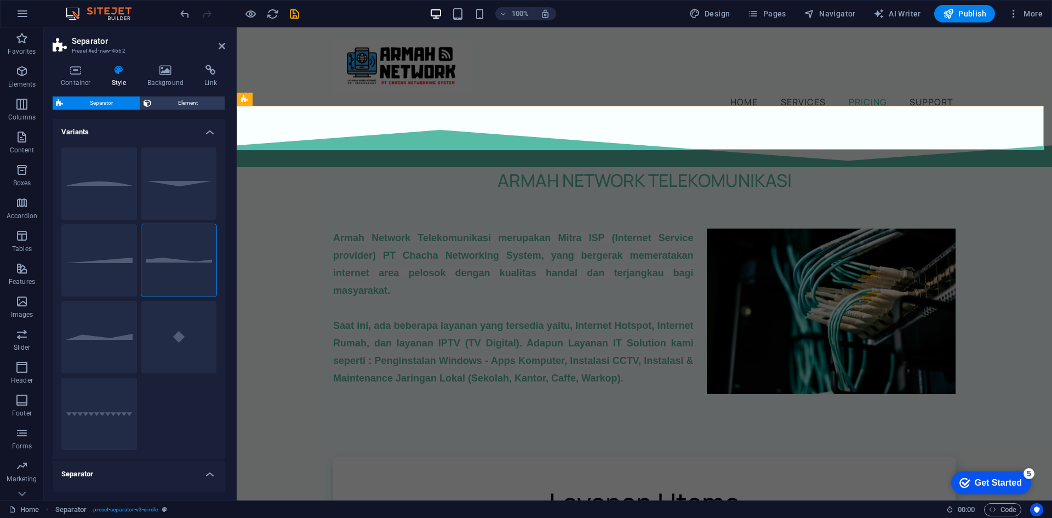
click at [107, 191] on button "Circle" at bounding box center [99, 183] width 76 height 72
select select "circle"
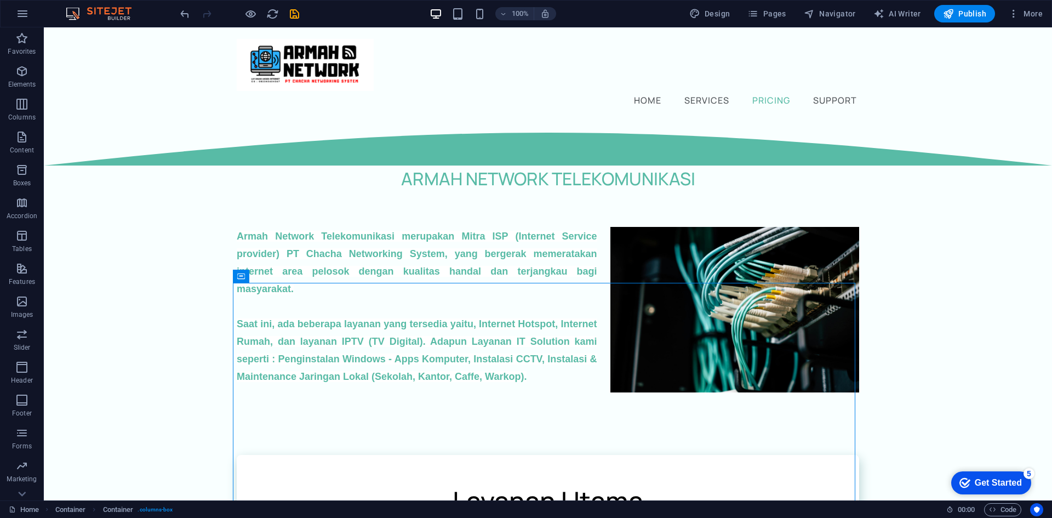
scroll to position [0, 0]
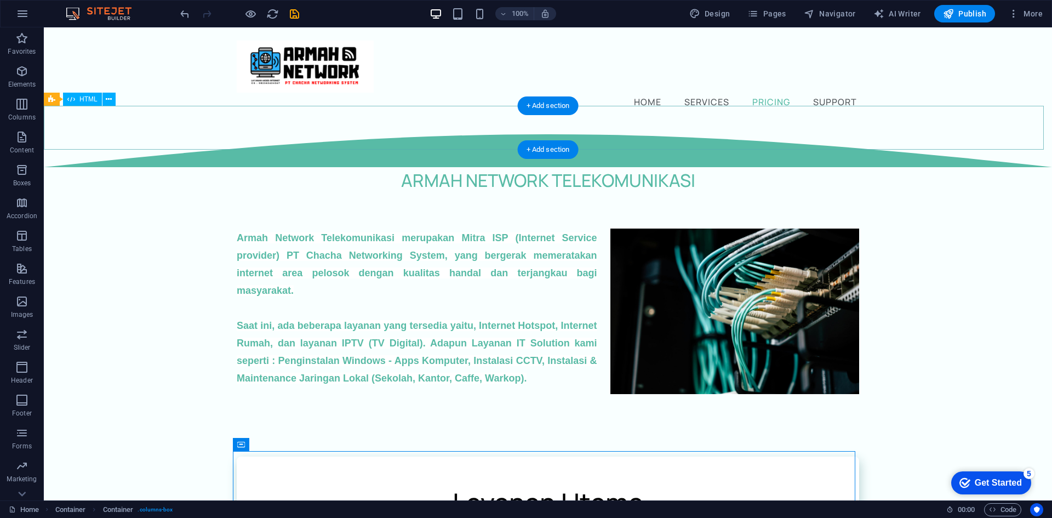
click at [757, 136] on div at bounding box center [548, 145] width 1008 height 44
click at [754, 136] on div at bounding box center [548, 145] width 1008 height 44
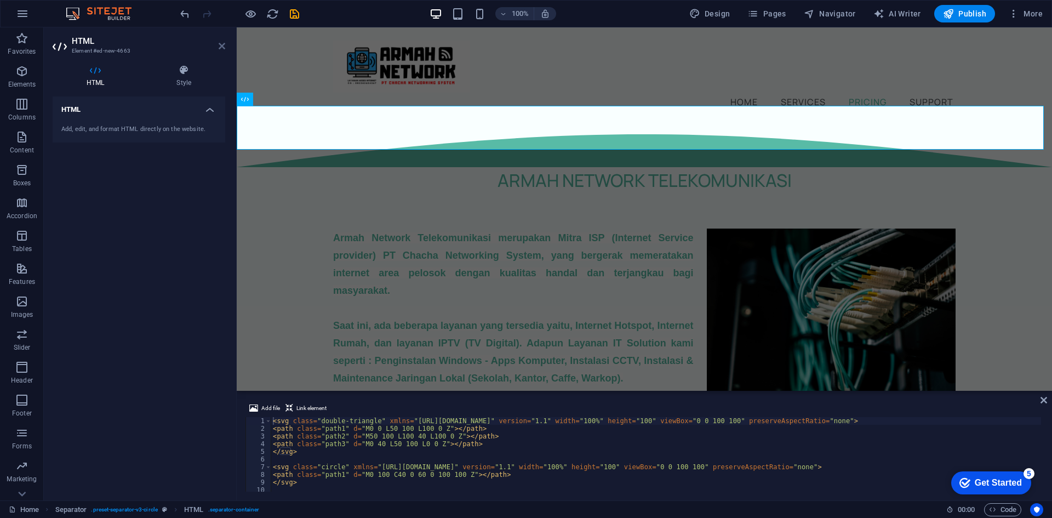
click at [221, 45] on icon at bounding box center [222, 46] width 7 height 9
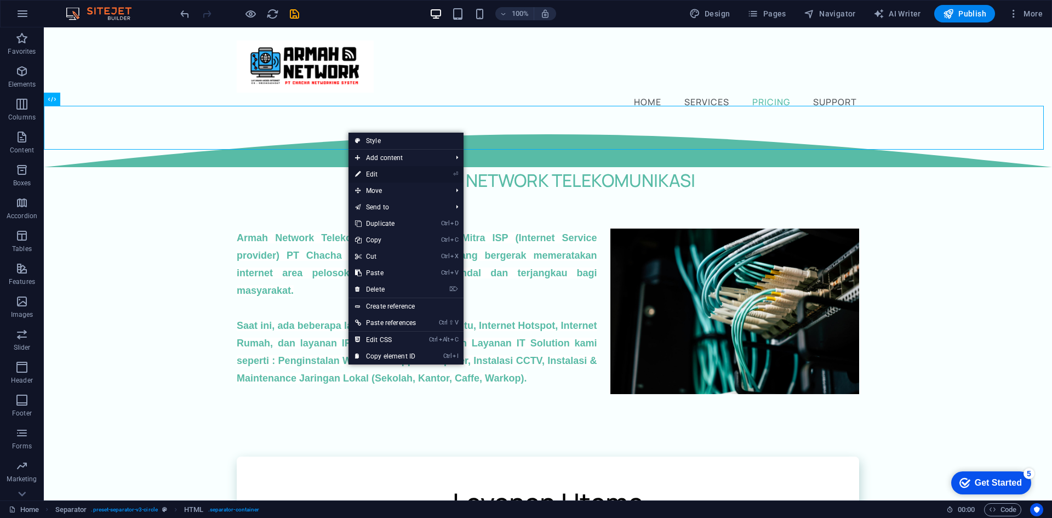
click at [388, 171] on link "⏎ Edit" at bounding box center [385, 174] width 74 height 16
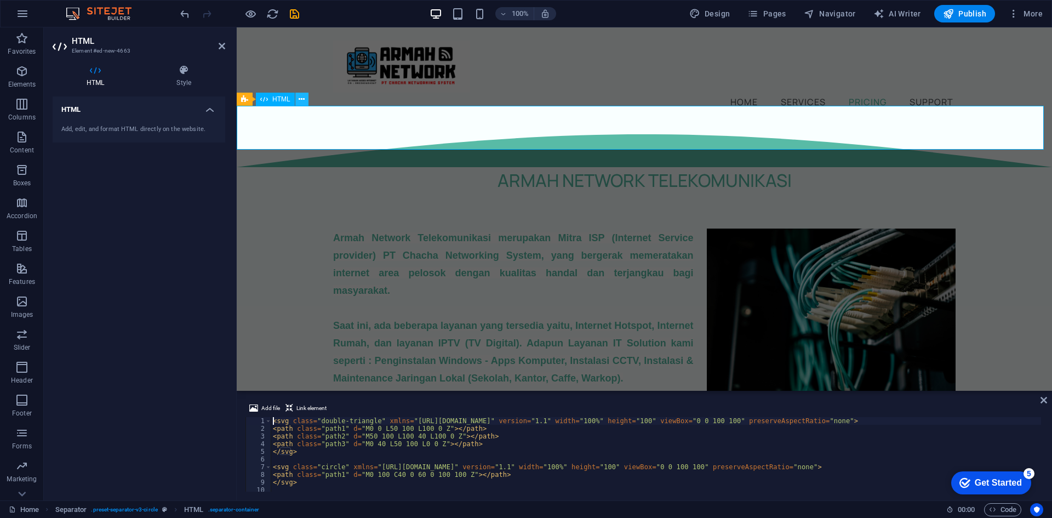
click at [300, 100] on icon at bounding box center [302, 100] width 6 height 12
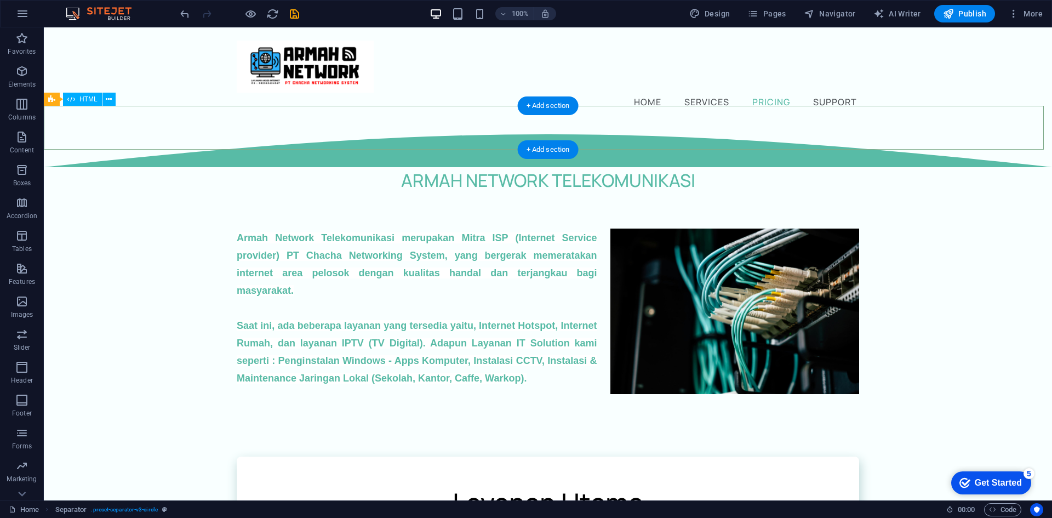
click at [294, 123] on div at bounding box center [548, 145] width 1008 height 44
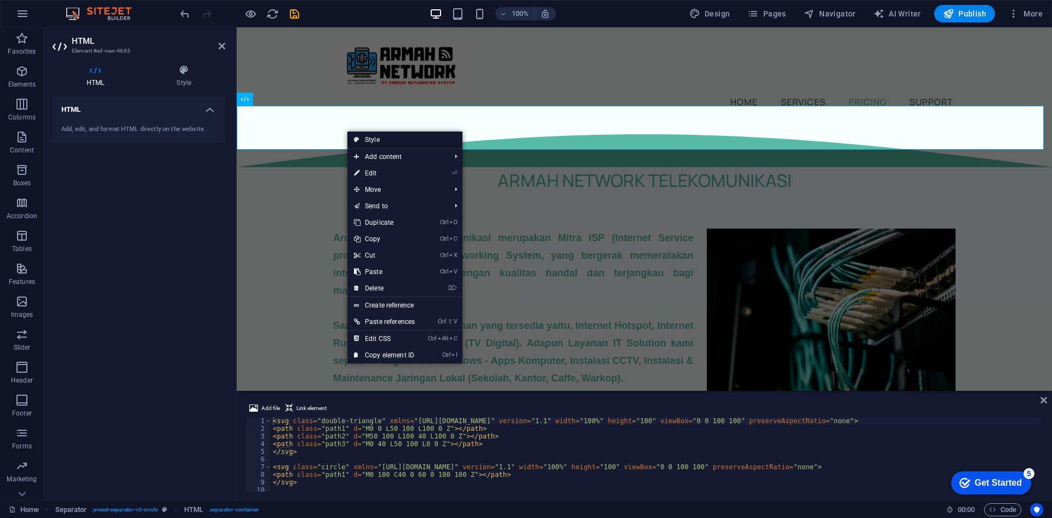
click at [386, 140] on link "Style" at bounding box center [404, 139] width 115 height 16
select select "circle"
select select "rem"
select select "preset-separator-v3-circle"
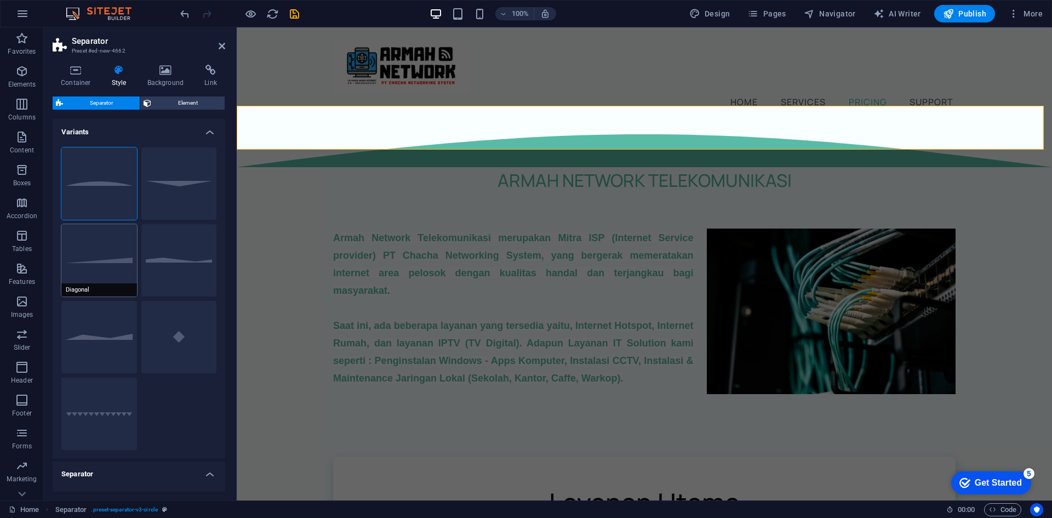
click at [126, 264] on button "Diagonal" at bounding box center [99, 260] width 76 height 72
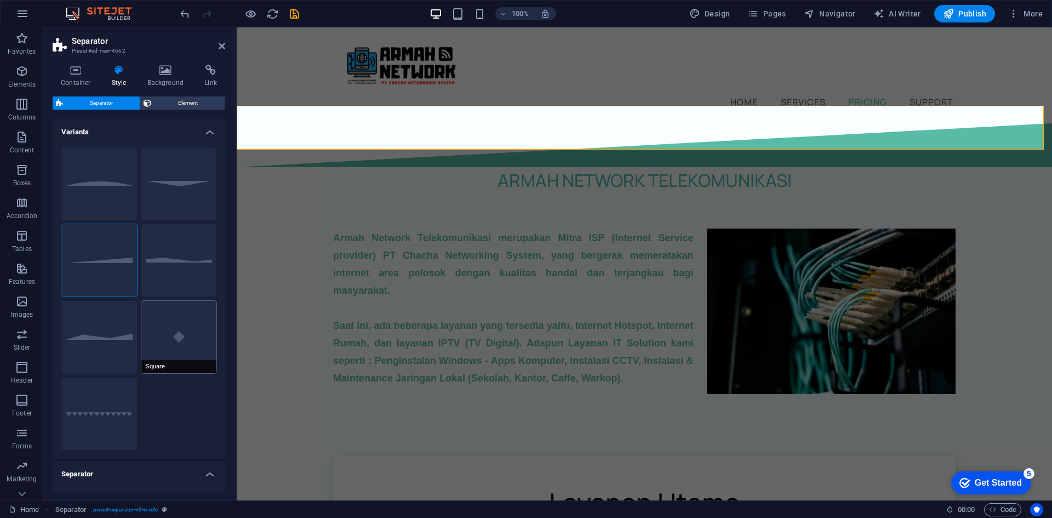
click at [165, 321] on button "Square" at bounding box center [179, 337] width 76 height 72
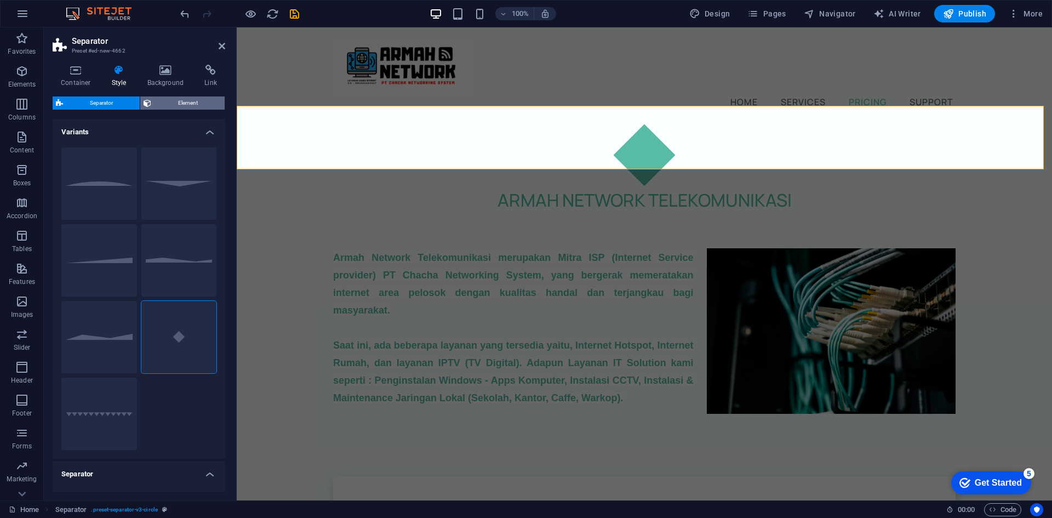
click at [173, 104] on span "Element" at bounding box center [187, 102] width 67 height 13
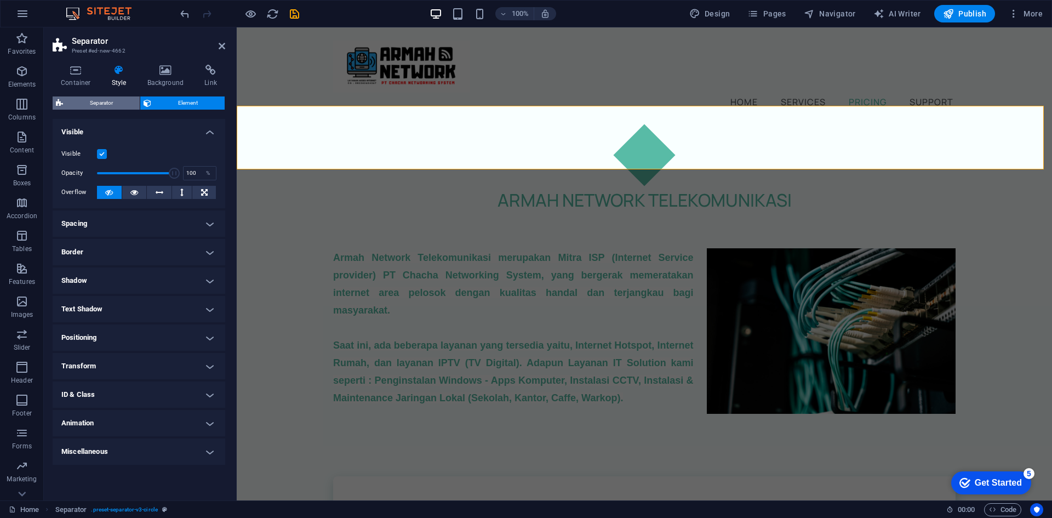
click at [123, 102] on span "Separator" at bounding box center [101, 102] width 70 height 13
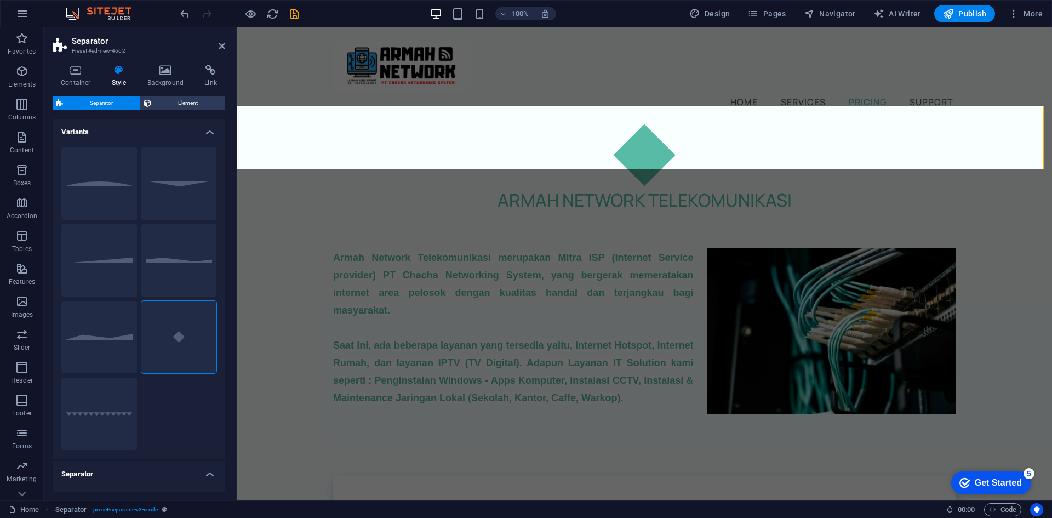
click at [181, 193] on div "Default" at bounding box center [179, 183] width 76 height 72
click at [145, 190] on button "Default" at bounding box center [179, 183] width 76 height 72
select select "triangle"
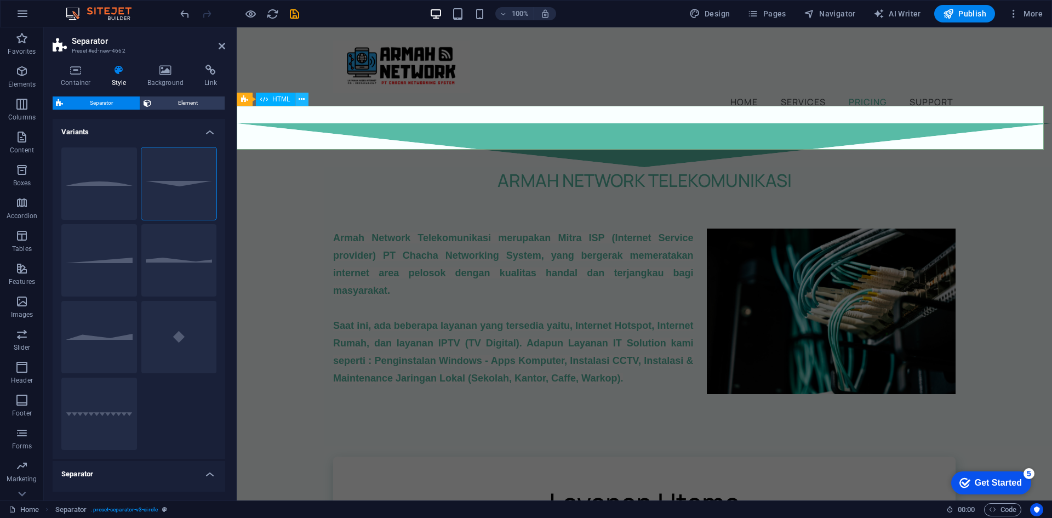
click at [304, 96] on icon at bounding box center [302, 100] width 6 height 12
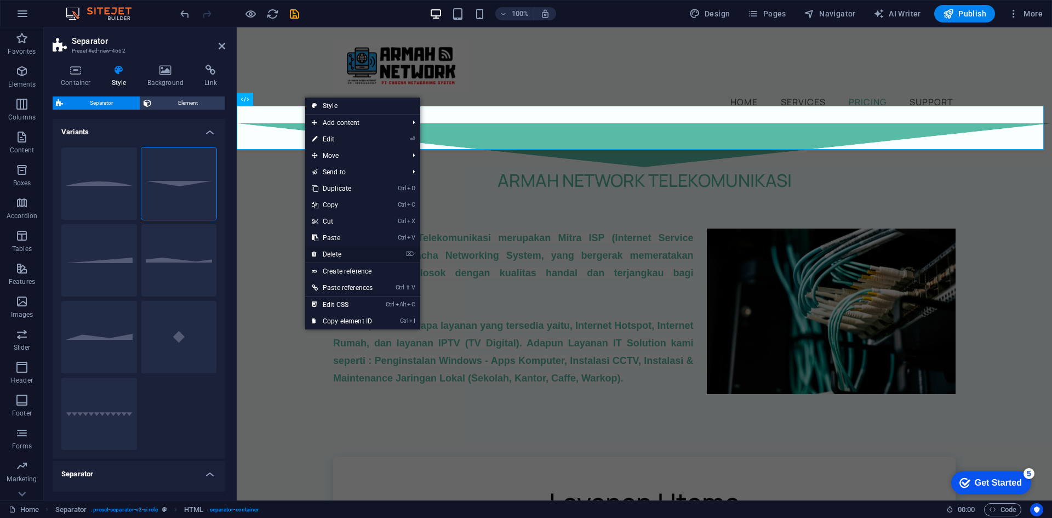
click at [343, 254] on link "⌦ Delete" at bounding box center [342, 254] width 74 height 16
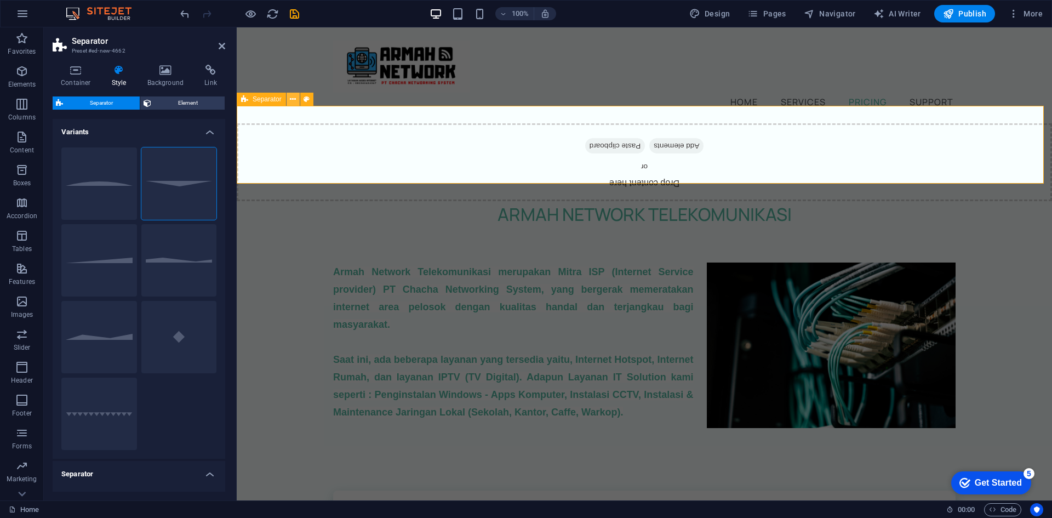
click at [290, 100] on icon at bounding box center [293, 100] width 6 height 12
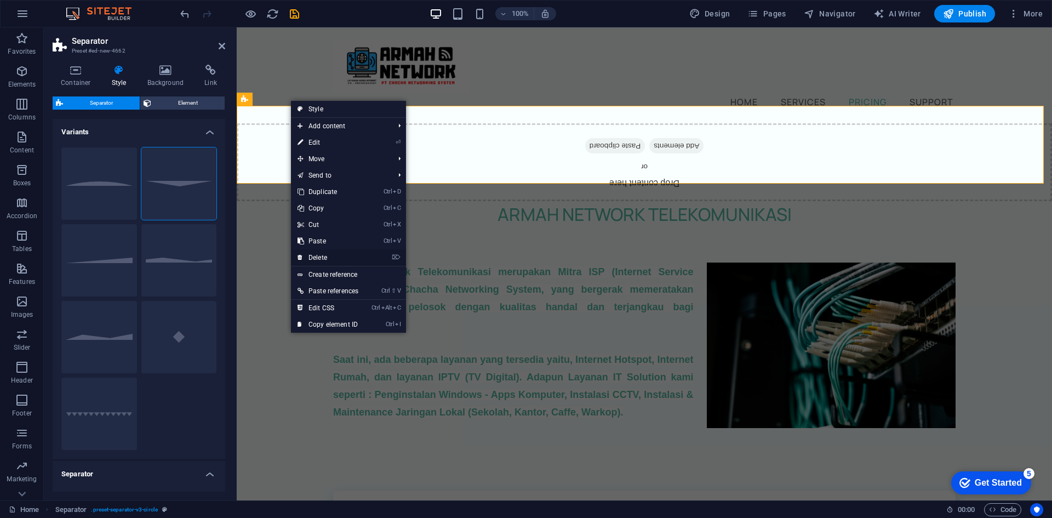
click at [346, 254] on link "⌦ Delete" at bounding box center [328, 257] width 74 height 16
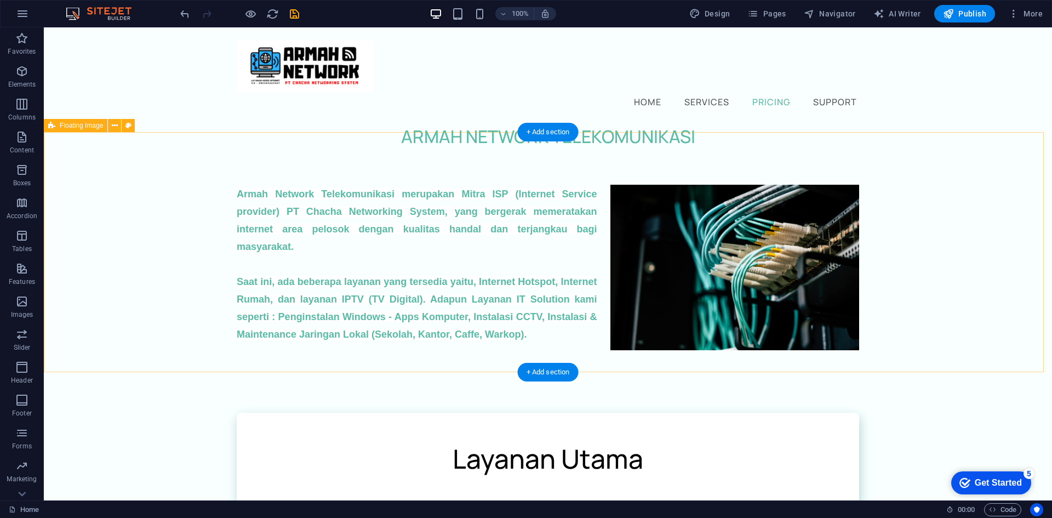
click at [640, 150] on div "[PERSON_NAME] Network Telekomunikasi merupakan Mitra ISP (Internet Service prov…" at bounding box center [548, 264] width 1008 height 228
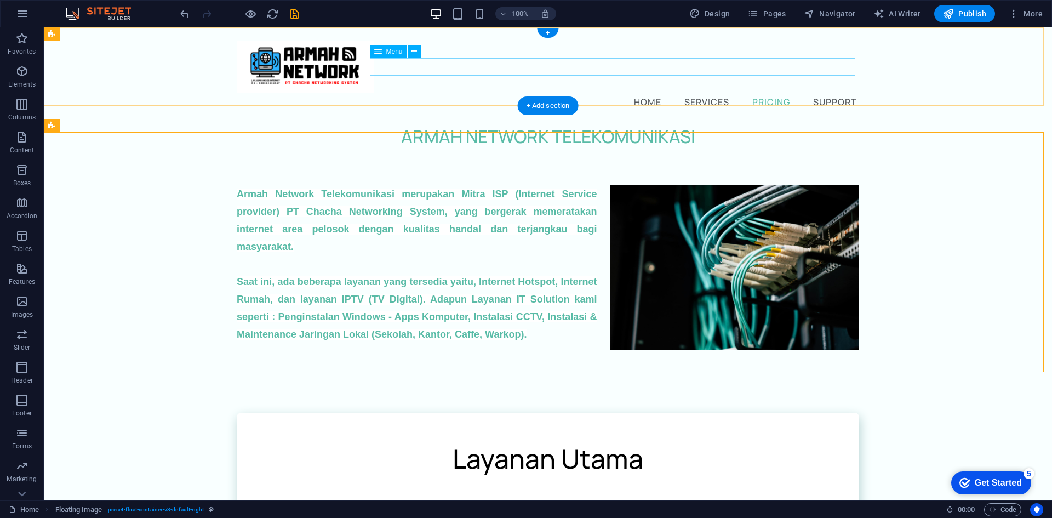
click at [640, 93] on nav "Home Services Pricing Support" at bounding box center [548, 102] width 622 height 18
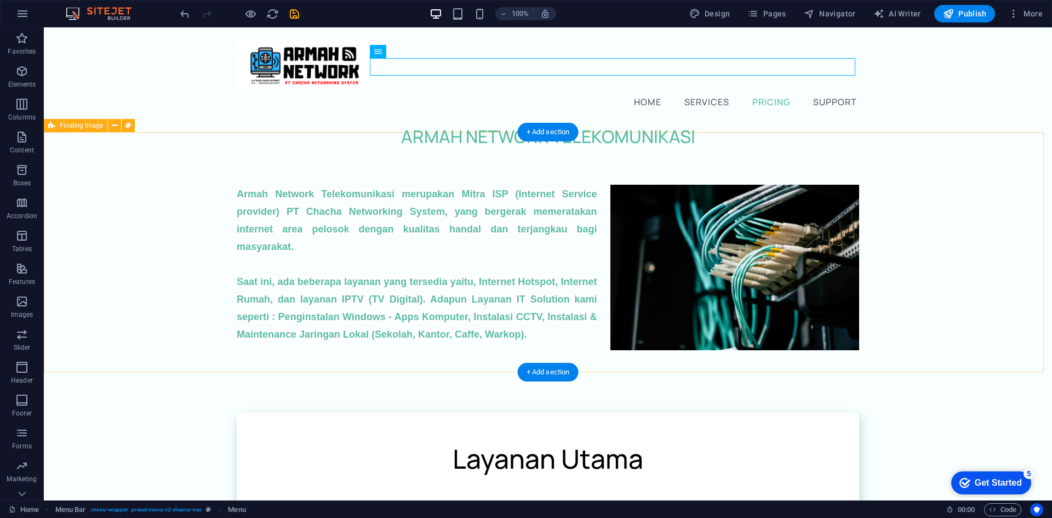
click at [470, 150] on div "[PERSON_NAME] Network Telekomunikasi merupakan Mitra ISP (Internet Service prov…" at bounding box center [548, 264] width 1008 height 228
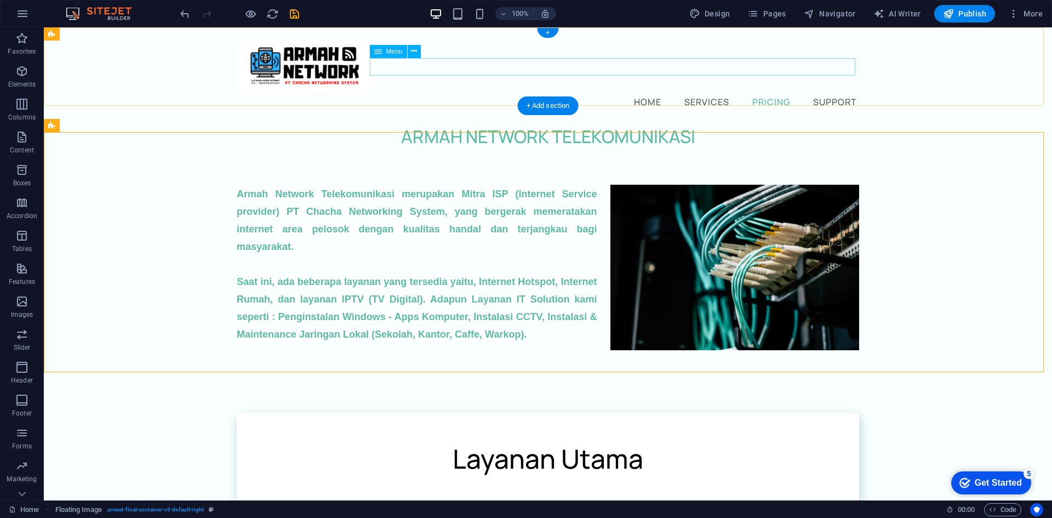
click at [643, 93] on nav "Home Services Pricing Support" at bounding box center [548, 102] width 622 height 18
select select
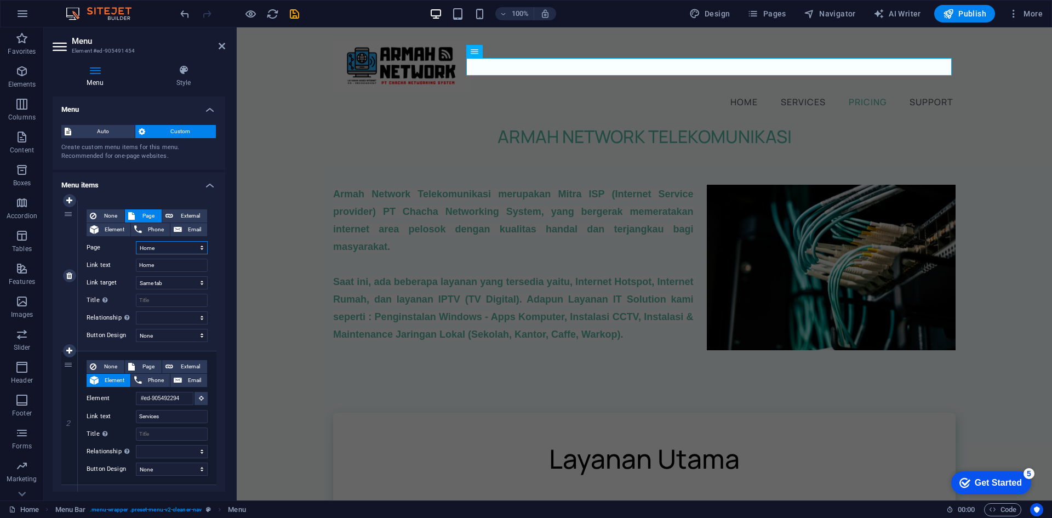
click at [159, 249] on select "Home Legal Notice Privacy Subpage" at bounding box center [172, 247] width 72 height 13
click at [161, 248] on select "Home Legal Notice Privacy Subpage" at bounding box center [172, 247] width 72 height 13
click at [285, 199] on div "[PERSON_NAME] Network Telekomunikasi merupakan Mitra ISP (Internet Service prov…" at bounding box center [644, 264] width 815 height 228
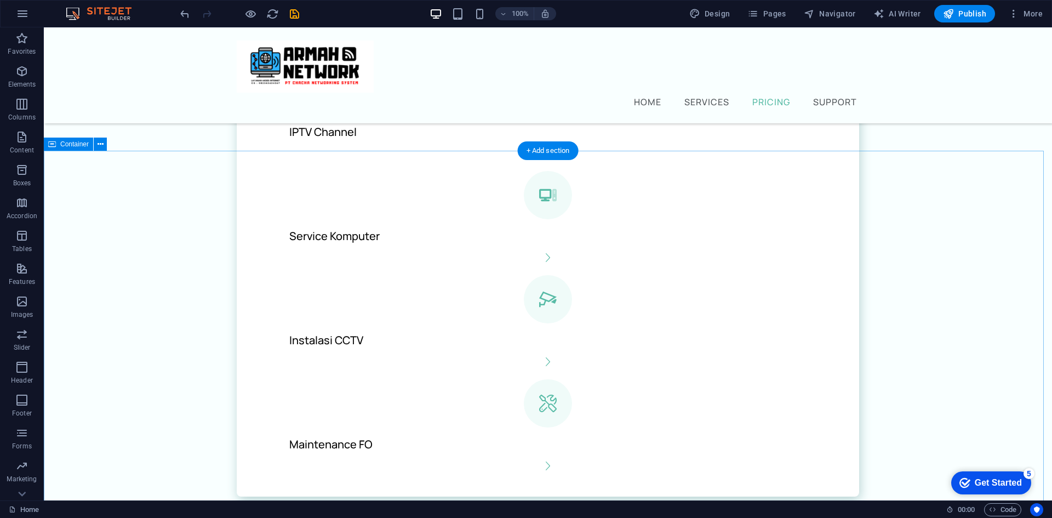
scroll to position [767, 0]
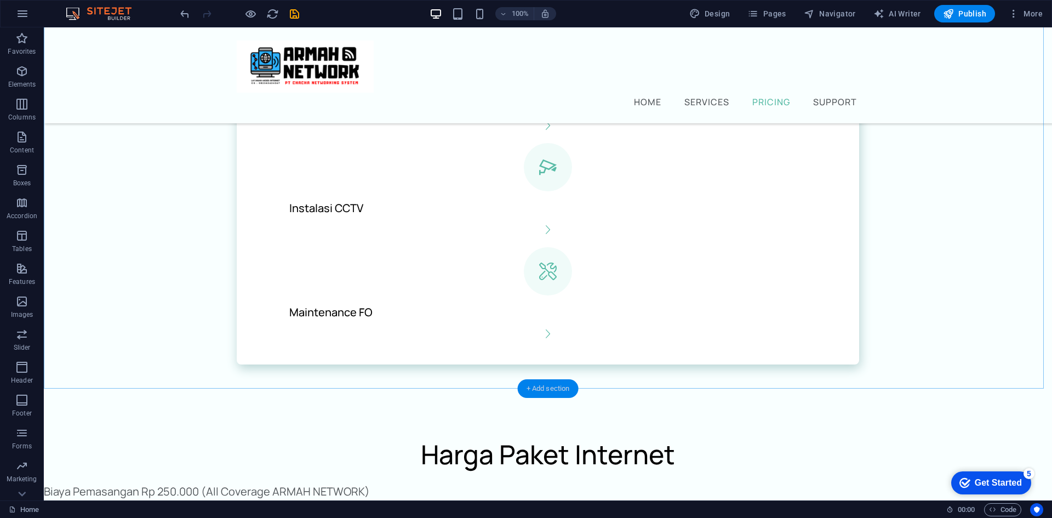
click at [535, 386] on div "+ Add section" at bounding box center [548, 388] width 61 height 19
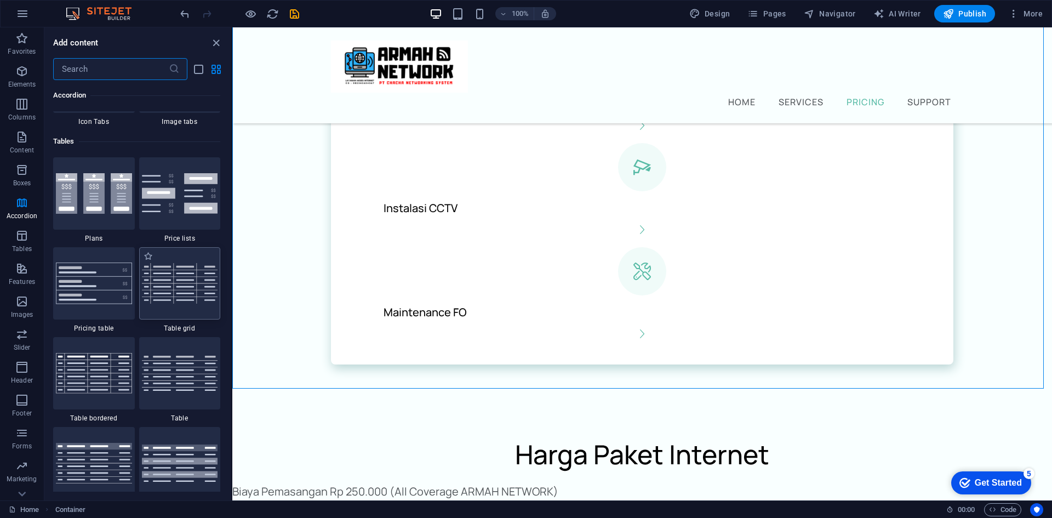
scroll to position [3725, 0]
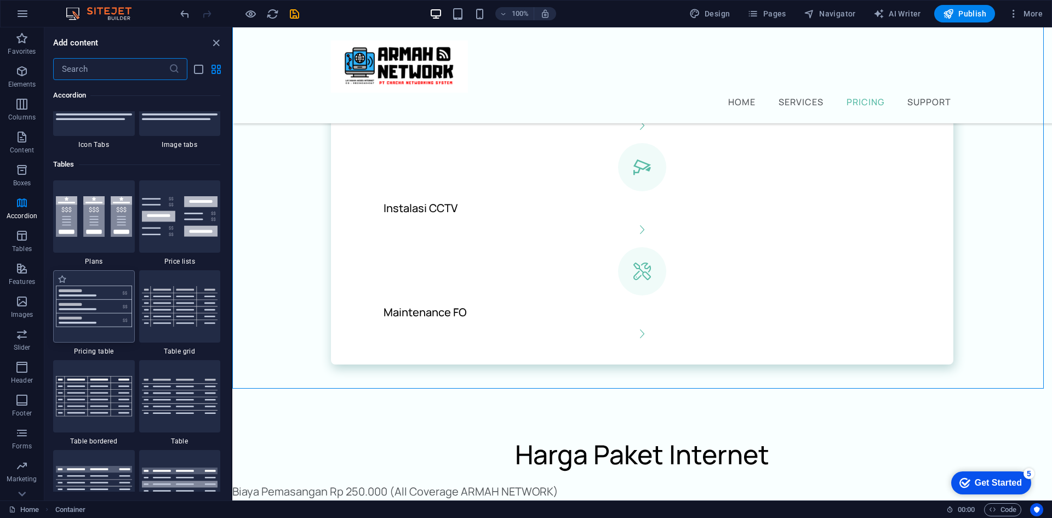
click at [116, 303] on img at bounding box center [94, 306] width 76 height 42
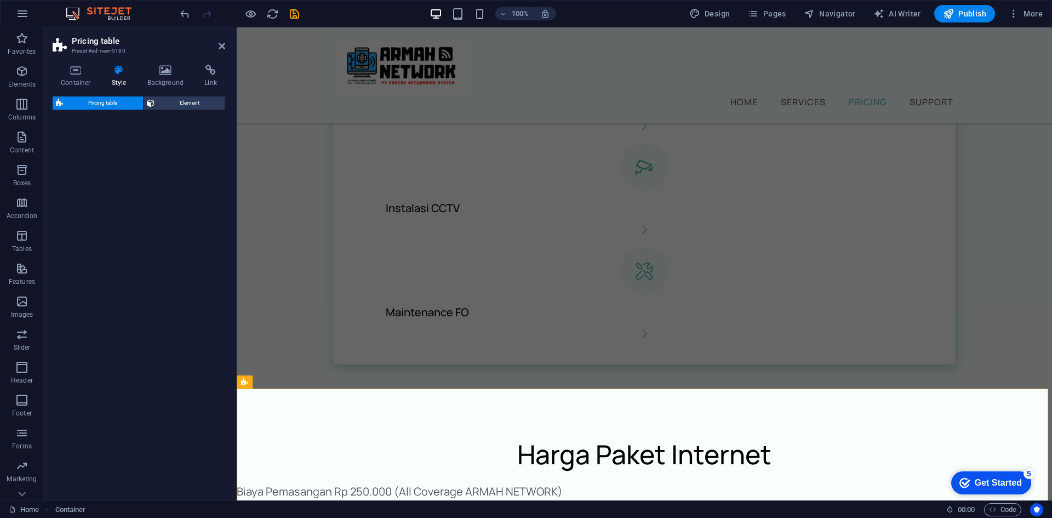
select select "rem"
select select "px"
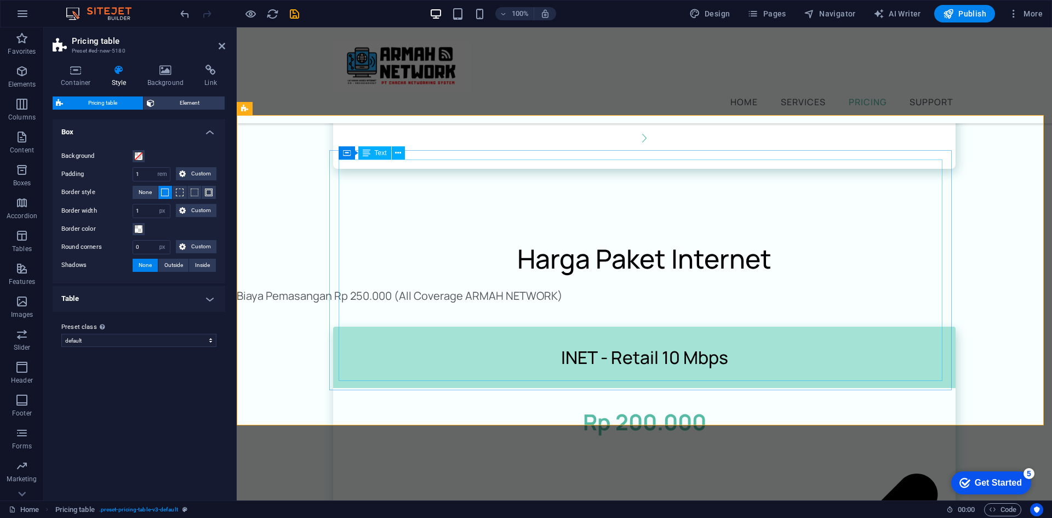
scroll to position [1041, 0]
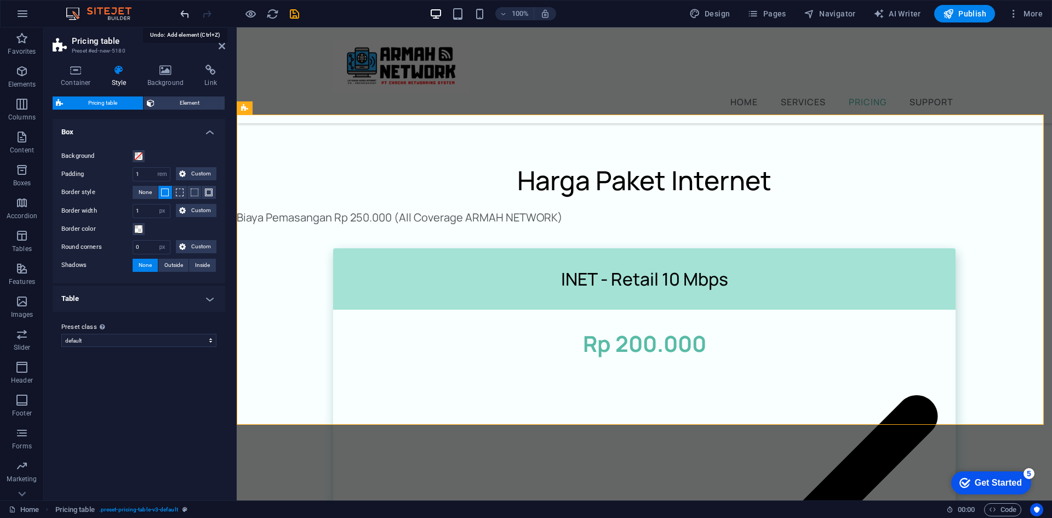
click at [185, 12] on icon "undo" at bounding box center [185, 14] width 13 height 13
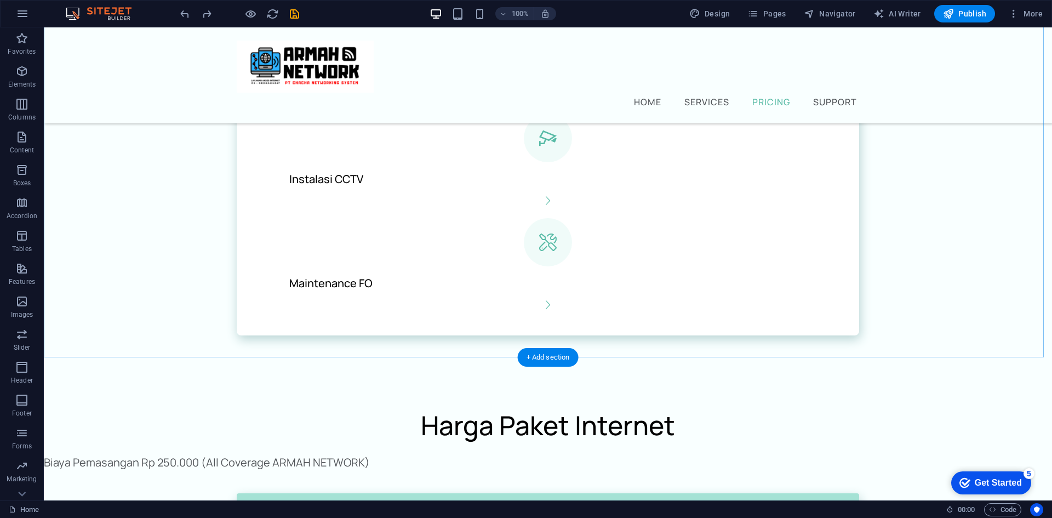
scroll to position [798, 0]
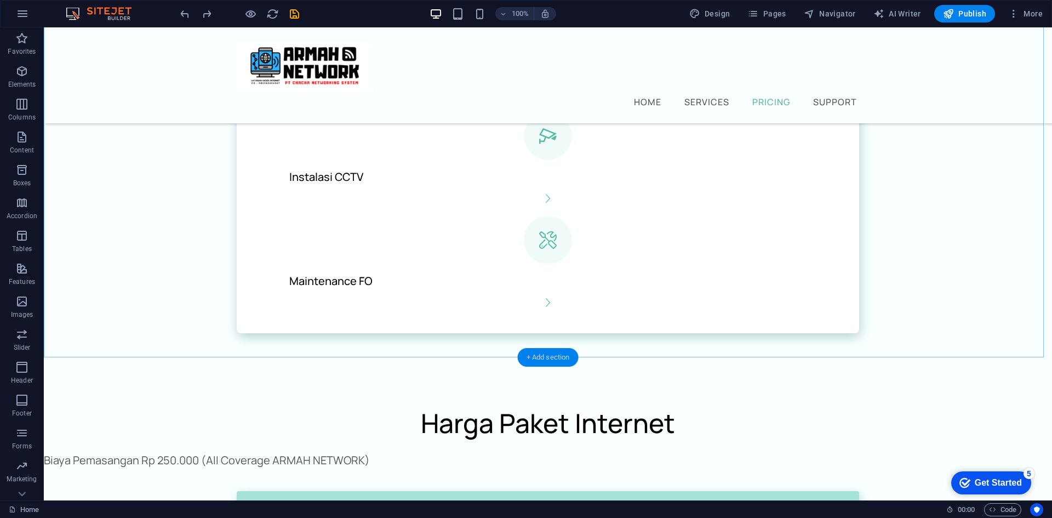
click at [546, 349] on div "+ Add section" at bounding box center [548, 357] width 61 height 19
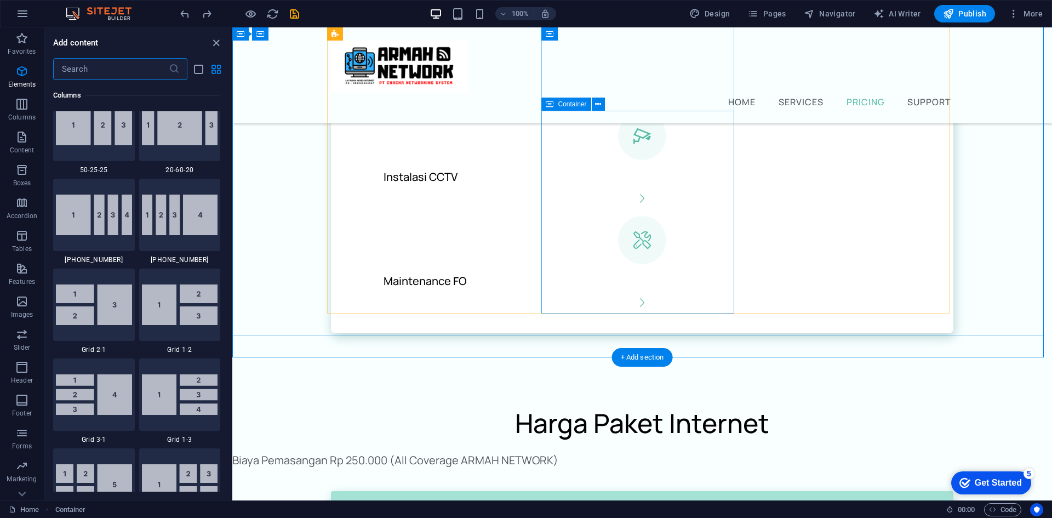
scroll to position [1917, 0]
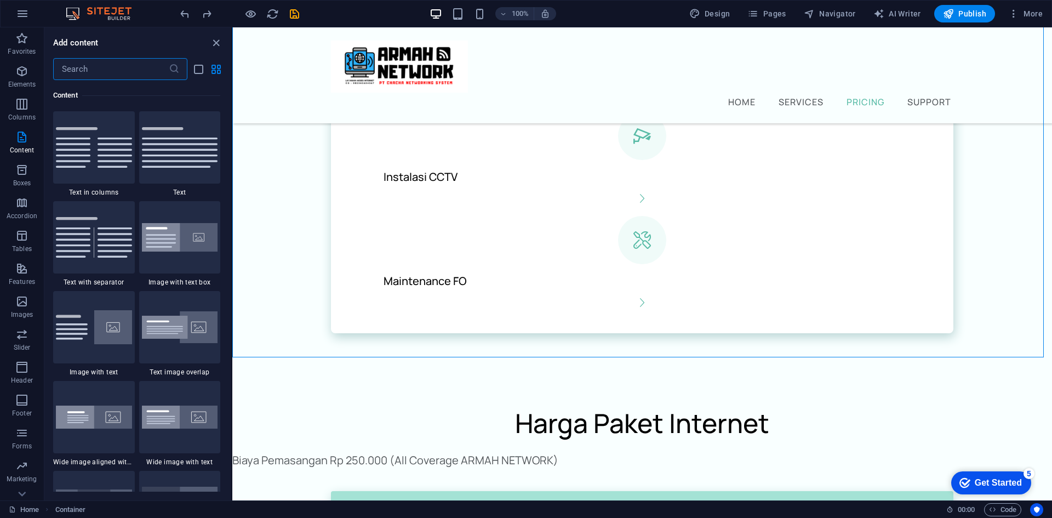
click at [129, 66] on input "text" at bounding box center [111, 69] width 116 height 22
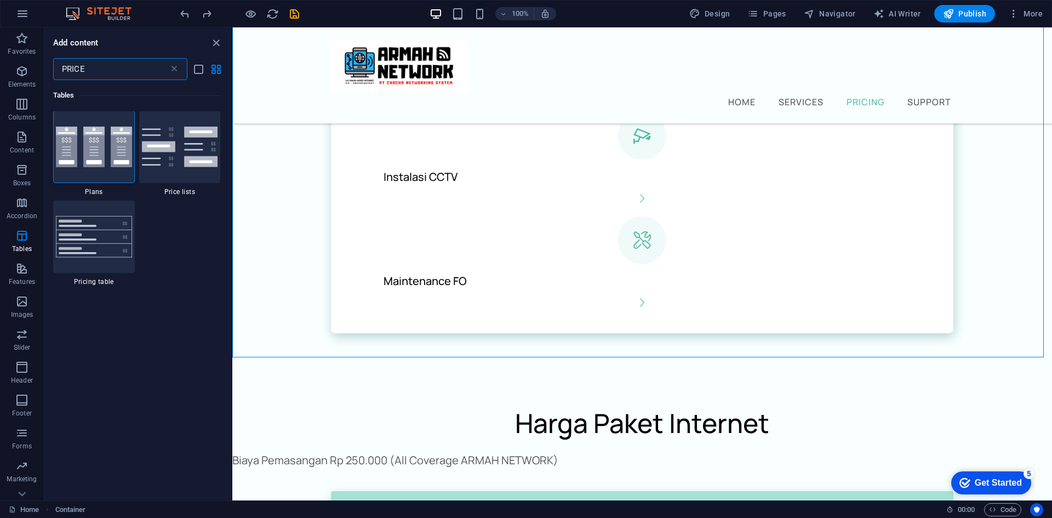
scroll to position [0, 0]
type input "PRICE"
click at [128, 161] on img at bounding box center [94, 147] width 76 height 41
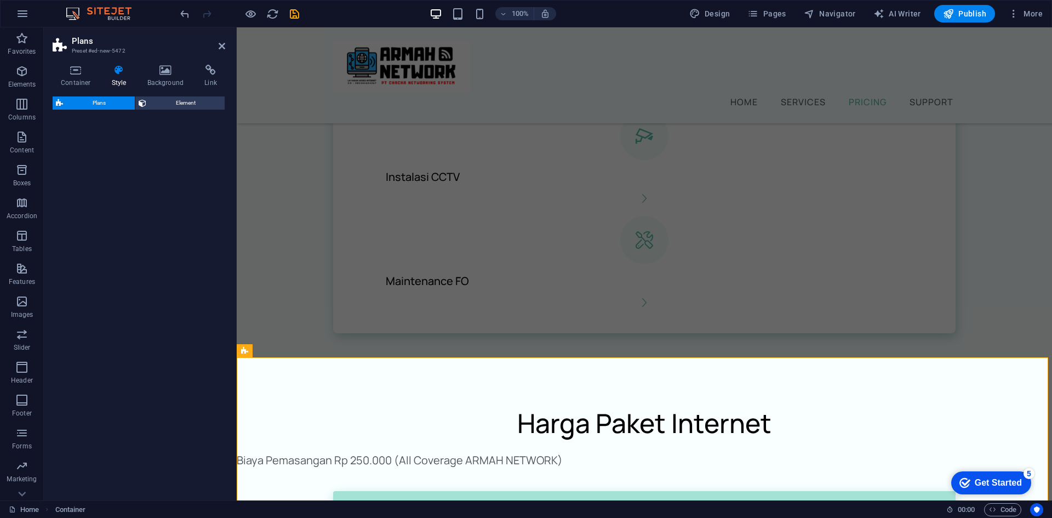
select select "rem"
select select "preset-pricing-boxes-v3-default"
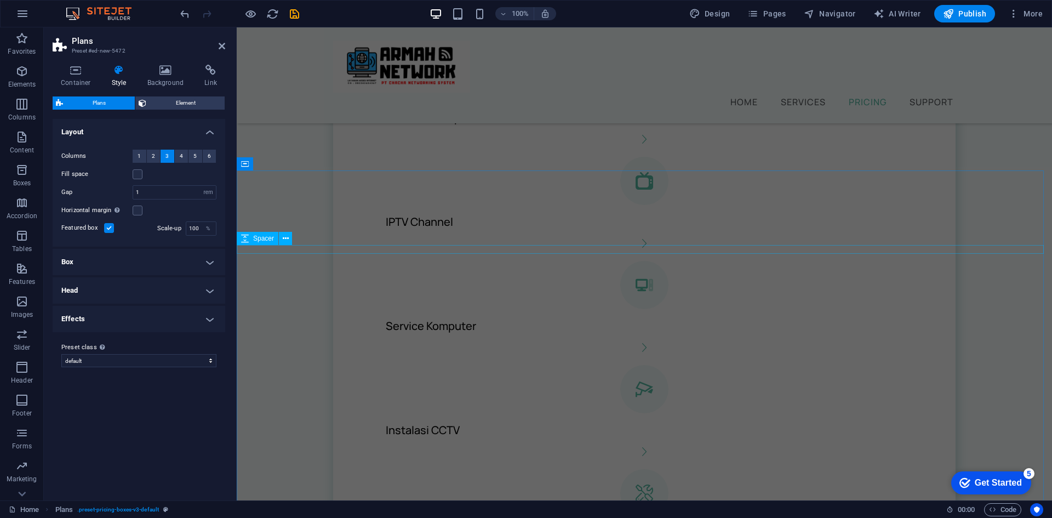
scroll to position [524, 0]
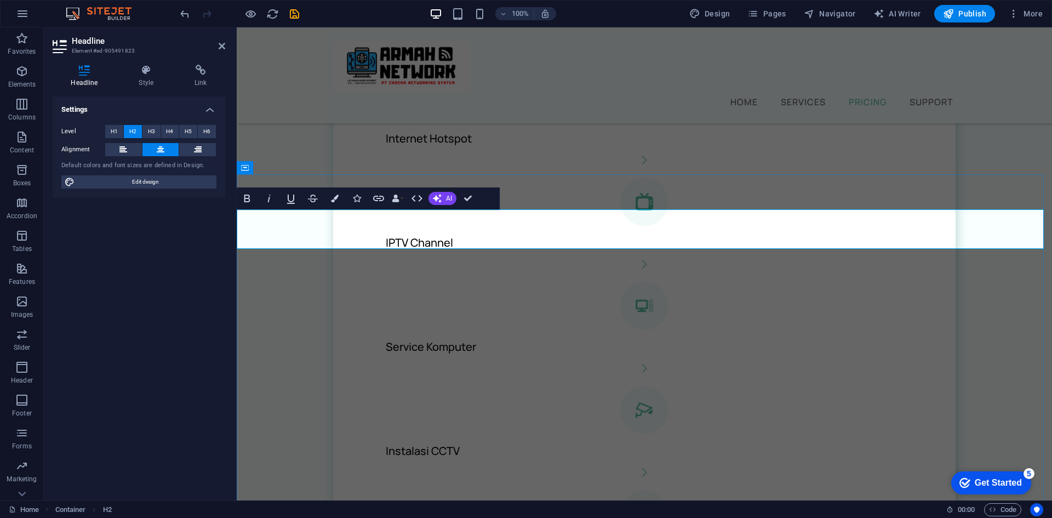
drag, startPoint x: 822, startPoint y: 236, endPoint x: 730, endPoint y: 237, distance: 92.6
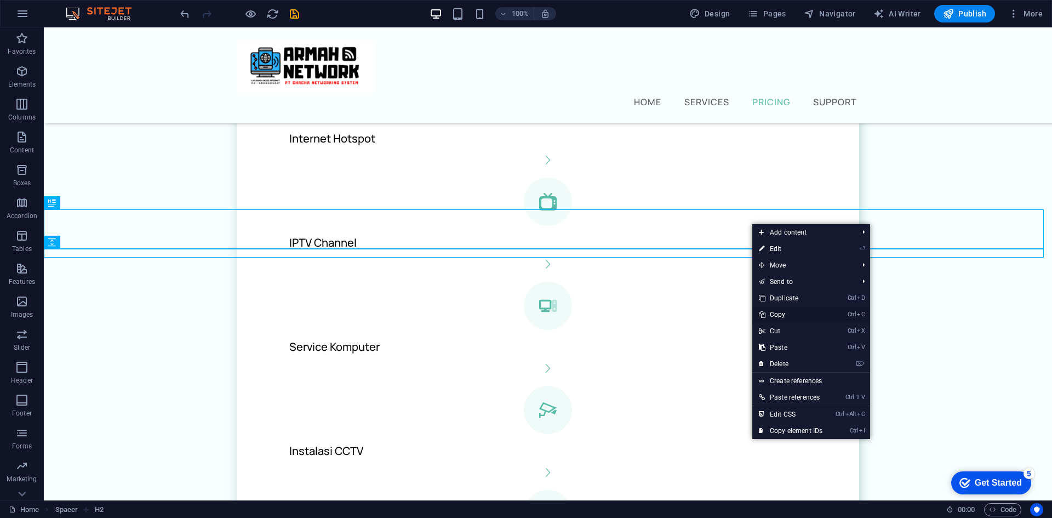
click at [795, 313] on link "Ctrl C Copy" at bounding box center [790, 314] width 77 height 16
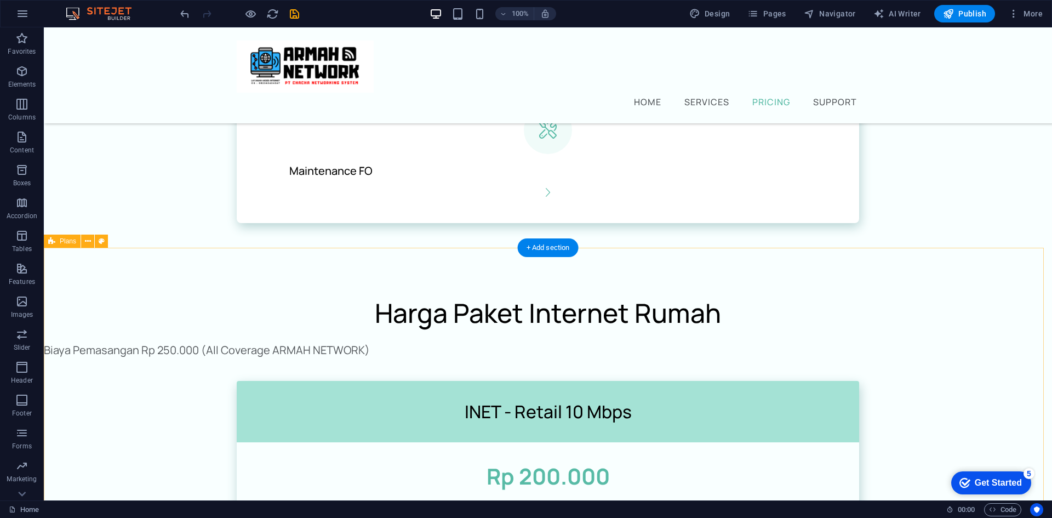
scroll to position [908, 0]
click at [551, 247] on div "+ Add section" at bounding box center [548, 247] width 61 height 19
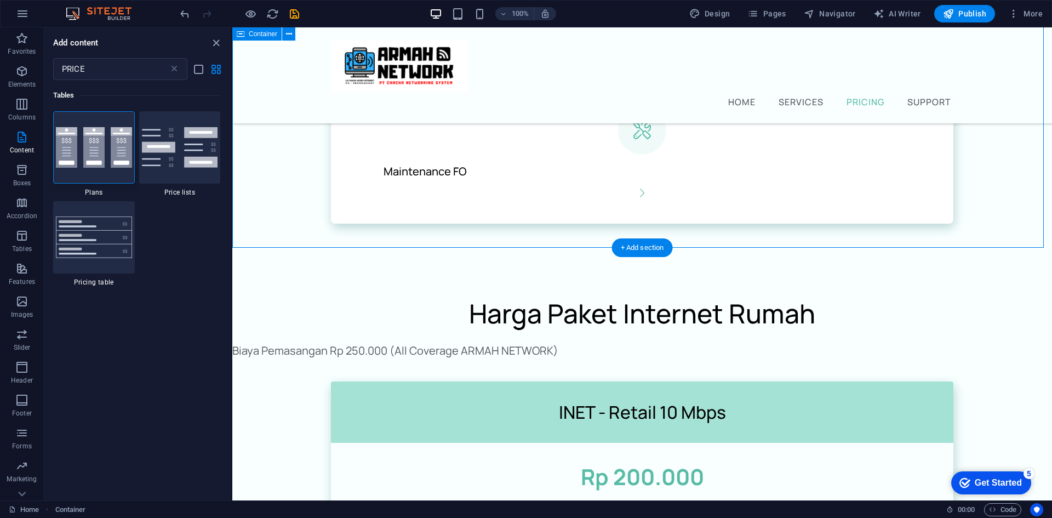
drag, startPoint x: 869, startPoint y: 273, endPoint x: 533, endPoint y: 229, distance: 338.7
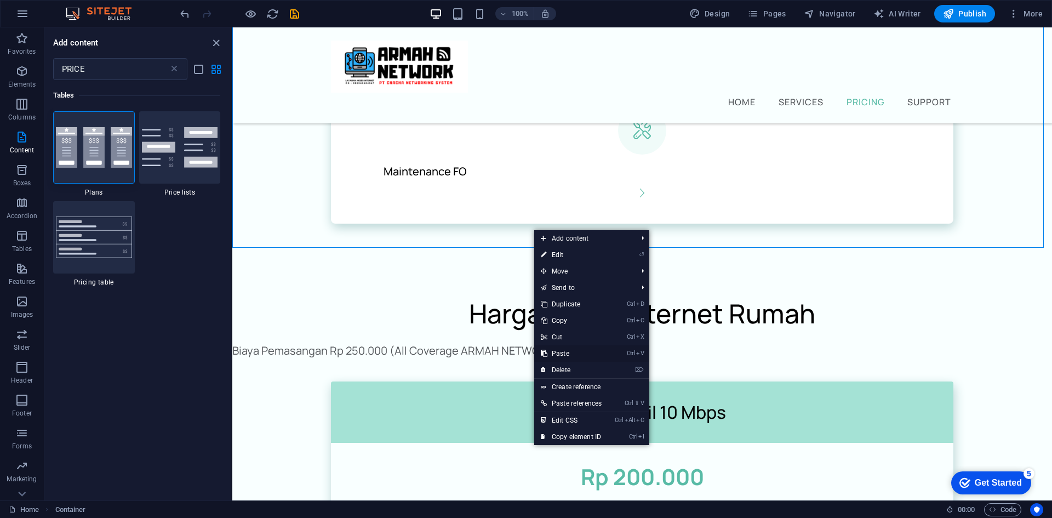
click at [569, 352] on link "Ctrl V Paste" at bounding box center [571, 353] width 74 height 16
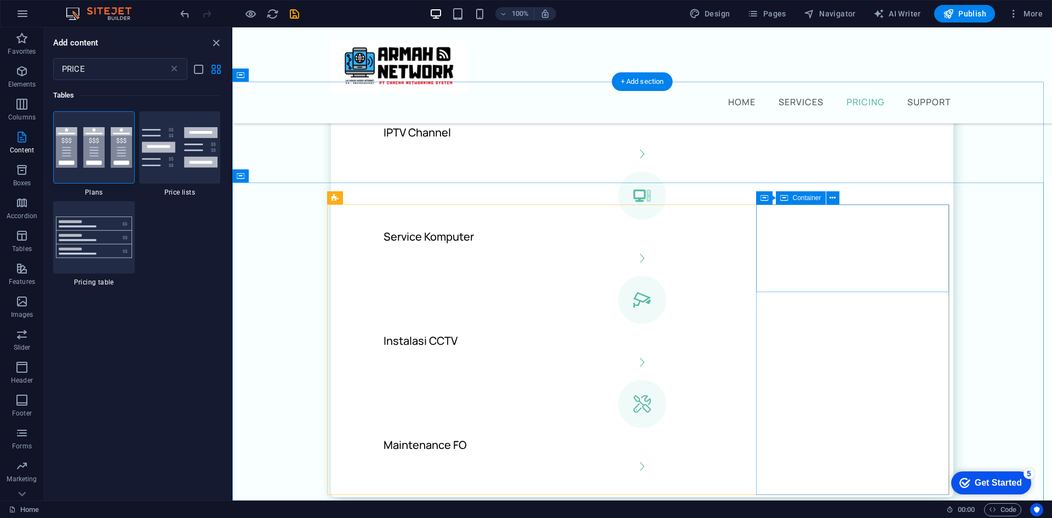
scroll to position [798, 0]
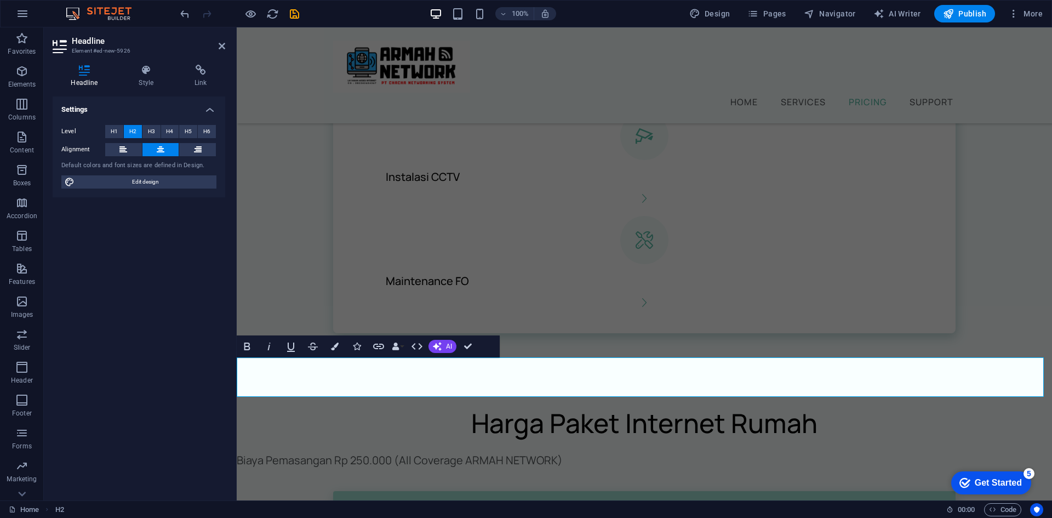
drag, startPoint x: 820, startPoint y: 378, endPoint x: 732, endPoint y: 378, distance: 88.2
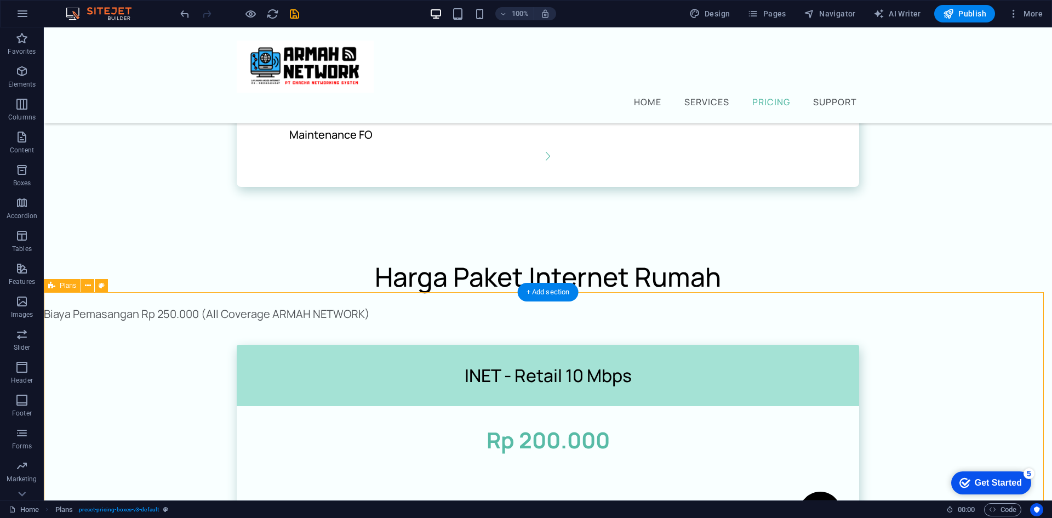
scroll to position [908, 0]
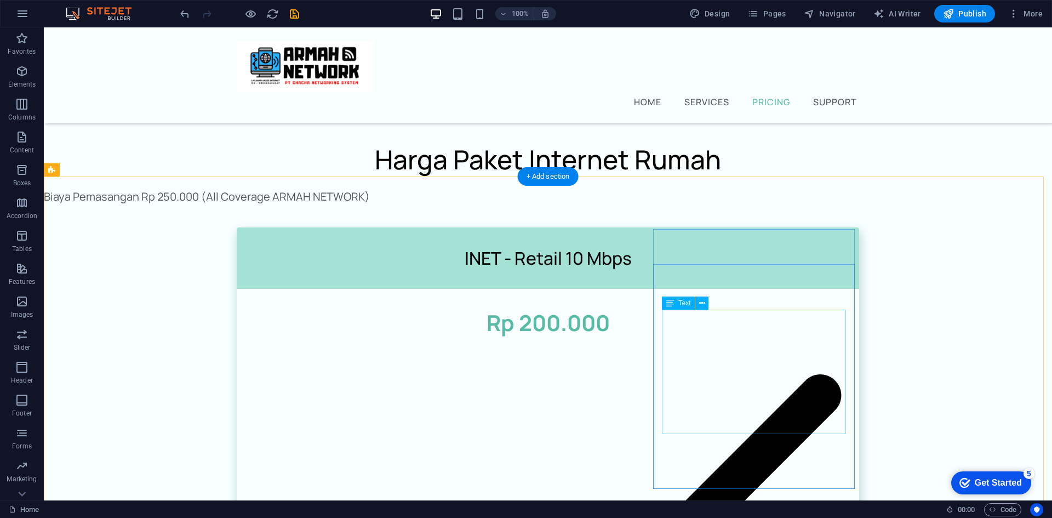
scroll to position [1072, 0]
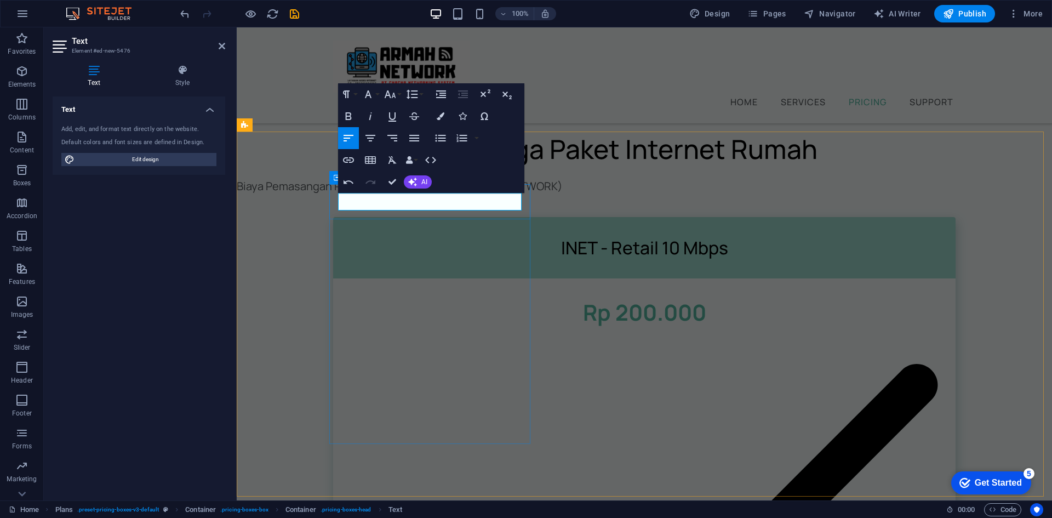
drag, startPoint x: 414, startPoint y: 200, endPoint x: 334, endPoint y: 195, distance: 79.6
click at [374, 131] on button "Align Center" at bounding box center [370, 138] width 21 height 22
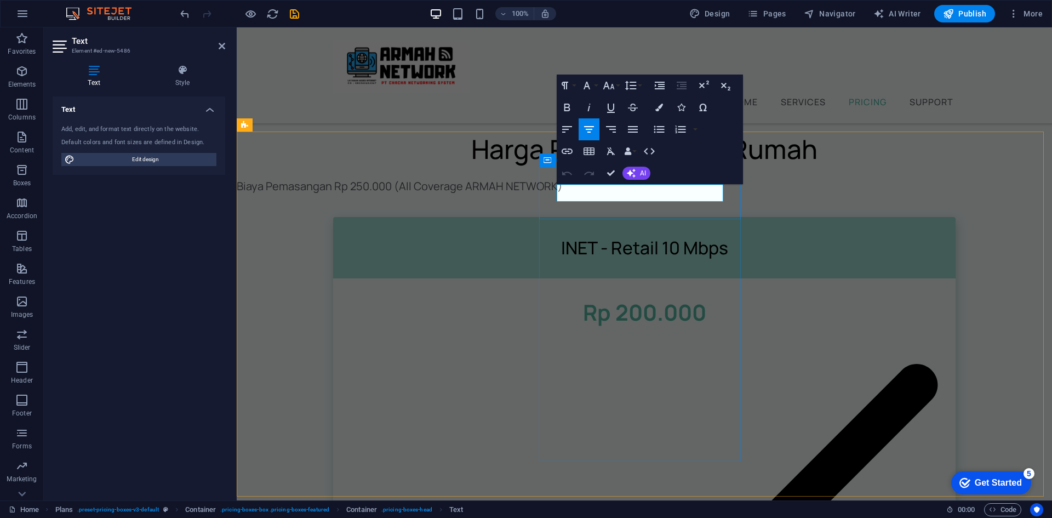
click at [587, 133] on icon "button" at bounding box center [588, 129] width 13 height 13
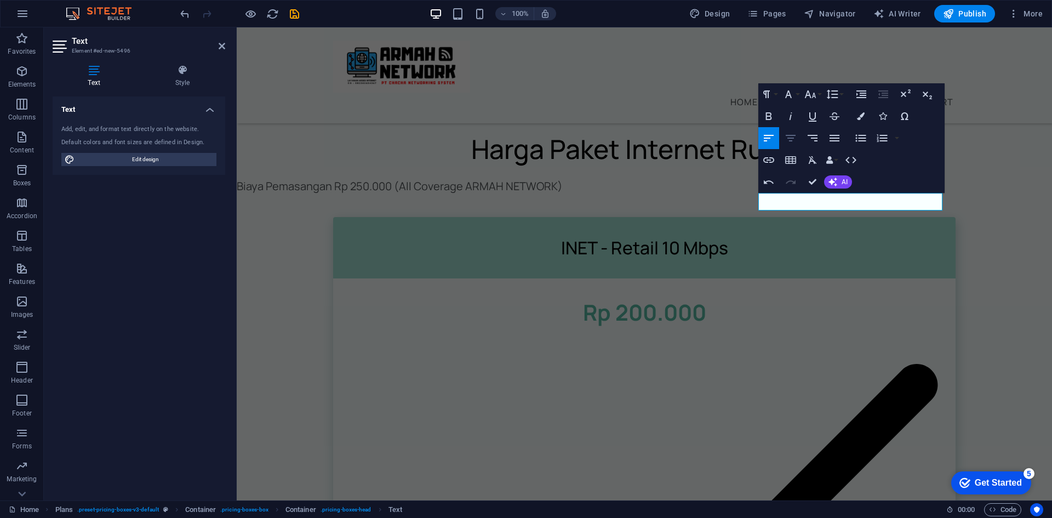
click at [786, 138] on icon "button" at bounding box center [790, 137] width 13 height 13
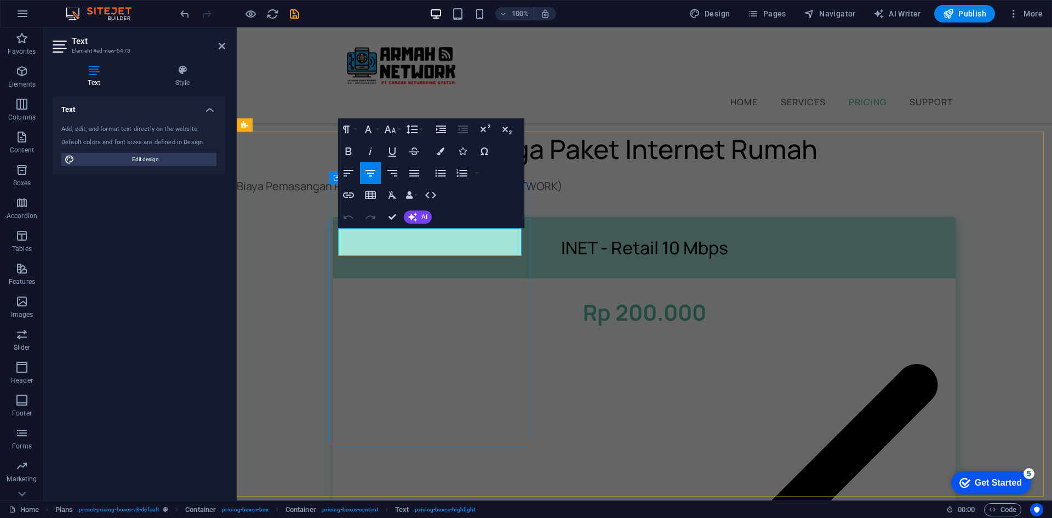
drag, startPoint x: 444, startPoint y: 242, endPoint x: 392, endPoint y: 239, distance: 52.1
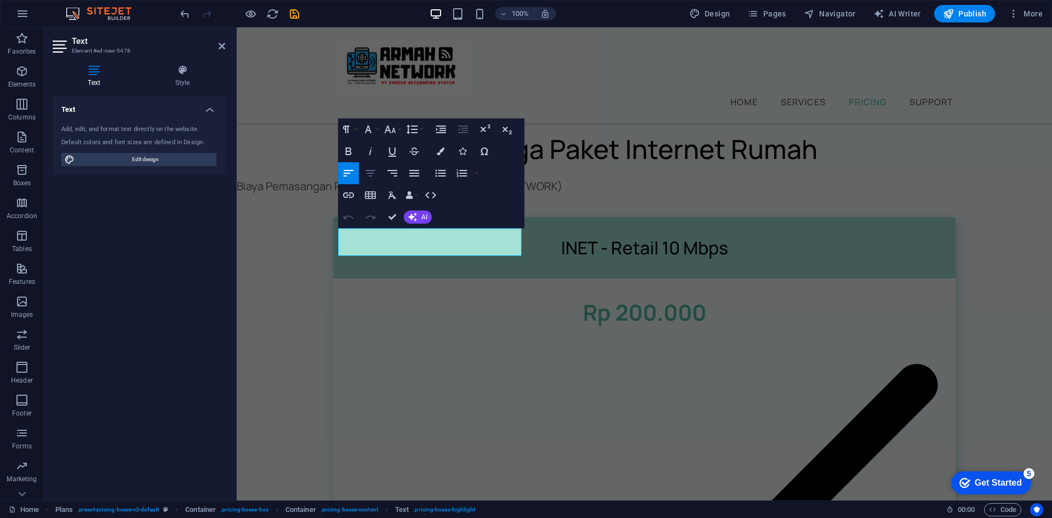
click at [376, 174] on icon "button" at bounding box center [370, 173] width 13 height 13
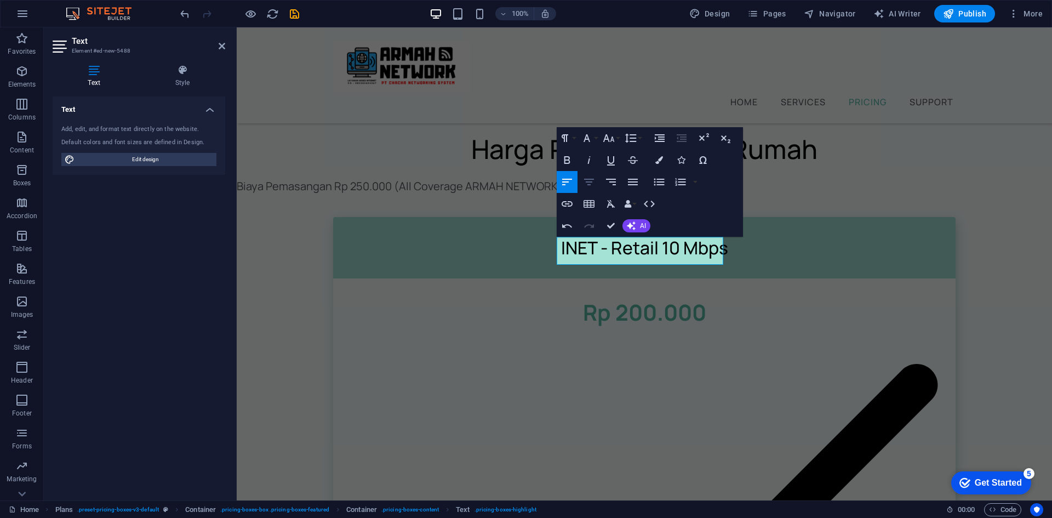
click at [588, 174] on button "Align Center" at bounding box center [589, 182] width 21 height 22
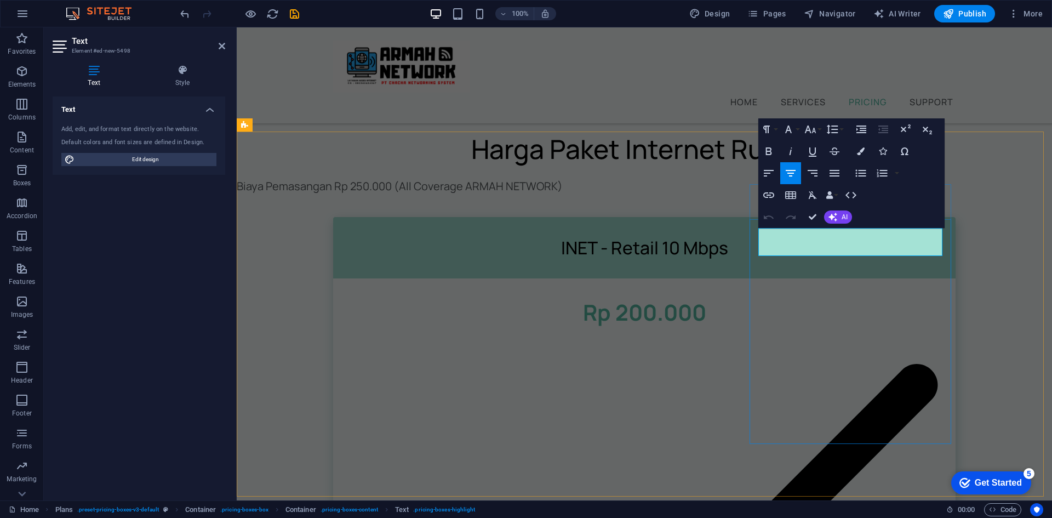
drag, startPoint x: 870, startPoint y: 239, endPoint x: 810, endPoint y: 238, distance: 60.3
click at [789, 171] on icon "button" at bounding box center [790, 173] width 13 height 13
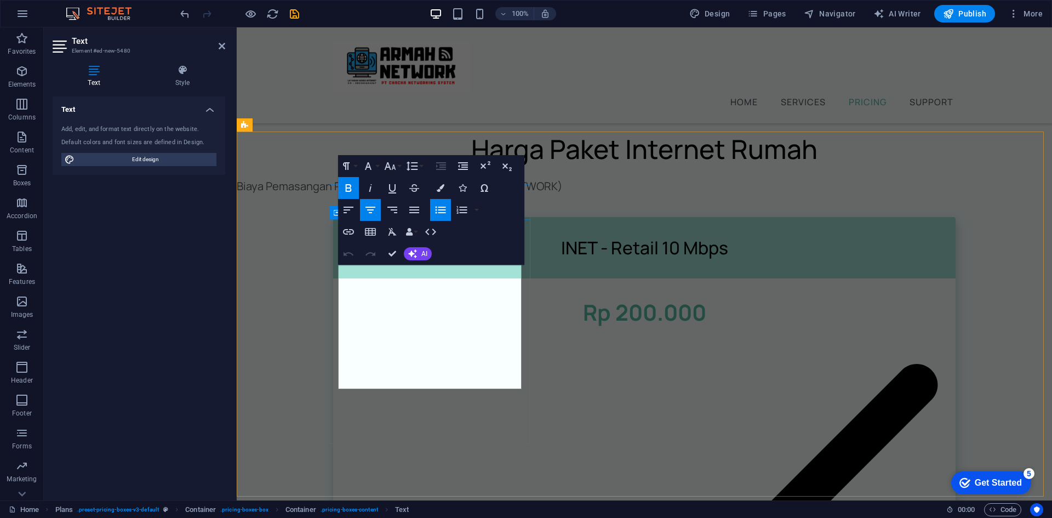
drag, startPoint x: 465, startPoint y: 279, endPoint x: 371, endPoint y: 279, distance: 94.2
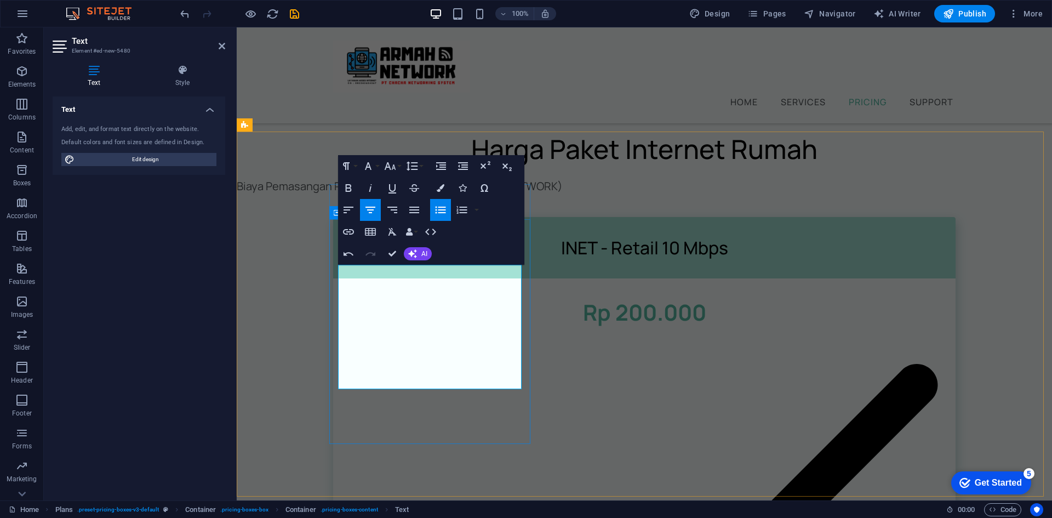
drag, startPoint x: 463, startPoint y: 314, endPoint x: 379, endPoint y: 312, distance: 84.4
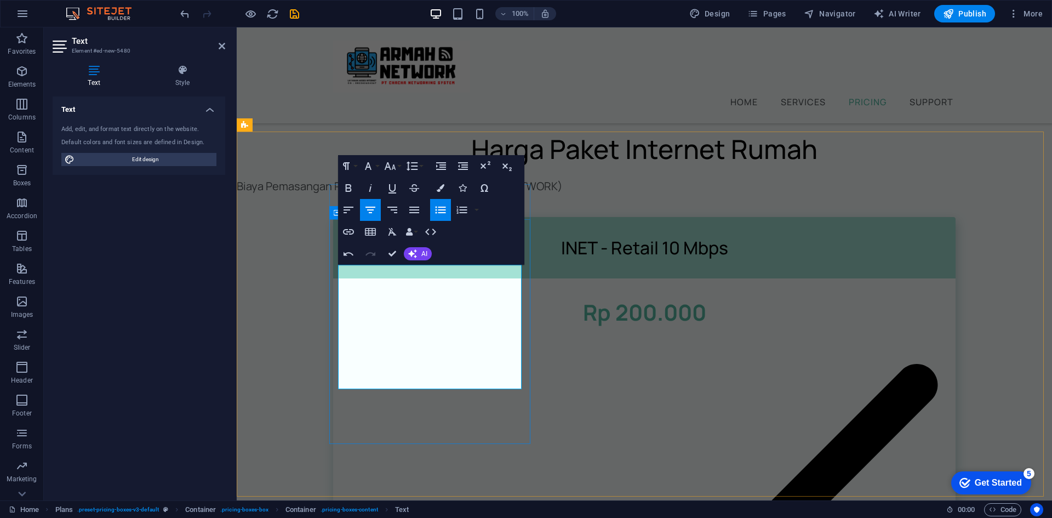
drag, startPoint x: 464, startPoint y: 345, endPoint x: 388, endPoint y: 342, distance: 75.6
drag, startPoint x: 461, startPoint y: 374, endPoint x: 382, endPoint y: 374, distance: 78.9
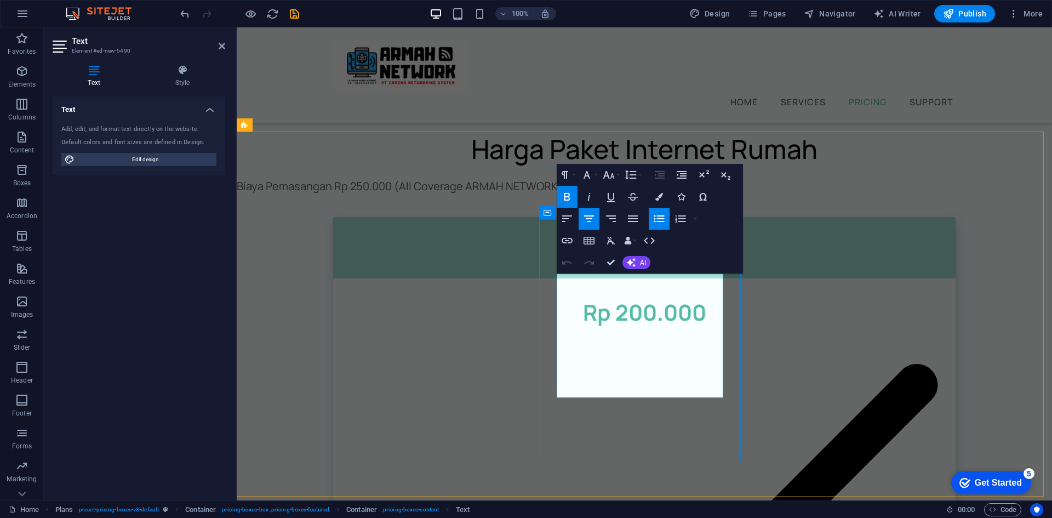
drag, startPoint x: 600, startPoint y: 290, endPoint x: 668, endPoint y: 290, distance: 67.9
drag, startPoint x: 676, startPoint y: 291, endPoint x: 587, endPoint y: 291, distance: 88.8
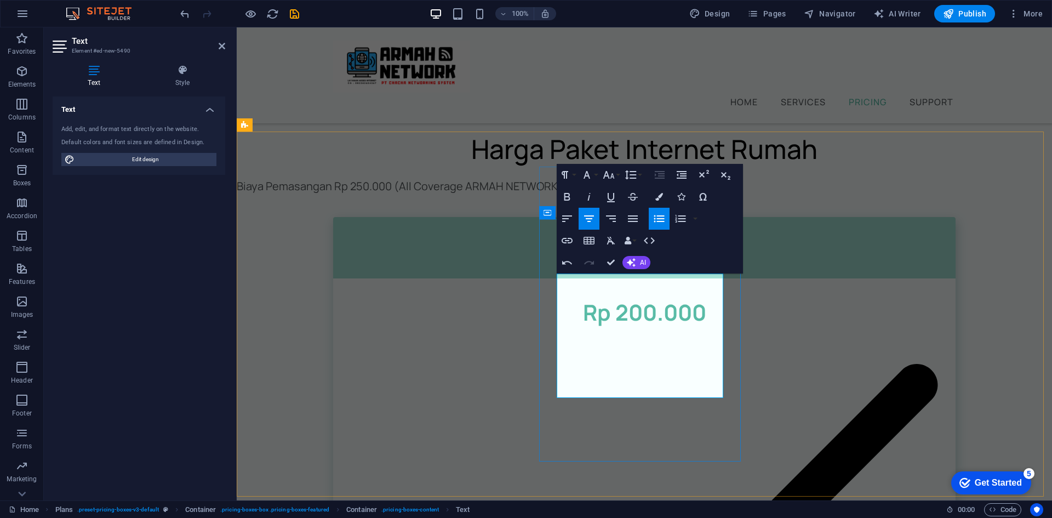
drag, startPoint x: 673, startPoint y: 323, endPoint x: 601, endPoint y: 321, distance: 71.8
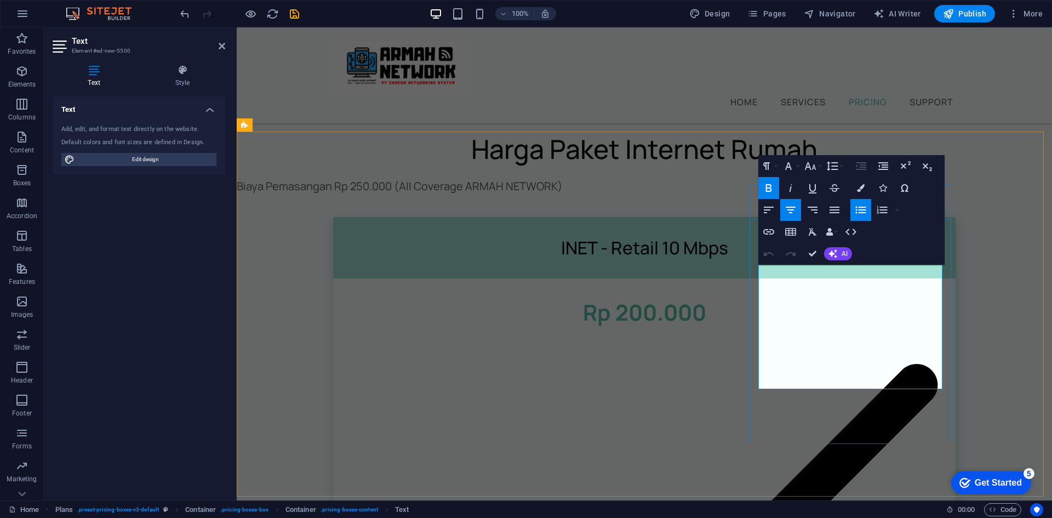
drag, startPoint x: 882, startPoint y: 285, endPoint x: 792, endPoint y: 278, distance: 89.6
drag, startPoint x: 855, startPoint y: 310, endPoint x: 865, endPoint y: 311, distance: 9.9
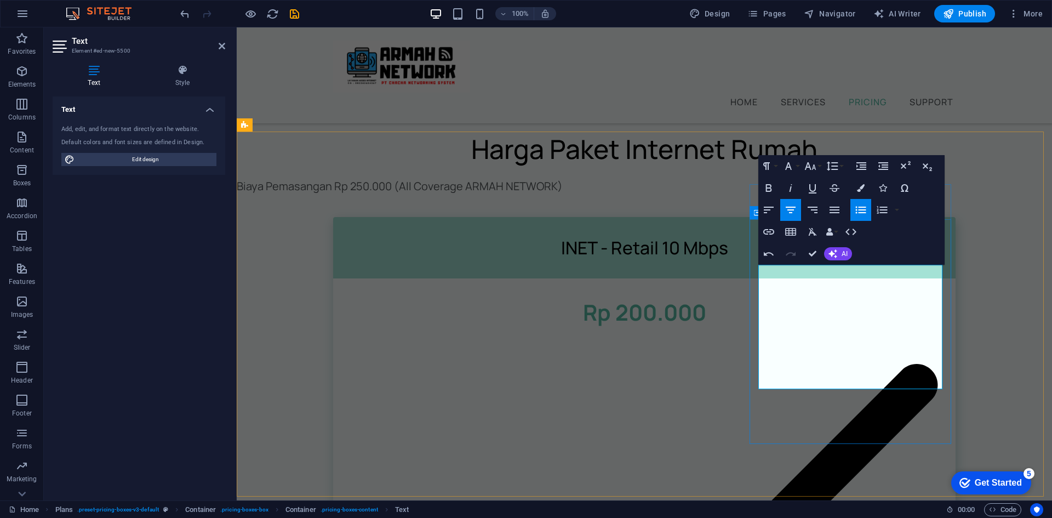
drag, startPoint x: 881, startPoint y: 311, endPoint x: 799, endPoint y: 311, distance: 82.2
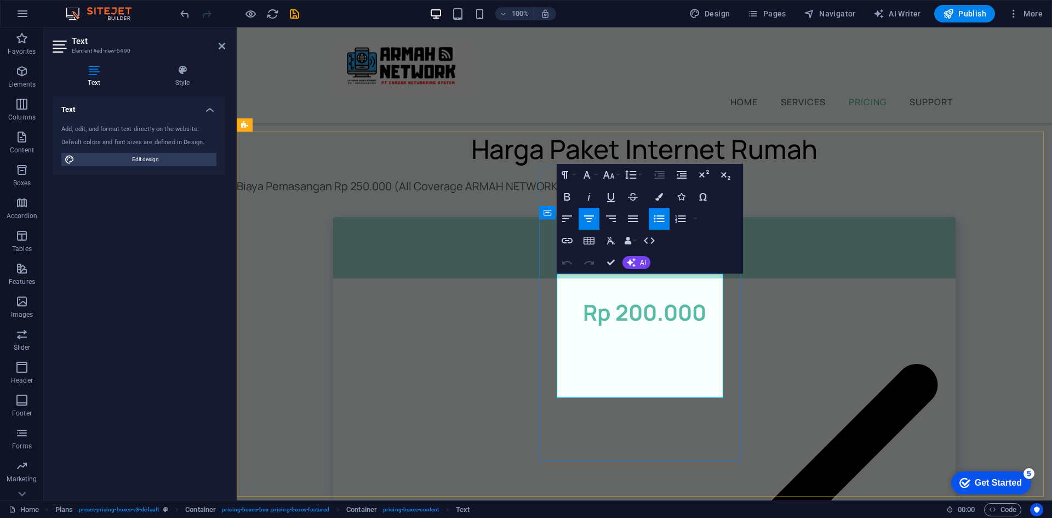
drag, startPoint x: 676, startPoint y: 385, endPoint x: 596, endPoint y: 346, distance: 89.2
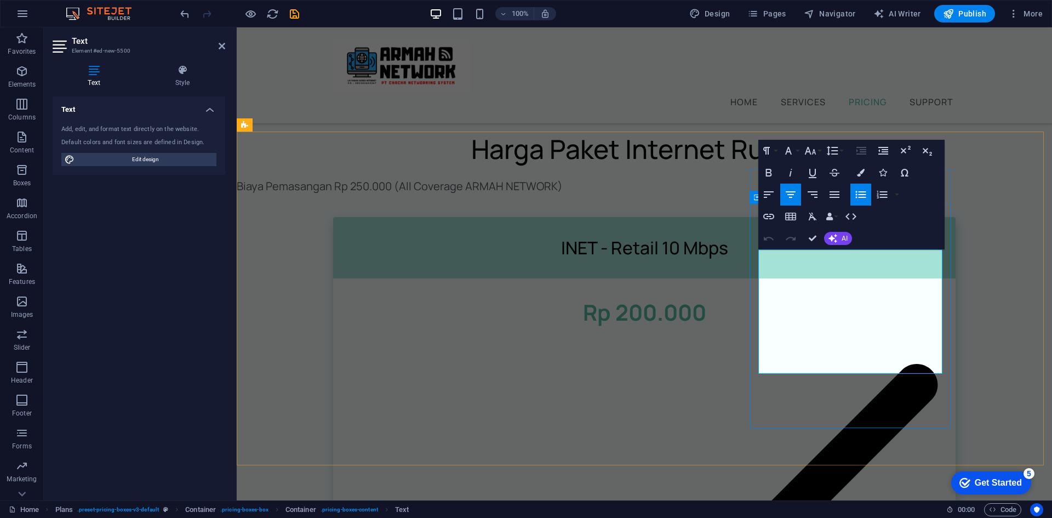
drag, startPoint x: 883, startPoint y: 359, endPoint x: 805, endPoint y: 330, distance: 83.0
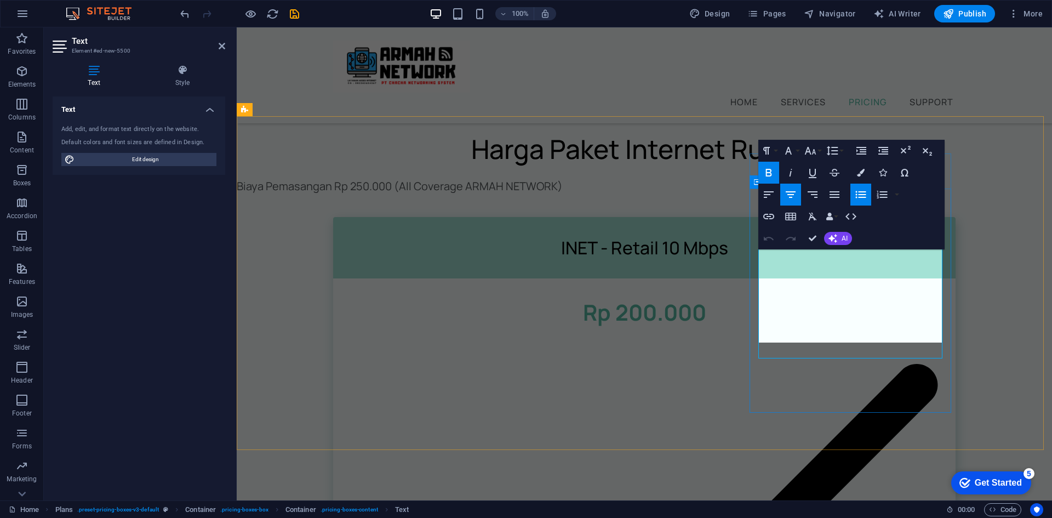
scroll to position [1088, 0]
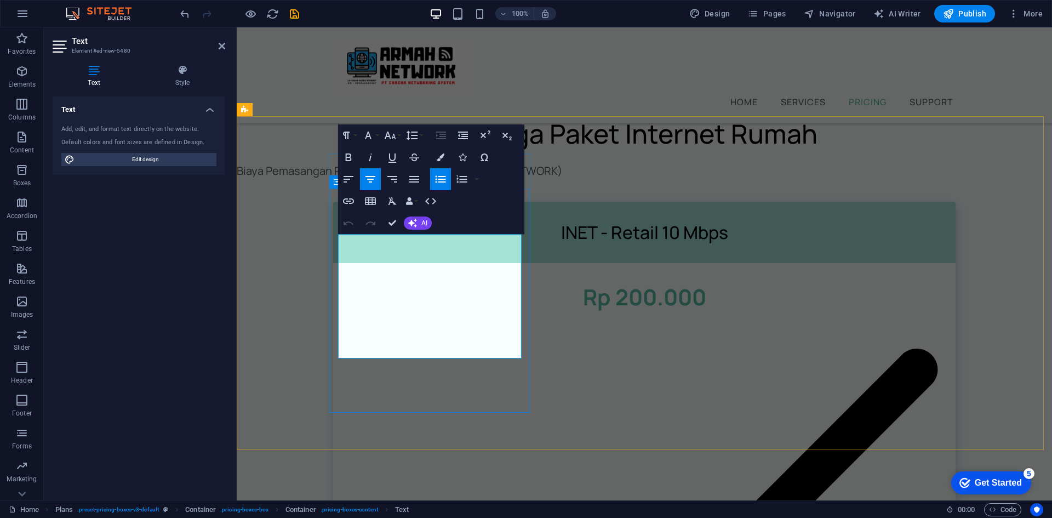
drag, startPoint x: 449, startPoint y: 347, endPoint x: 371, endPoint y: 299, distance: 91.5
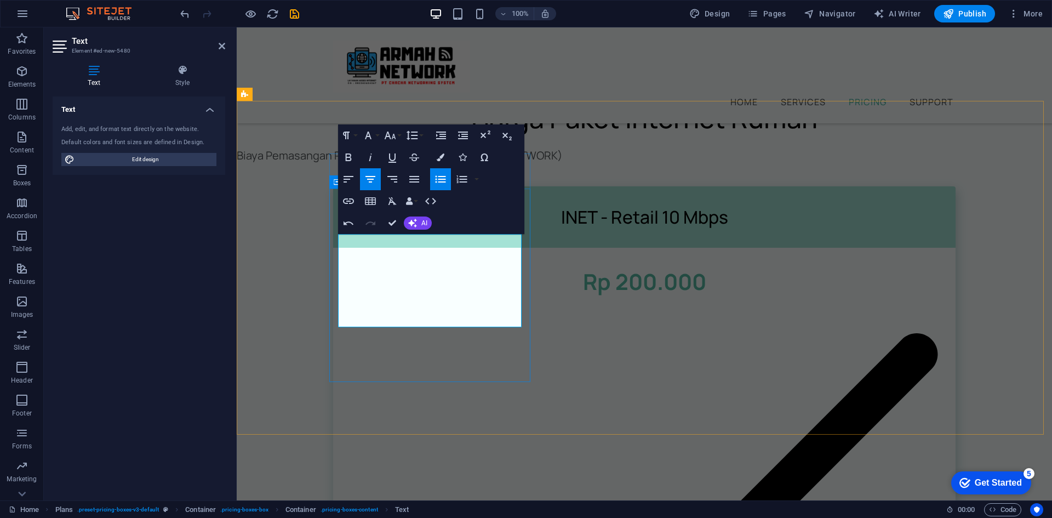
scroll to position [1119, 0]
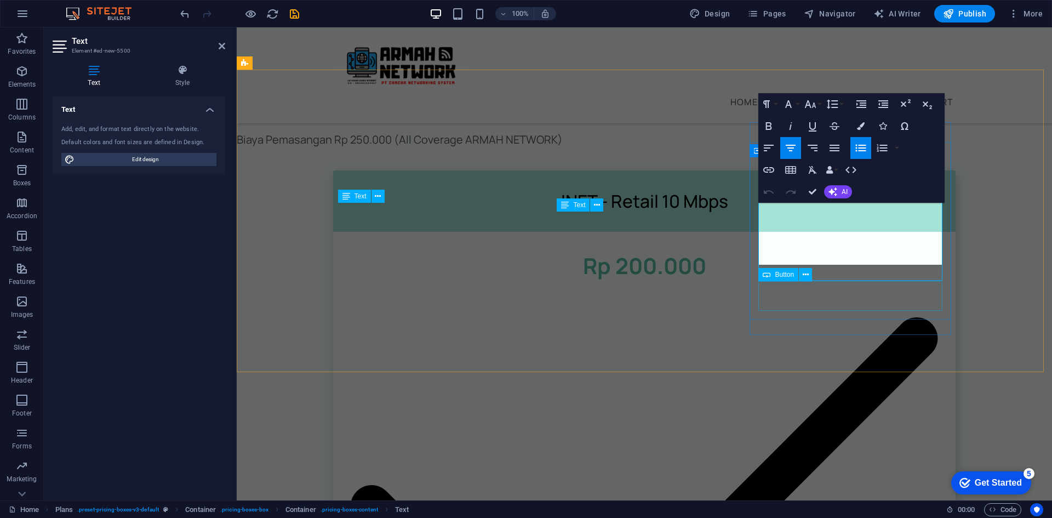
scroll to position [1134, 0]
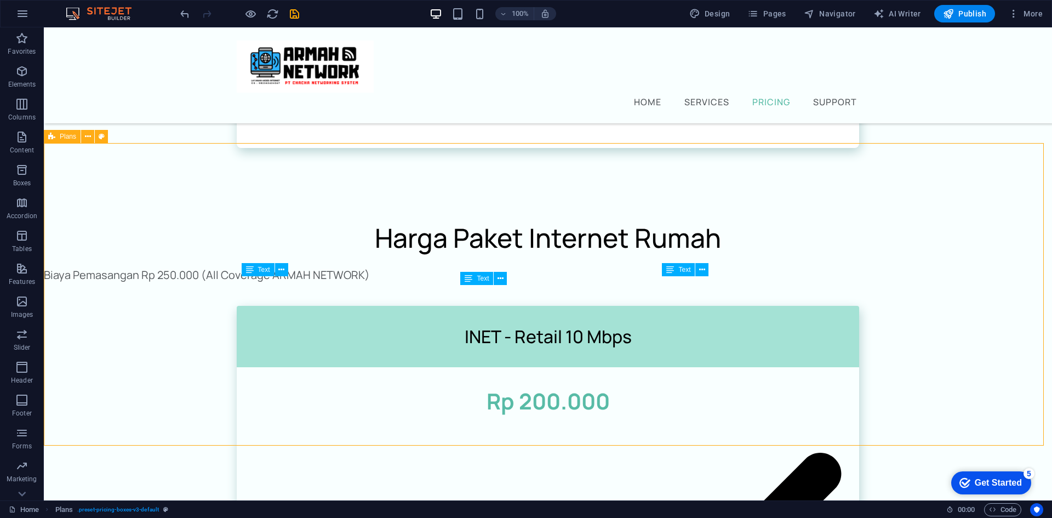
scroll to position [970, 0]
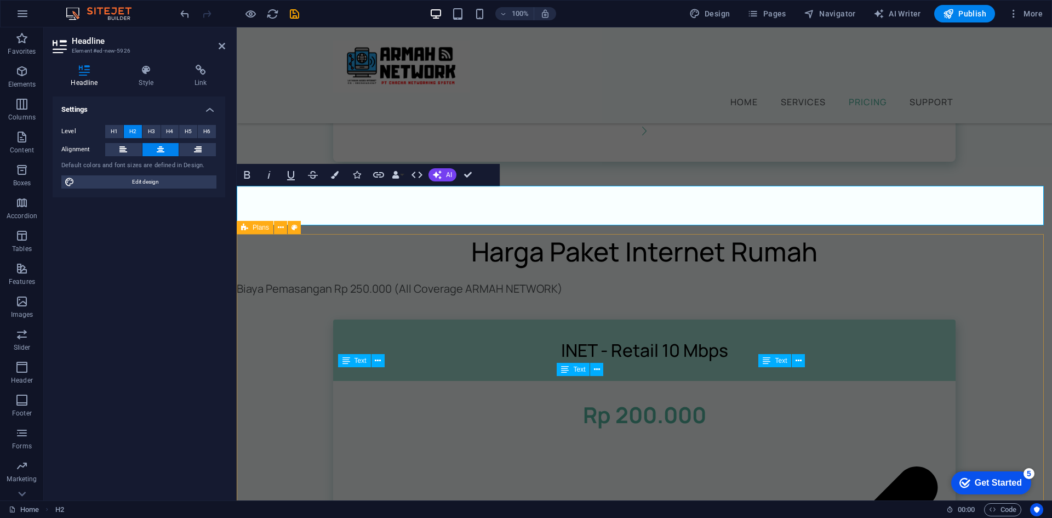
select select "rem"
select select "preset-pricing-boxes-v3-default"
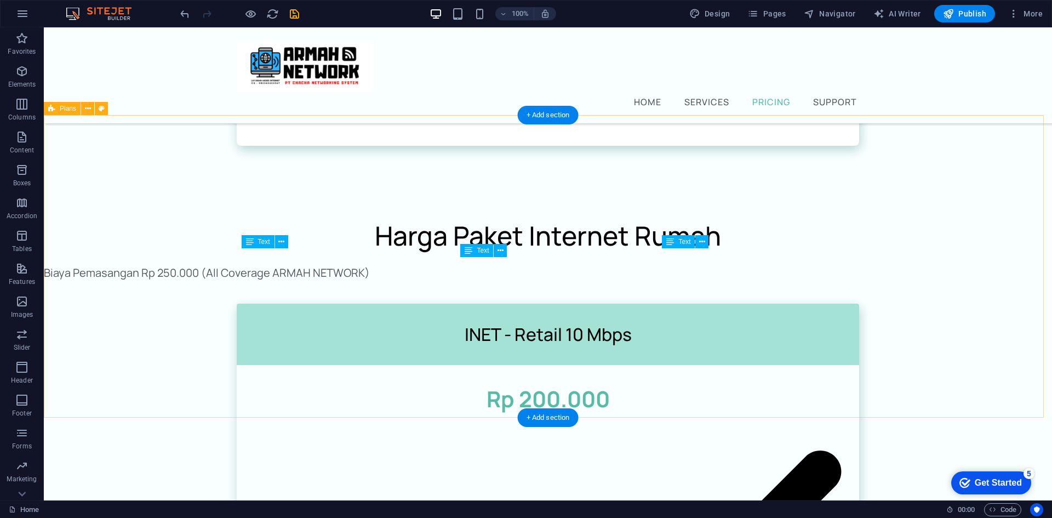
scroll to position [1134, 0]
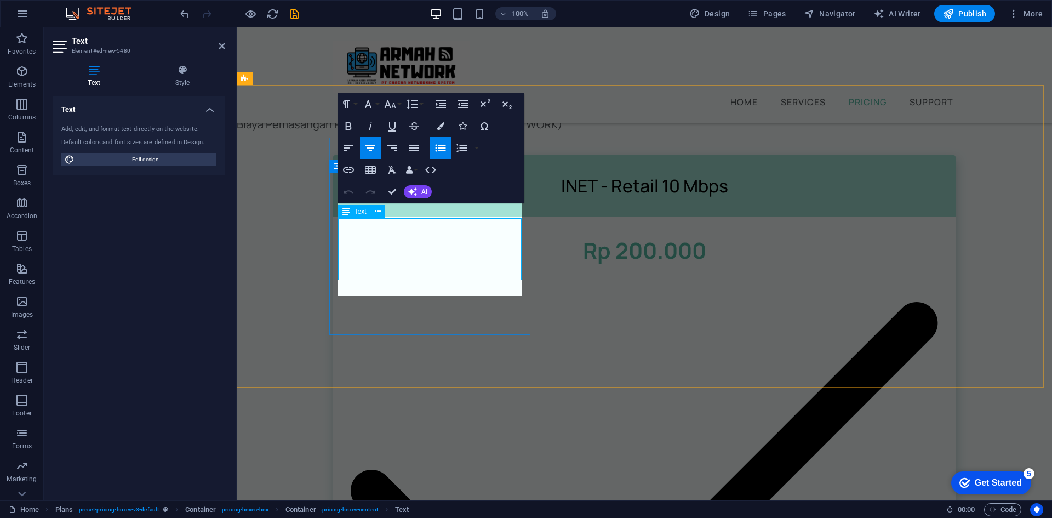
scroll to position [1119, 0]
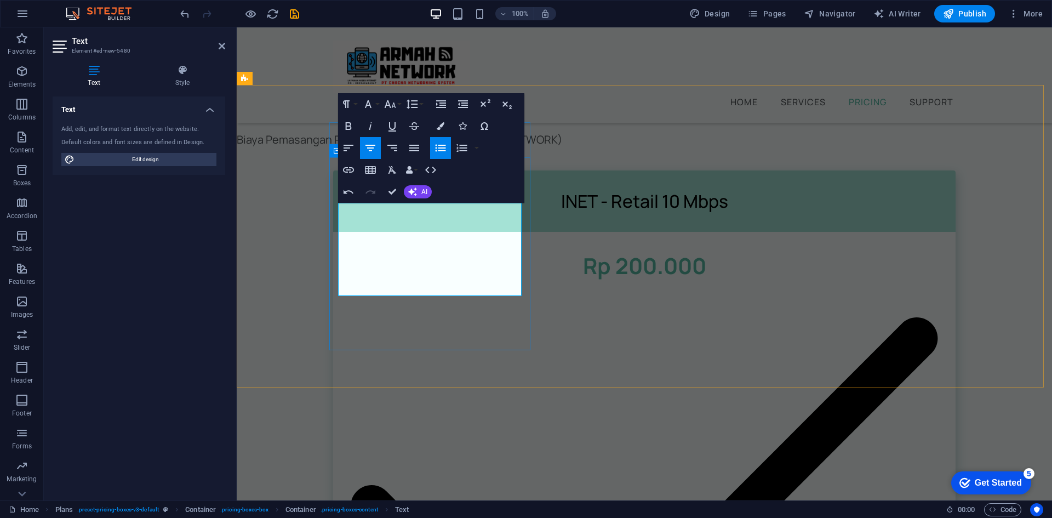
drag, startPoint x: 492, startPoint y: 282, endPoint x: 433, endPoint y: 284, distance: 59.2
drag, startPoint x: 498, startPoint y: 284, endPoint x: 362, endPoint y: 282, distance: 136.4
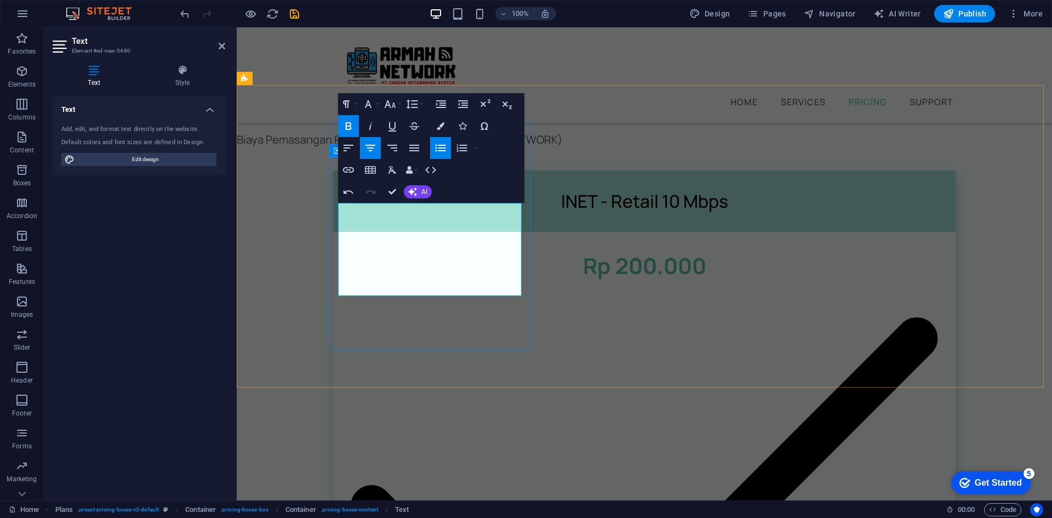
copy li "All Coverage armahnet.id"
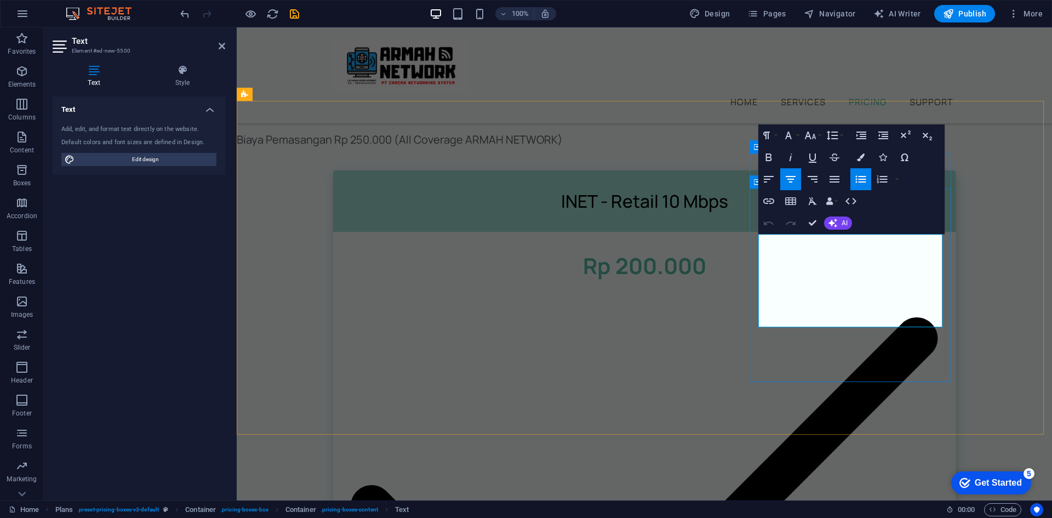
scroll to position [1103, 0]
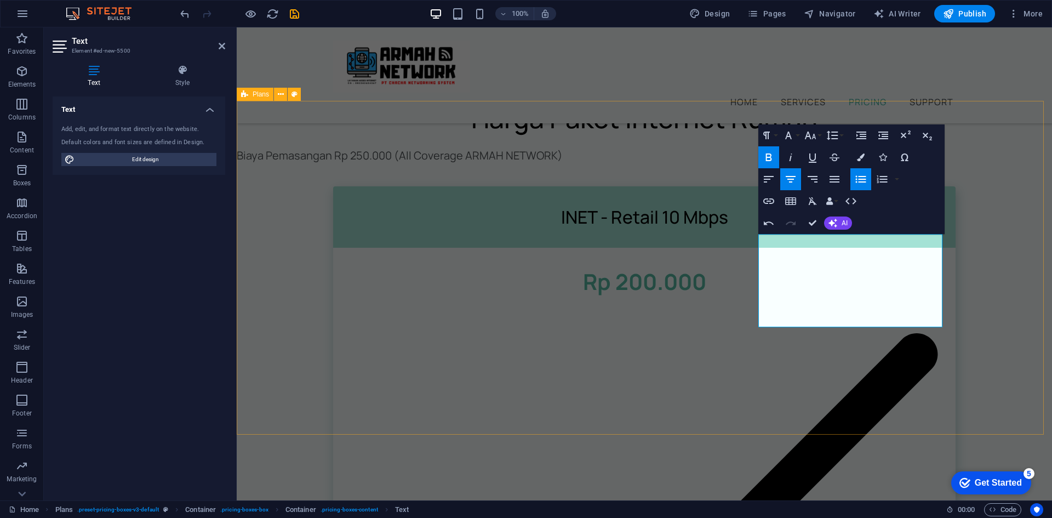
select select "rem"
select select "preset-pricing-boxes-v3-default"
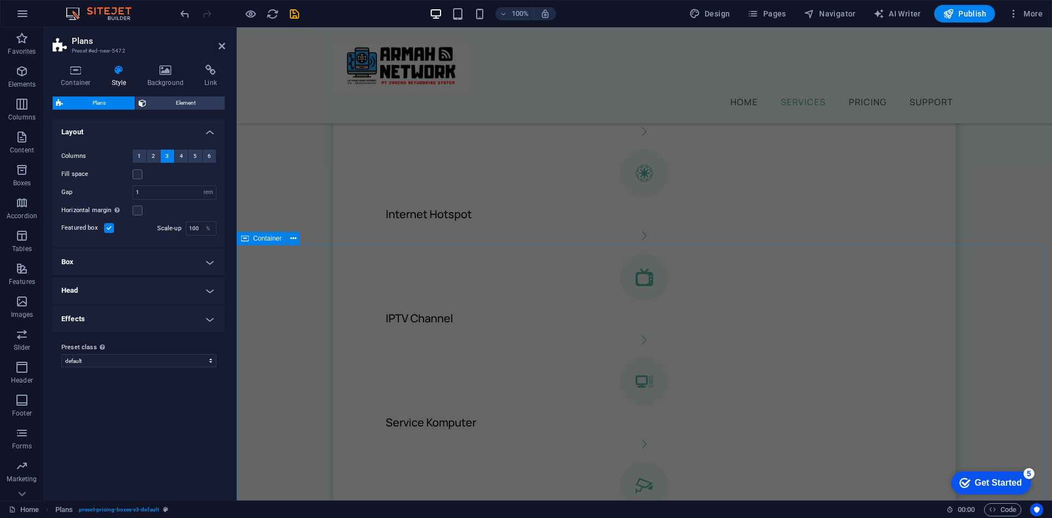
scroll to position [445, 0]
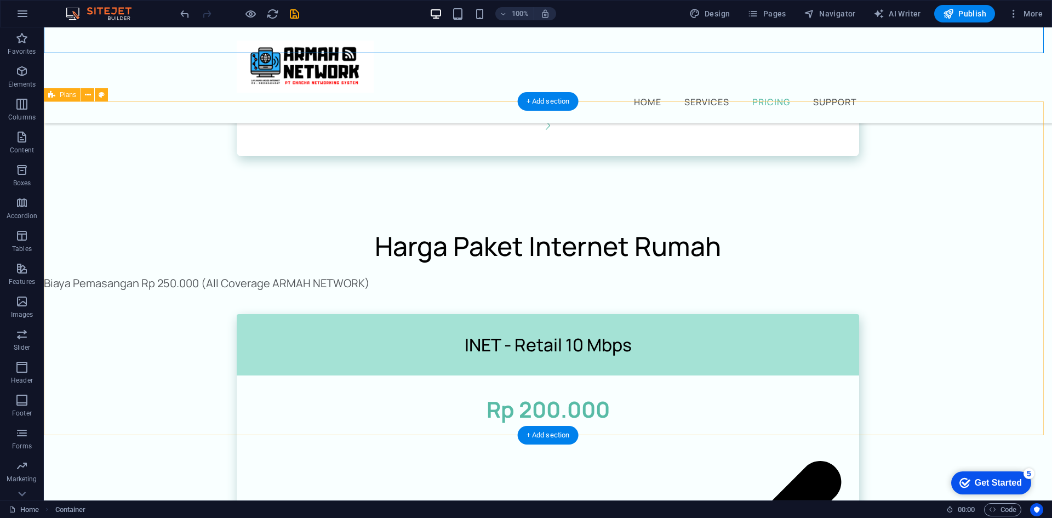
scroll to position [1103, 0]
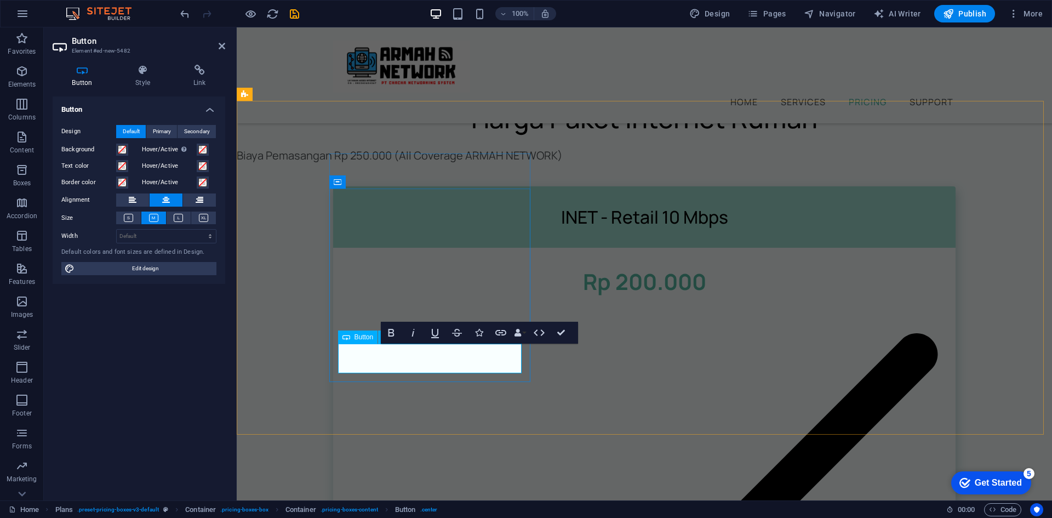
drag, startPoint x: 448, startPoint y: 358, endPoint x: 397, endPoint y: 358, distance: 50.4
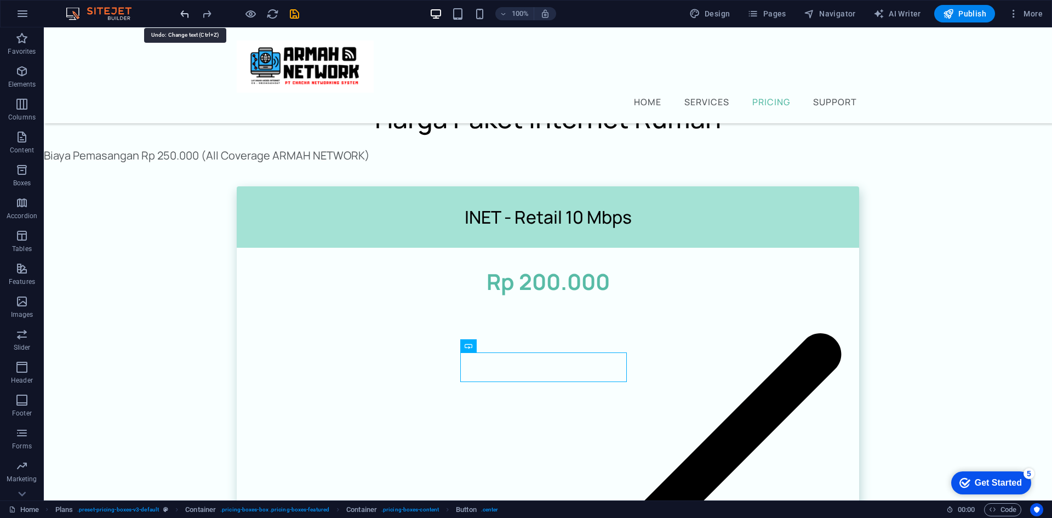
click at [181, 14] on icon "undo" at bounding box center [185, 14] width 13 height 13
click at [202, 15] on icon "redo" at bounding box center [207, 14] width 13 height 13
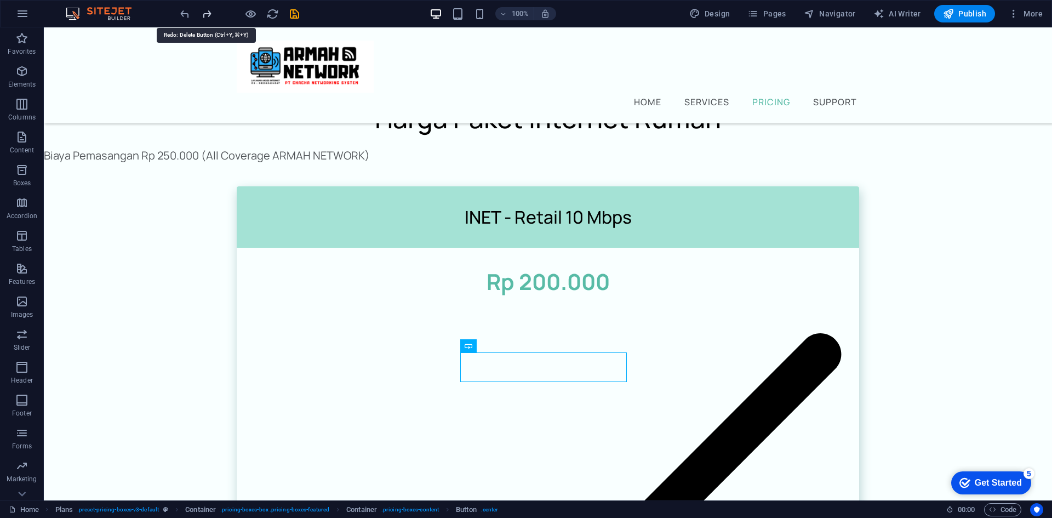
click at [202, 15] on icon "redo" at bounding box center [207, 14] width 13 height 13
click at [184, 17] on icon "undo" at bounding box center [185, 14] width 13 height 13
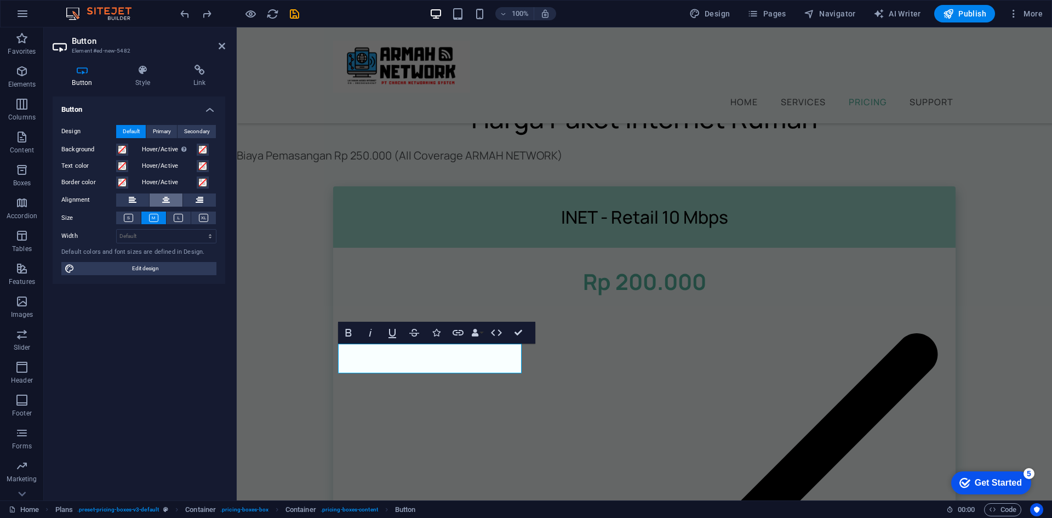
click at [168, 199] on icon at bounding box center [166, 199] width 8 height 13
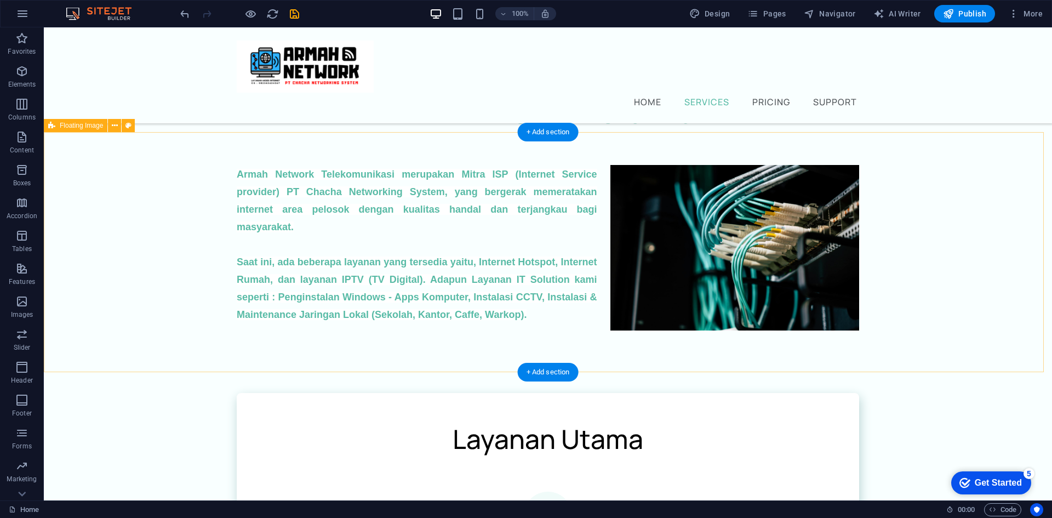
scroll to position [0, 0]
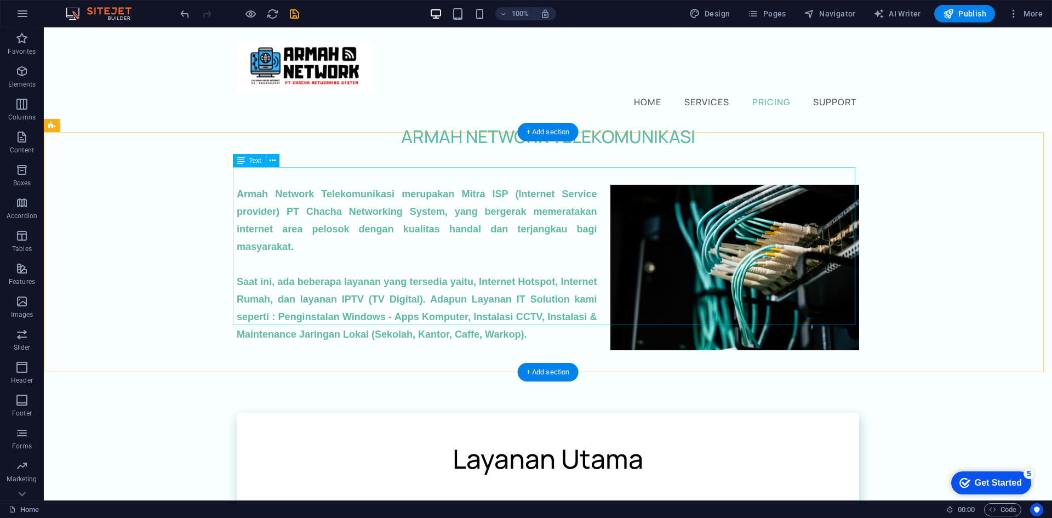
click at [480, 288] on div "[PERSON_NAME] Network Telekomunikasi merupakan Mitra ISP (Internet Service prov…" at bounding box center [548, 264] width 622 height 158
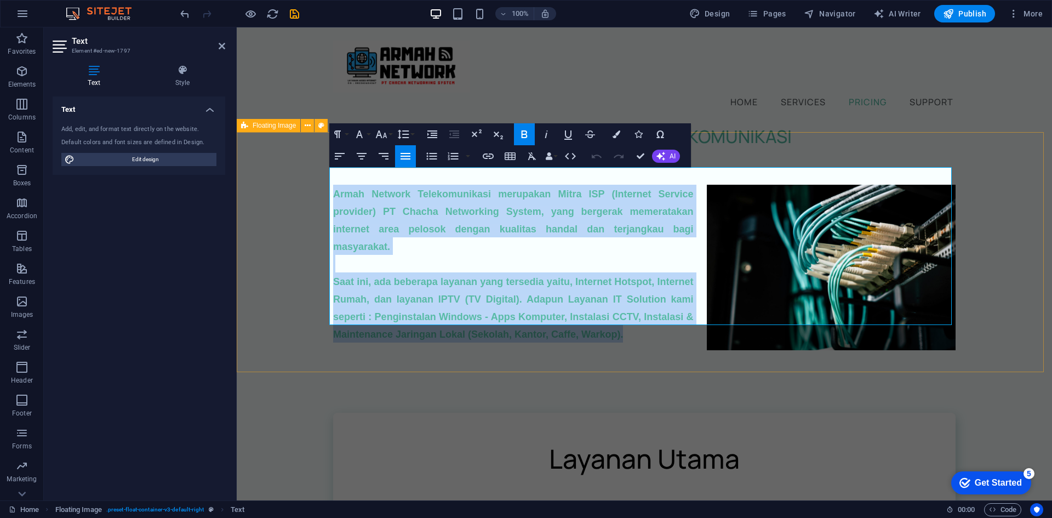
drag, startPoint x: 619, startPoint y: 319, endPoint x: 324, endPoint y: 174, distance: 328.6
click at [324, 174] on div "[PERSON_NAME] Network Telekomunikasi merupakan Mitra ISP (Internet Service prov…" at bounding box center [644, 264] width 815 height 228
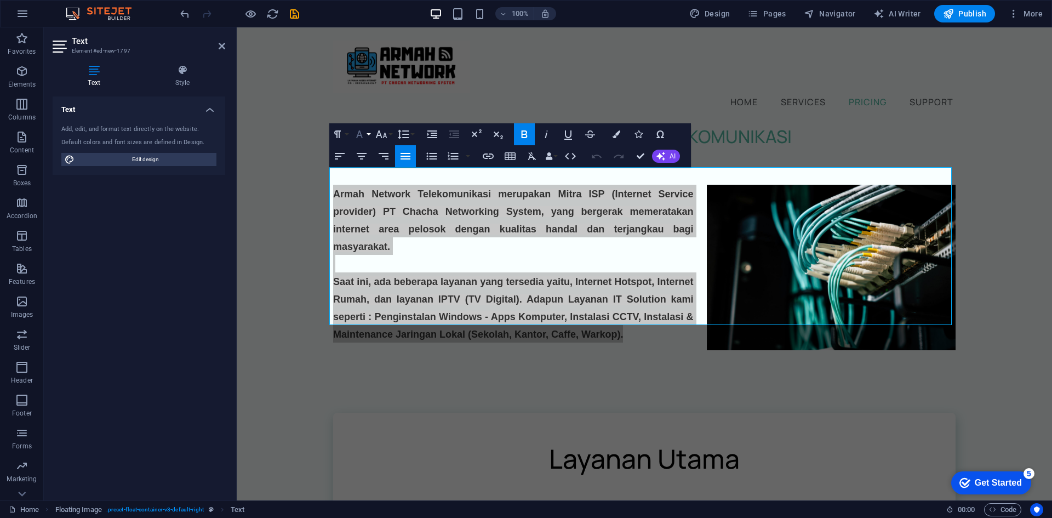
click at [369, 129] on button "Font Family" at bounding box center [361, 134] width 21 height 22
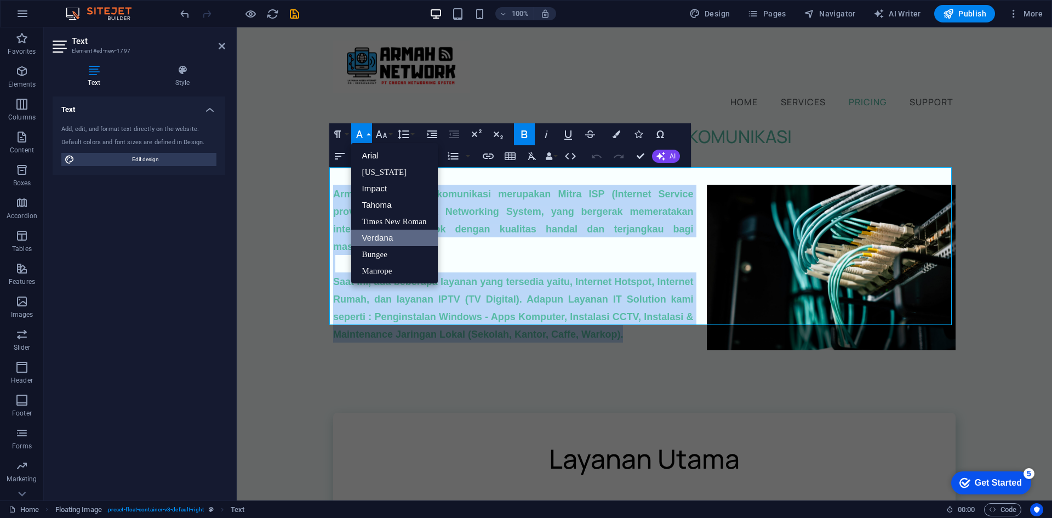
click at [380, 237] on link "Verdana" at bounding box center [394, 238] width 87 height 16
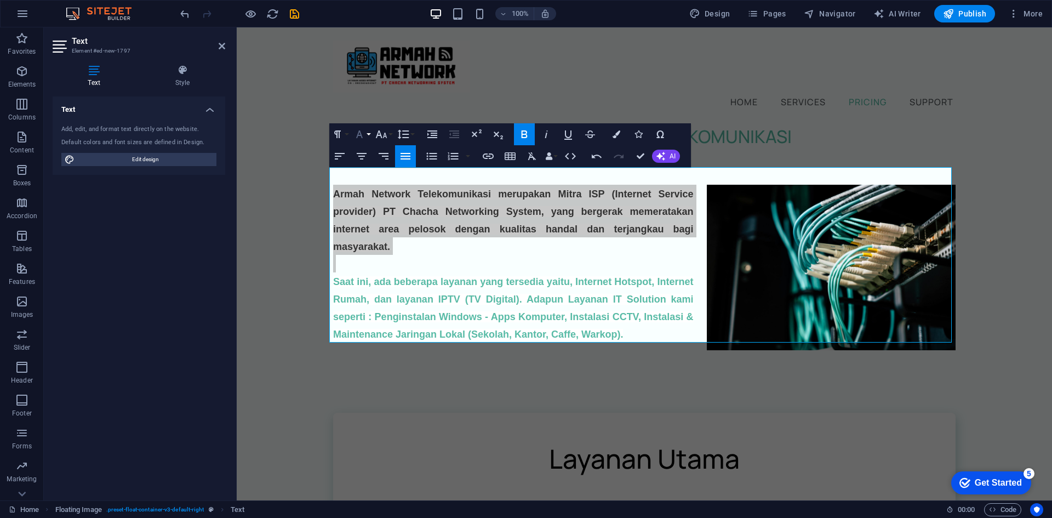
click at [360, 134] on icon "button" at bounding box center [359, 134] width 7 height 8
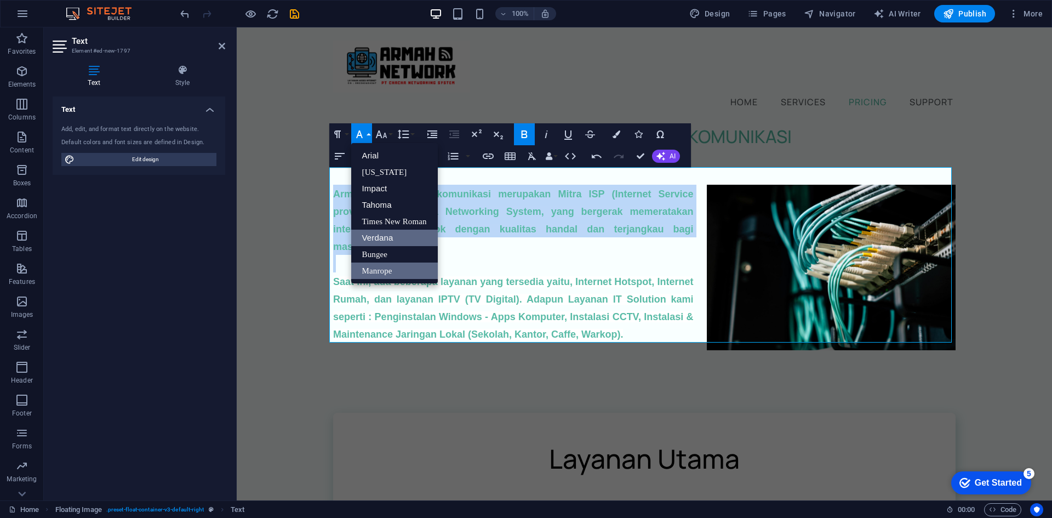
click at [385, 270] on link "Manrope" at bounding box center [394, 270] width 87 height 16
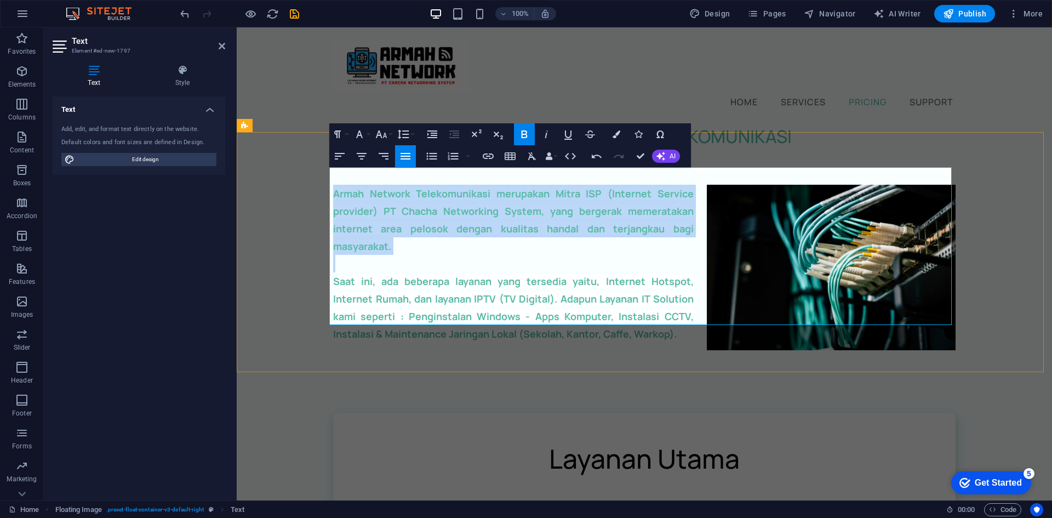
click at [404, 255] on p at bounding box center [644, 264] width 622 height 18
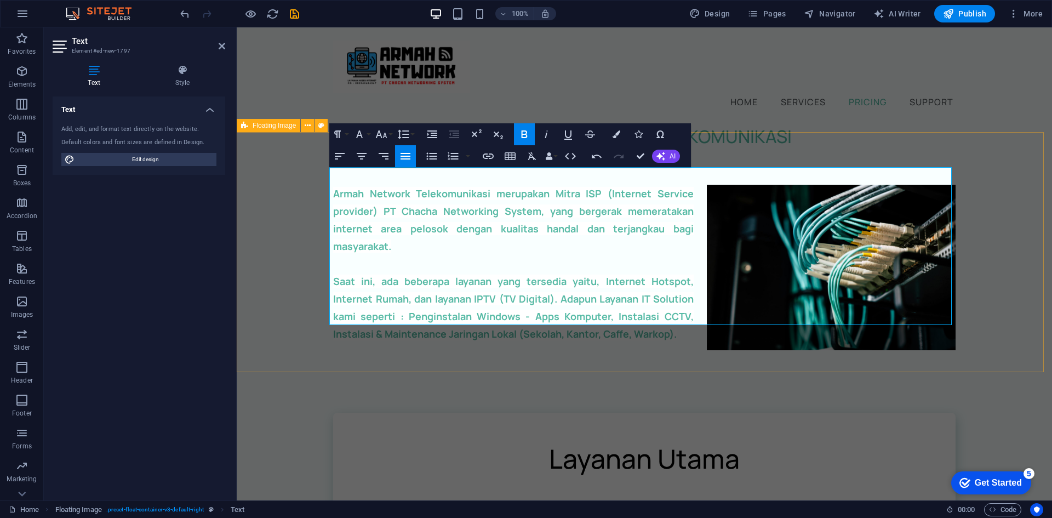
click at [726, 366] on div "[PERSON_NAME] Network Telekomunikasi merupakan Mitra ISP (Internet Service prov…" at bounding box center [644, 264] width 815 height 228
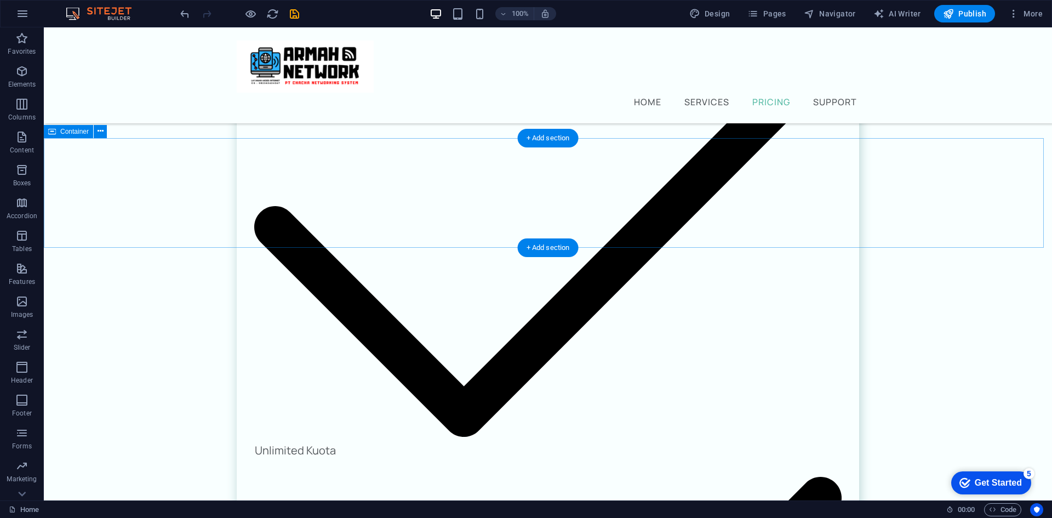
scroll to position [1399, 0]
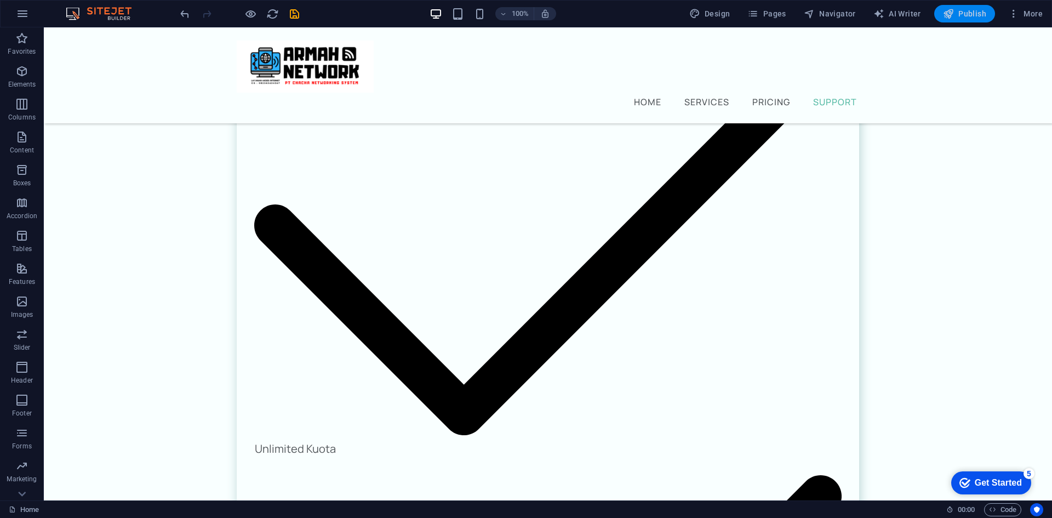
click at [948, 9] on icon "button" at bounding box center [948, 13] width 11 height 11
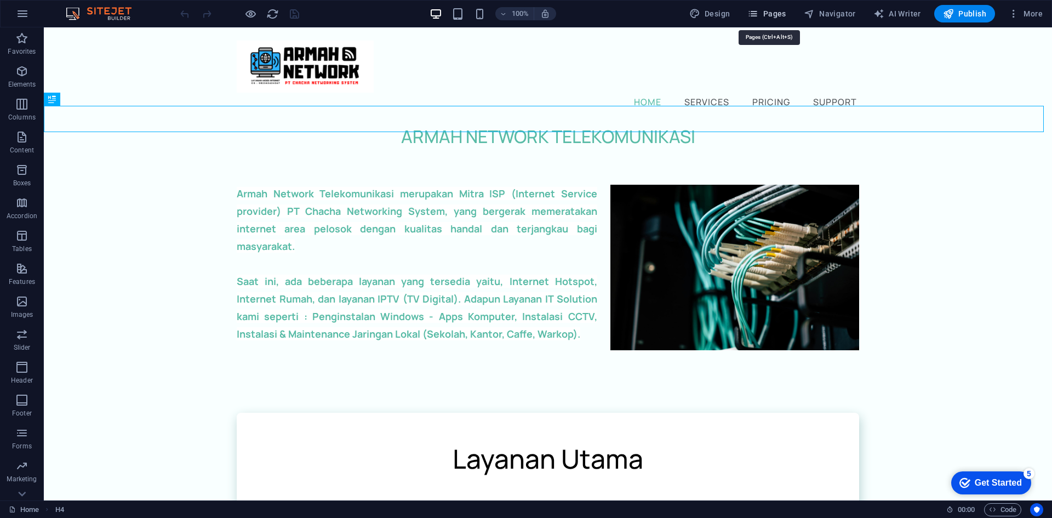
click at [775, 14] on span "Pages" at bounding box center [766, 13] width 38 height 11
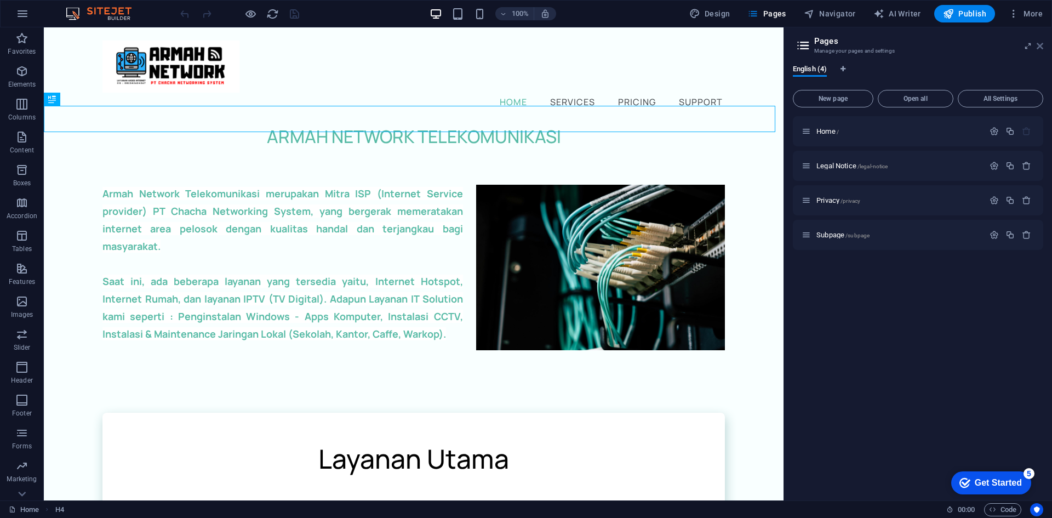
click at [0, 0] on icon at bounding box center [0, 0] width 0 height 0
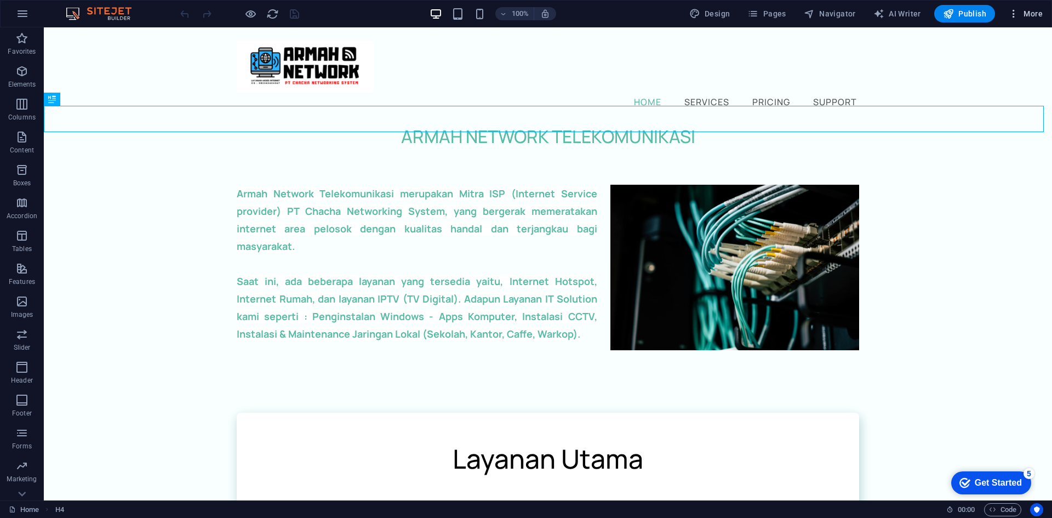
click at [1022, 18] on span "More" at bounding box center [1025, 13] width 35 height 11
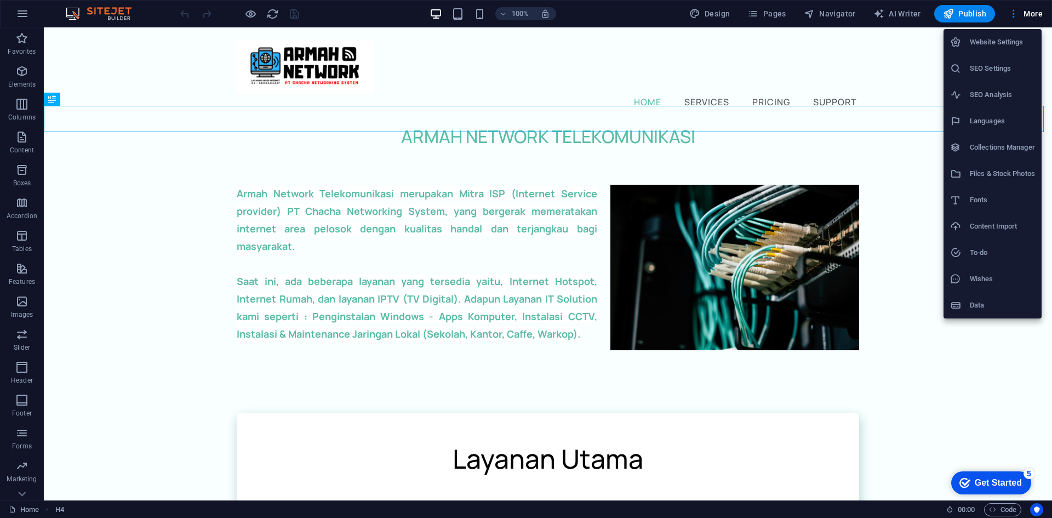
click at [18, 15] on div at bounding box center [526, 259] width 1052 height 518
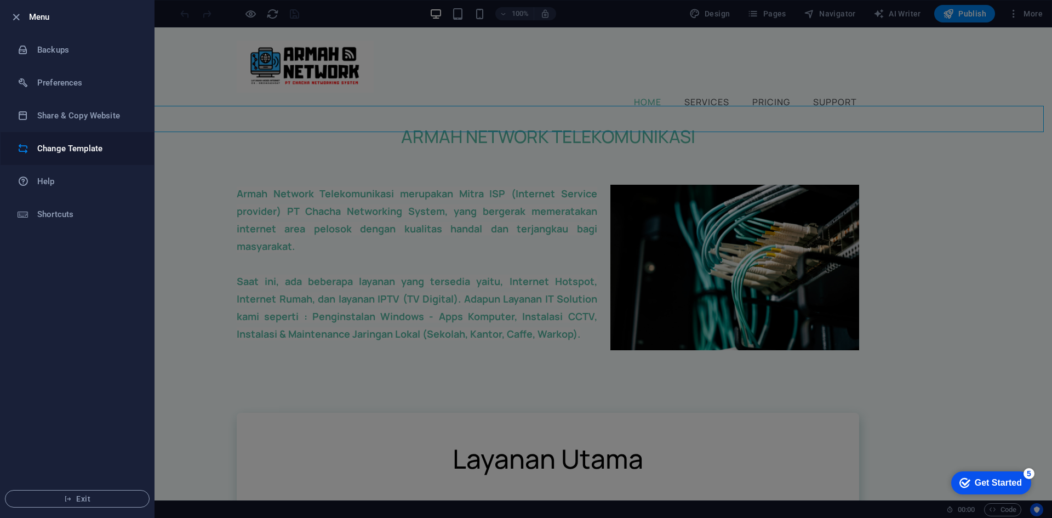
click at [82, 147] on h6 "Change Template" at bounding box center [87, 148] width 101 height 13
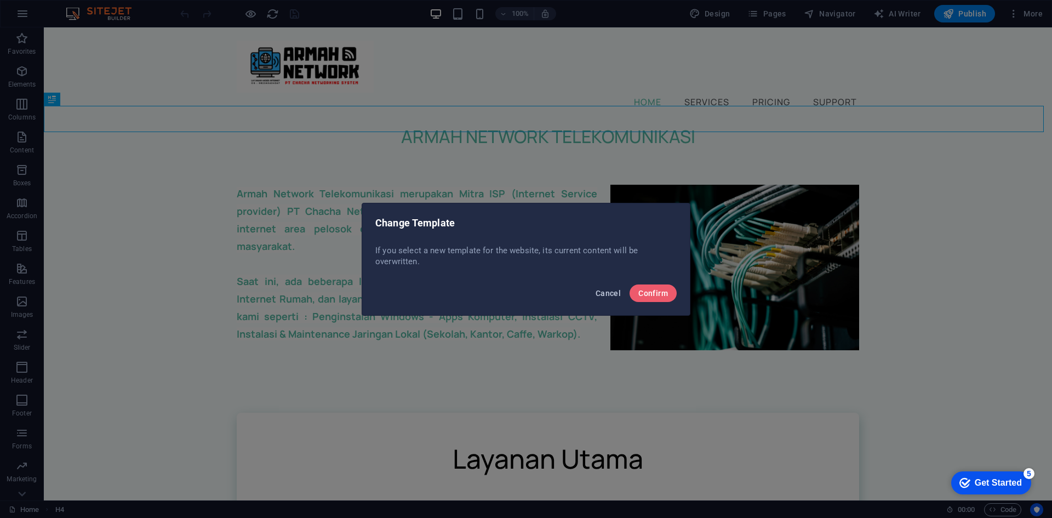
click at [611, 289] on span "Cancel" at bounding box center [608, 293] width 25 height 9
